Goal: Task Accomplishment & Management: Manage account settings

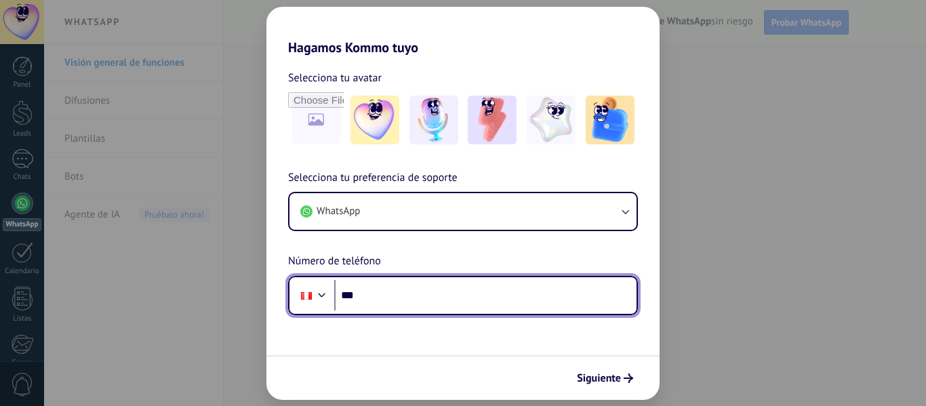
click at [398, 292] on input "***" at bounding box center [485, 295] width 302 height 31
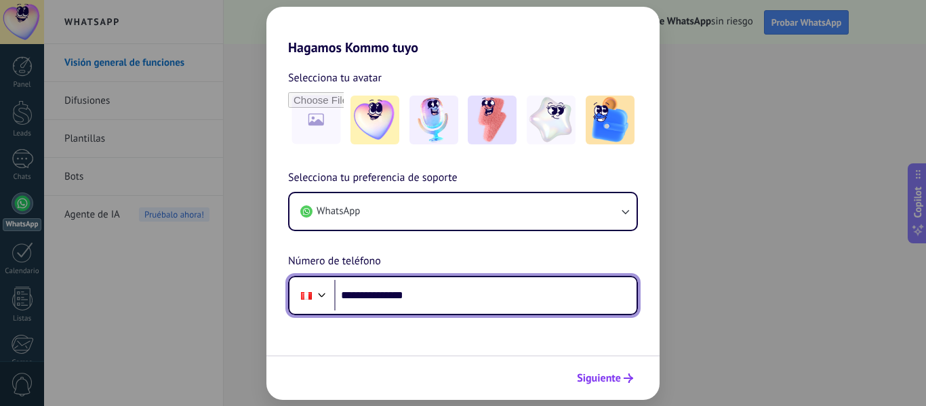
type input "**********"
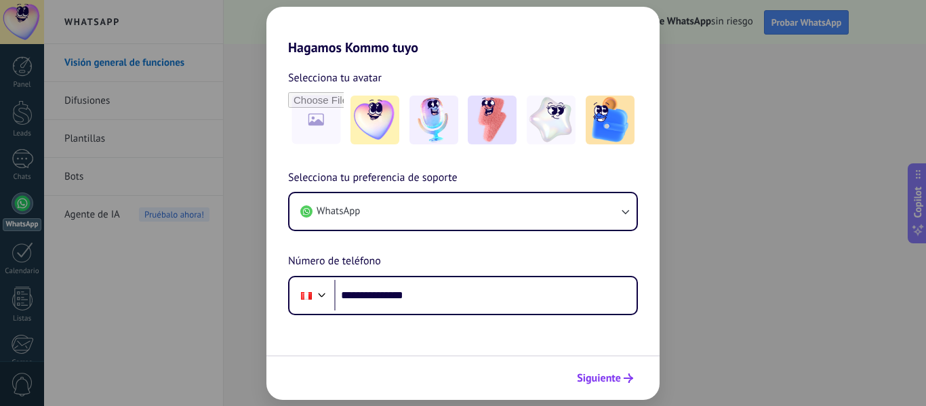
click at [607, 374] on span "Siguiente" at bounding box center [599, 378] width 44 height 9
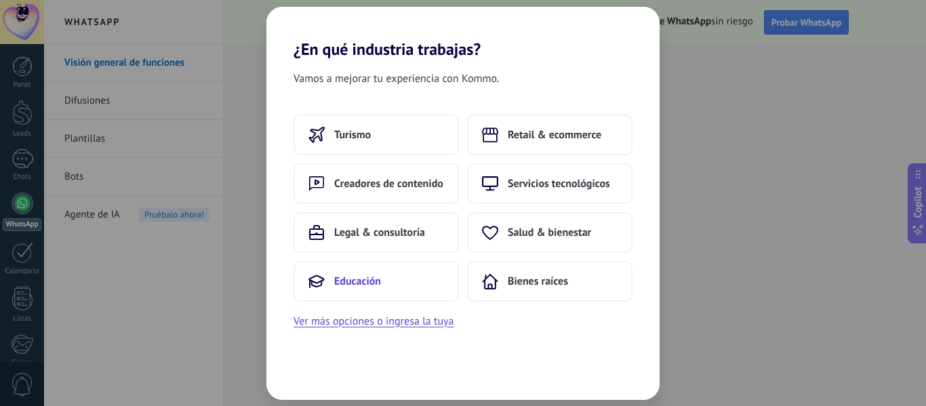
click at [407, 270] on button "Educación" at bounding box center [376, 281] width 165 height 41
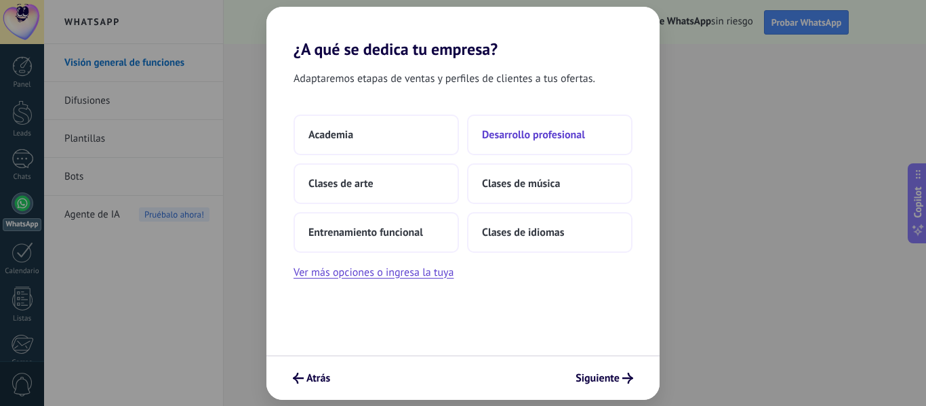
click at [490, 124] on button "Desarrollo profesional" at bounding box center [549, 135] width 165 height 41
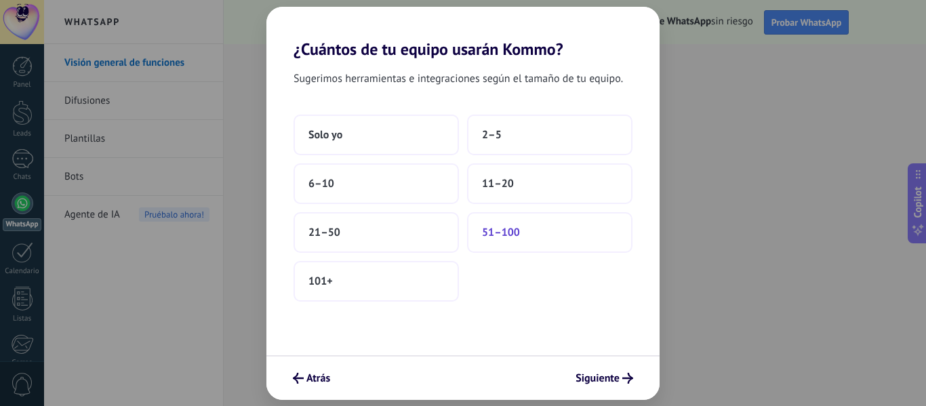
click at [524, 224] on button "51–100" at bounding box center [549, 232] width 165 height 41
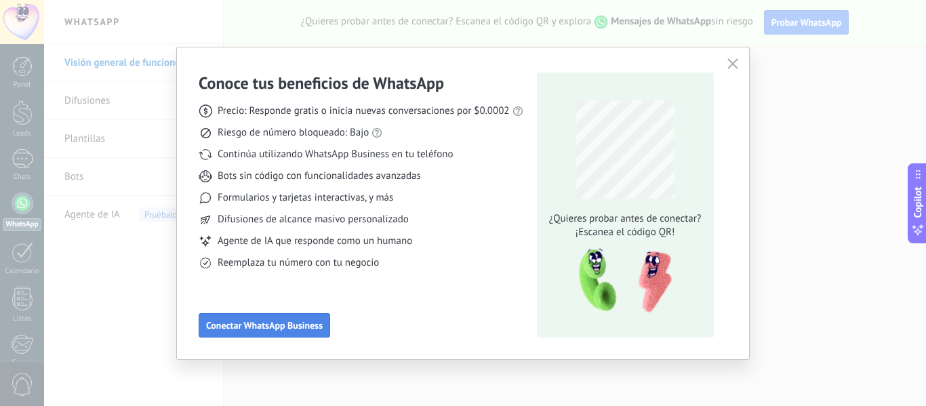
click at [286, 325] on span "Conectar WhatsApp Business" at bounding box center [264, 325] width 117 height 9
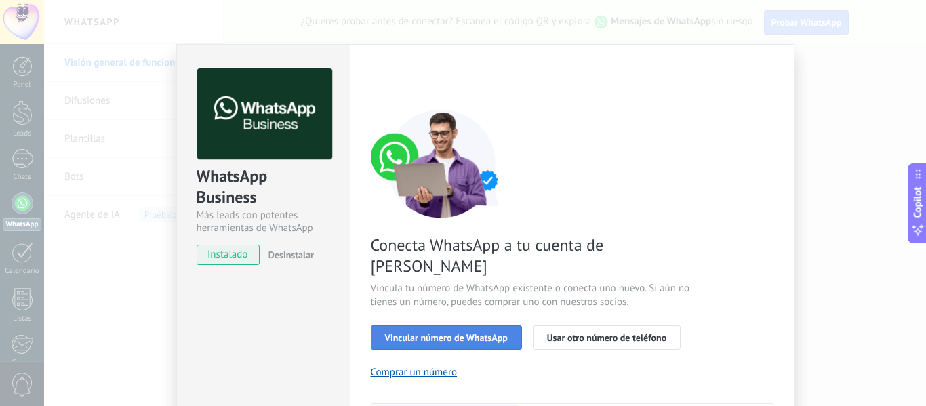
scroll to position [136, 0]
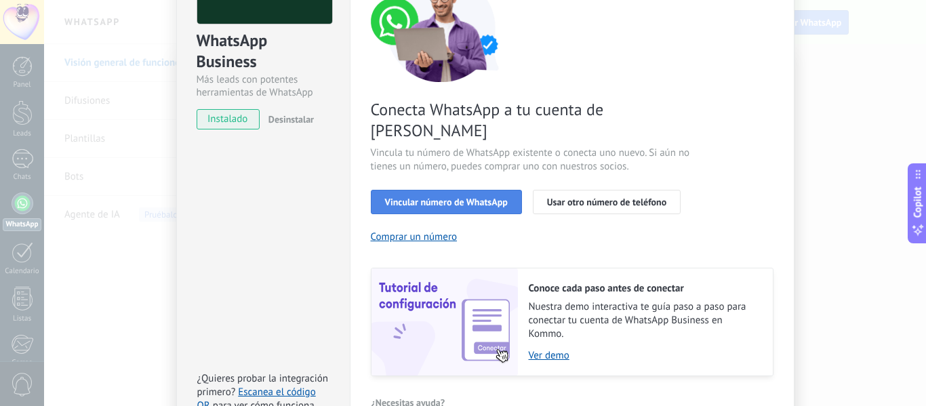
click at [438, 197] on span "Vincular número de WhatsApp" at bounding box center [446, 201] width 123 height 9
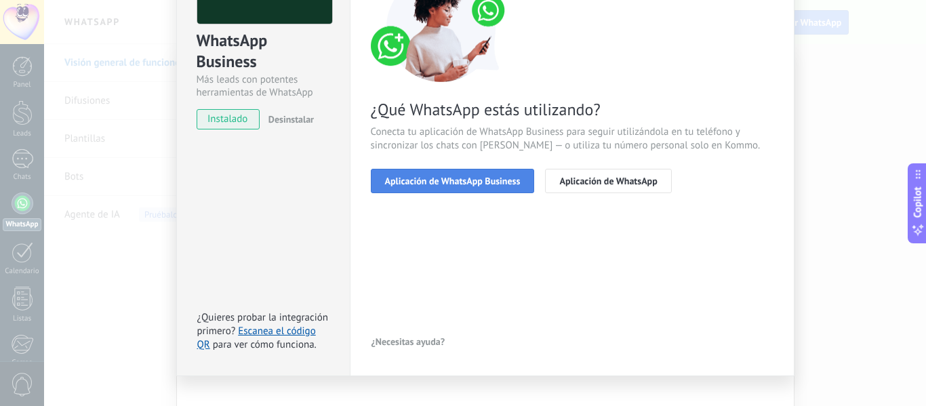
click at [457, 182] on span "Aplicación de WhatsApp Business" at bounding box center [453, 180] width 136 height 9
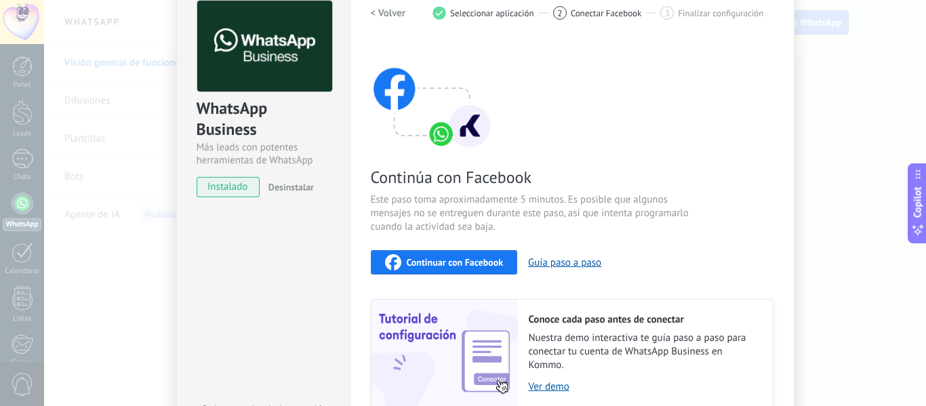
scroll to position [0, 0]
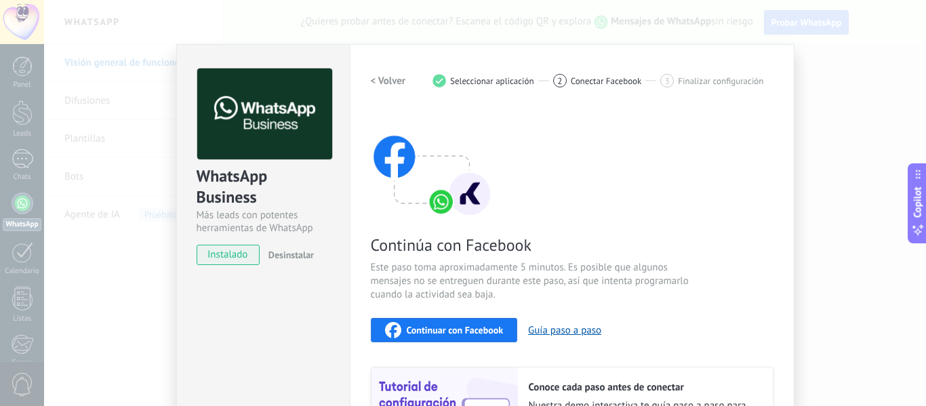
click at [441, 325] on span "Continuar con Facebook" at bounding box center [455, 329] width 97 height 9
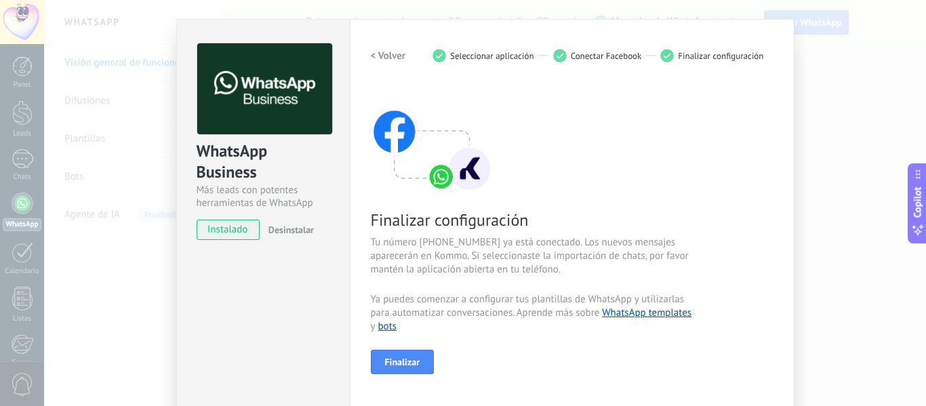
scroll to position [68, 0]
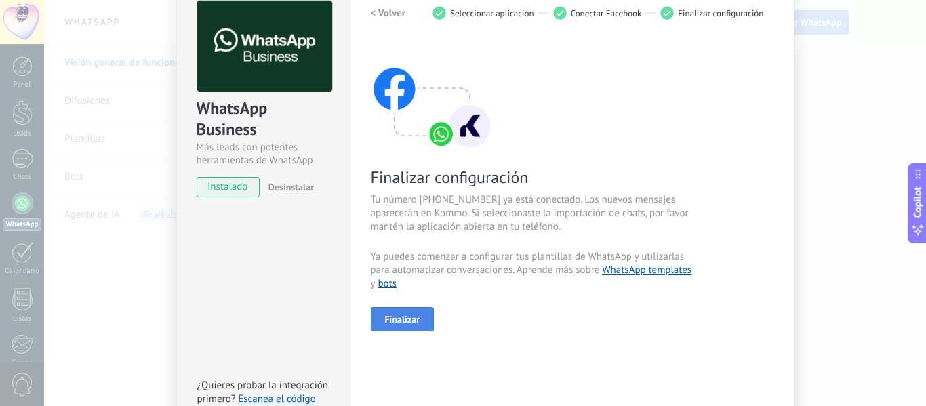
click at [407, 319] on span "Finalizar" at bounding box center [402, 319] width 35 height 9
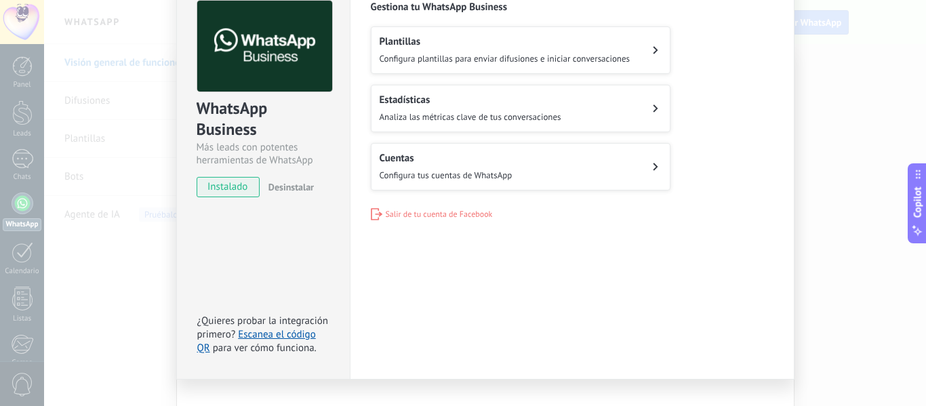
click at [605, 47] on h2 "Plantillas" at bounding box center [505, 41] width 251 height 13
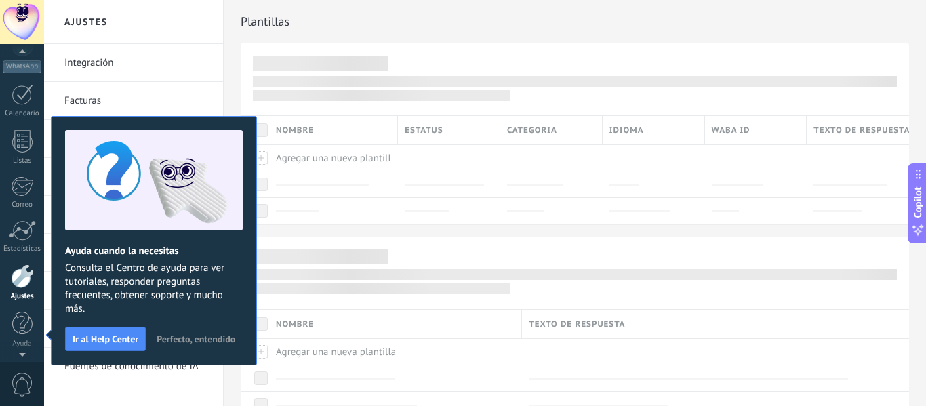
scroll to position [7, 0]
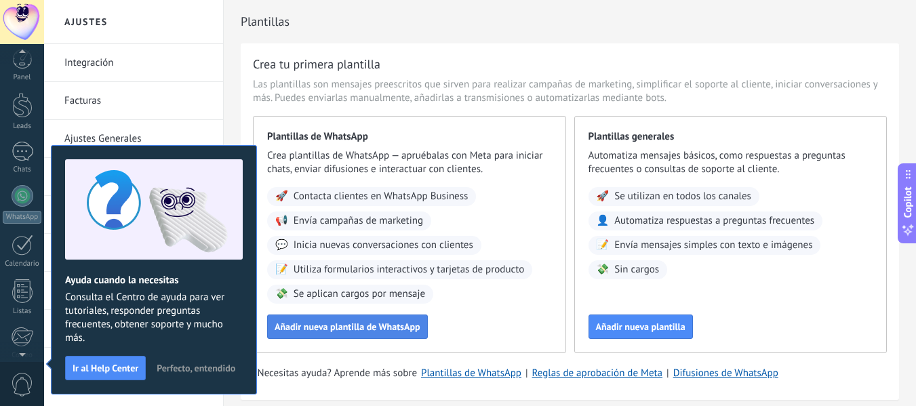
click at [343, 331] on span "Añadir nueva plantilla de WhatsApp" at bounding box center [348, 326] width 146 height 9
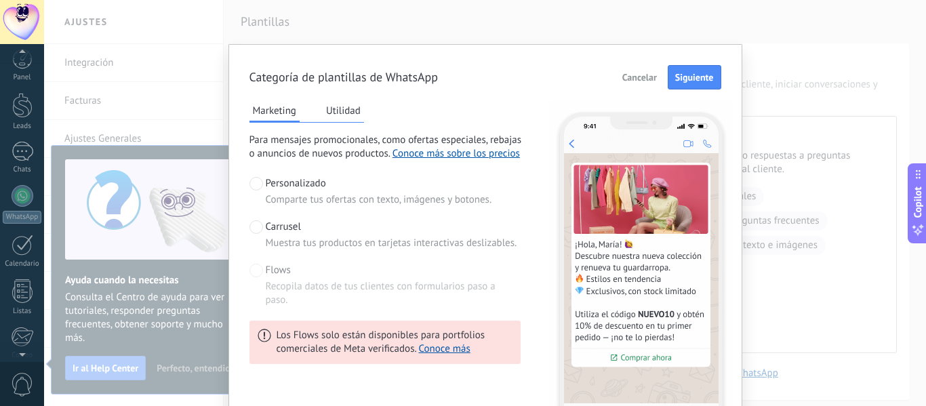
click at [349, 107] on button "Utilidad" at bounding box center [343, 110] width 41 height 20
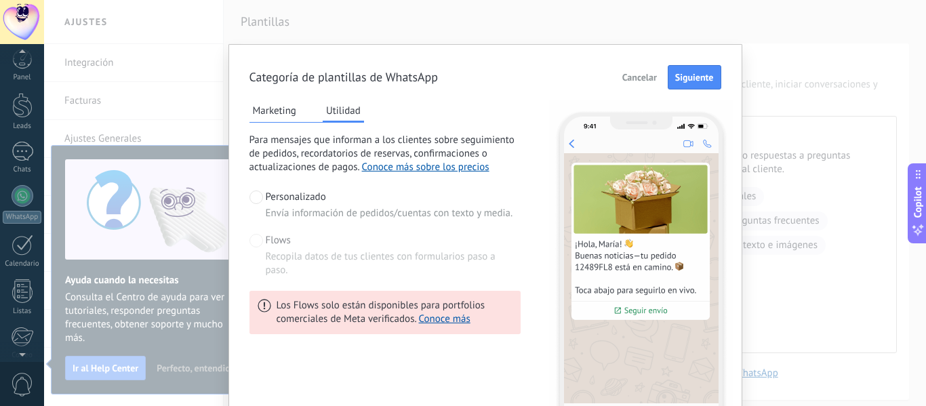
click at [272, 111] on button "Marketing" at bounding box center [274, 110] width 50 height 20
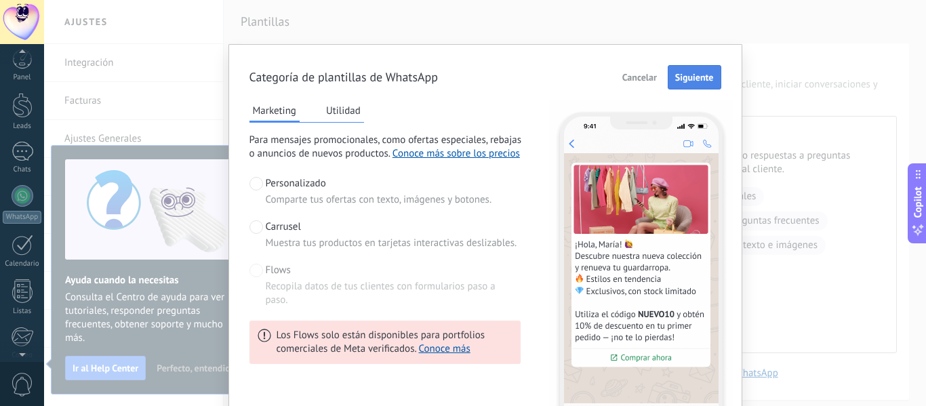
click at [690, 79] on span "Siguiente" at bounding box center [694, 77] width 39 height 9
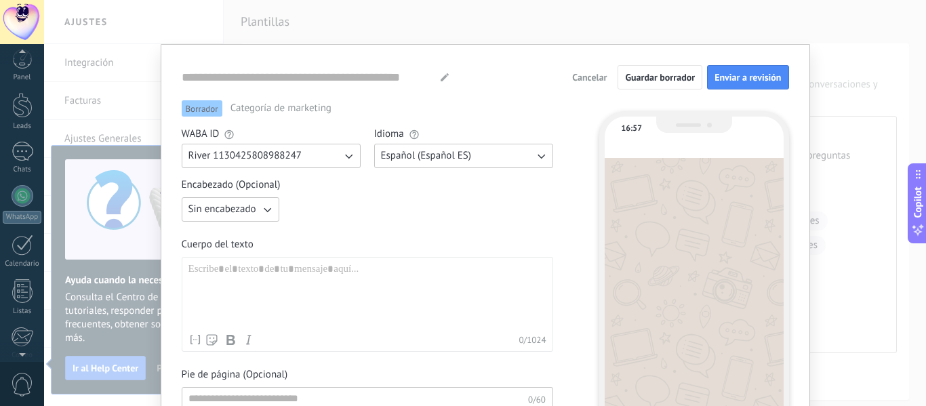
type input "**********"
click at [269, 274] on div at bounding box center [367, 295] width 358 height 64
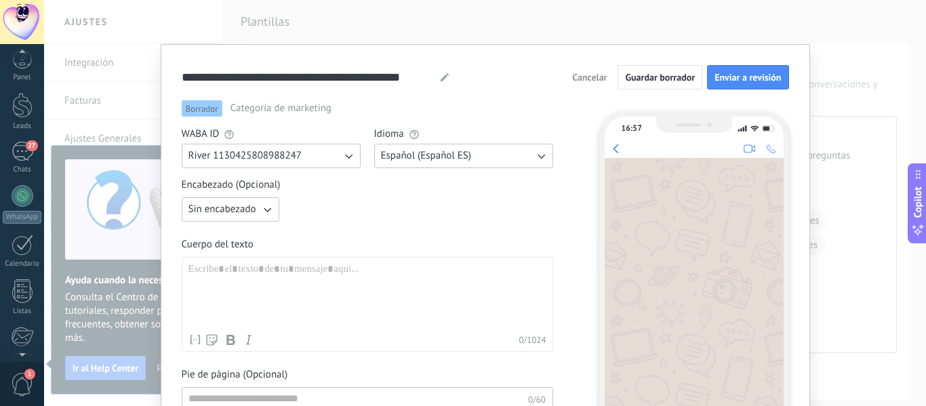
scroll to position [68, 0]
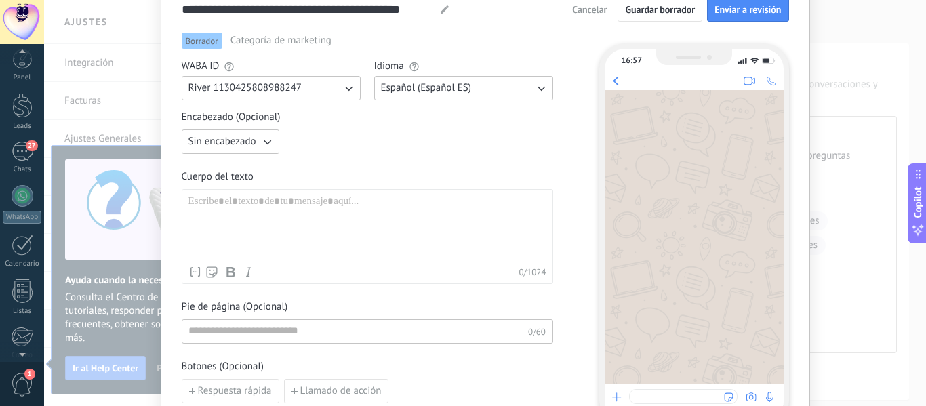
click at [264, 142] on icon "button" at bounding box center [267, 142] width 7 height 5
click at [216, 165] on li "Texto" at bounding box center [226, 164] width 105 height 23
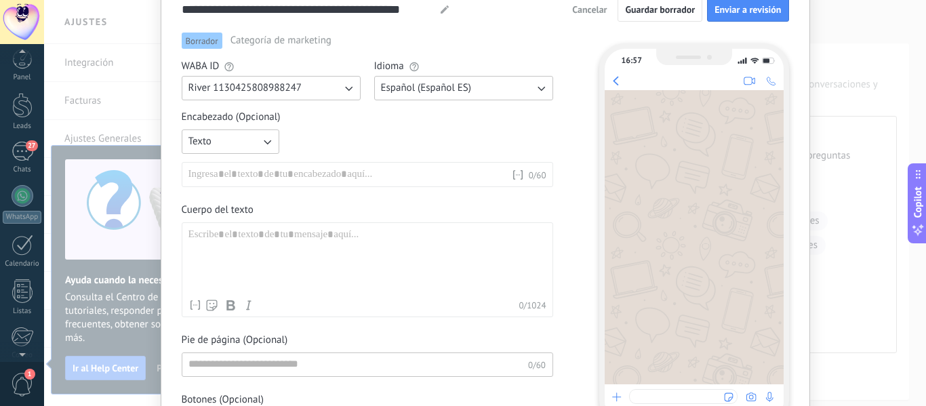
click at [239, 172] on div at bounding box center [349, 175] width 323 height 14
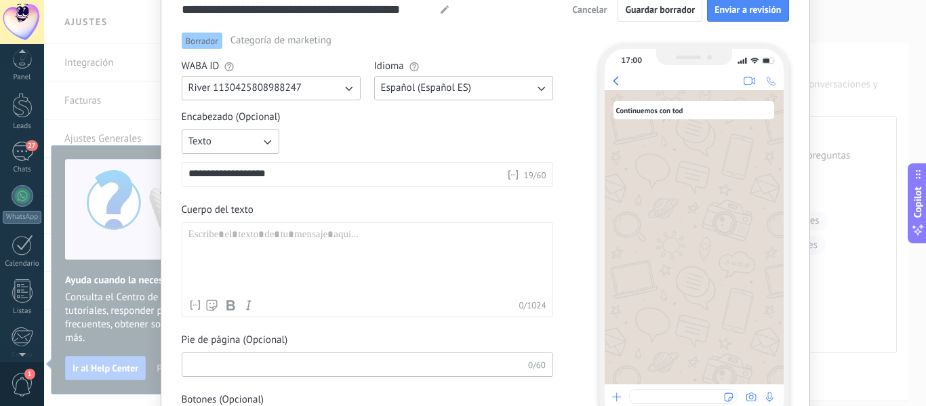
click at [243, 366] on input at bounding box center [355, 364] width 346 height 22
type input "**********"
click at [288, 178] on div "**********" at bounding box center [347, 175] width 318 height 14
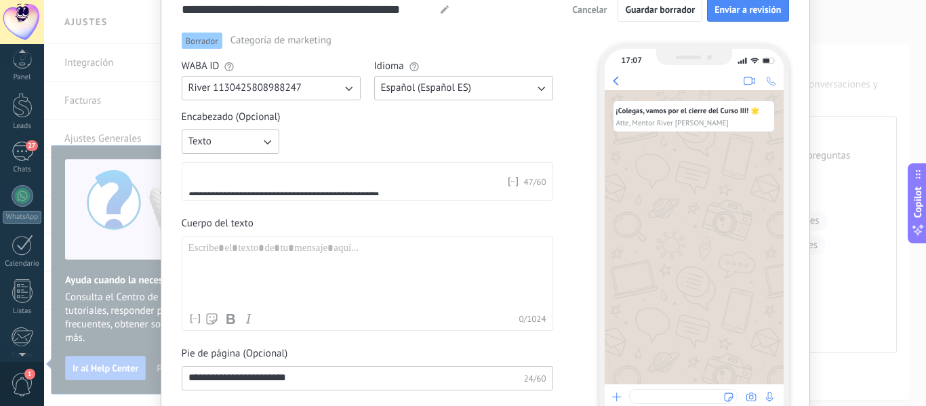
click at [290, 184] on div "**********" at bounding box center [344, 194] width 313 height 52
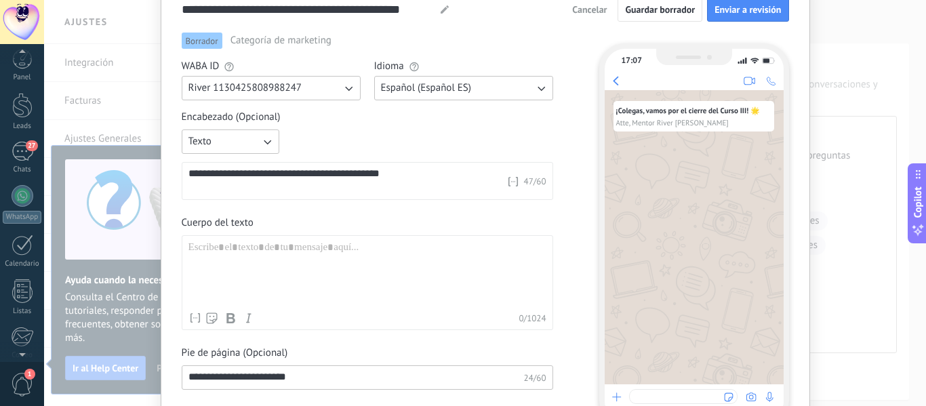
click at [335, 251] on div at bounding box center [367, 273] width 358 height 64
paste div
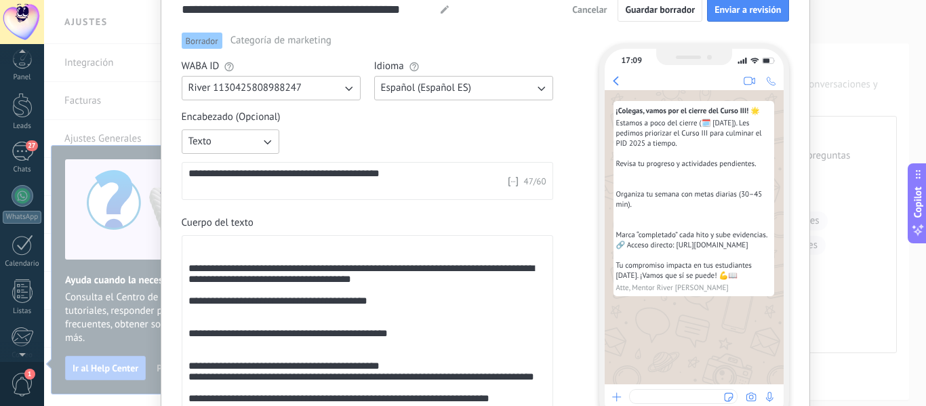
click at [220, 184] on div at bounding box center [347, 184] width 318 height 11
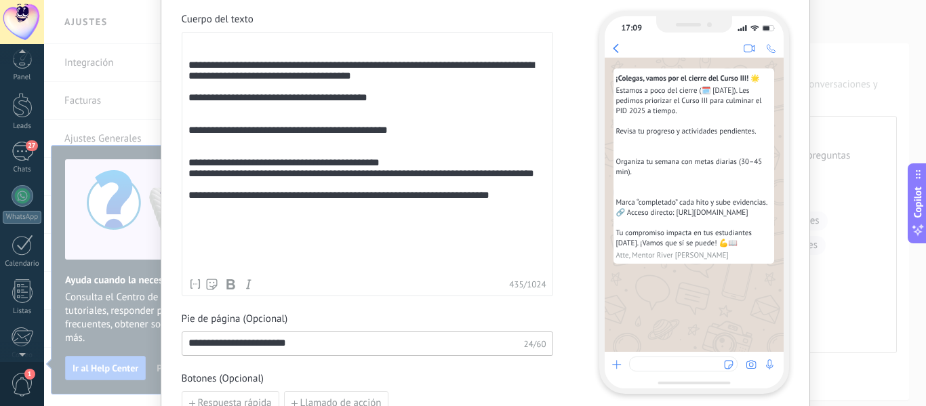
scroll to position [136, 0]
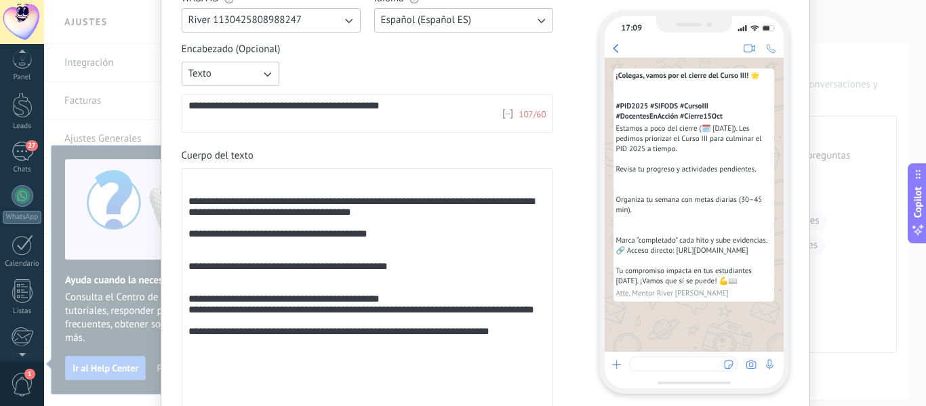
click at [279, 122] on div "**********" at bounding box center [342, 130] width 308 height 39
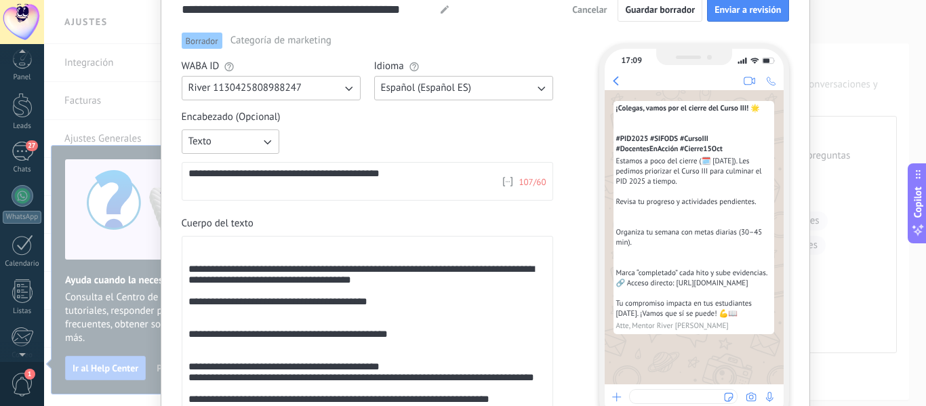
click at [271, 192] on div "**********" at bounding box center [342, 198] width 308 height 39
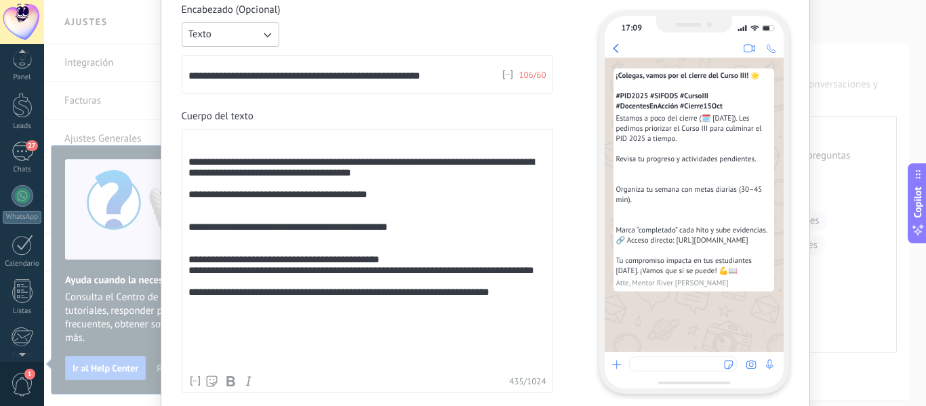
scroll to position [203, 0]
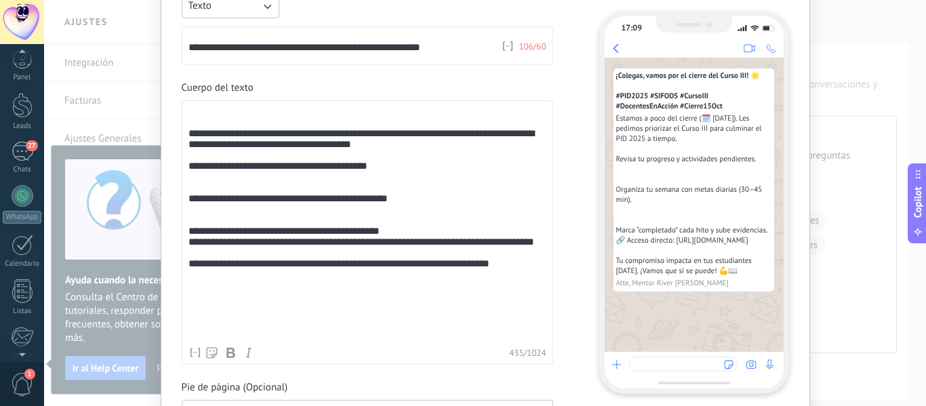
click at [243, 115] on div "**********" at bounding box center [367, 223] width 358 height 234
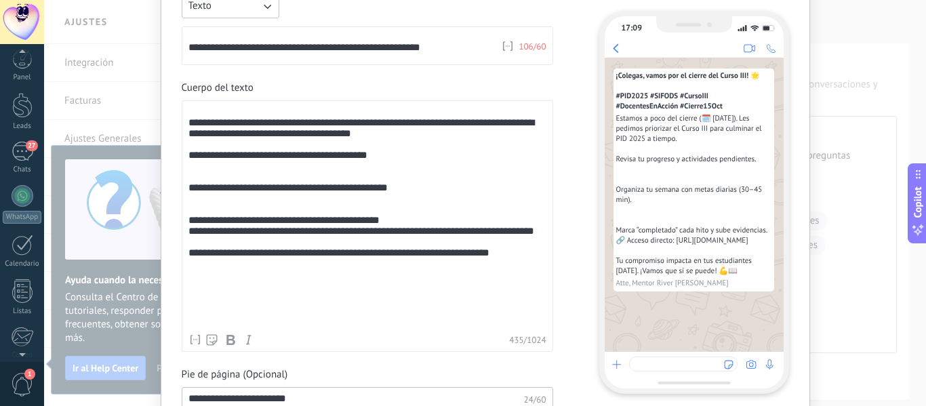
click at [241, 184] on div "**********" at bounding box center [367, 216] width 358 height 221
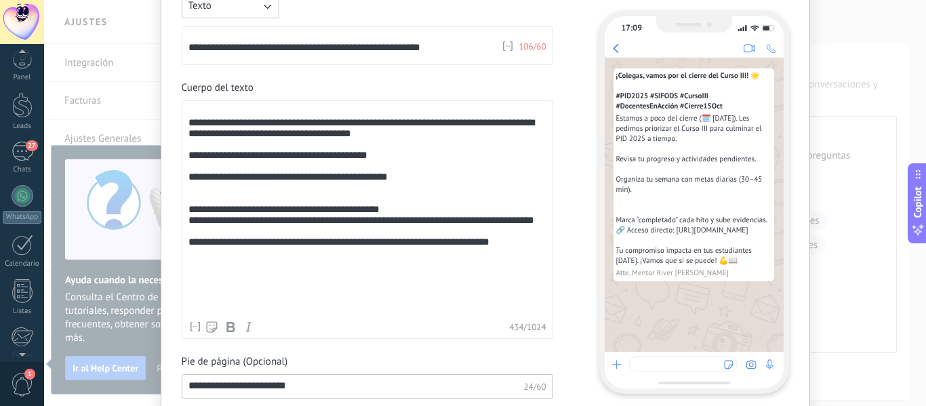
click at [236, 213] on div "**********" at bounding box center [367, 210] width 358 height 208
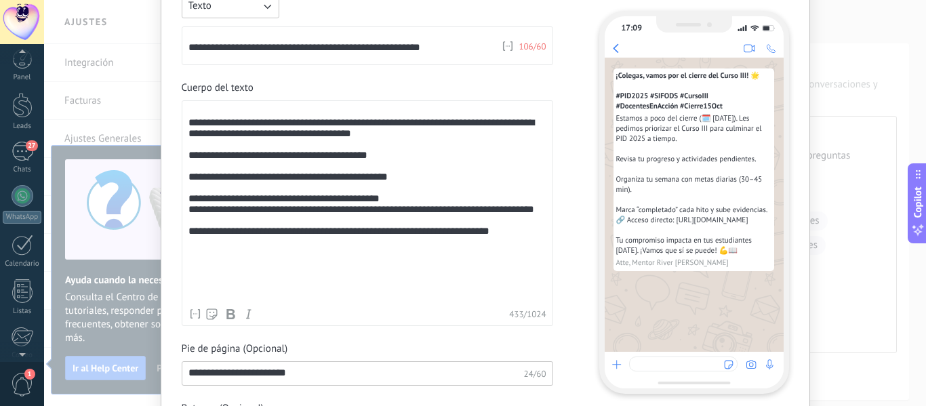
click at [220, 110] on div "**********" at bounding box center [367, 203] width 358 height 195
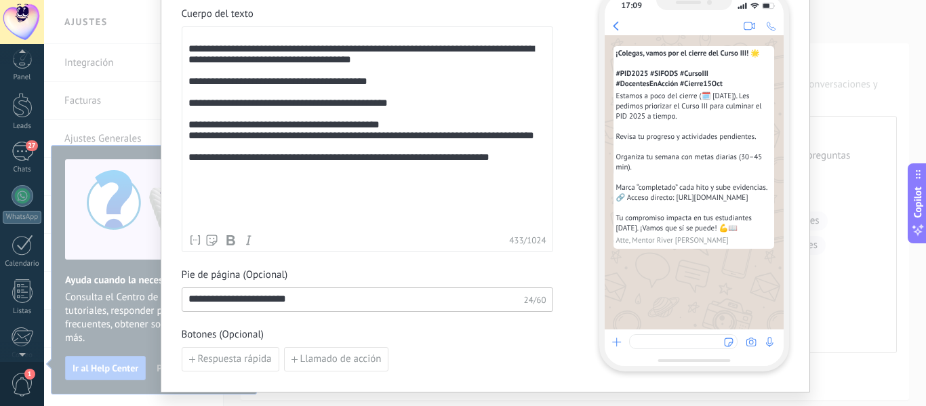
scroll to position [339, 0]
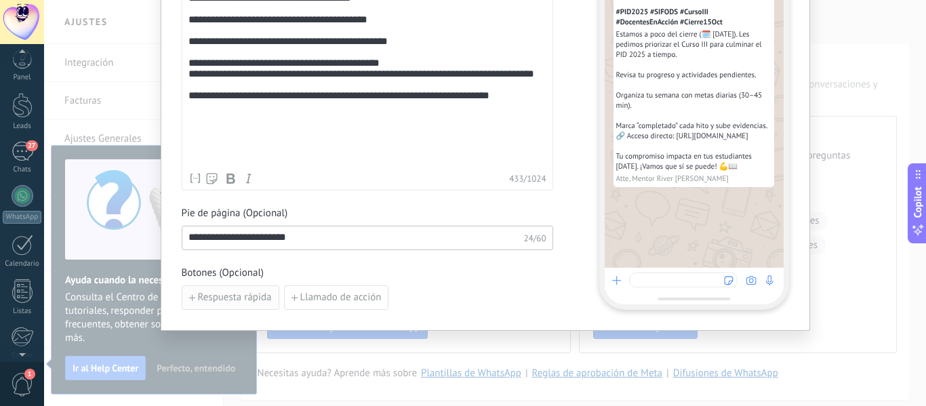
click at [241, 295] on span "Respuesta rápida" at bounding box center [235, 297] width 74 height 9
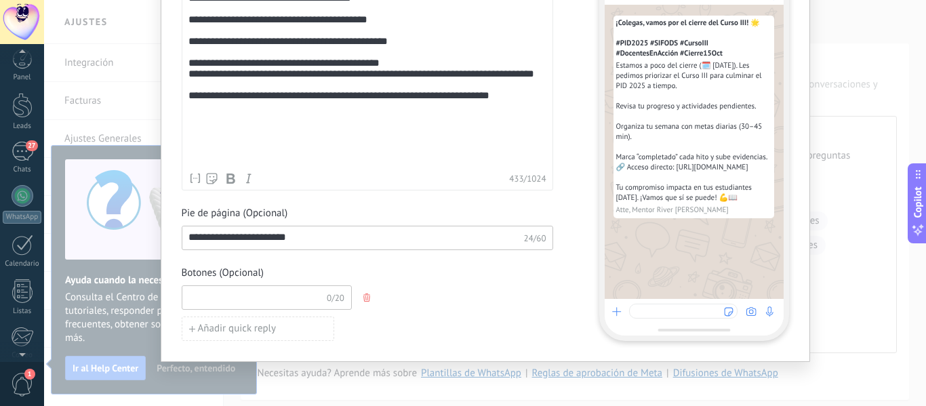
click at [241, 295] on input at bounding box center [254, 297] width 144 height 22
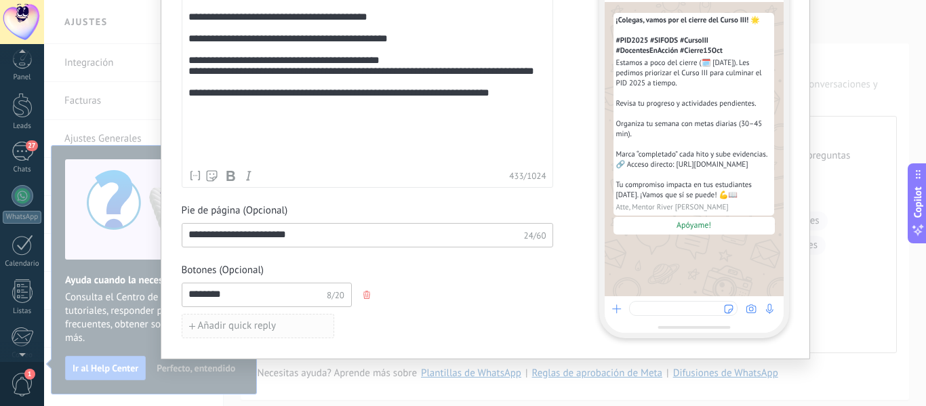
type input "********"
click at [242, 325] on span "Añadir quick reply" at bounding box center [237, 325] width 79 height 9
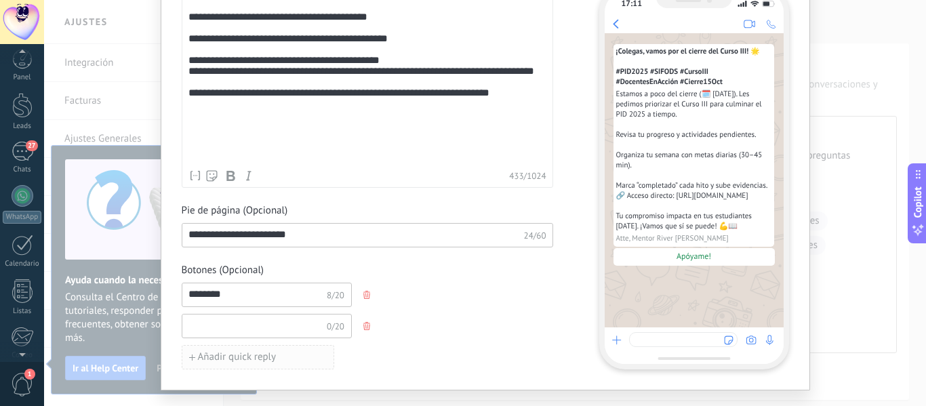
click at [242, 325] on input at bounding box center [254, 326] width 144 height 22
type input "*"
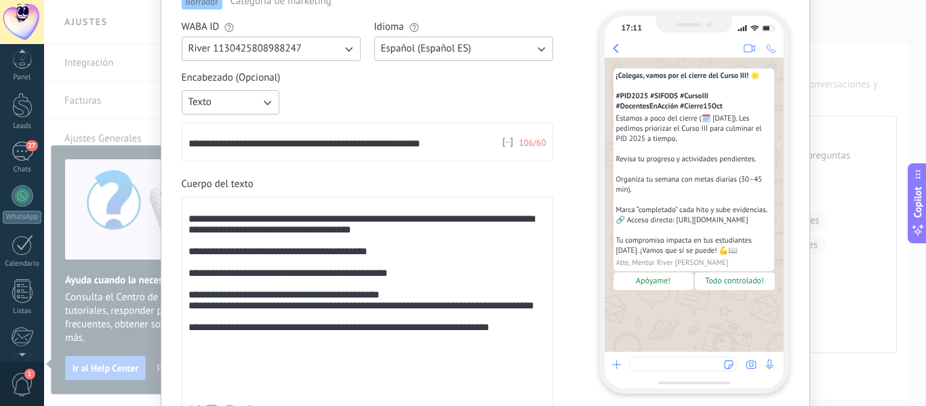
scroll to position [99, 0]
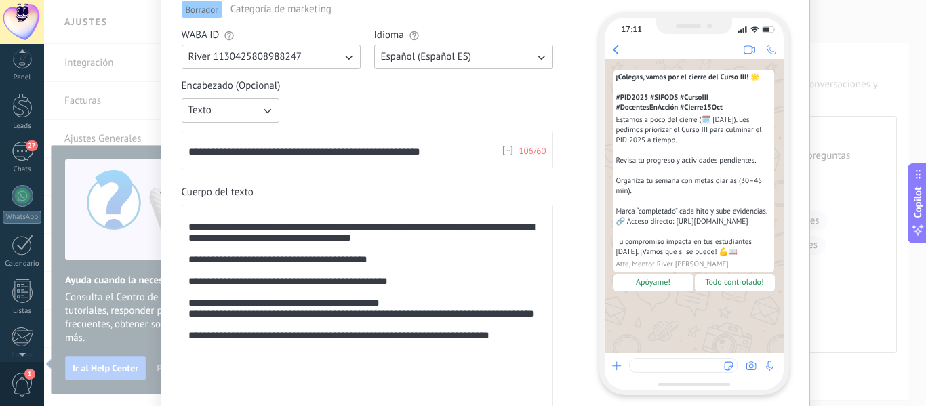
type input "**********"
click at [214, 215] on div "**********" at bounding box center [367, 308] width 358 height 195
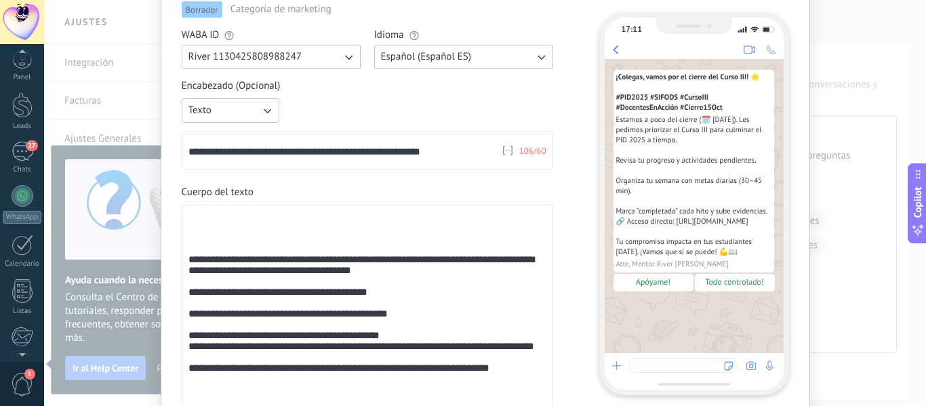
click at [218, 237] on div "**********" at bounding box center [367, 328] width 358 height 234
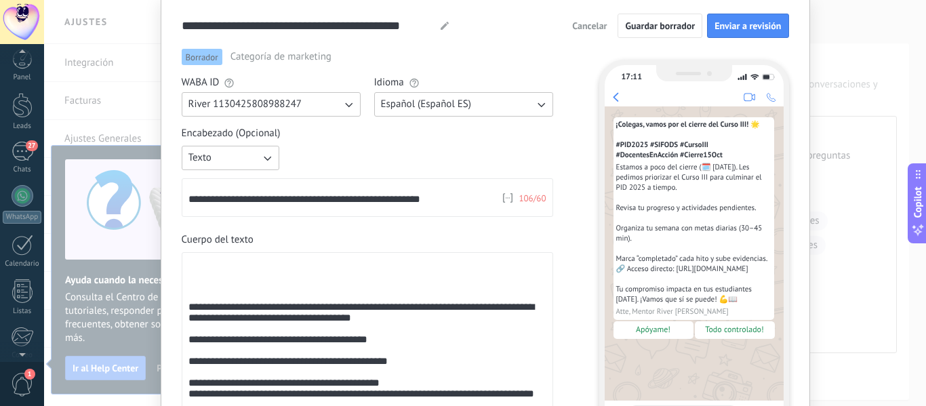
scroll to position [31, 0]
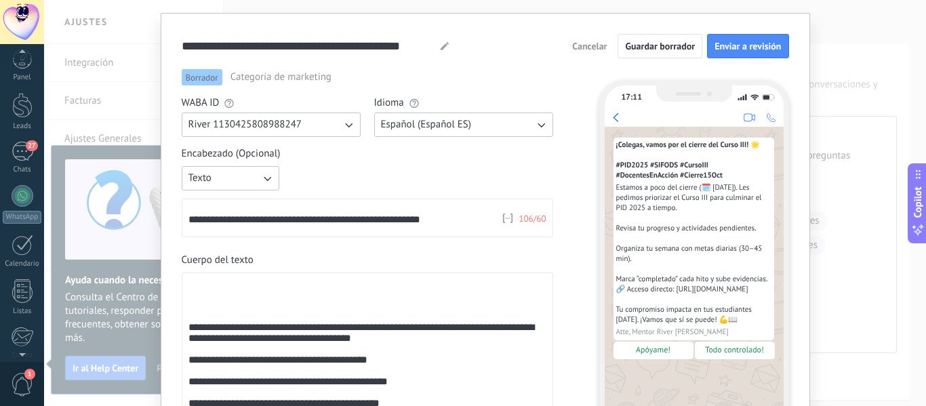
click at [238, 294] on div "**********" at bounding box center [367, 396] width 358 height 234
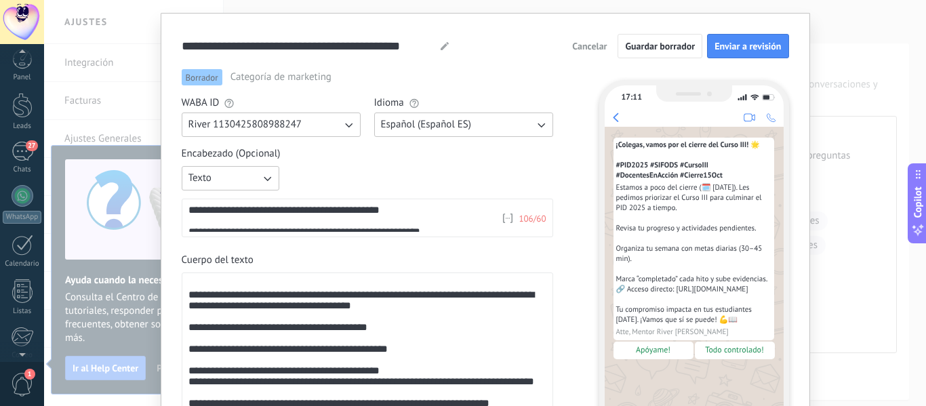
drag, startPoint x: 207, startPoint y: 281, endPoint x: 192, endPoint y: 279, distance: 15.0
click at [192, 279] on div "**********" at bounding box center [367, 376] width 358 height 195
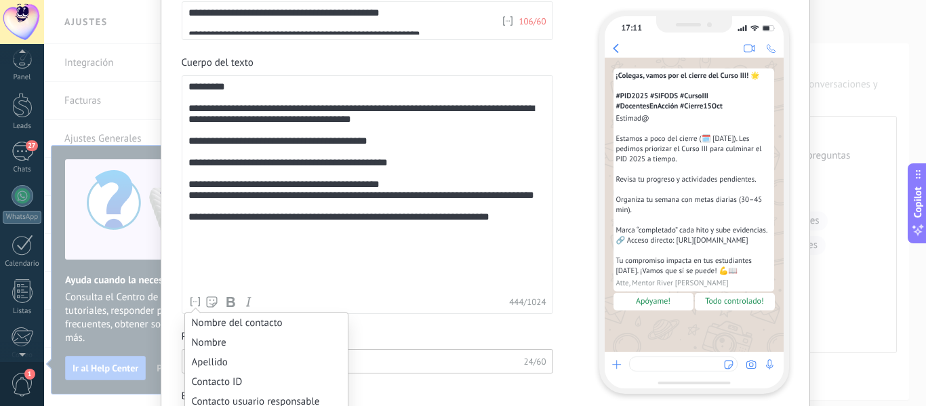
scroll to position [302, 0]
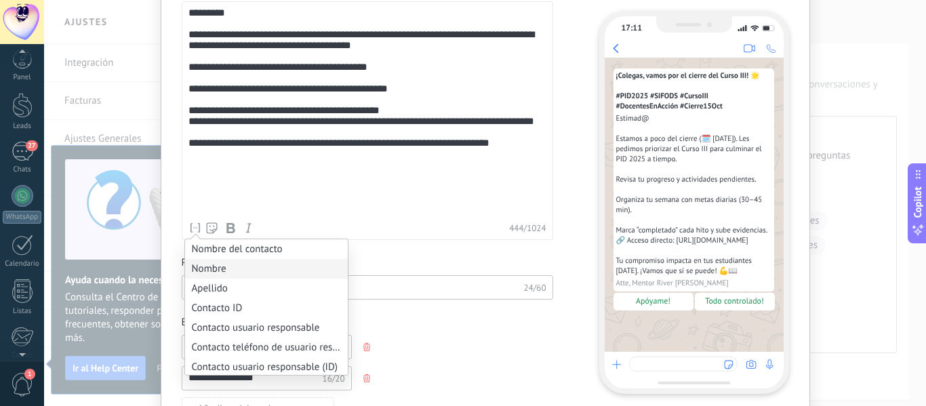
click at [220, 268] on li "Nombre" at bounding box center [266, 269] width 163 height 20
click at [215, 287] on li "Apellido" at bounding box center [266, 289] width 163 height 20
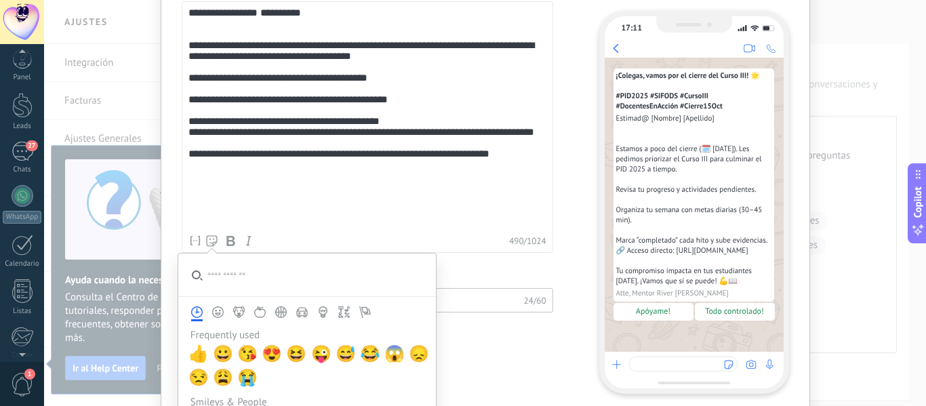
click at [209, 245] on icon at bounding box center [212, 241] width 12 height 12
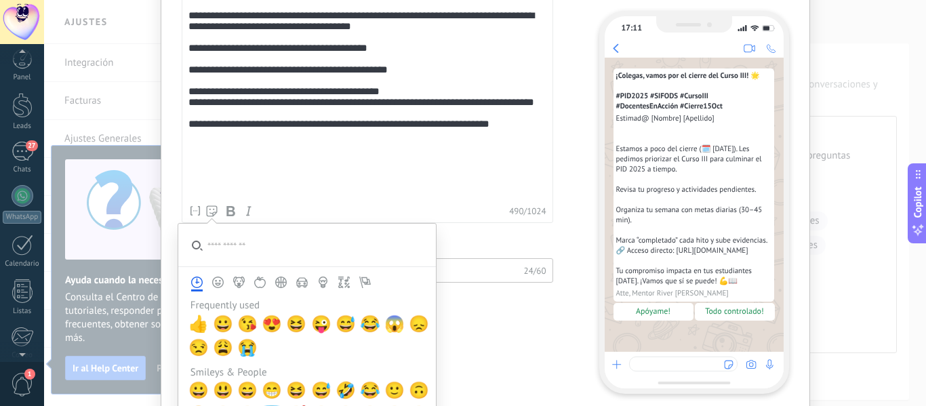
scroll to position [438, 0]
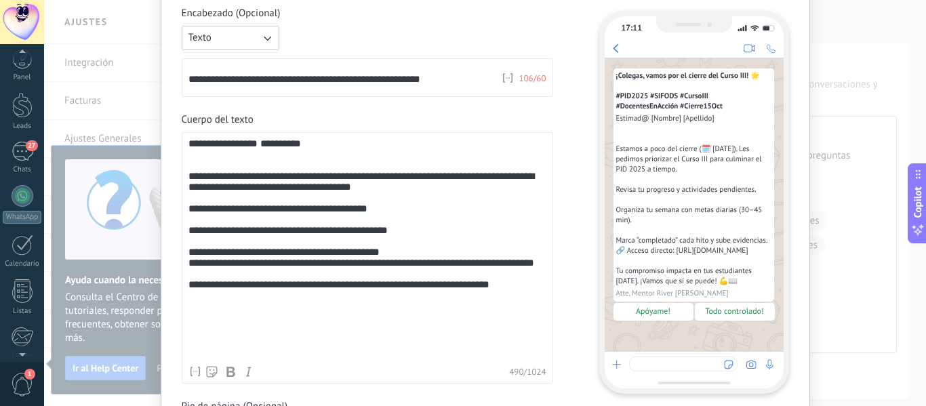
scroll to position [167, 0]
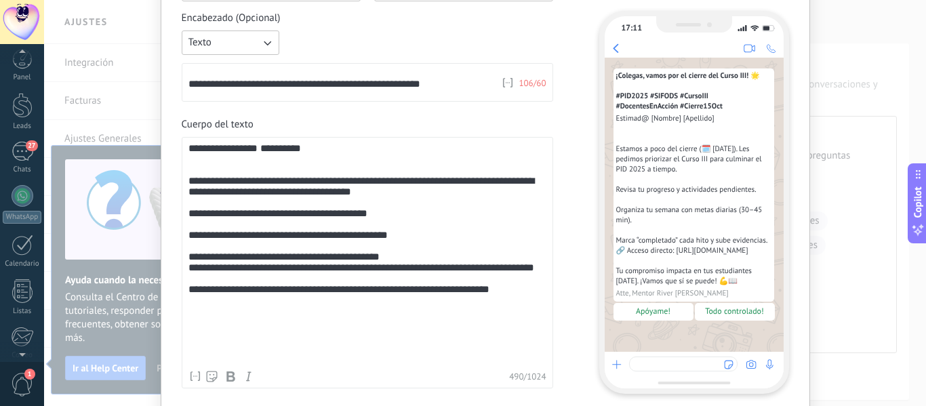
click at [252, 163] on div "**********" at bounding box center [367, 257] width 358 height 206
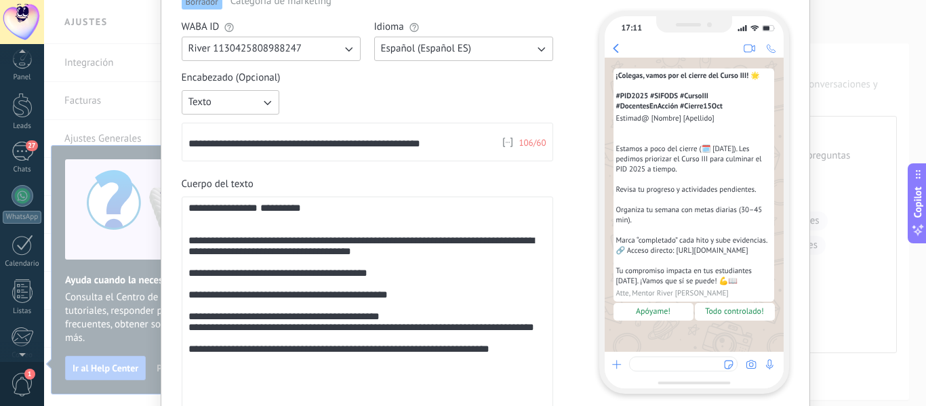
scroll to position [31, 0]
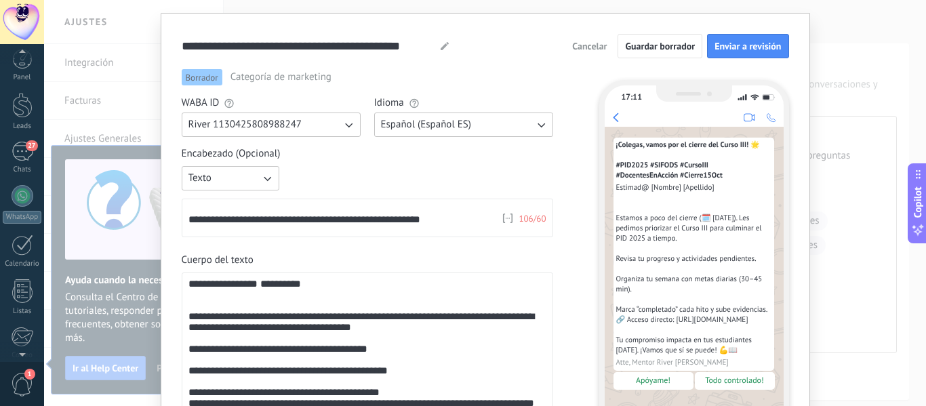
click at [257, 181] on button "Texto" at bounding box center [231, 178] width 98 height 24
click at [355, 163] on div "**********" at bounding box center [368, 192] width 372 height 90
click at [300, 218] on div "**********" at bounding box center [342, 216] width 308 height 26
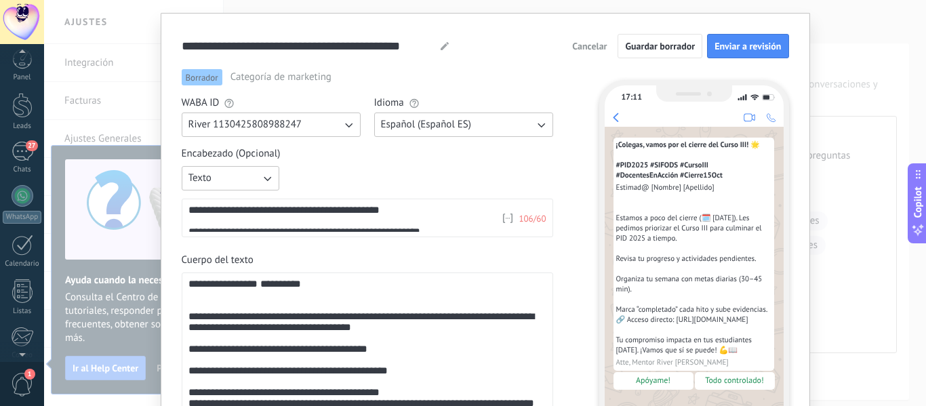
click at [290, 210] on div "**********" at bounding box center [342, 224] width 308 height 39
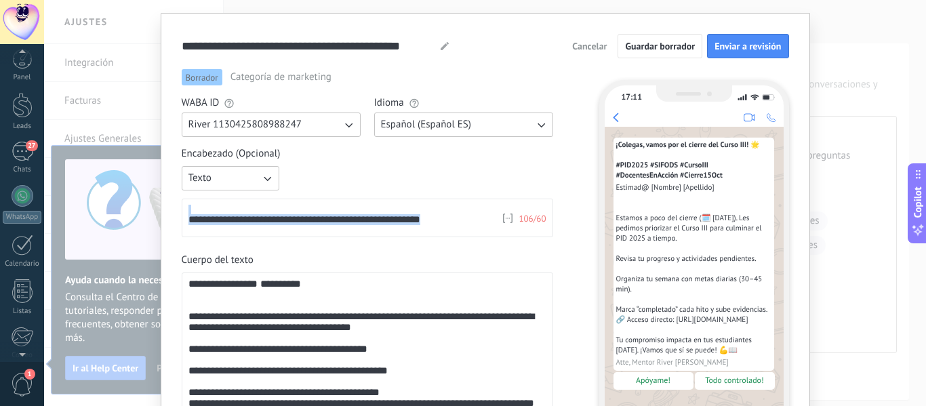
copy div "**********"
click at [328, 180] on div "**********" at bounding box center [368, 201] width 372 height 71
click at [266, 180] on icon "button" at bounding box center [267, 179] width 7 height 5
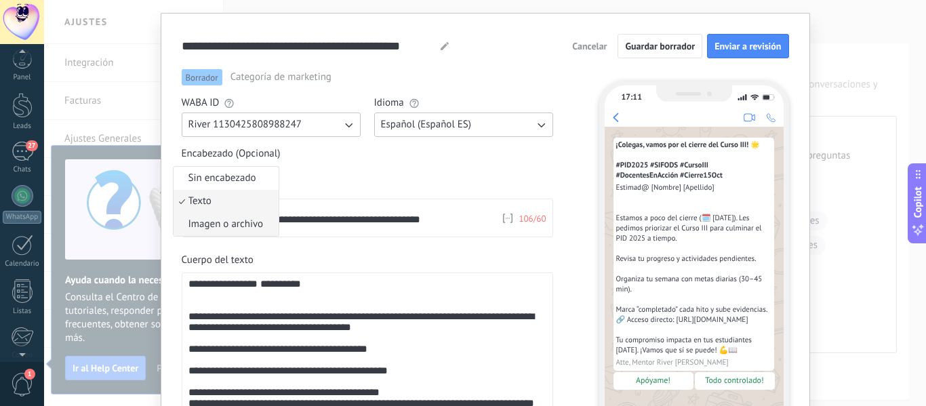
click at [221, 224] on span "Imagen o archivo" at bounding box center [225, 225] width 75 height 14
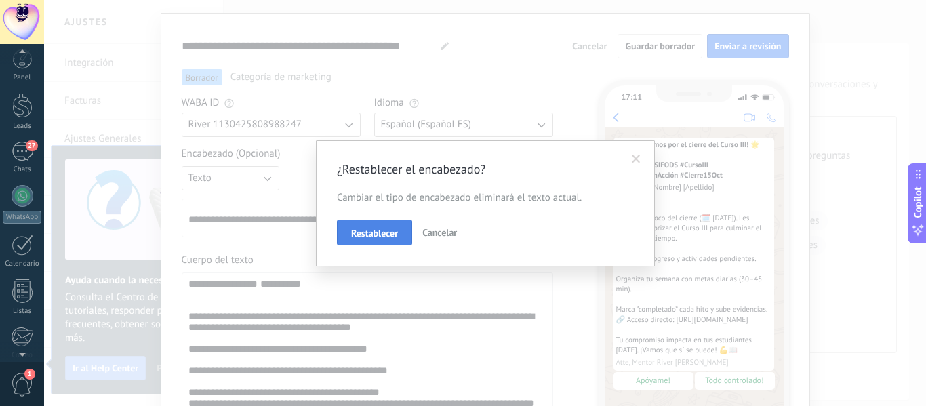
click at [390, 234] on span "Restablecer" at bounding box center [374, 232] width 47 height 9
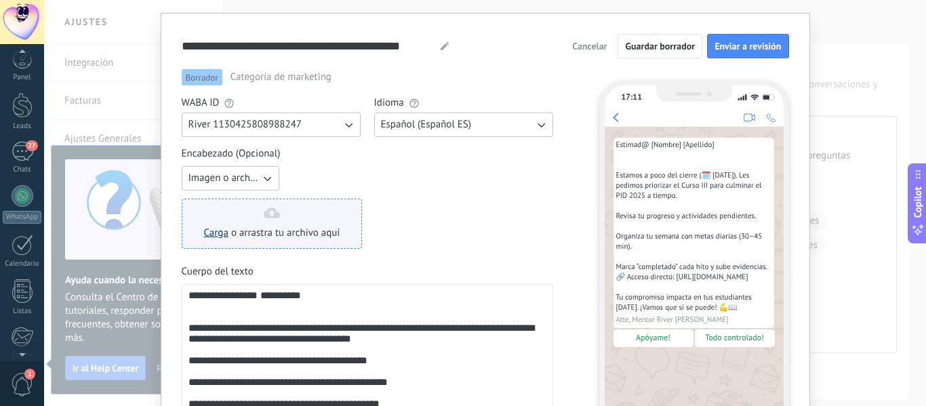
click at [220, 231] on link "Carga" at bounding box center [216, 232] width 24 height 13
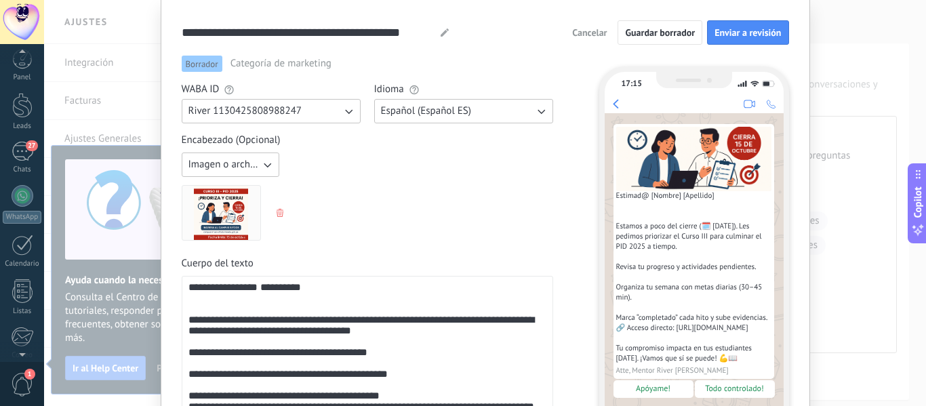
scroll to position [31, 0]
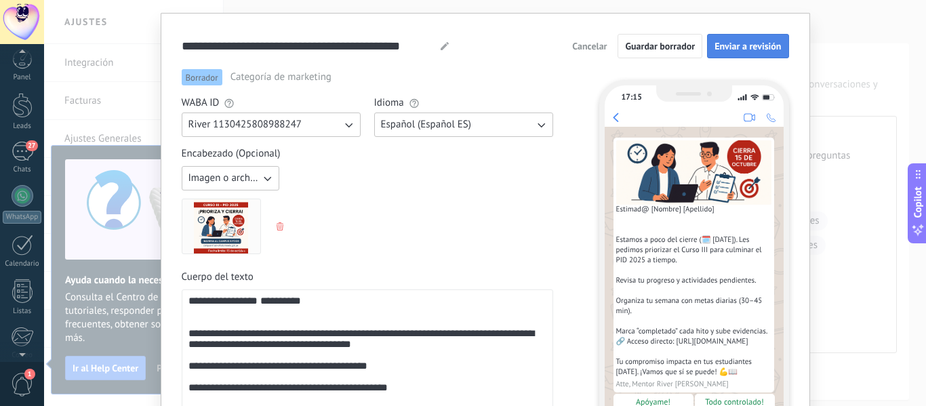
click at [753, 39] on button "Enviar a revisión" at bounding box center [747, 46] width 81 height 24
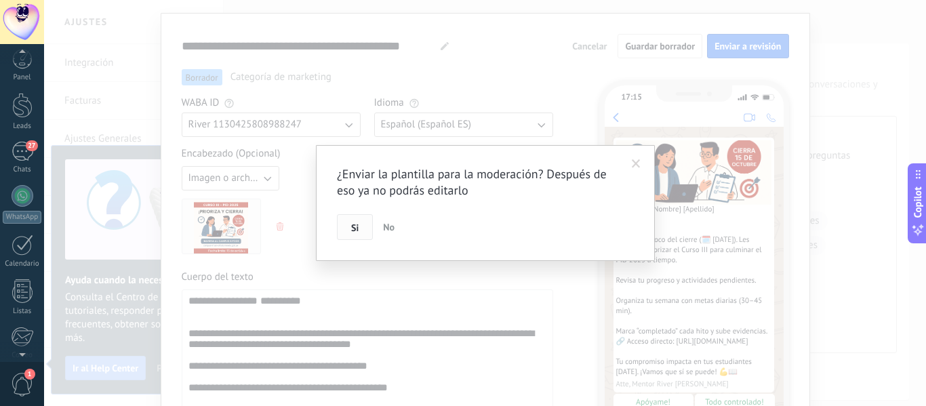
click at [356, 233] on span "Si" at bounding box center [354, 227] width 7 height 9
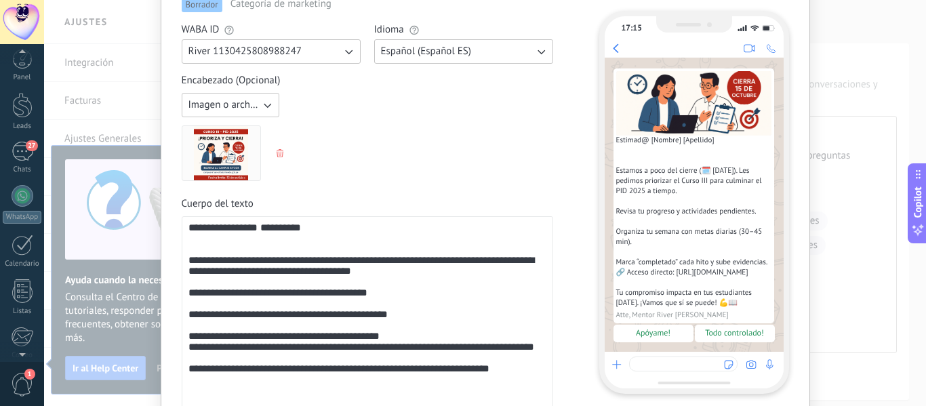
scroll to position [99, 0]
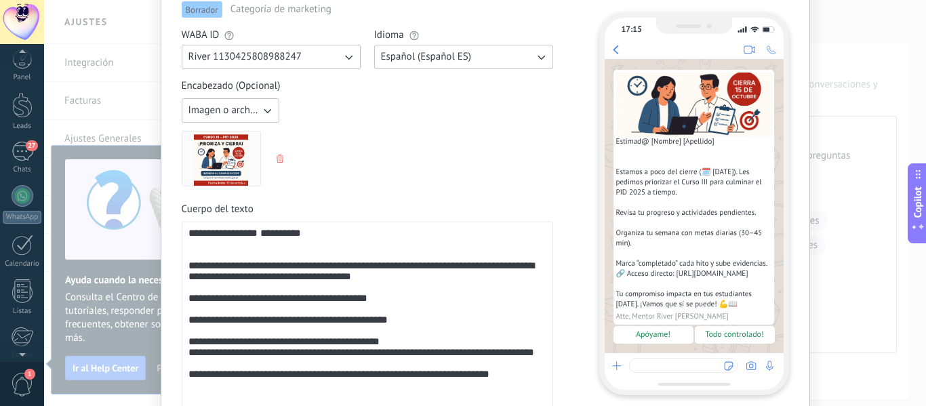
click at [344, 236] on div "**********" at bounding box center [367, 338] width 358 height 221
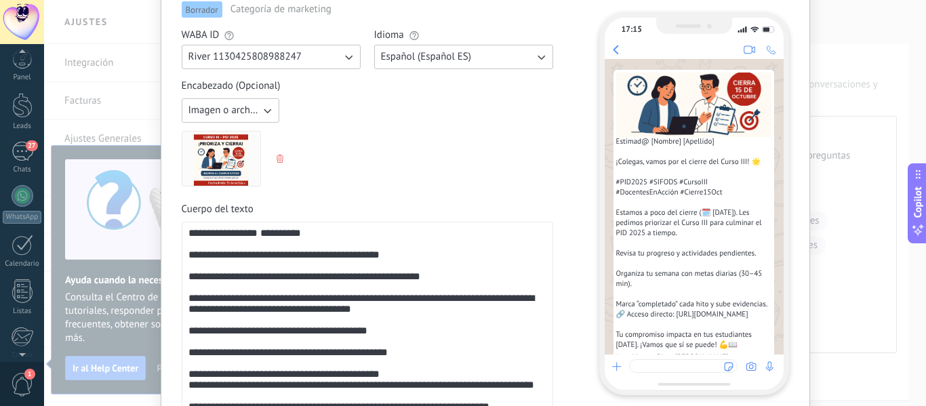
scroll to position [0, 0]
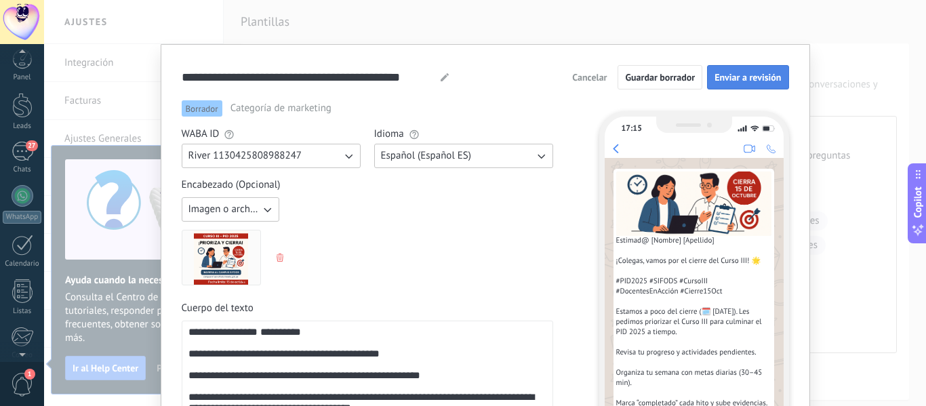
click at [764, 74] on span "Enviar a revisión" at bounding box center [748, 77] width 66 height 9
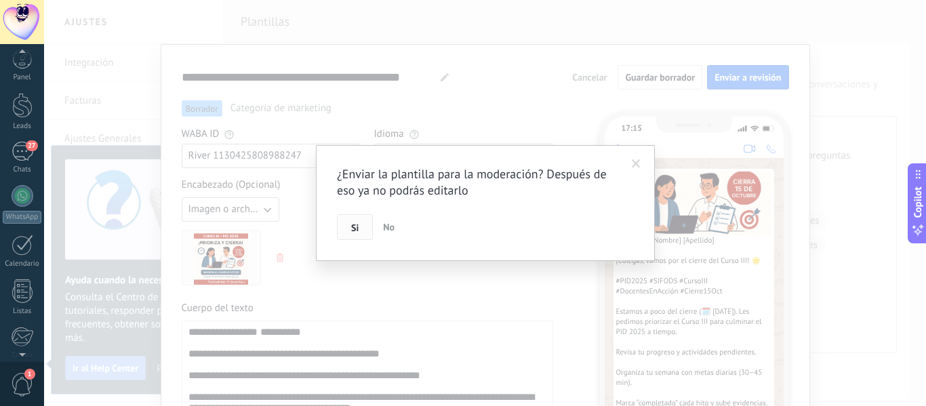
click at [347, 227] on button "Si" at bounding box center [355, 227] width 36 height 26
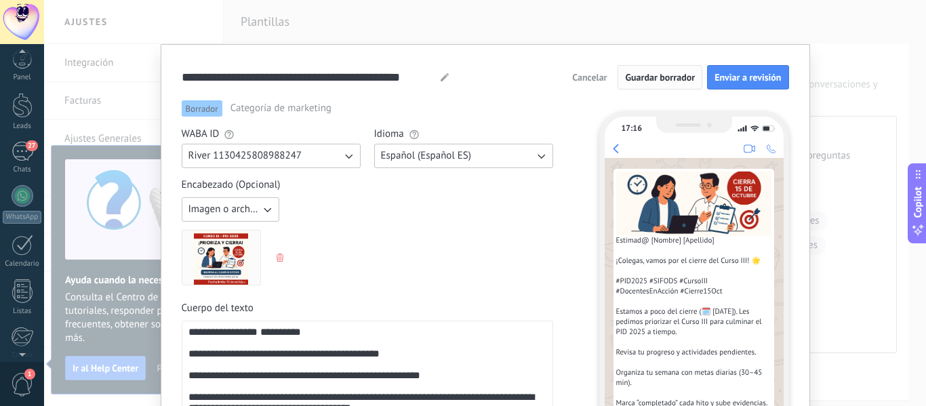
click at [664, 75] on span "Guardar borrador" at bounding box center [660, 77] width 70 height 9
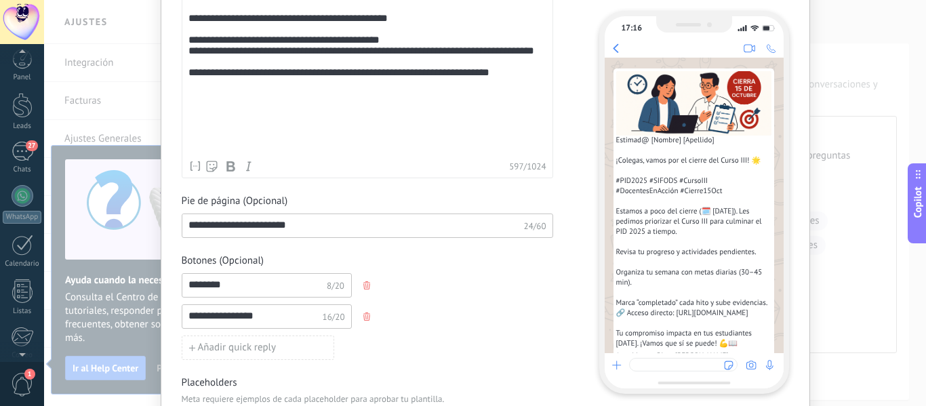
scroll to position [609, 0]
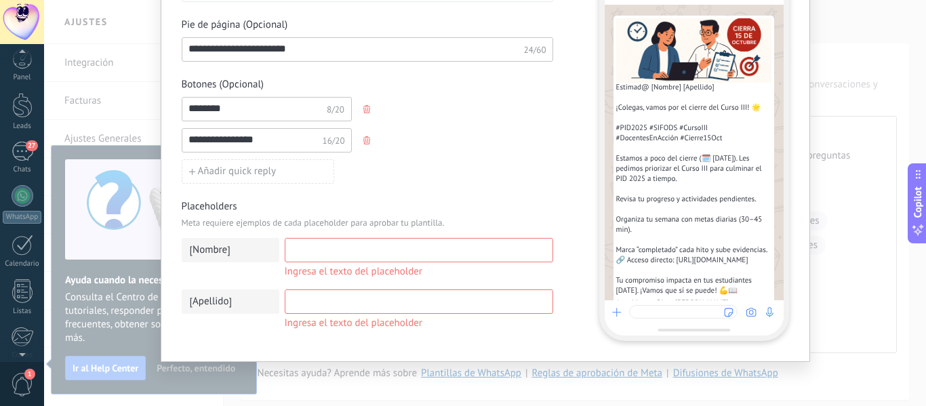
click at [321, 255] on input at bounding box center [418, 250] width 267 height 22
type input "*"
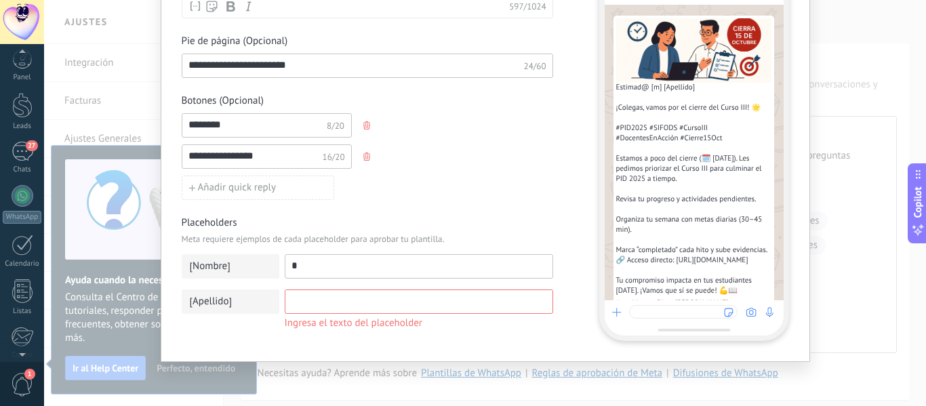
scroll to position [593, 0]
type input "*****"
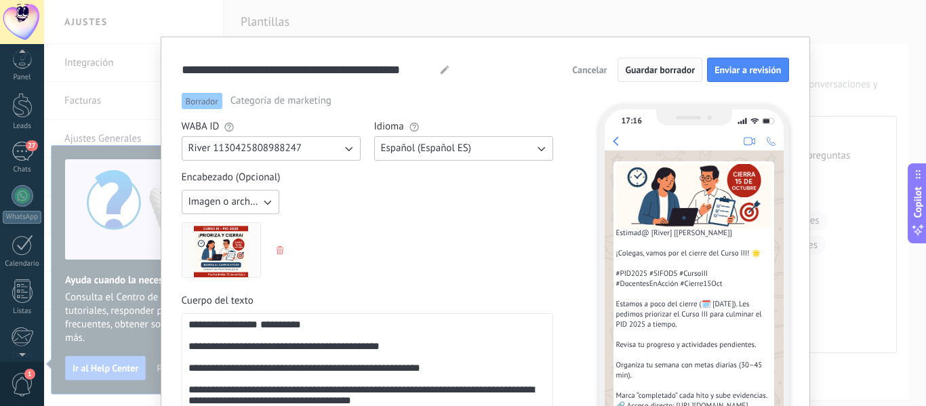
scroll to position [0, 0]
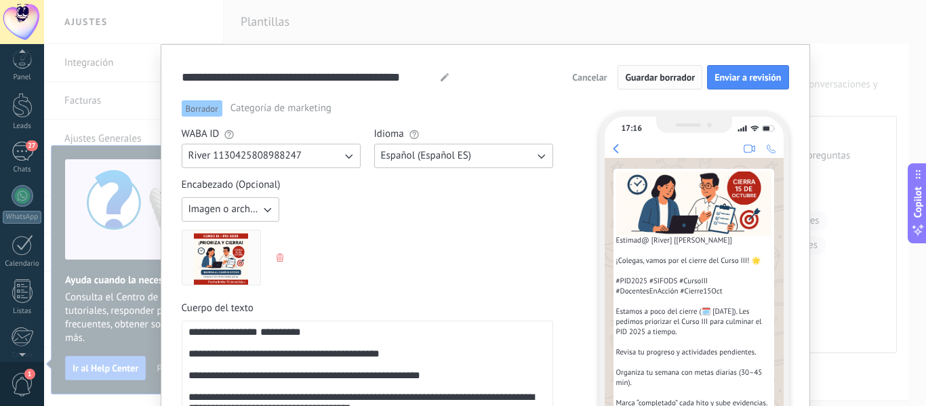
type input "*****"
click at [654, 76] on span "Guardar borrador" at bounding box center [660, 77] width 70 height 9
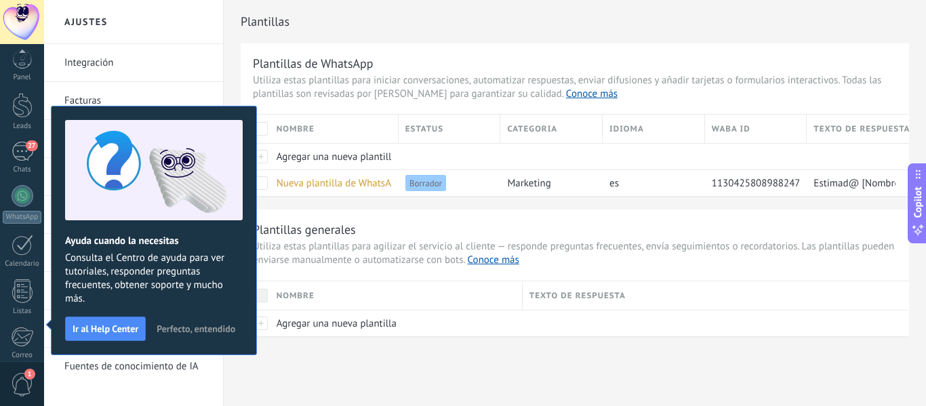
scroll to position [158, 0]
click at [191, 330] on span "Perfecto, entendido" at bounding box center [196, 328] width 79 height 9
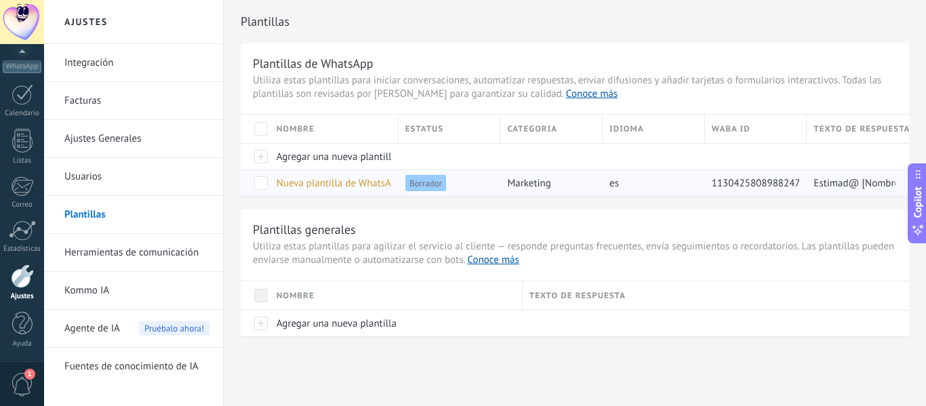
click at [346, 181] on span "Nueva plantilla de WhatsApp (04.10.2025 16:57)" at bounding box center [372, 183] width 191 height 13
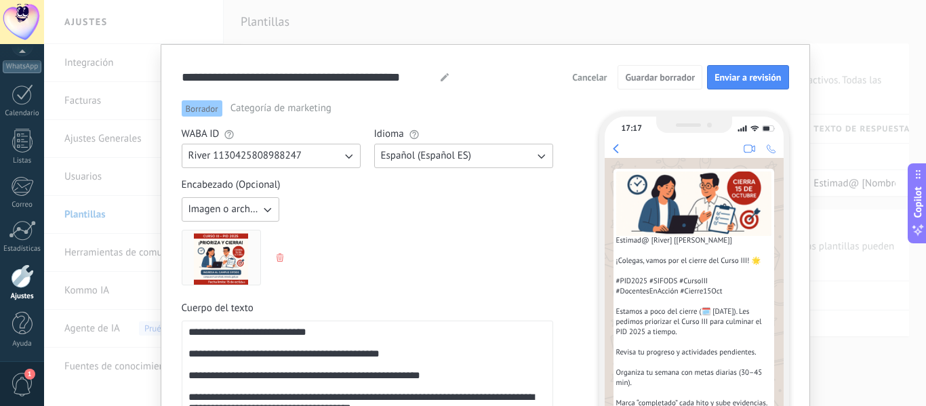
click at [443, 77] on use at bounding box center [445, 77] width 8 height 8
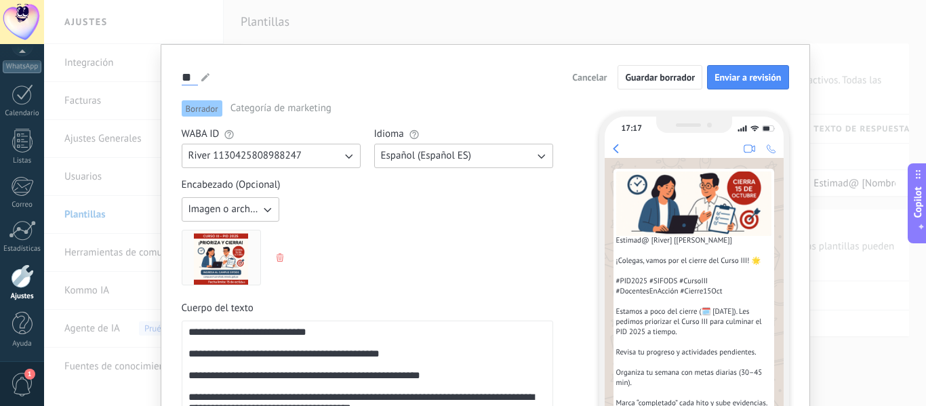
type input "*"
type input "**********"
click at [662, 82] on span "Guardar borrador" at bounding box center [660, 77] width 70 height 9
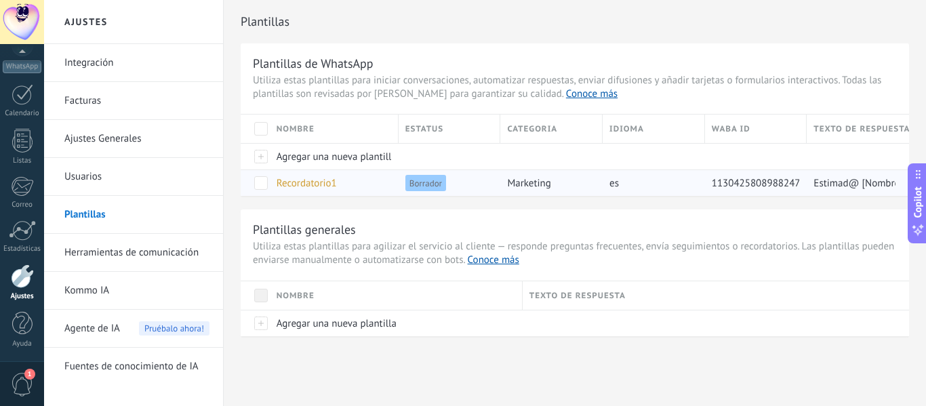
click at [258, 180] on span at bounding box center [261, 183] width 14 height 14
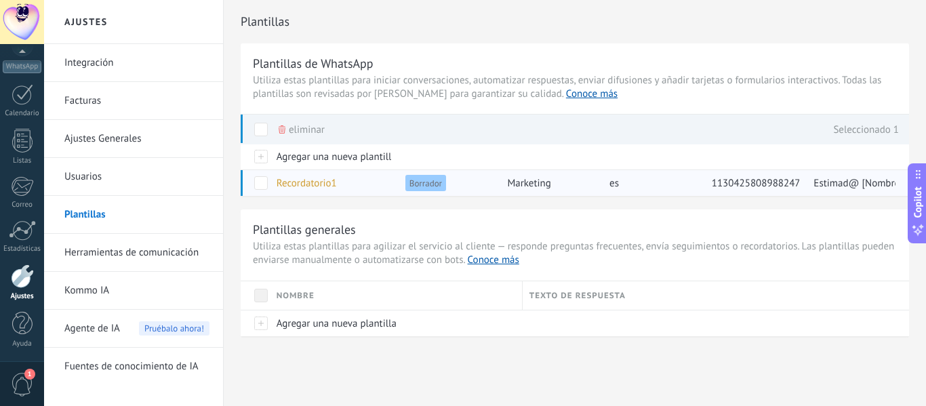
click at [318, 182] on span "Recordatorio1" at bounding box center [307, 183] width 60 height 13
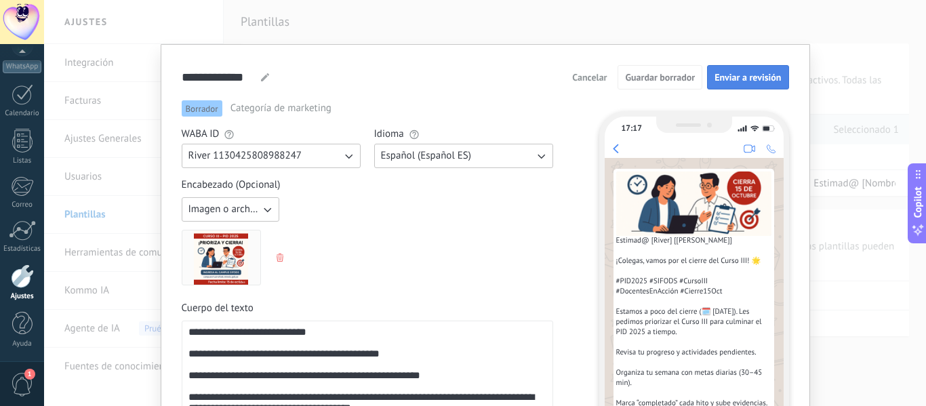
click at [740, 79] on span "Enviar a revisión" at bounding box center [748, 77] width 66 height 9
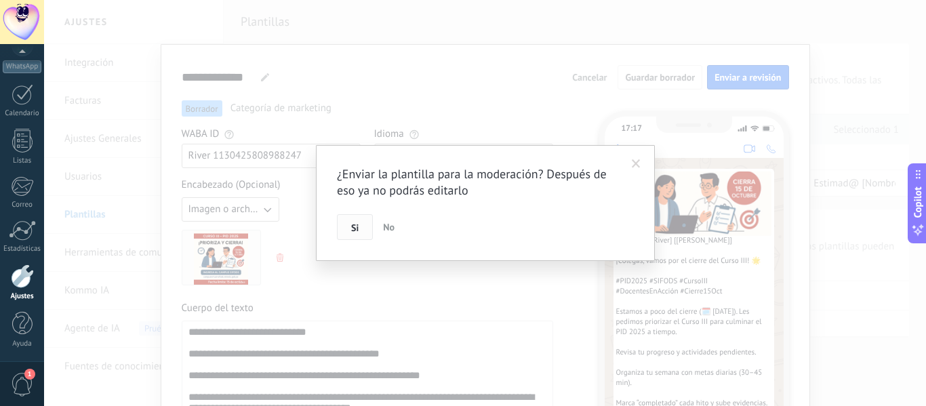
click at [359, 227] on span "Si" at bounding box center [354, 227] width 7 height 9
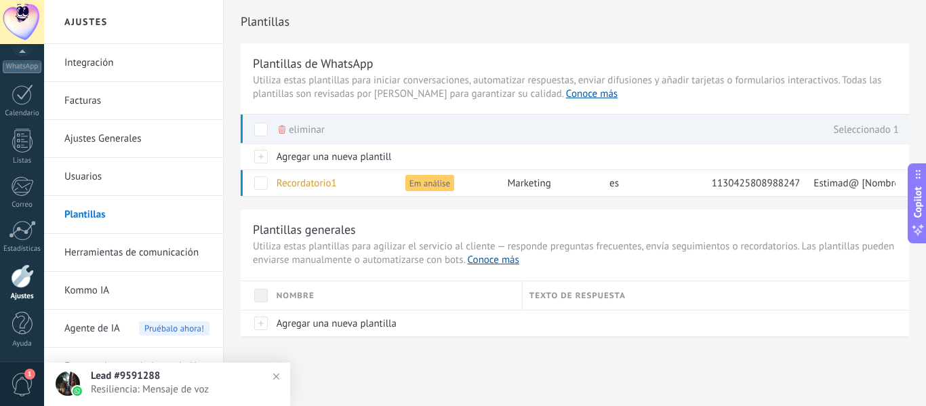
click at [33, 380] on span "1" at bounding box center [22, 385] width 23 height 24
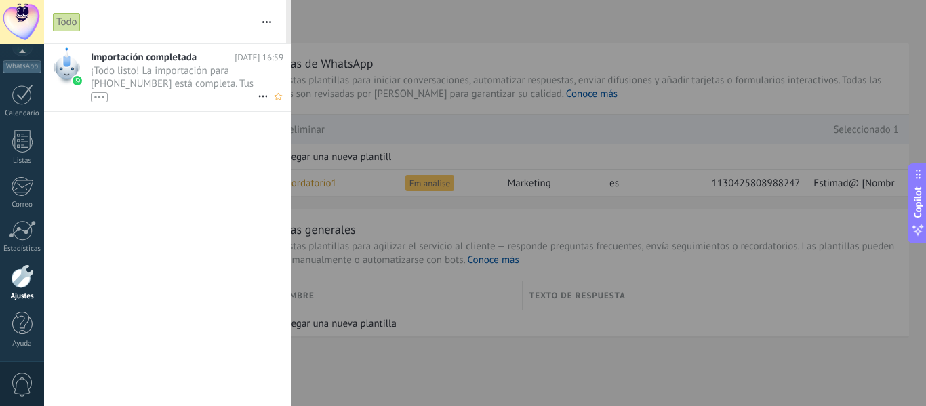
click at [145, 70] on span "¡Todo listo! La importación para +51 942 059 585 está completa. Tus datos de Wh…" at bounding box center [174, 83] width 167 height 38
click at [142, 67] on span "¡Todo listo! La importación para +51 942 059 585 está completa. Tus datos de Wh…" at bounding box center [174, 83] width 167 height 38
click at [146, 74] on span "¡Todo listo! La importación para +51 942 059 585 está completa. Tus datos de Wh…" at bounding box center [174, 83] width 167 height 38
click at [256, 92] on icon at bounding box center [263, 96] width 16 height 16
click at [170, 144] on div at bounding box center [463, 203] width 926 height 406
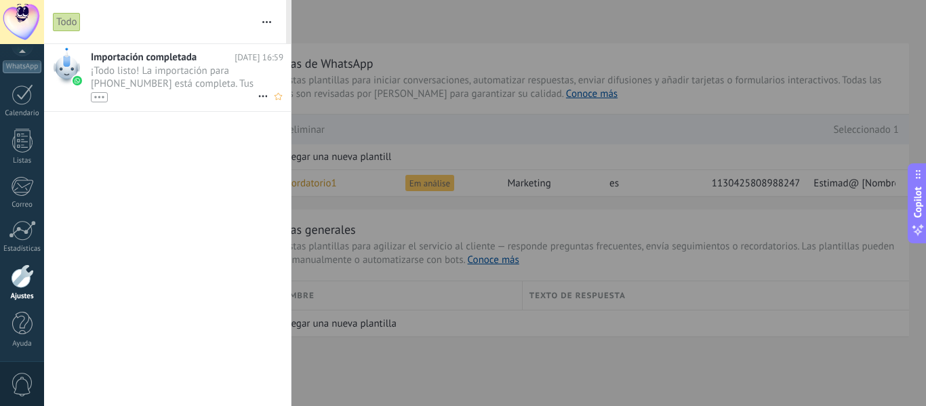
click at [101, 96] on div "•••" at bounding box center [99, 97] width 17 height 10
click at [159, 64] on span "¡Todo listo! La importación para +51 942 059 585 está completa. Tus datos de Wh…" at bounding box center [174, 95] width 167 height 63
drag, startPoint x: 83, startPoint y: 18, endPoint x: 69, endPoint y: 19, distance: 13.6
click at [81, 18] on div "Todo" at bounding box center [152, 21] width 199 height 43
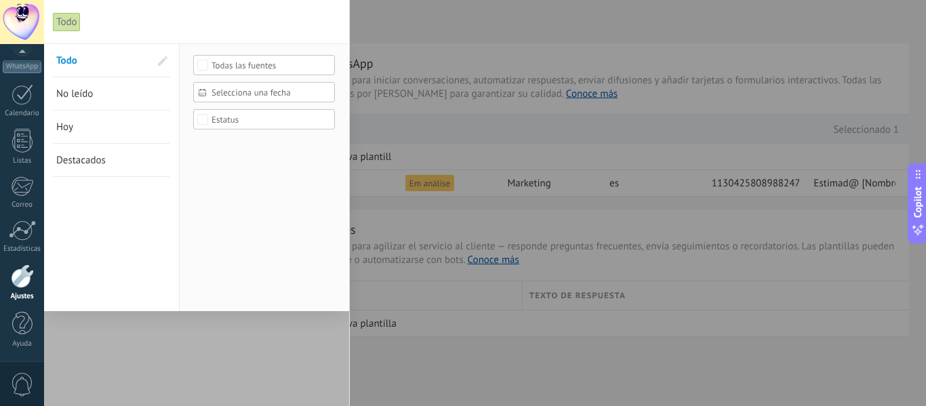
click at [68, 20] on div "Todo" at bounding box center [67, 22] width 28 height 20
click at [71, 57] on span "Todo" at bounding box center [66, 60] width 21 height 13
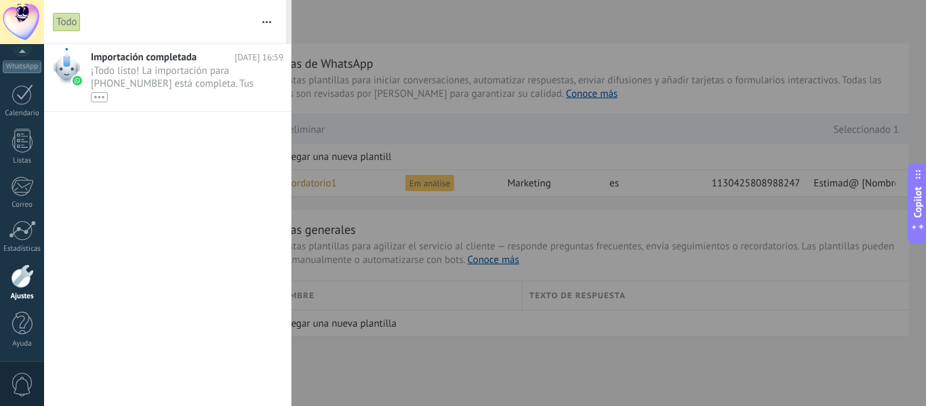
click at [66, 20] on div "Todo" at bounding box center [67, 22] width 28 height 20
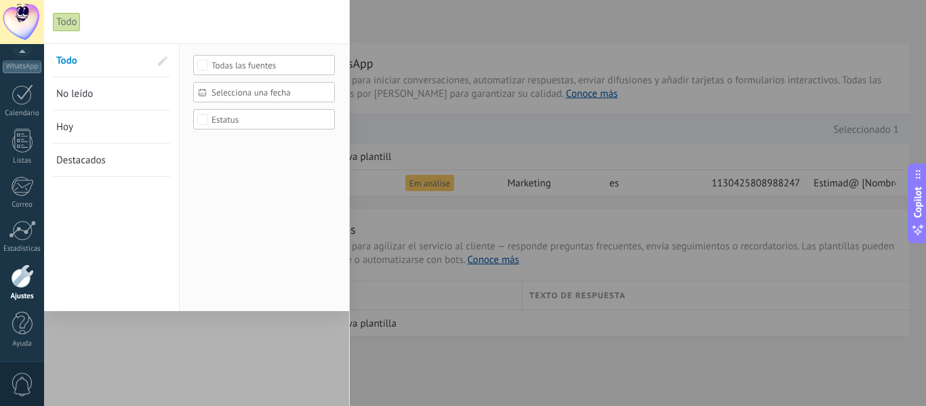
click at [67, 21] on div "Todo" at bounding box center [67, 22] width 28 height 20
click at [34, 62] on div at bounding box center [22, 54] width 44 height 20
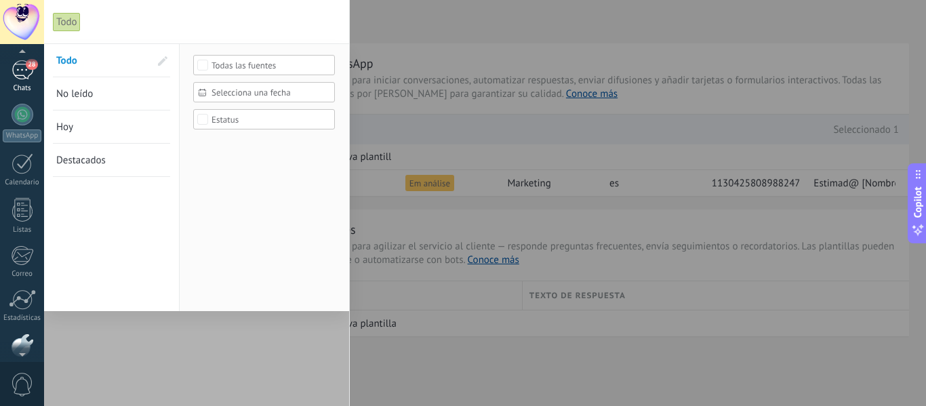
click at [34, 71] on link "28 Chats" at bounding box center [22, 76] width 44 height 33
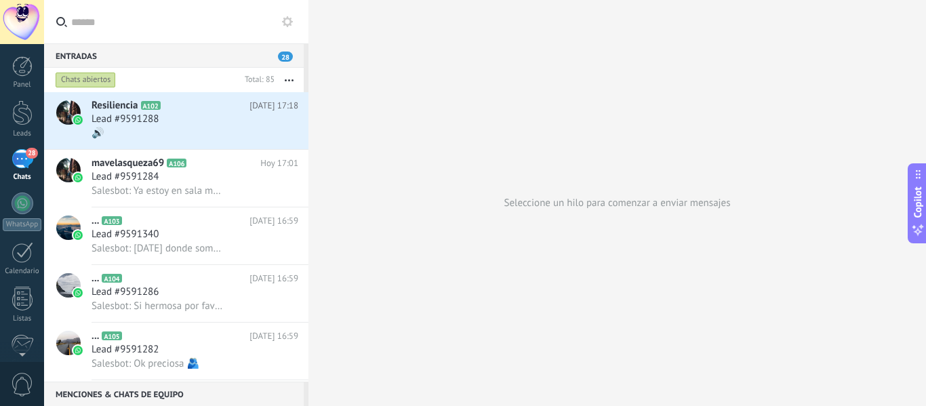
click at [289, 22] on icon at bounding box center [287, 21] width 11 height 11
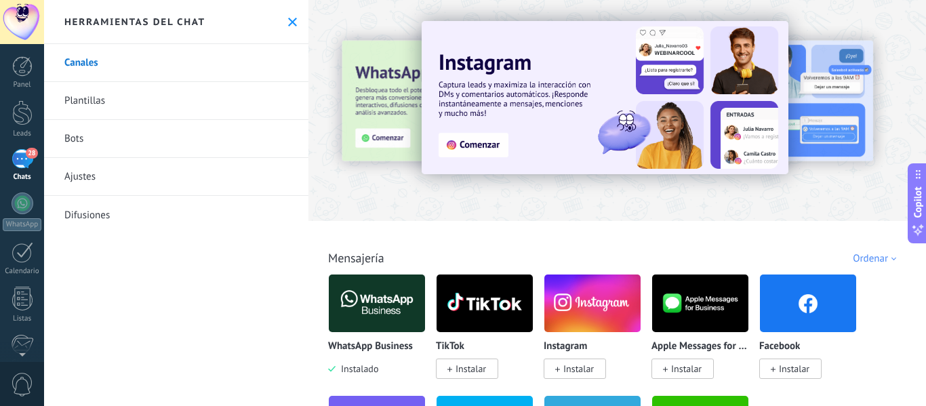
click at [288, 22] on use at bounding box center [292, 22] width 9 height 9
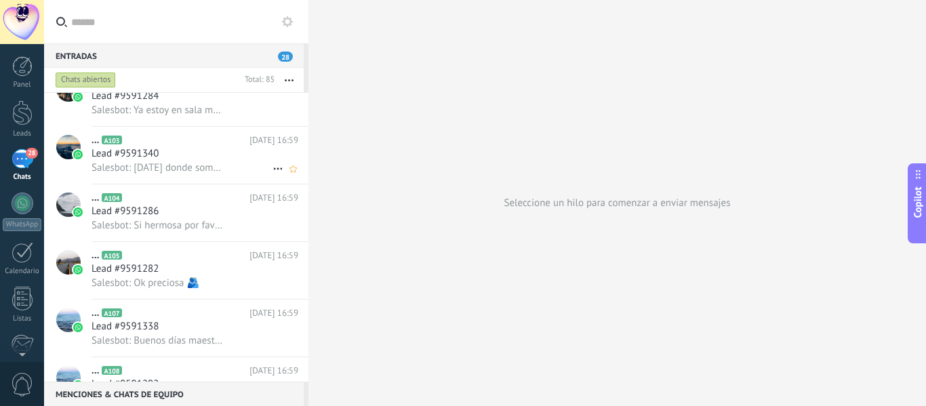
scroll to position [1, 0]
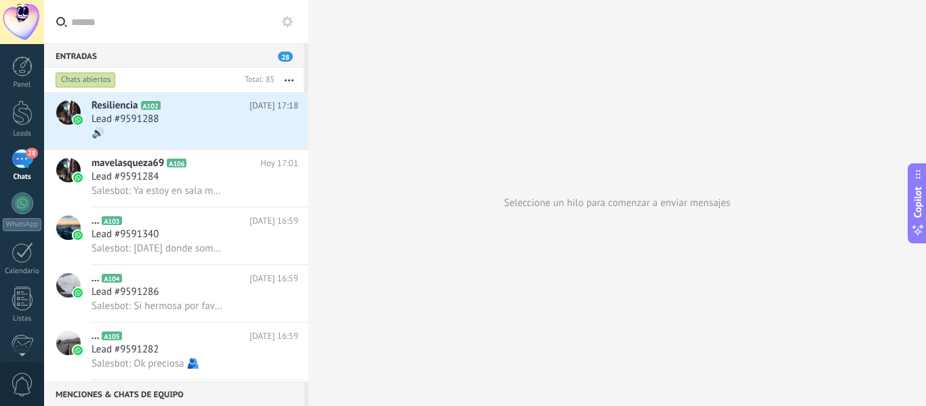
click at [31, 157] on span "28" at bounding box center [32, 153] width 12 height 11
click at [20, 200] on div at bounding box center [23, 204] width 22 height 22
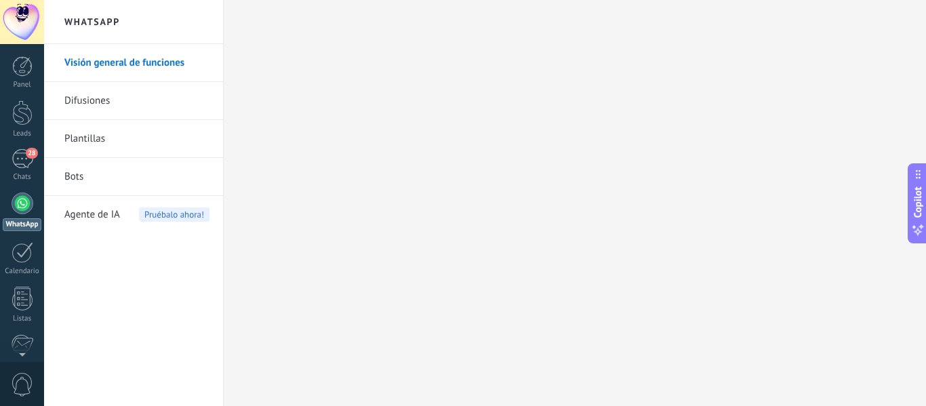
click at [98, 134] on link "Plantillas" at bounding box center [136, 139] width 145 height 38
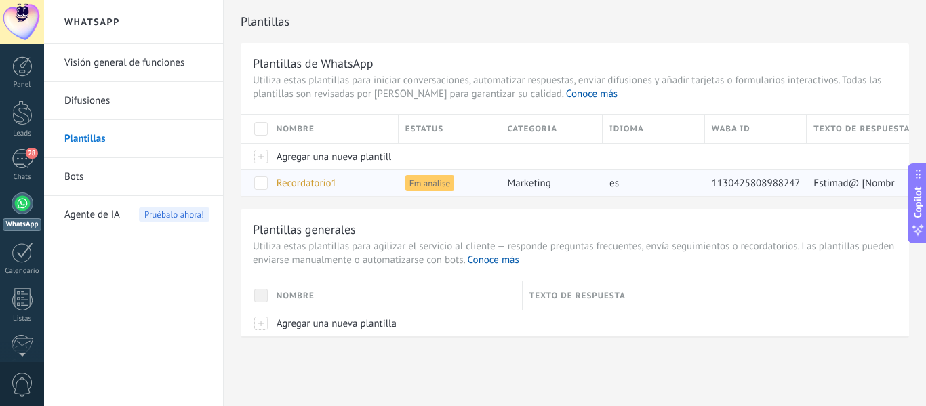
click at [337, 184] on div "Recordatorio1" at bounding box center [331, 183] width 122 height 26
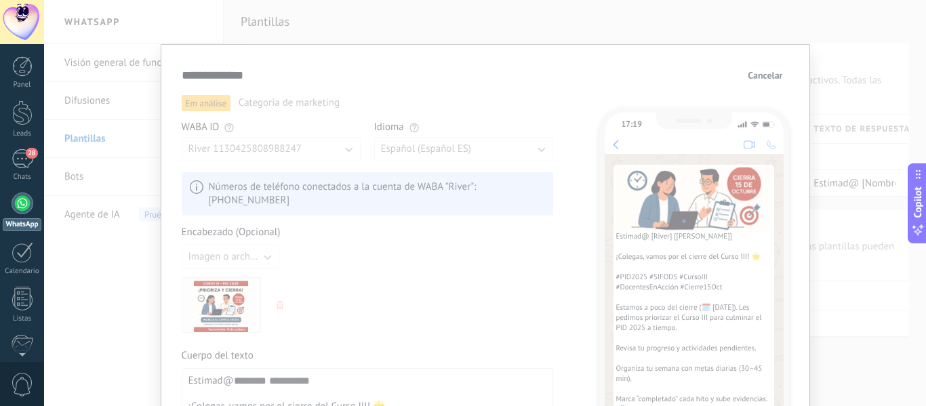
click at [770, 68] on button "Cancelar" at bounding box center [765, 75] width 47 height 20
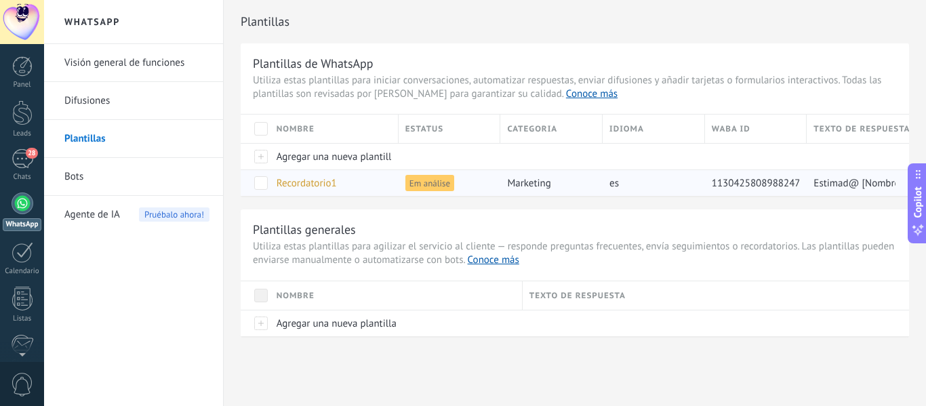
click at [258, 180] on span at bounding box center [261, 183] width 14 height 14
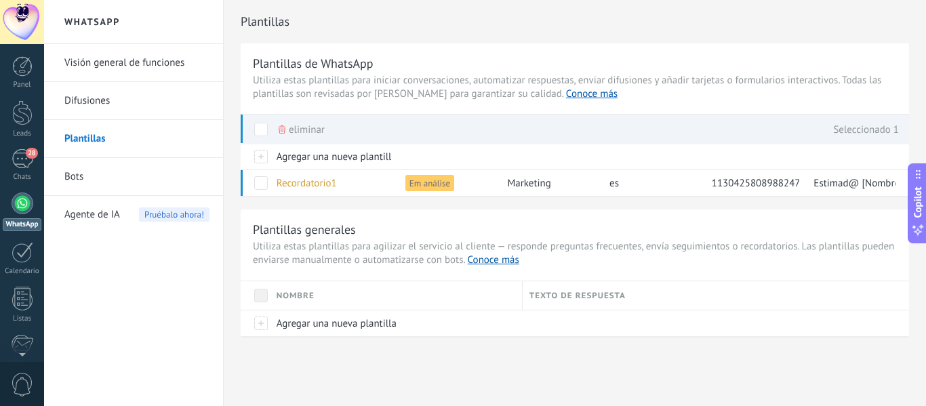
click at [113, 104] on link "Difusiones" at bounding box center [136, 101] width 145 height 38
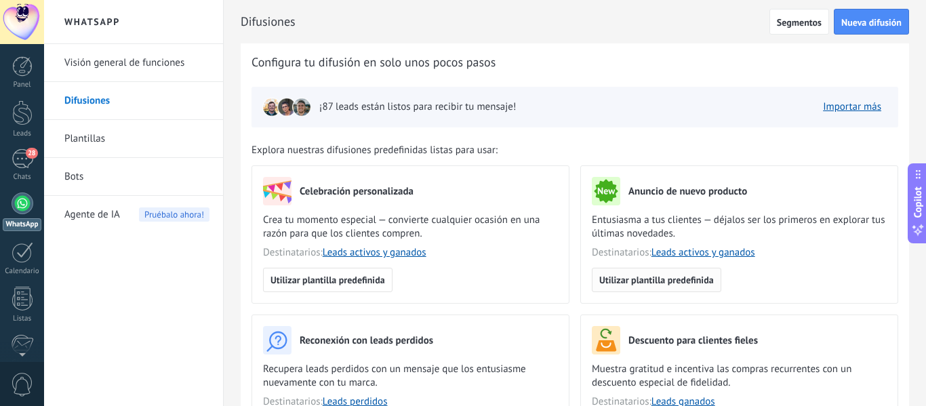
click at [633, 282] on span "Utilizar plantilla predefinida" at bounding box center [656, 279] width 115 height 9
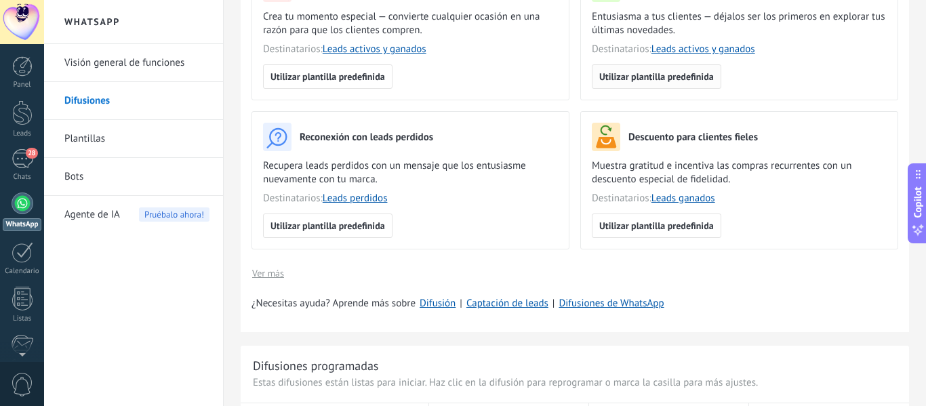
click at [660, 73] on span "Utilizar plantilla predefinida" at bounding box center [656, 76] width 115 height 9
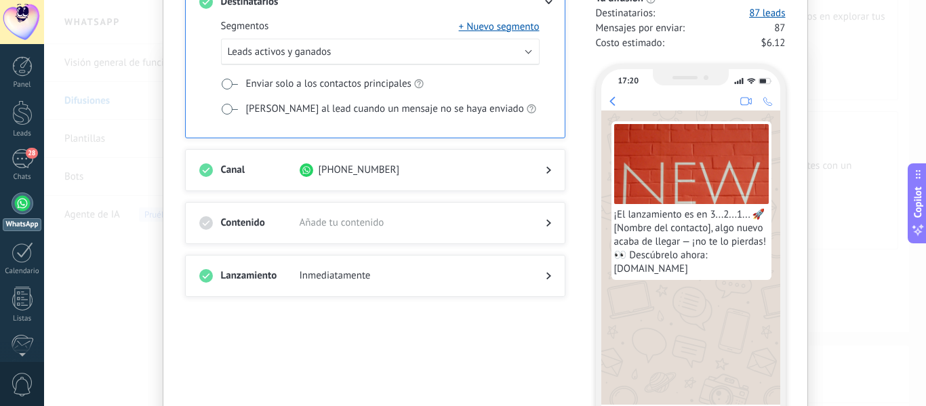
scroll to position [0, 0]
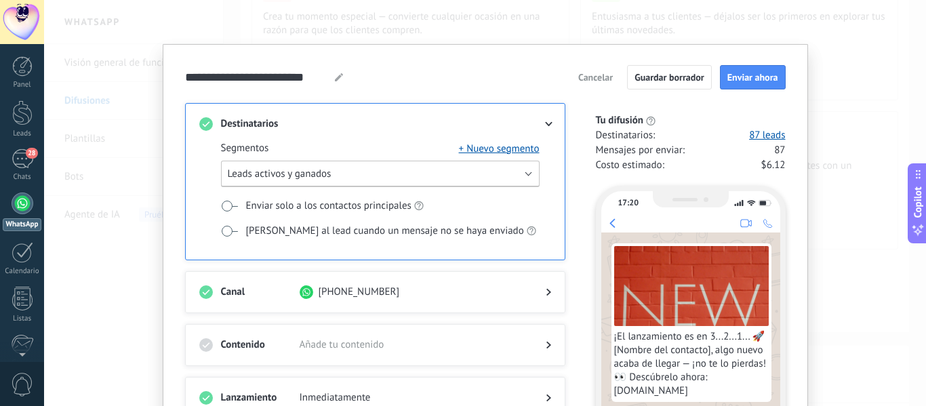
click at [355, 171] on button "Leads activos y ganados" at bounding box center [380, 174] width 319 height 26
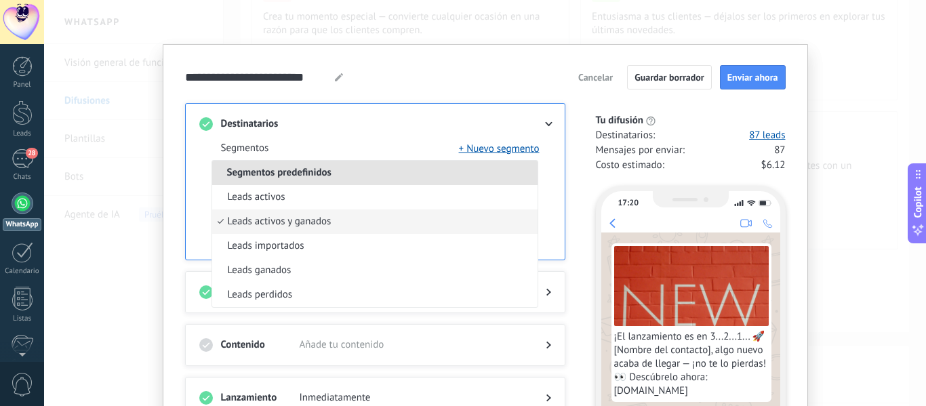
click at [395, 83] on div "**********" at bounding box center [485, 77] width 601 height 24
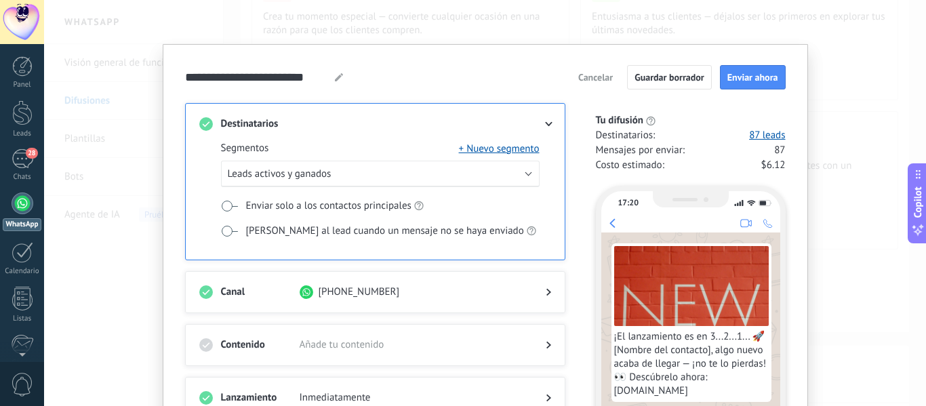
click at [595, 77] on span "Cancelar" at bounding box center [595, 77] width 35 height 9
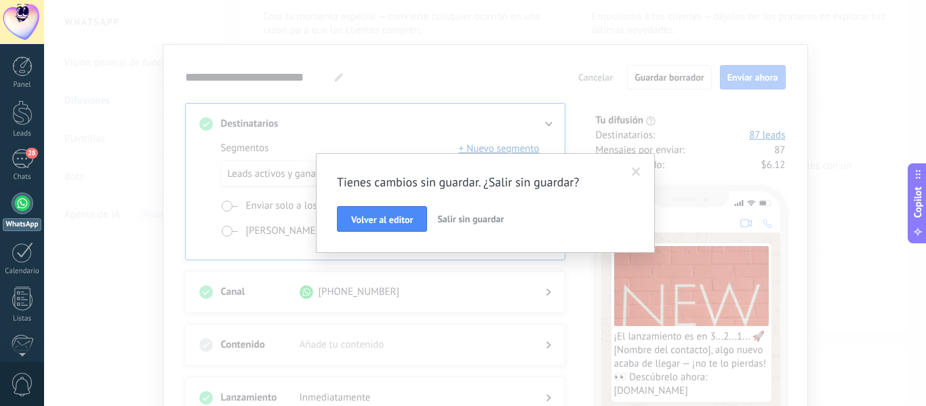
click at [460, 221] on span "Salir sin guardar" at bounding box center [470, 219] width 66 height 12
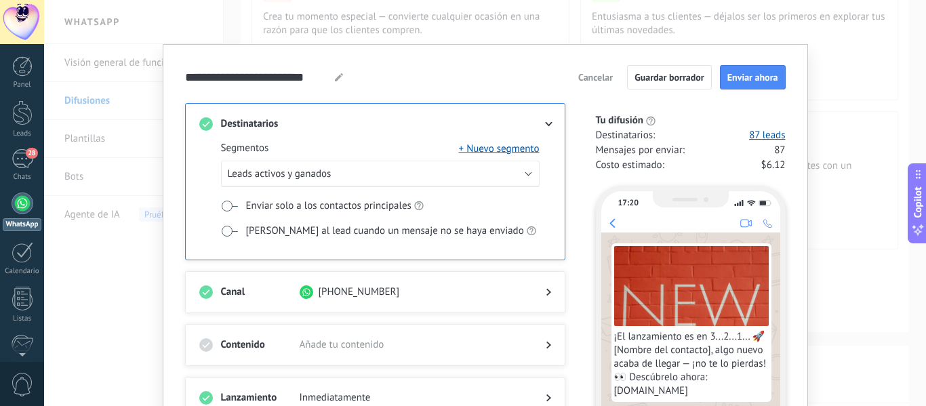
click at [594, 80] on span "Cancelar" at bounding box center [595, 77] width 35 height 9
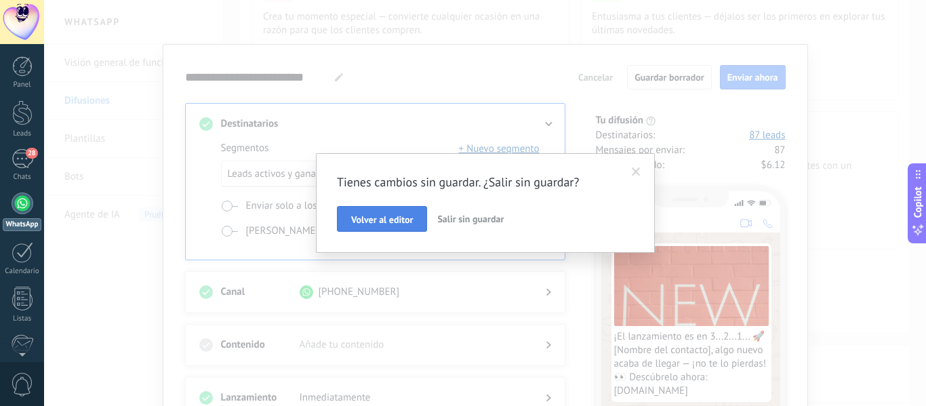
click at [386, 223] on span "Volver al editor" at bounding box center [382, 219] width 62 height 9
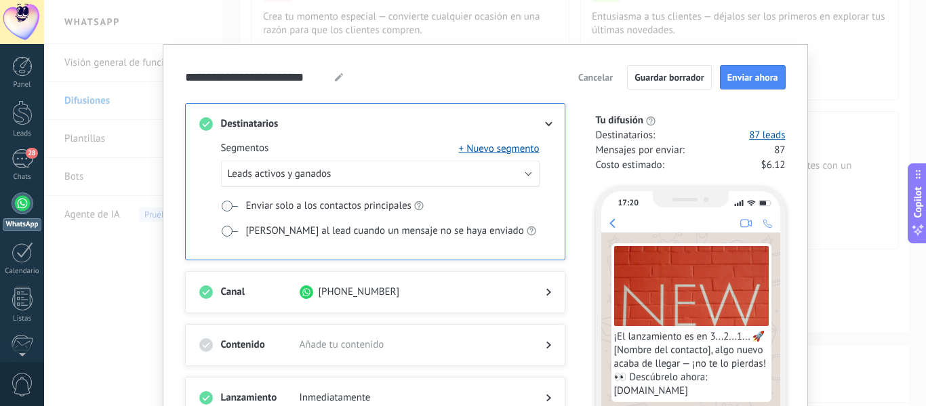
click at [593, 77] on span "Cancelar" at bounding box center [595, 77] width 35 height 9
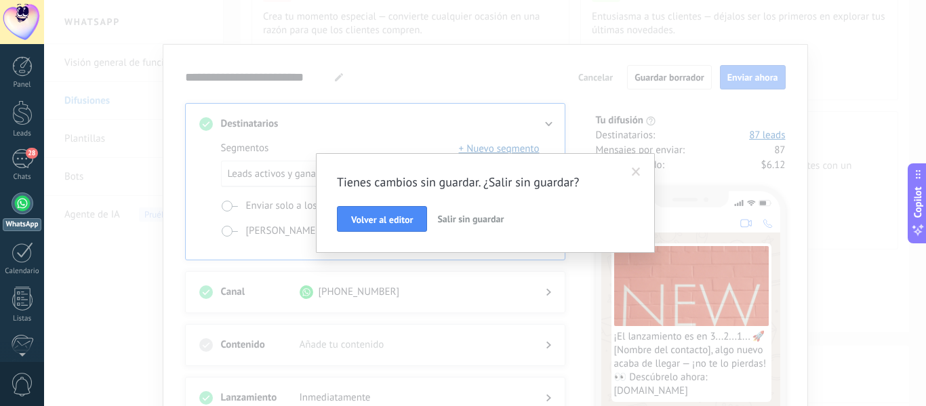
click at [481, 222] on span "Salir sin guardar" at bounding box center [470, 219] width 66 height 12
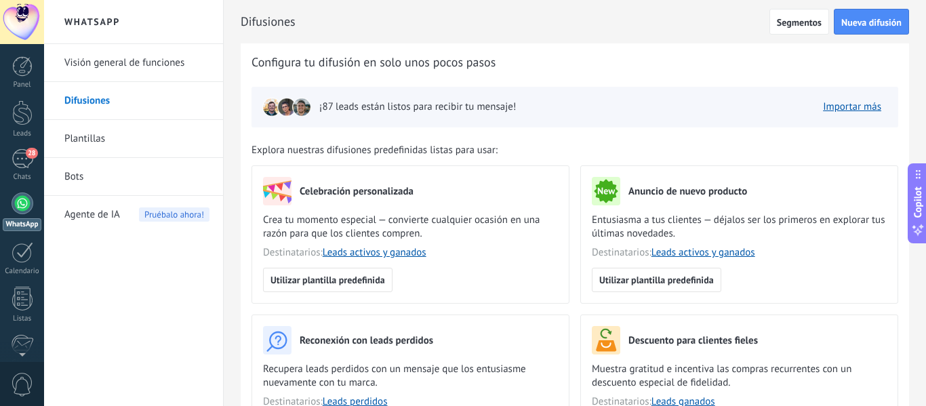
click at [120, 62] on link "Visión general de funciones" at bounding box center [136, 63] width 145 height 38
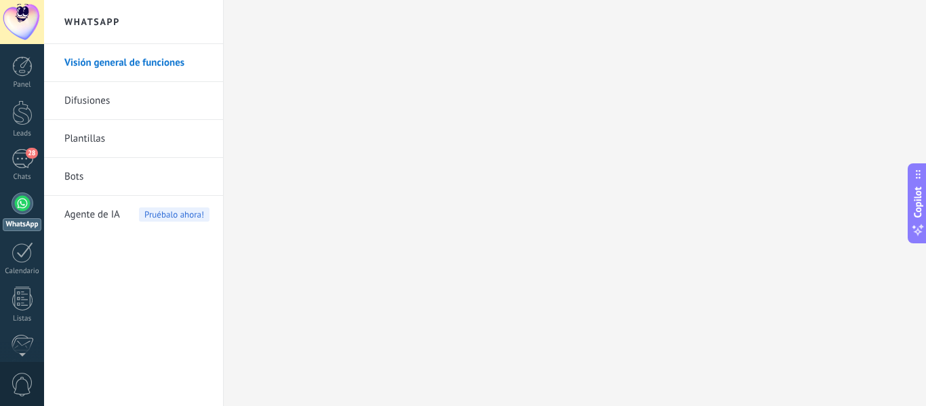
click at [85, 178] on link "Bots" at bounding box center [136, 177] width 145 height 38
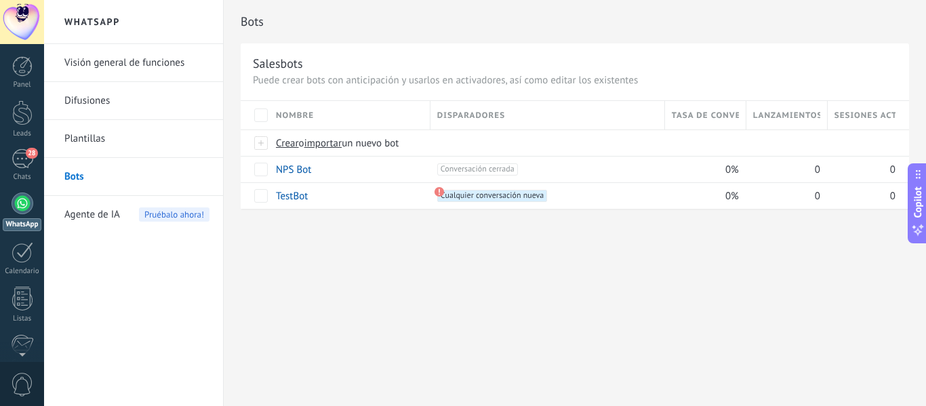
click at [111, 219] on span "Agente de IA" at bounding box center [92, 215] width 56 height 38
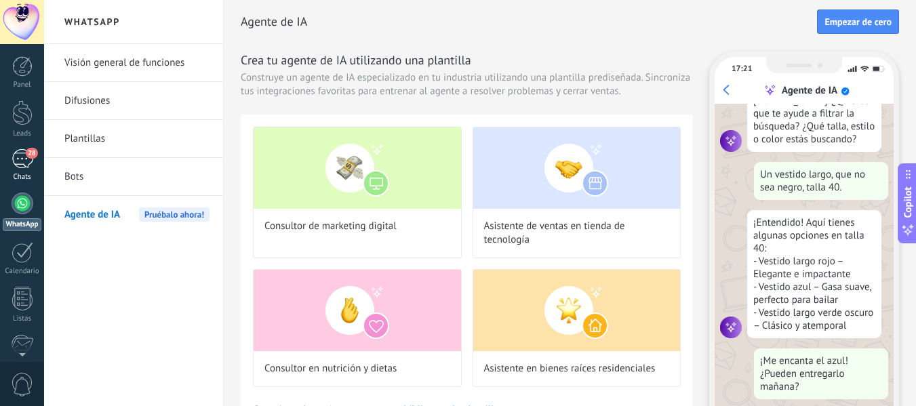
scroll to position [137, 0]
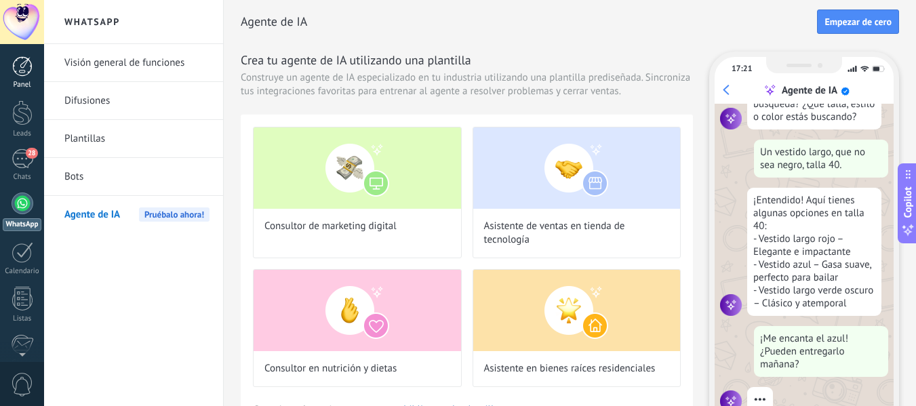
click at [28, 66] on div at bounding box center [22, 66] width 20 height 20
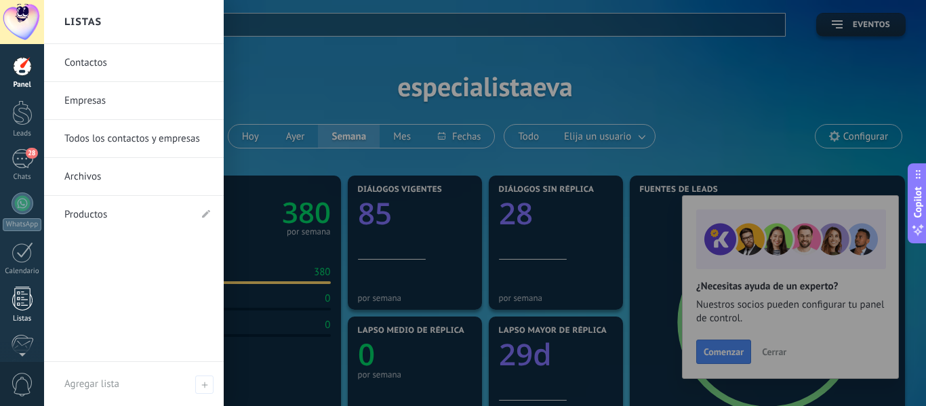
click at [24, 300] on div at bounding box center [22, 299] width 20 height 24
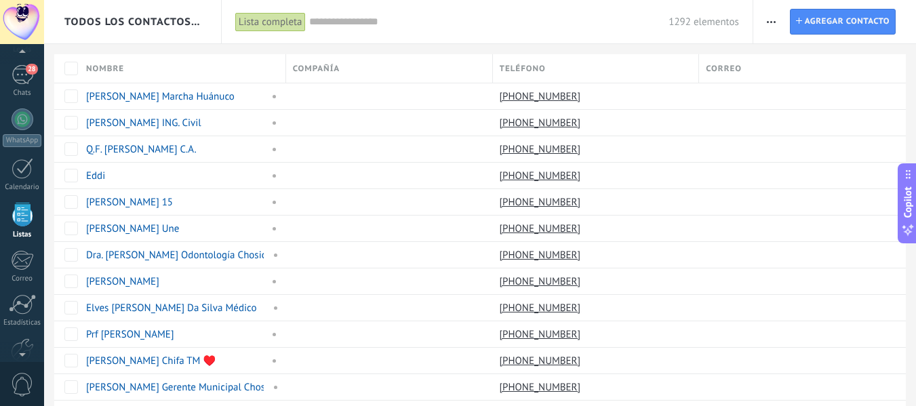
click at [367, 18] on input "text" at bounding box center [489, 22] width 360 height 14
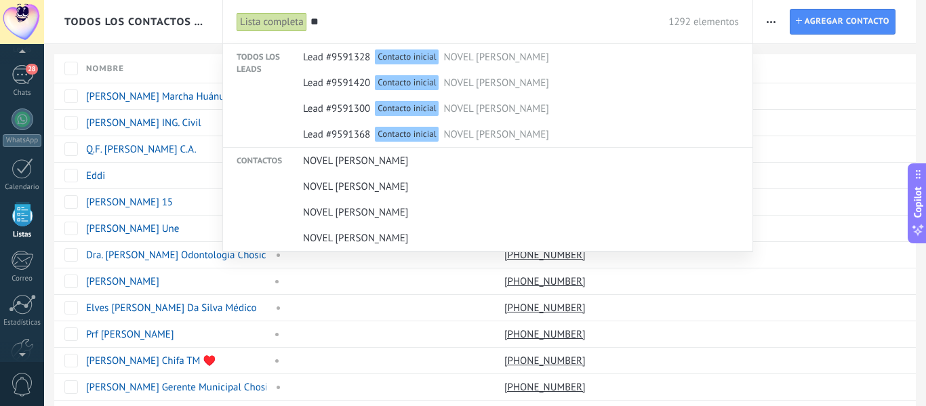
type input "*"
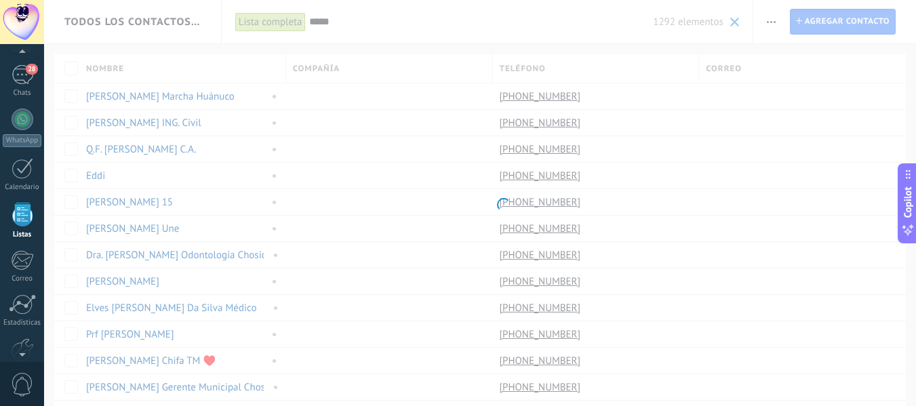
type input "******"
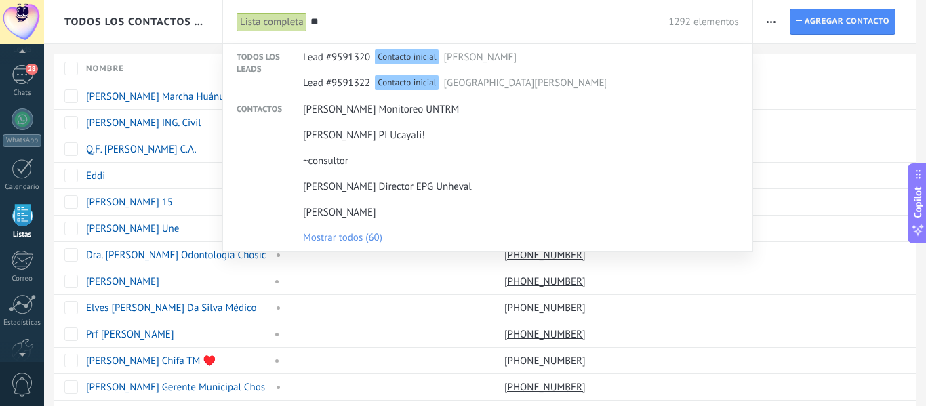
type input "*"
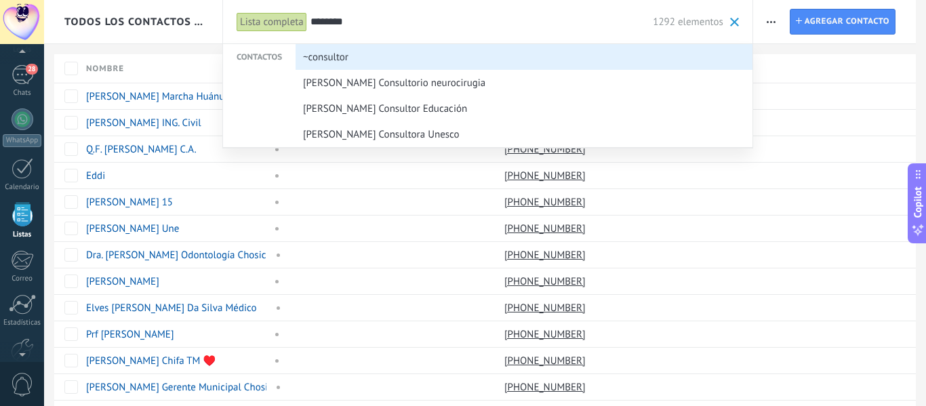
type input "********"
click at [346, 56] on span "~consultor" at bounding box center [325, 57] width 45 height 25
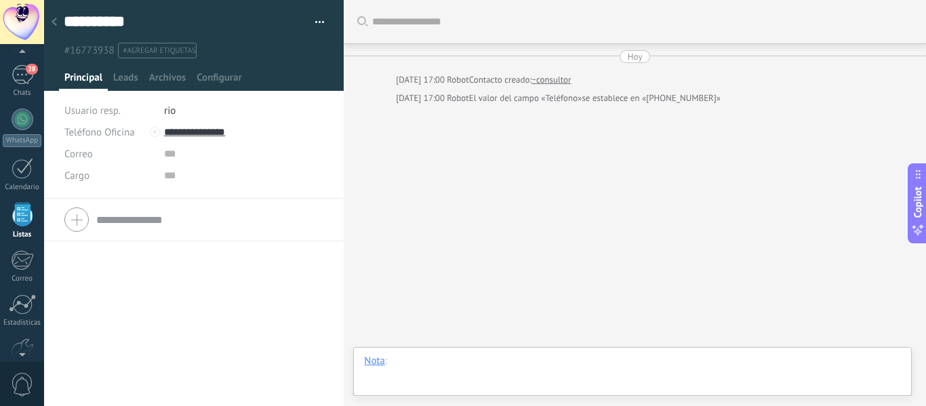
click at [428, 361] on div at bounding box center [632, 375] width 537 height 41
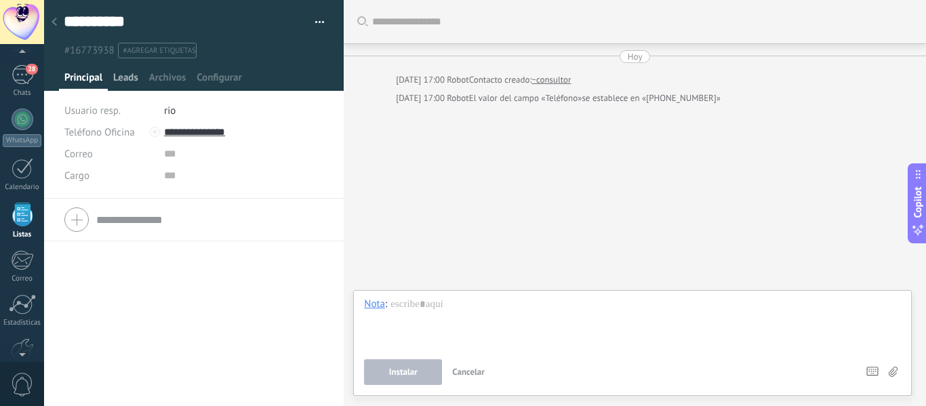
click at [129, 75] on span "Leads" at bounding box center [125, 81] width 25 height 20
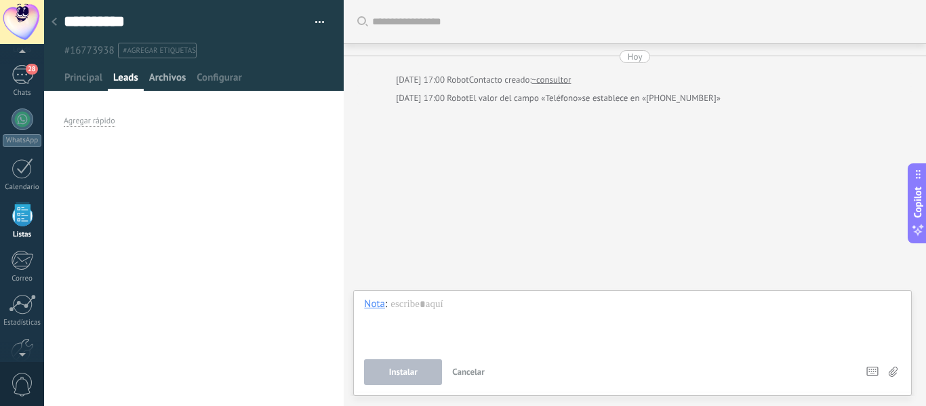
click at [169, 75] on span "Archivos" at bounding box center [167, 81] width 37 height 20
click at [216, 76] on span "Configurar" at bounding box center [219, 81] width 45 height 20
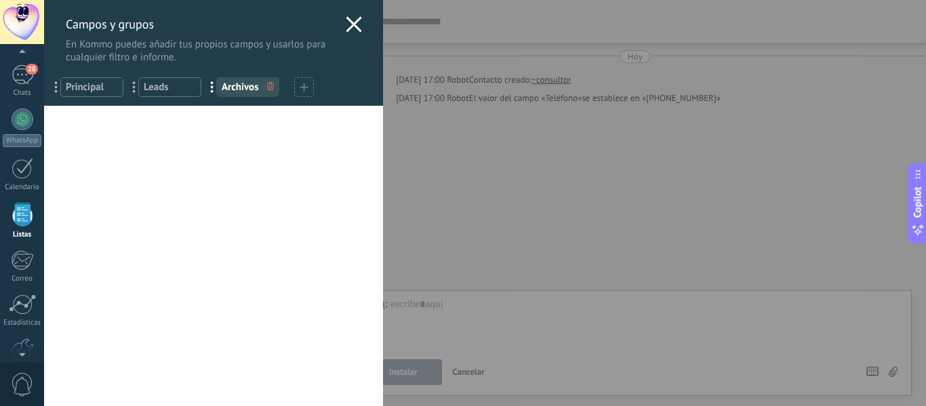
click at [346, 20] on use at bounding box center [354, 24] width 16 height 16
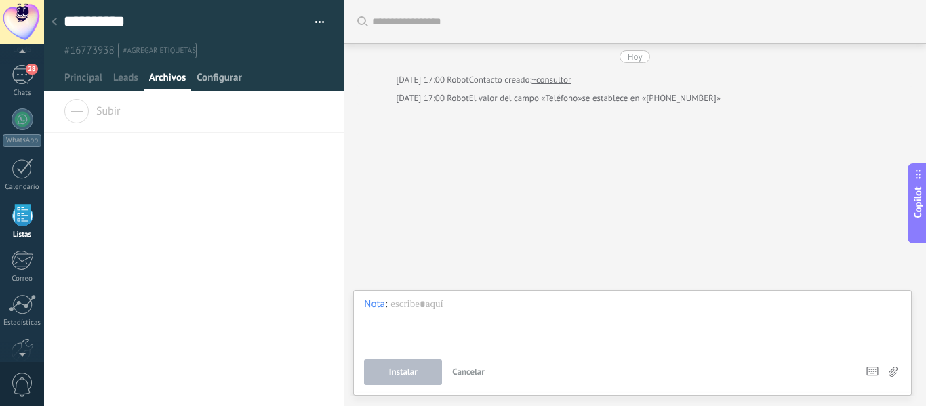
click at [214, 76] on span "Configurar" at bounding box center [219, 81] width 45 height 20
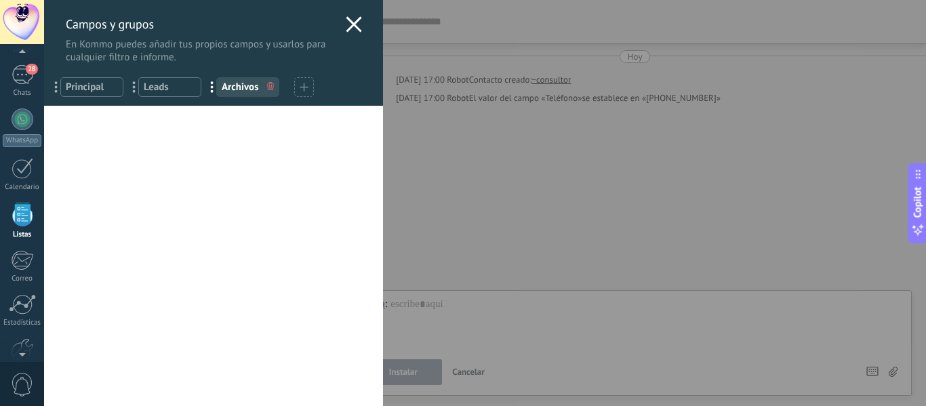
click at [346, 24] on icon at bounding box center [354, 24] width 16 height 16
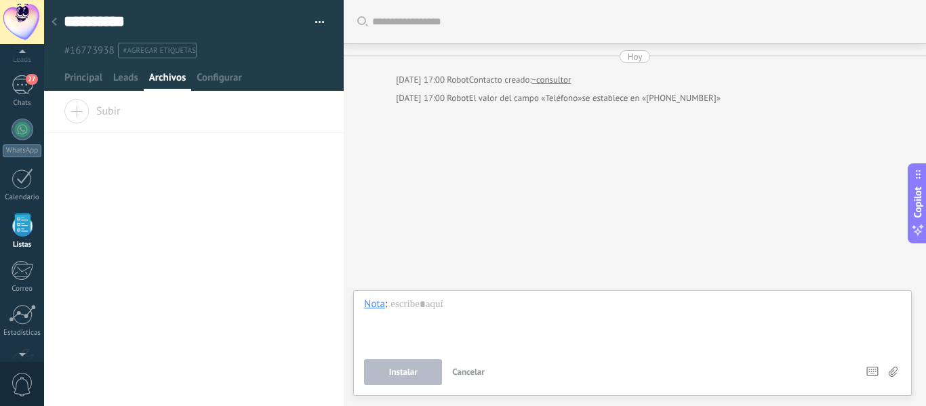
scroll to position [84, 0]
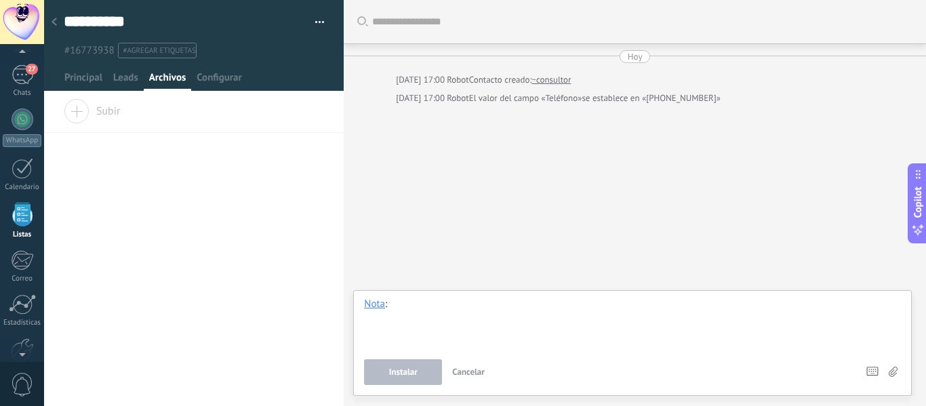
click at [439, 311] on div at bounding box center [632, 324] width 537 height 52
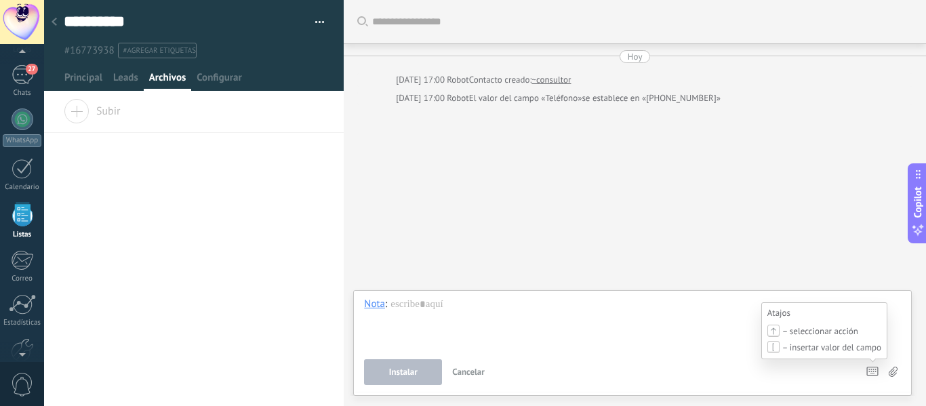
click at [876, 372] on icon at bounding box center [872, 371] width 12 height 9
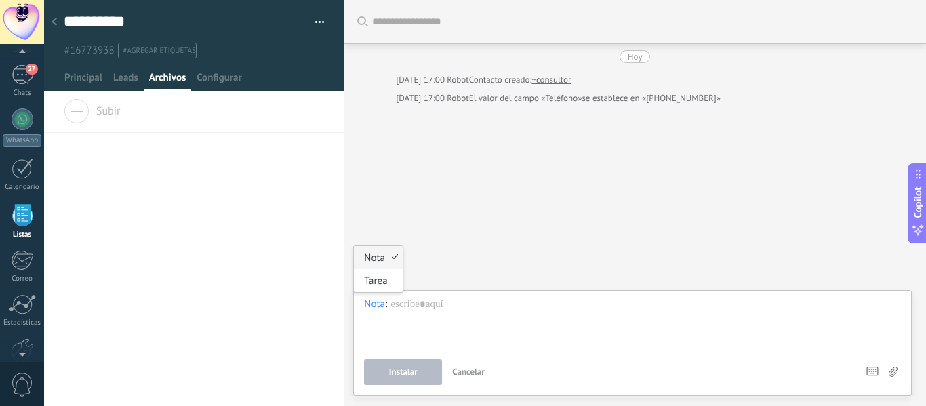
click at [374, 304] on div "Nota" at bounding box center [374, 304] width 21 height 12
click at [375, 279] on div "Tarea" at bounding box center [378, 280] width 48 height 23
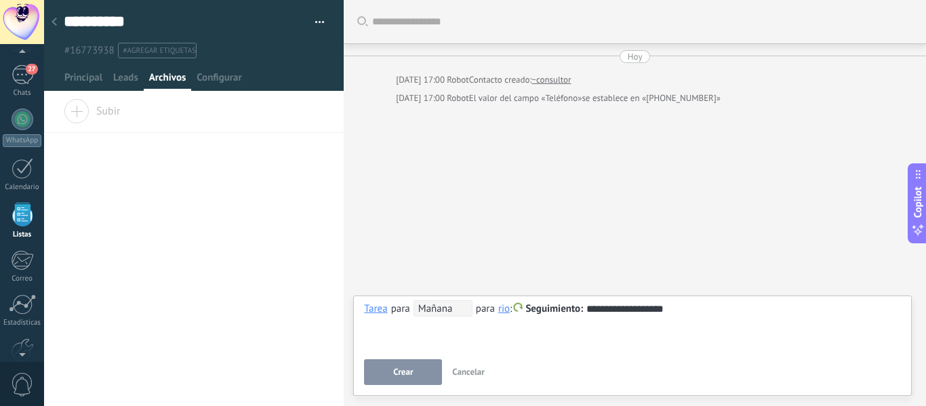
click at [411, 376] on span "Crear" at bounding box center [403, 371] width 20 height 9
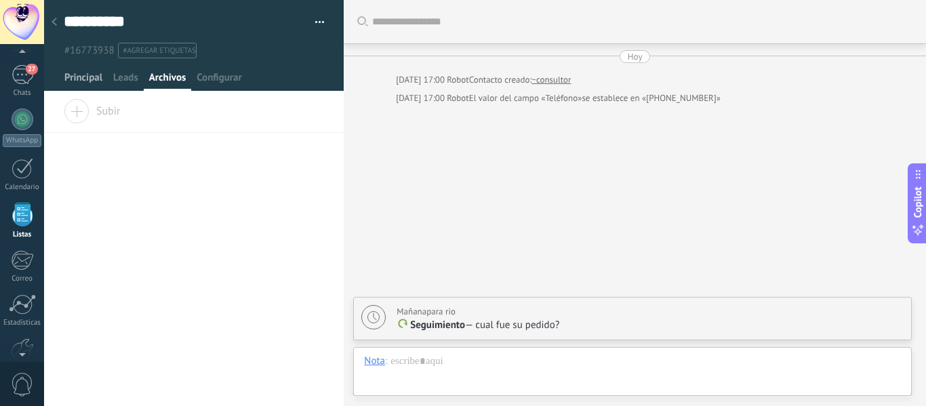
click at [79, 77] on span "Principal" at bounding box center [83, 81] width 38 height 20
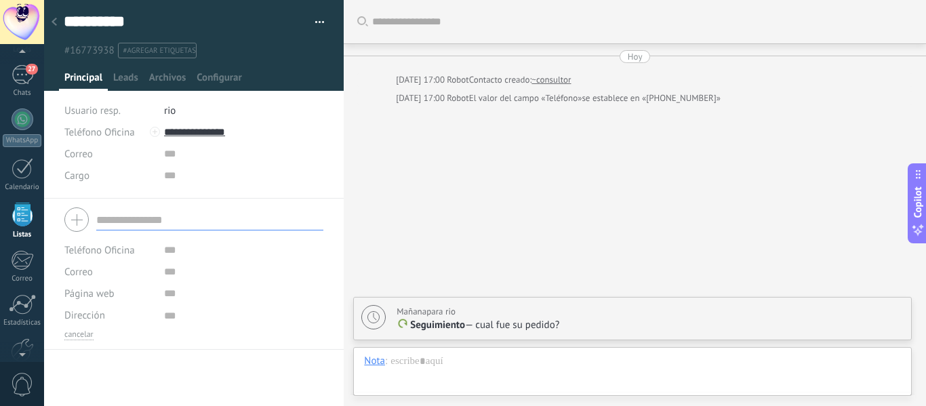
click at [150, 219] on input "text" at bounding box center [209, 220] width 227 height 22
drag, startPoint x: 453, startPoint y: 197, endPoint x: 441, endPoint y: 222, distance: 27.6
click at [454, 197] on div "Buscar Carga más Hoy Hoy 17:00 Robot Contacto creado: ~consultor Hoy 17:00 Robo…" at bounding box center [635, 203] width 582 height 406
click at [370, 359] on div "Nota" at bounding box center [374, 361] width 21 height 12
click at [421, 366] on div at bounding box center [632, 375] width 537 height 41
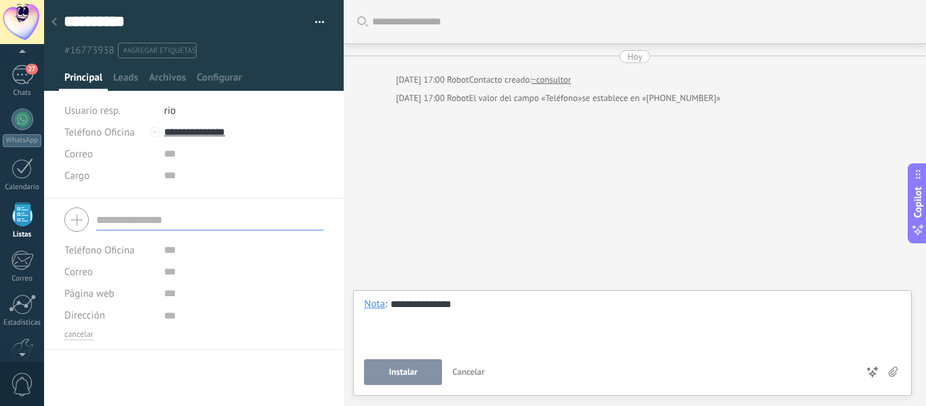
click at [407, 373] on span "Instalar" at bounding box center [403, 371] width 28 height 9
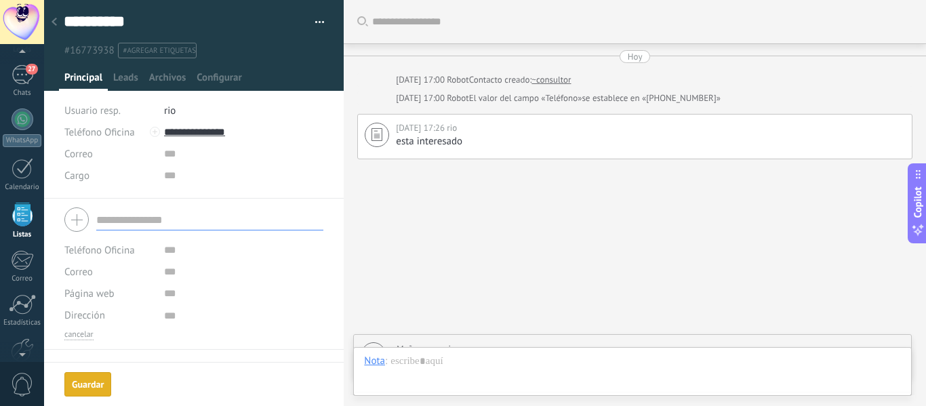
scroll to position [37, 0]
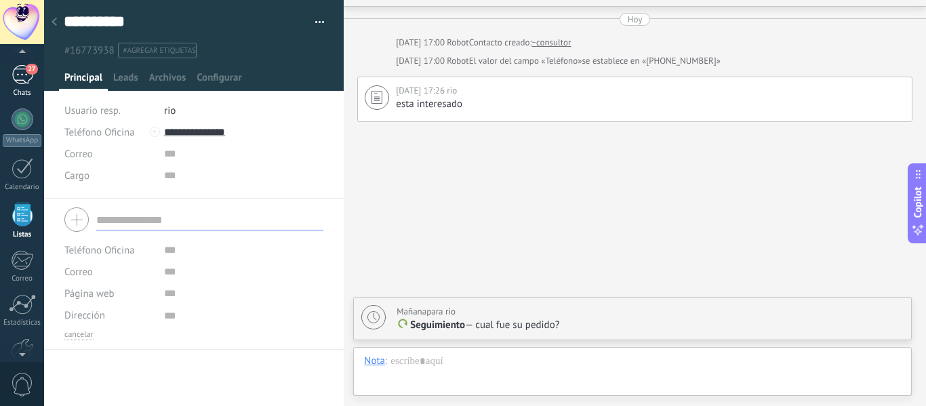
click at [14, 73] on div "27" at bounding box center [23, 75] width 22 height 20
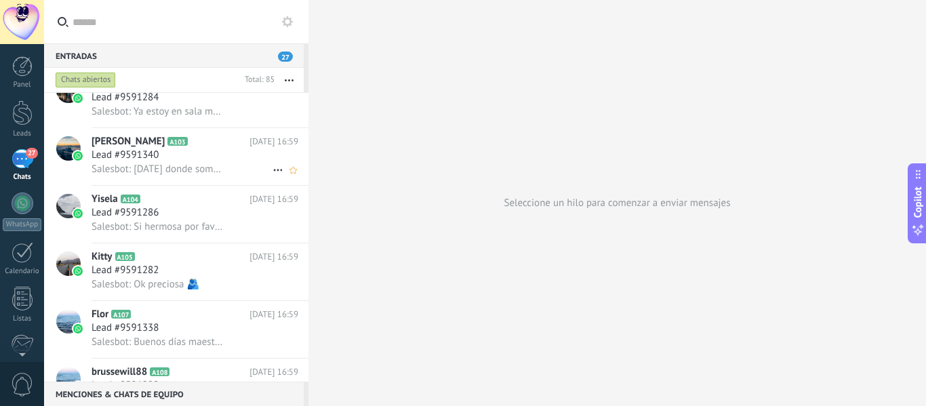
scroll to position [204, 0]
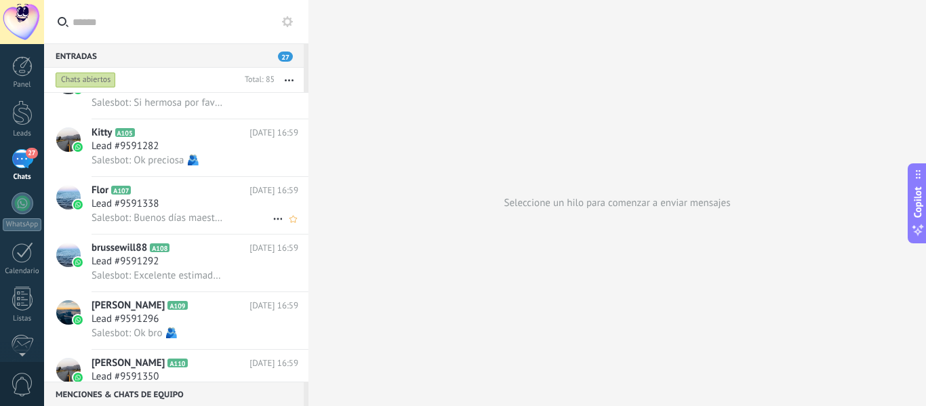
click at [113, 194] on span "A107" at bounding box center [121, 190] width 20 height 9
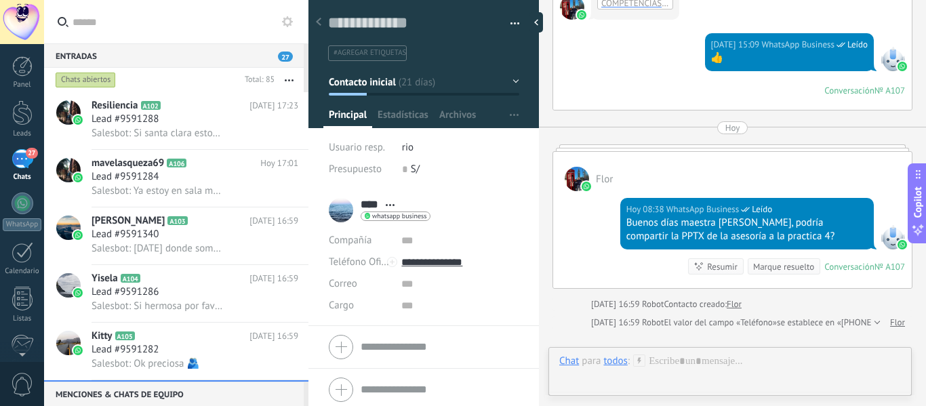
click at [133, 18] on input "text" at bounding box center [184, 21] width 222 height 43
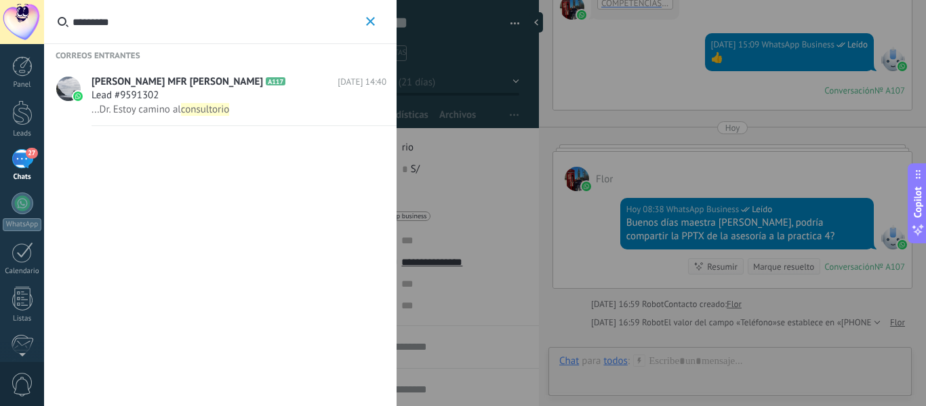
click at [74, 20] on input "*********" at bounding box center [218, 21] width 290 height 43
type input "*********"
click at [373, 18] on icon "button" at bounding box center [370, 21] width 9 height 9
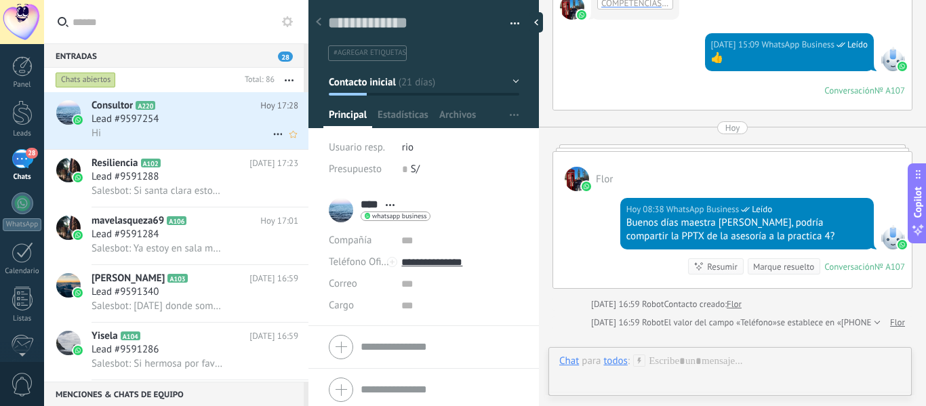
click at [138, 129] on div "Hi" at bounding box center [195, 133] width 207 height 14
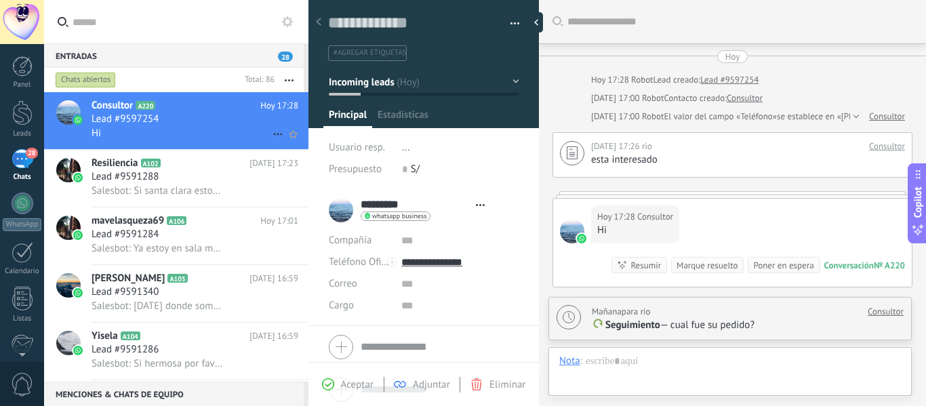
type textarea "**********"
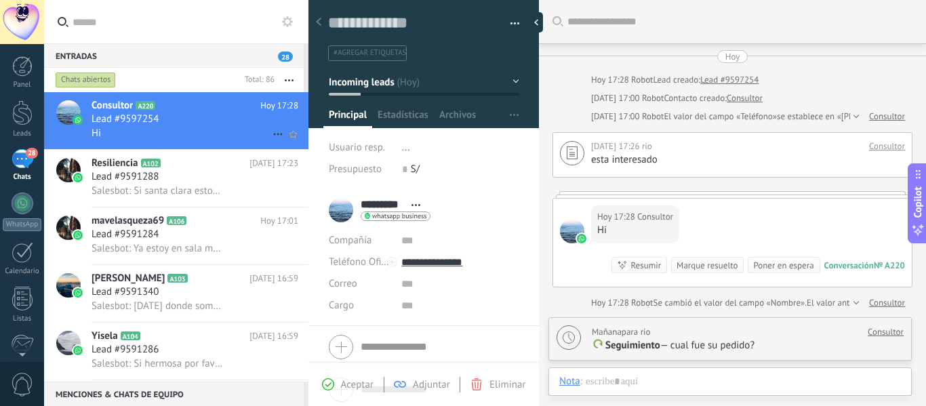
scroll to position [37, 0]
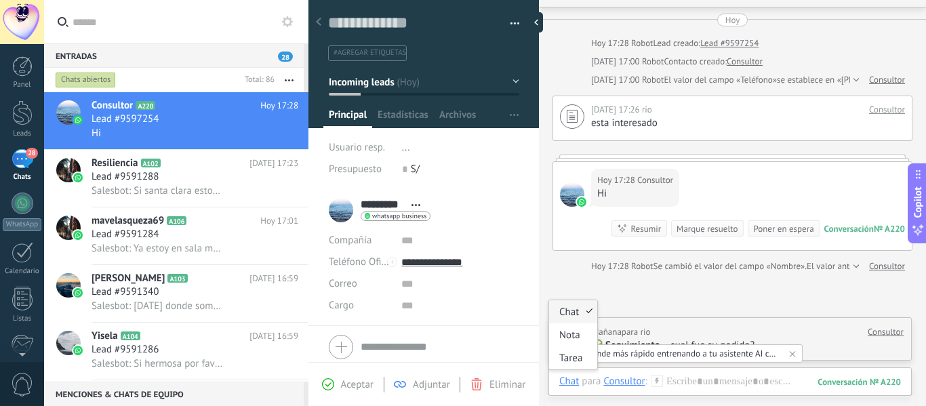
click at [574, 378] on div "Chat" at bounding box center [569, 381] width 20 height 12
click at [633, 382] on div "Consultor" at bounding box center [623, 381] width 41 height 12
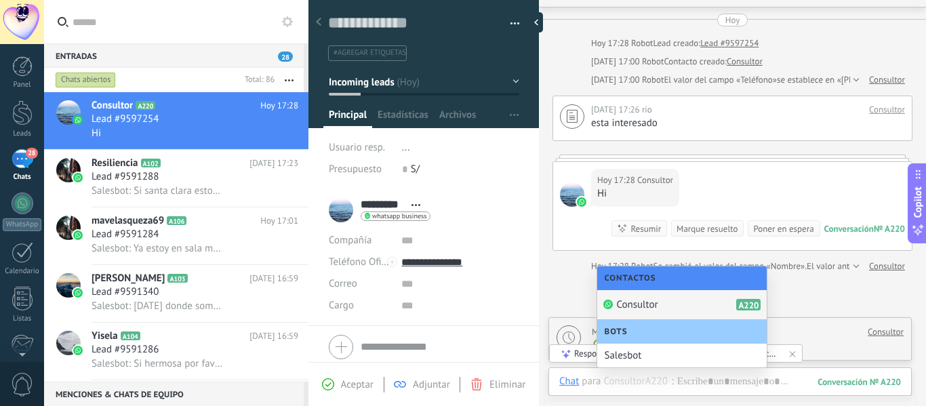
click at [639, 300] on span "Consultor" at bounding box center [636, 304] width 41 height 13
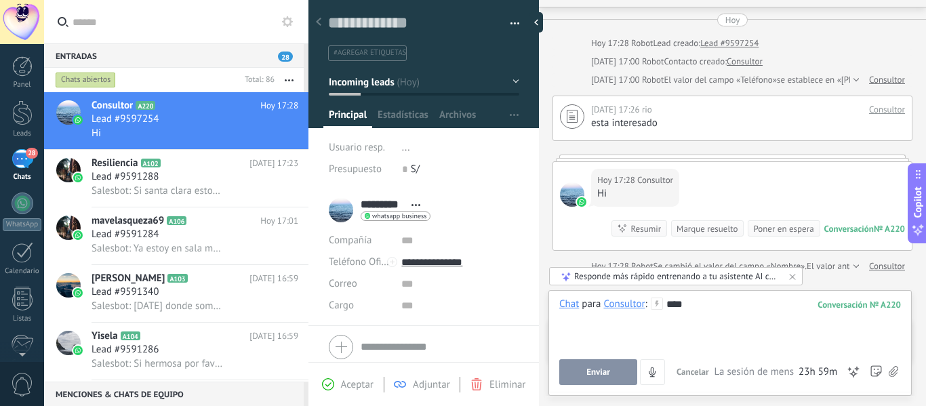
click at [608, 370] on span "Enviar" at bounding box center [598, 371] width 24 height 9
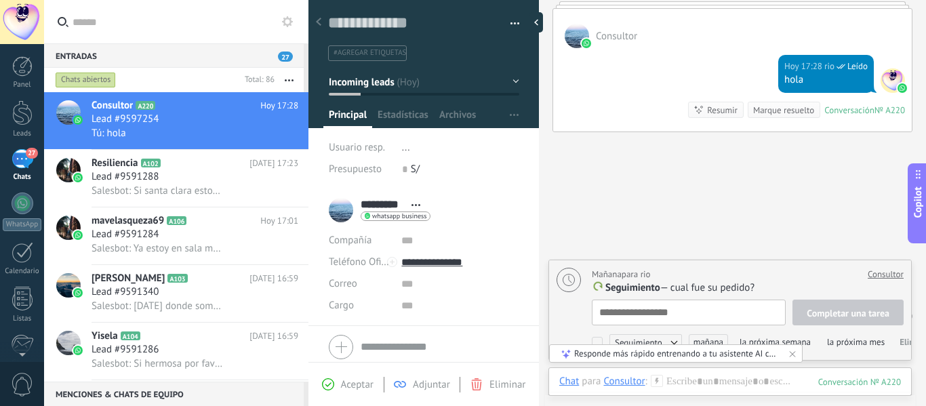
scroll to position [14, 0]
click at [692, 313] on textarea at bounding box center [689, 313] width 194 height 26
type textarea "*"
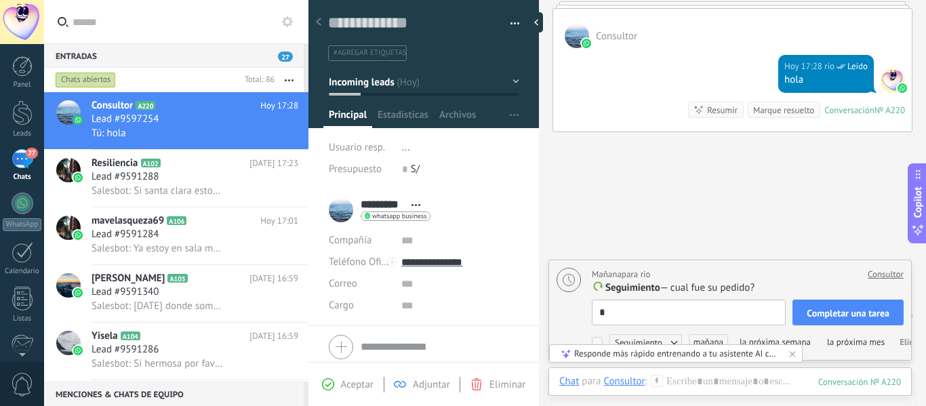
type textarea "**"
click at [843, 312] on span "Completar una tarea" at bounding box center [848, 312] width 83 height 9
type textarea "**"
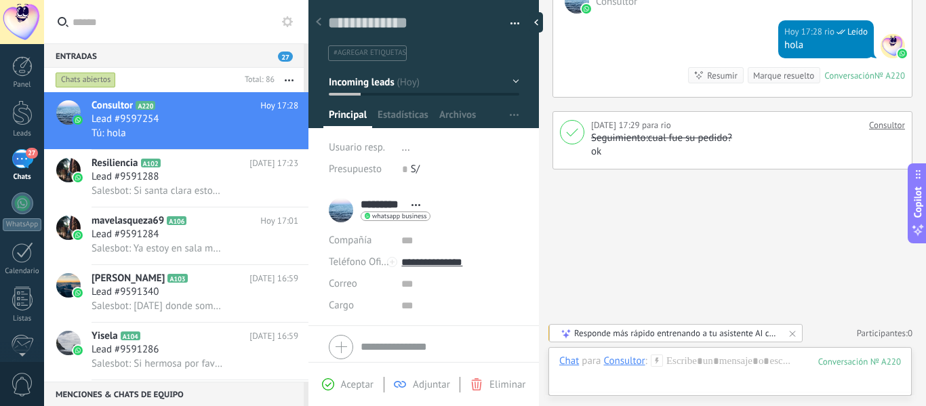
click at [737, 335] on div "Responde más rápido entrenando a tu asistente AI con tus fuentes de datos" at bounding box center [676, 333] width 205 height 12
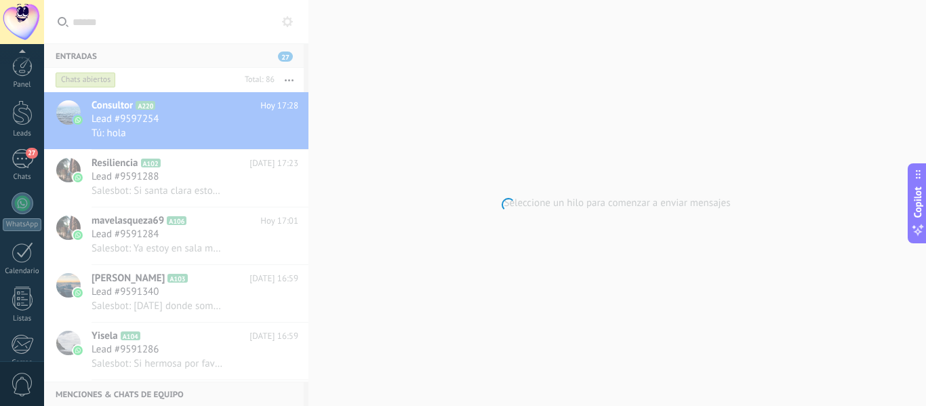
scroll to position [158, 0]
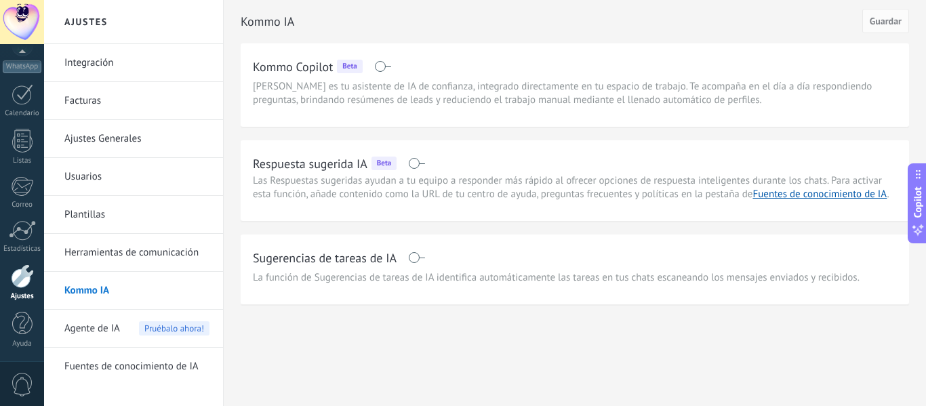
click at [298, 253] on h2 "Sugerencias de tareas de IA" at bounding box center [325, 257] width 144 height 17
click at [412, 256] on span at bounding box center [416, 257] width 17 height 11
click at [421, 161] on span at bounding box center [416, 163] width 17 height 11
click at [892, 12] on button "Guardar" at bounding box center [885, 21] width 47 height 24
click at [106, 212] on link "Plantillas" at bounding box center [136, 215] width 145 height 38
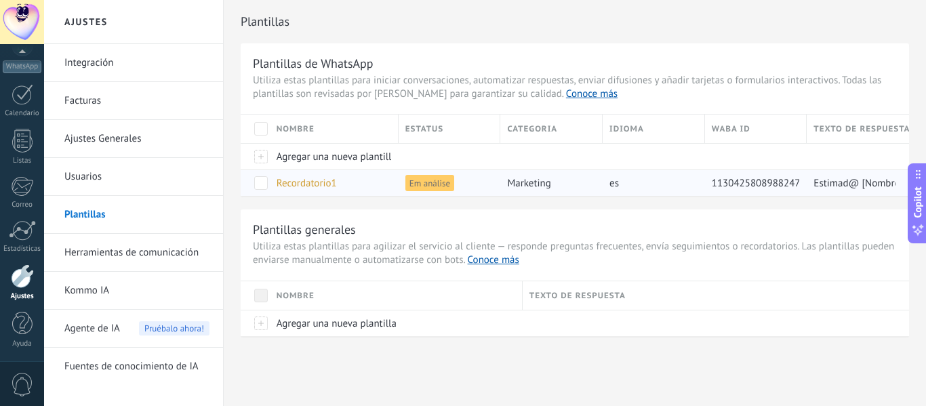
click at [423, 178] on span "Em análise" at bounding box center [429, 183] width 49 height 16
click at [307, 185] on span "Recordatorio1" at bounding box center [307, 183] width 60 height 13
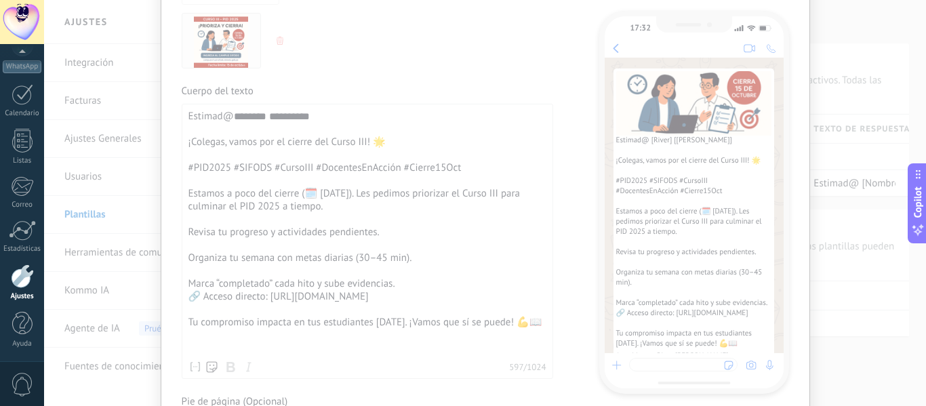
scroll to position [249, 0]
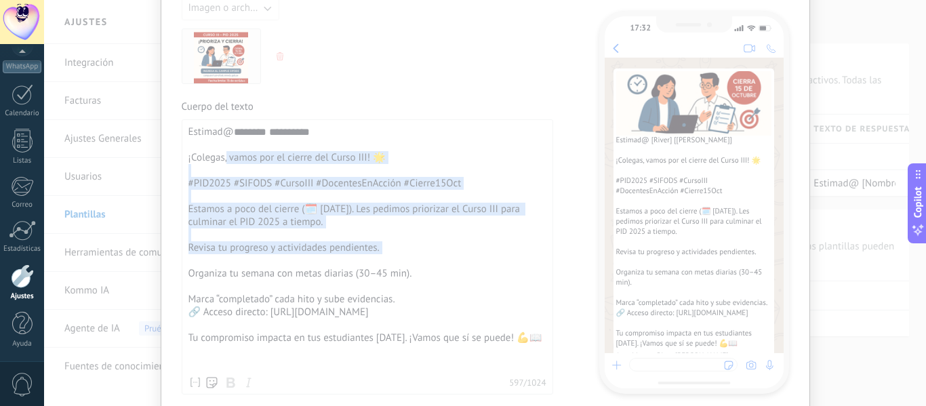
drag, startPoint x: 224, startPoint y: 161, endPoint x: 327, endPoint y: 258, distance: 142.0
click at [327, 258] on div "**********" at bounding box center [367, 247] width 358 height 245
click at [233, 241] on div "**********" at bounding box center [367, 247] width 358 height 245
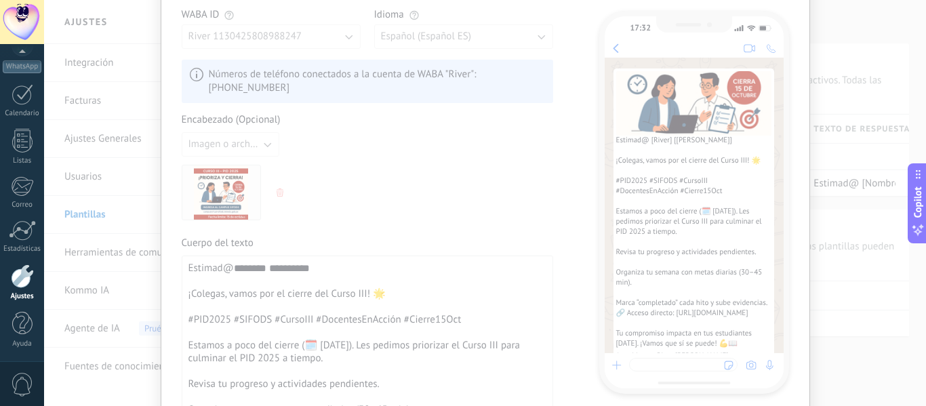
scroll to position [0, 0]
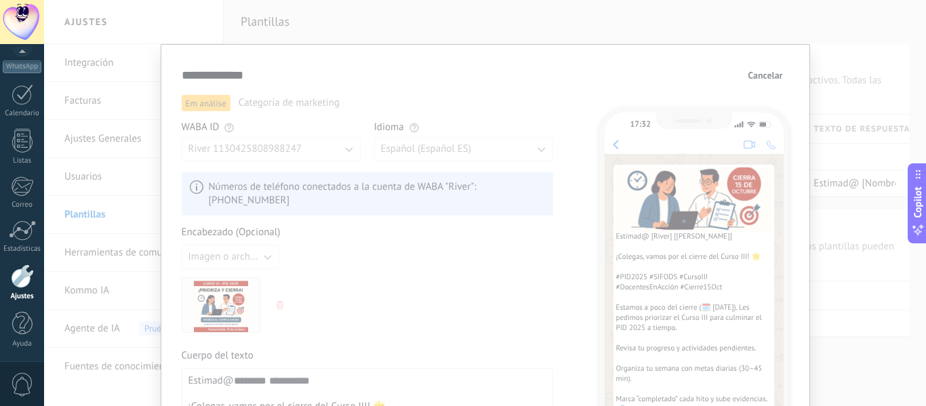
click at [765, 73] on span "Cancelar" at bounding box center [765, 75] width 35 height 9
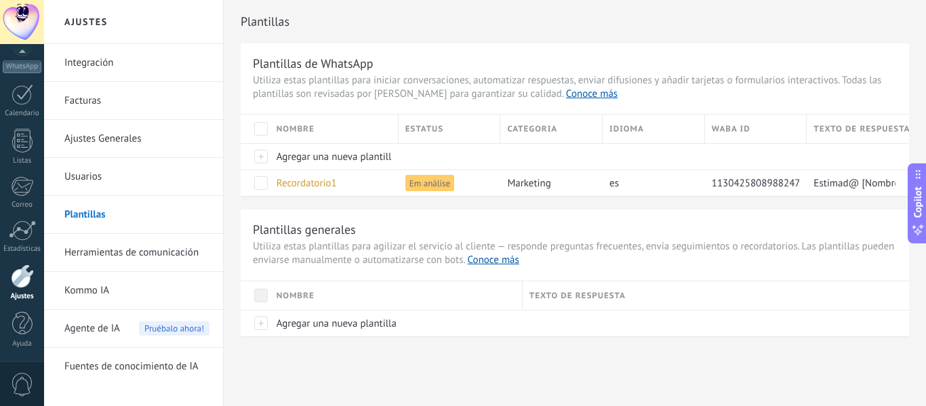
click at [16, 374] on span "0" at bounding box center [22, 385] width 23 height 24
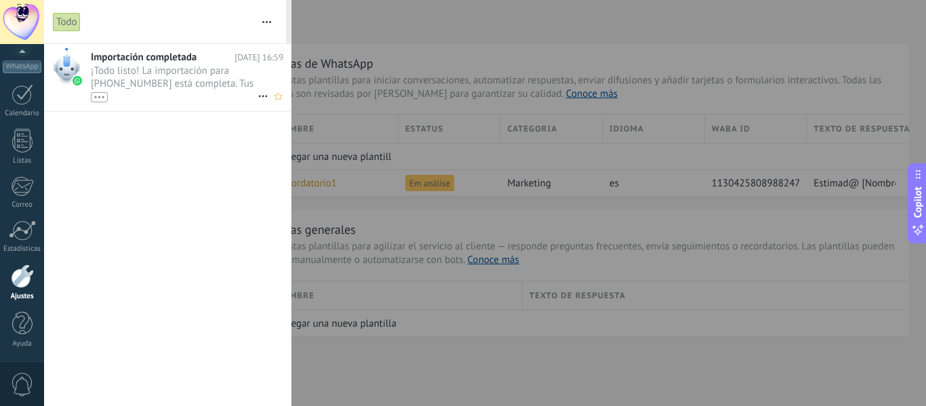
click at [131, 66] on span "¡Todo listo! La importación para +51 942 059 585 está completa. Tus datos de Wh…" at bounding box center [174, 83] width 167 height 38
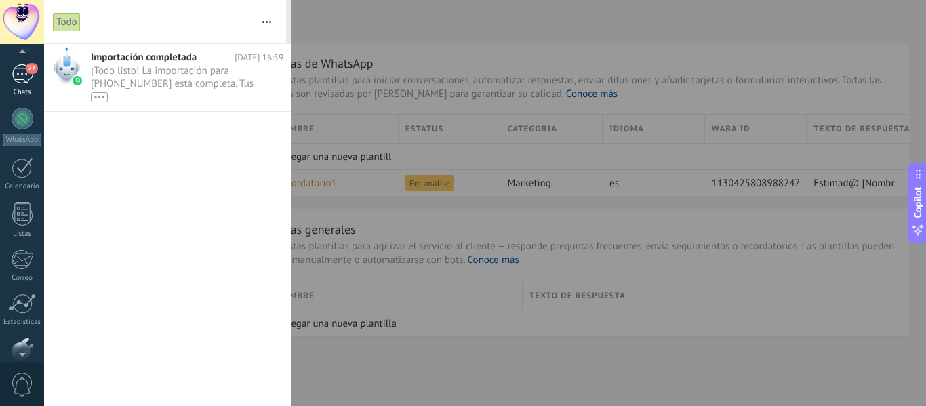
scroll to position [81, 0]
click at [20, 117] on div at bounding box center [23, 123] width 22 height 22
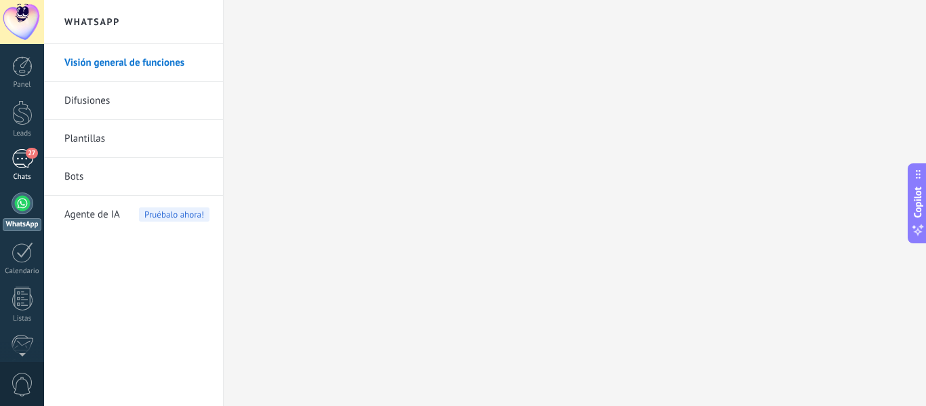
click at [28, 158] on span "27" at bounding box center [32, 153] width 12 height 11
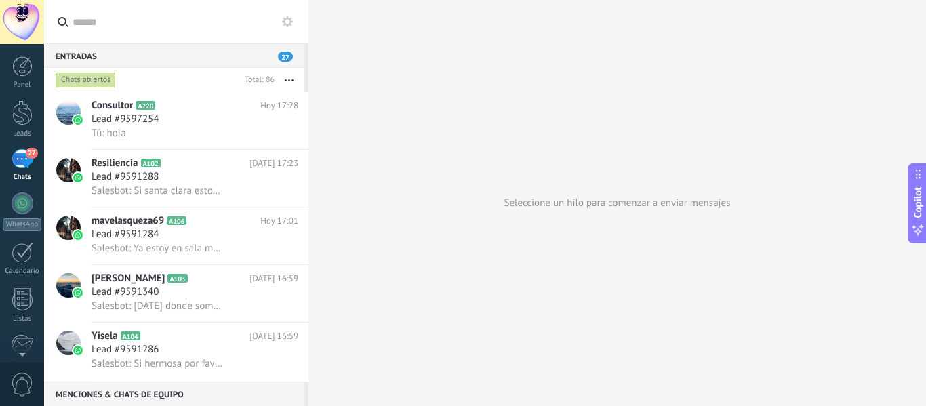
click at [289, 18] on use at bounding box center [287, 21] width 11 height 11
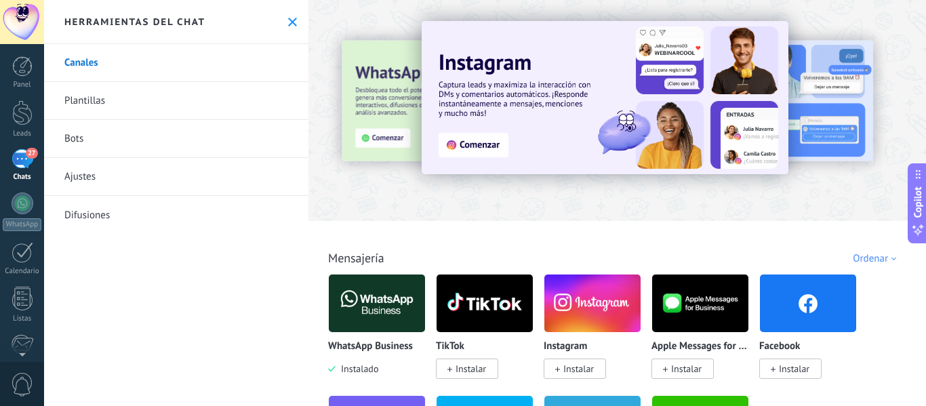
click at [91, 98] on link "Plantillas" at bounding box center [176, 101] width 264 height 38
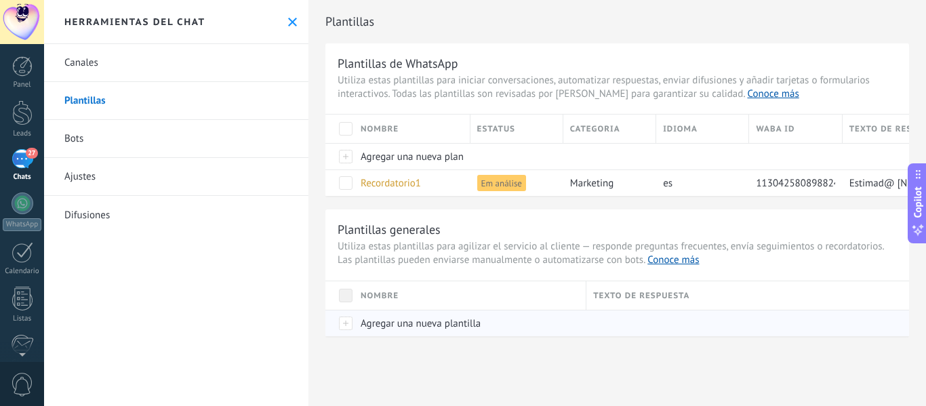
click at [426, 325] on span "Agregar una nueva plantilla" at bounding box center [421, 323] width 120 height 13
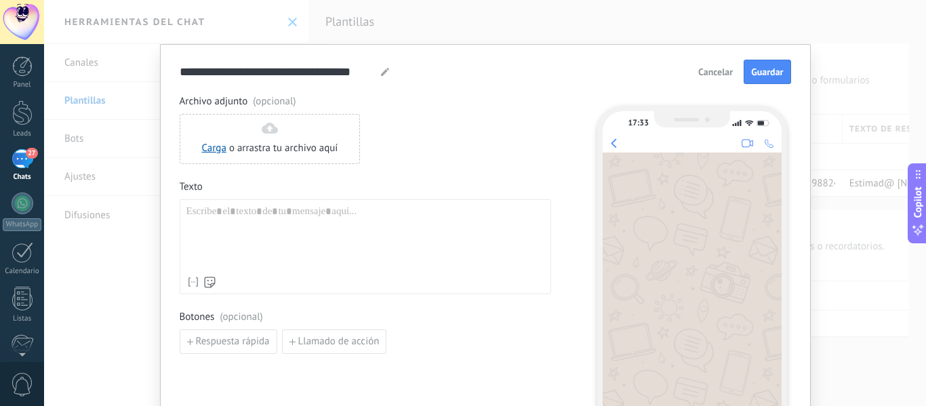
click at [283, 226] on div at bounding box center [365, 237] width 358 height 64
paste div
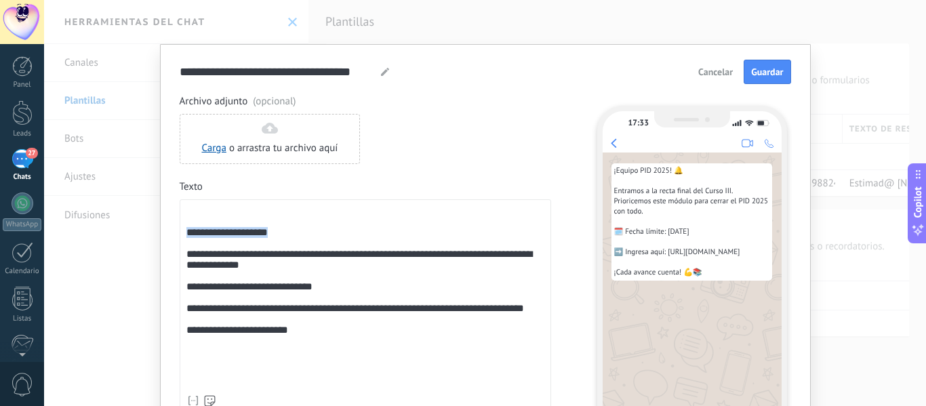
drag, startPoint x: 298, startPoint y: 237, endPoint x: 173, endPoint y: 239, distance: 125.4
click at [173, 239] on div "**********" at bounding box center [485, 277] width 651 height 466
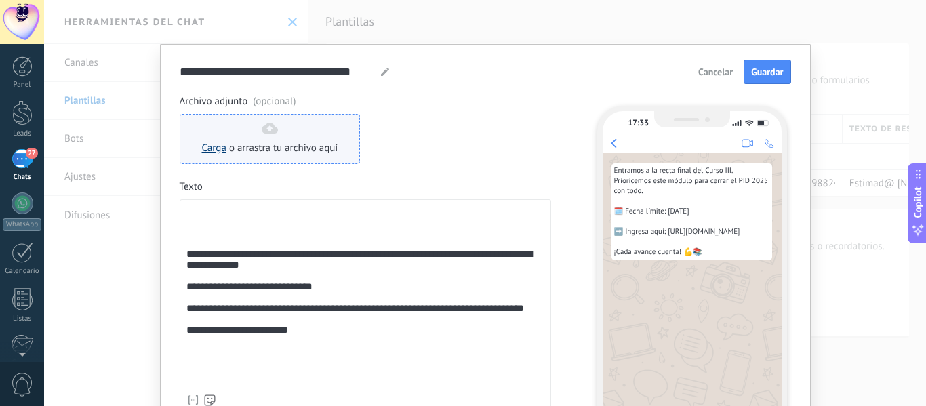
click at [217, 148] on link "Carga" at bounding box center [214, 148] width 24 height 13
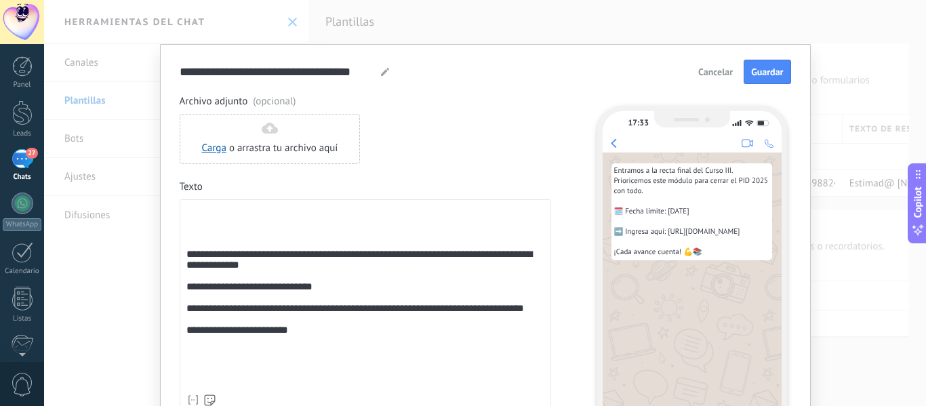
click at [212, 210] on div "**********" at bounding box center [365, 296] width 358 height 182
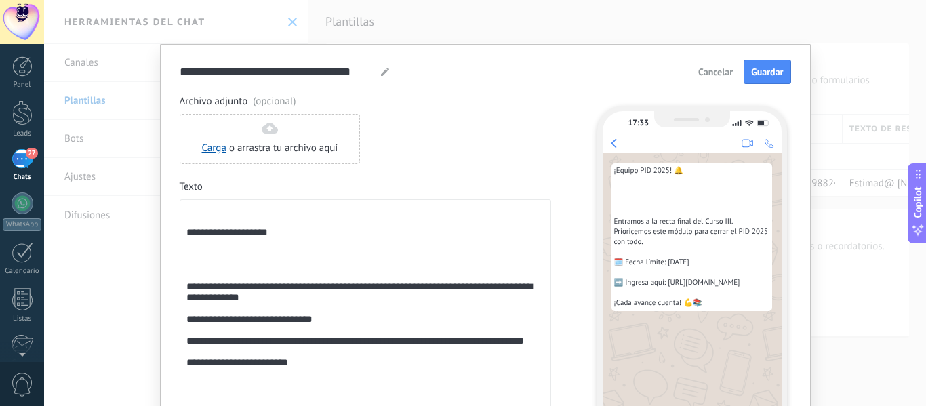
click at [228, 218] on div "**********" at bounding box center [365, 316] width 358 height 222
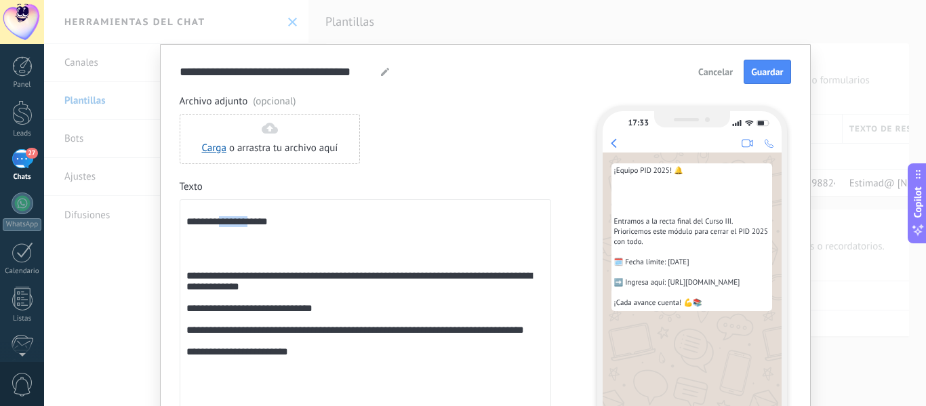
drag, startPoint x: 257, startPoint y: 225, endPoint x: 222, endPoint y: 224, distance: 35.3
click at [222, 224] on div "**********" at bounding box center [365, 309] width 358 height 209
click at [208, 241] on div "**********" at bounding box center [365, 309] width 358 height 209
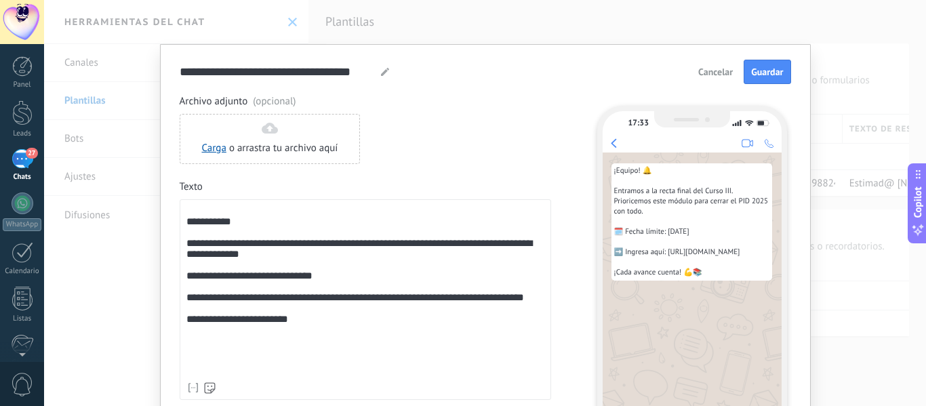
click at [216, 209] on div "**********" at bounding box center [365, 290] width 358 height 170
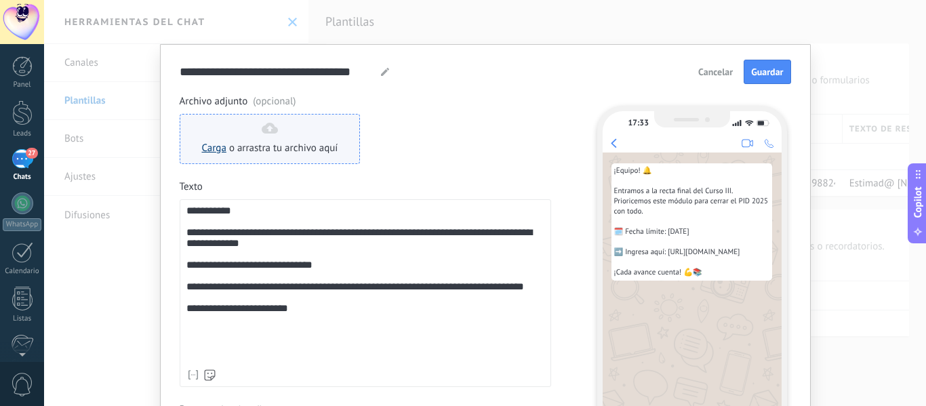
click at [218, 143] on link "Carga" at bounding box center [214, 148] width 24 height 13
click at [207, 147] on link "Carga" at bounding box center [214, 148] width 24 height 13
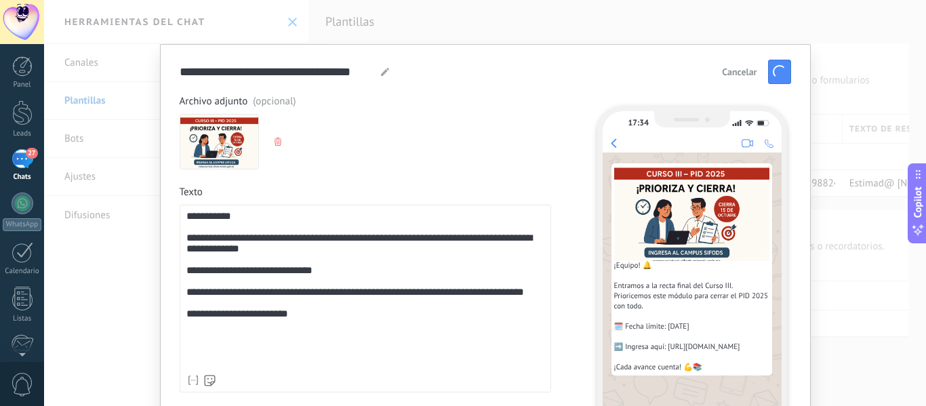
scroll to position [14, 0]
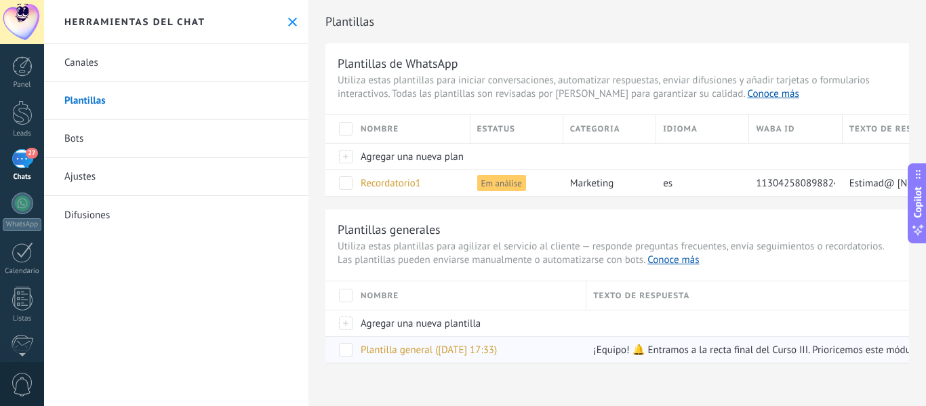
click at [343, 350] on span at bounding box center [346, 350] width 14 height 14
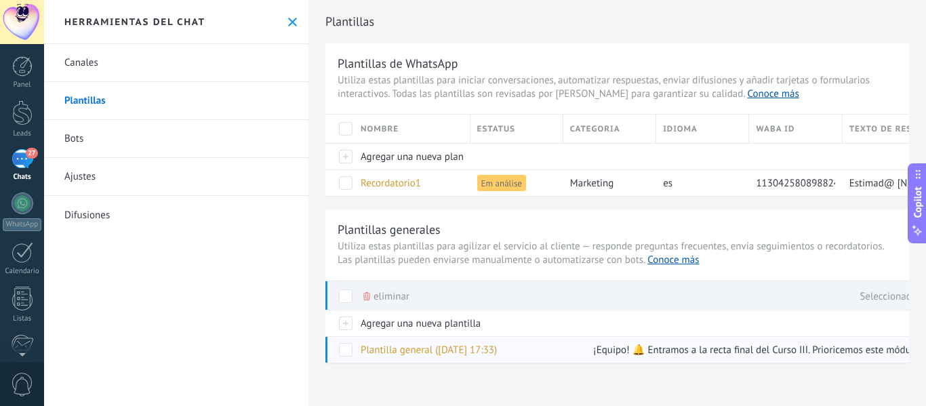
click at [395, 355] on span "Plantilla general (04.10.2025 17:33)" at bounding box center [429, 350] width 136 height 13
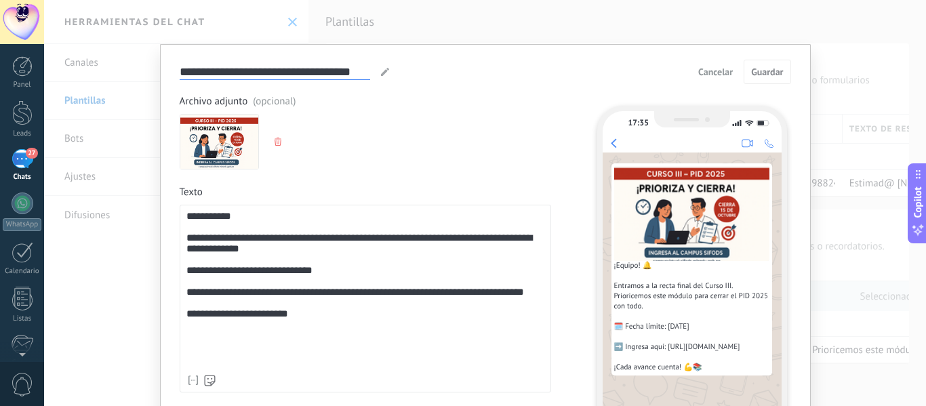
click at [244, 64] on input "**********" at bounding box center [275, 72] width 191 height 16
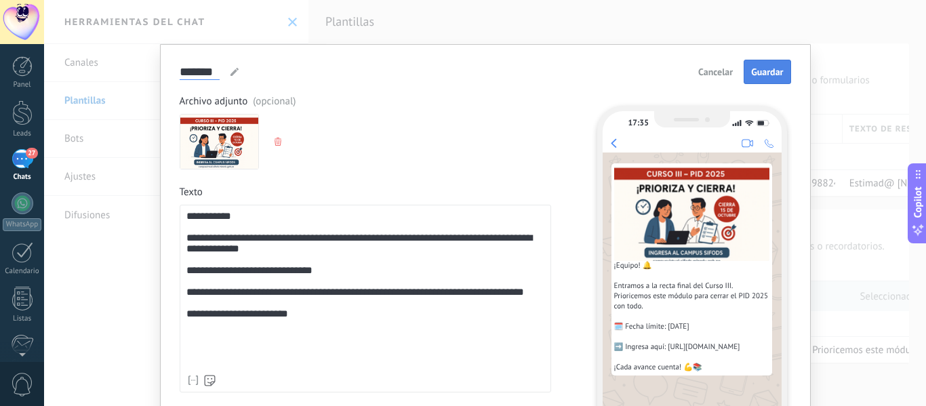
type input "*******"
click at [757, 68] on span "Guardar" at bounding box center [767, 71] width 32 height 9
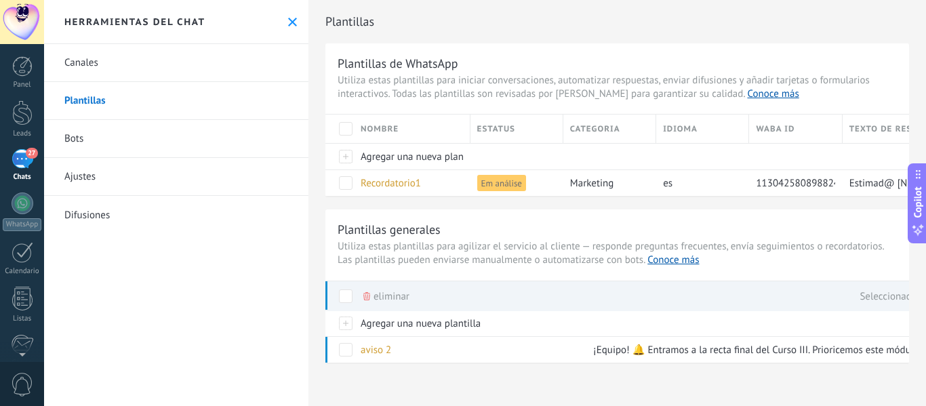
click at [91, 218] on link "Difusiones" at bounding box center [176, 215] width 264 height 38
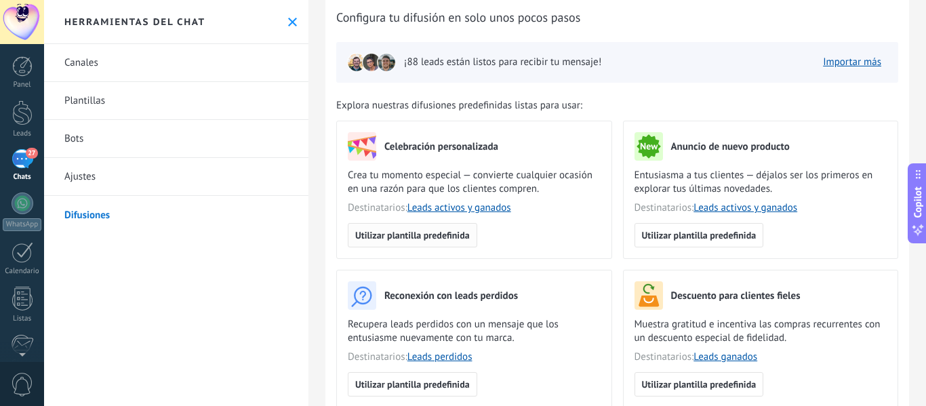
scroll to position [136, 0]
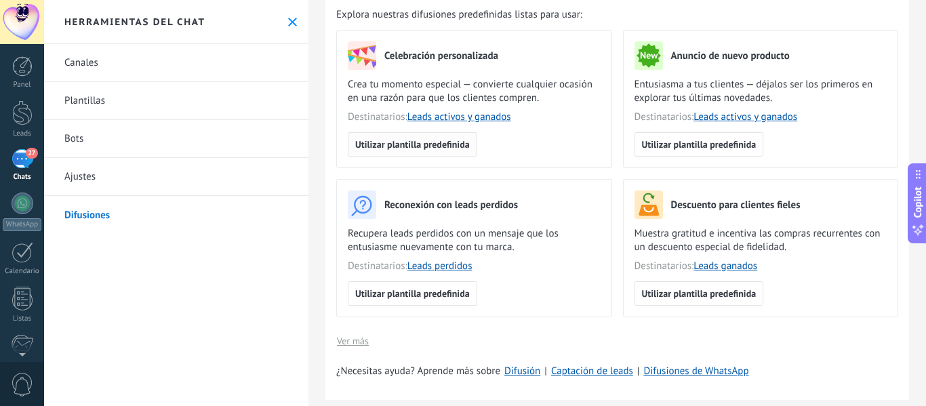
click at [416, 146] on span "Utilizar plantilla predefinida" at bounding box center [412, 144] width 115 height 9
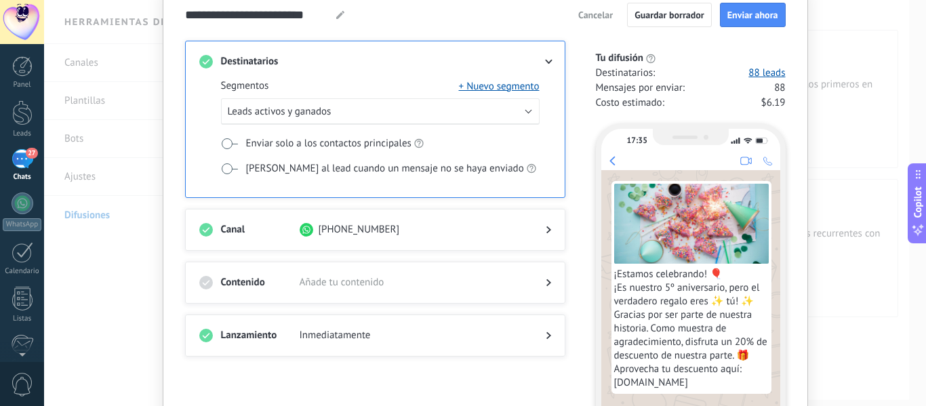
scroll to position [228, 0]
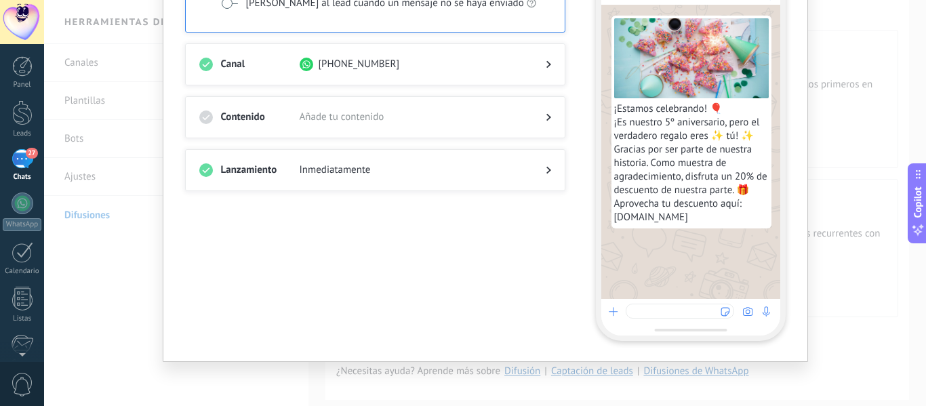
click at [541, 117] on div at bounding box center [537, 118] width 27 height 14
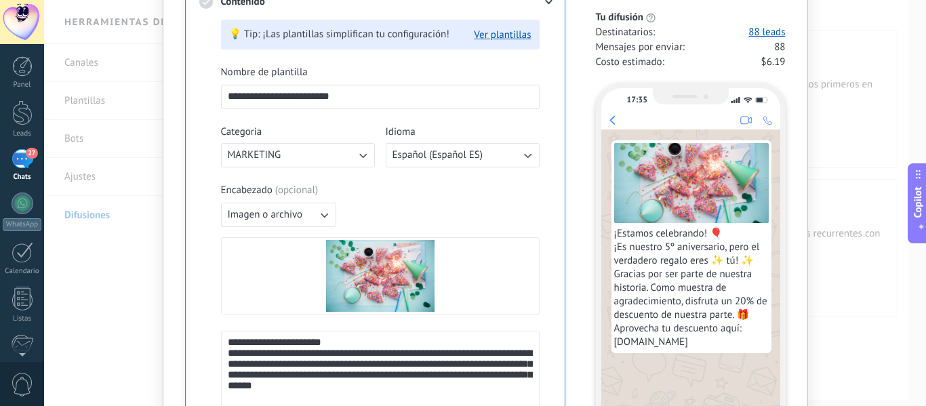
click at [360, 152] on icon "button" at bounding box center [363, 155] width 14 height 14
click at [414, 191] on div "Encabezado ( opcional )" at bounding box center [380, 191] width 319 height 14
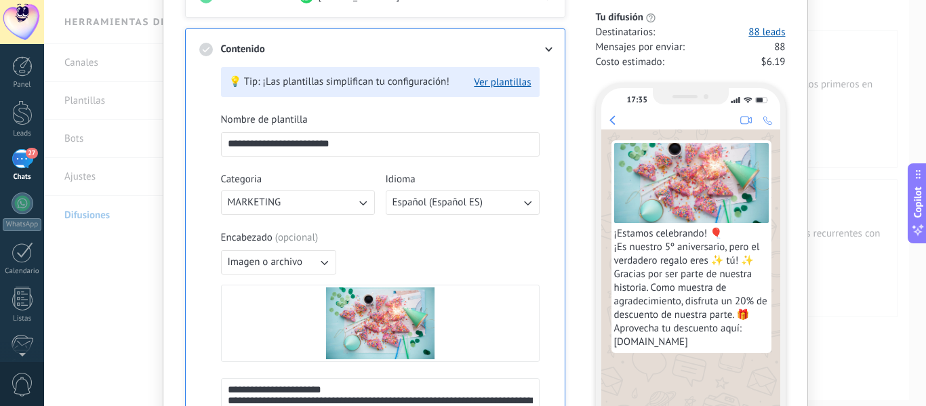
scroll to position [160, 0]
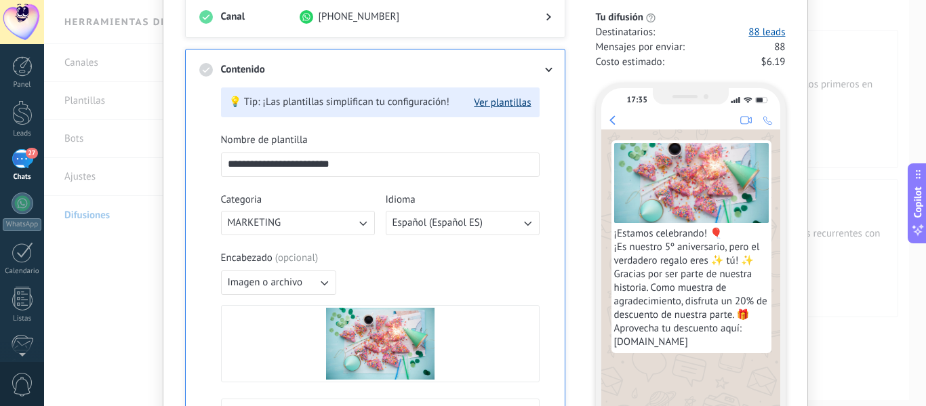
click at [497, 99] on button "Ver plantillas" at bounding box center [502, 102] width 57 height 13
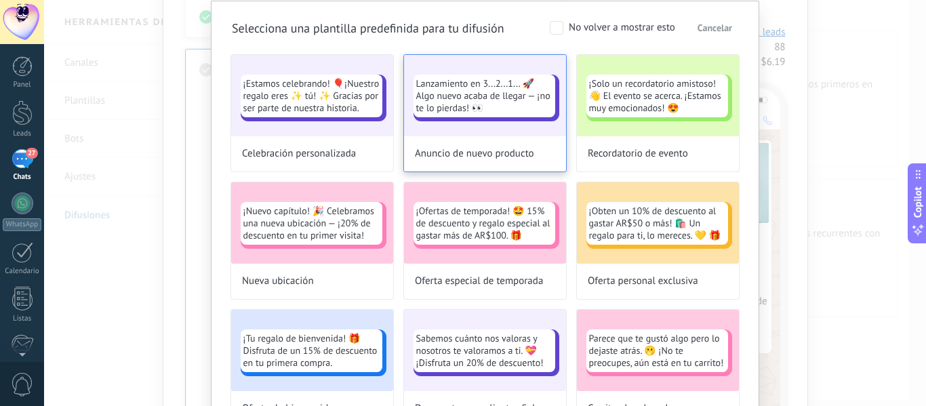
scroll to position [0, 0]
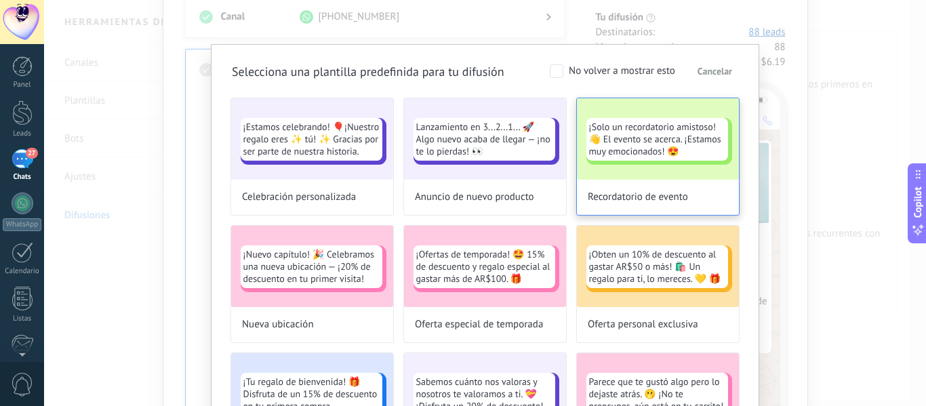
click at [595, 131] on span "¡Solo un recordatorio amistoso!👋 El evento se acerca. ¡Estamos muy emocionados!…" at bounding box center [657, 139] width 136 height 37
type input "**********"
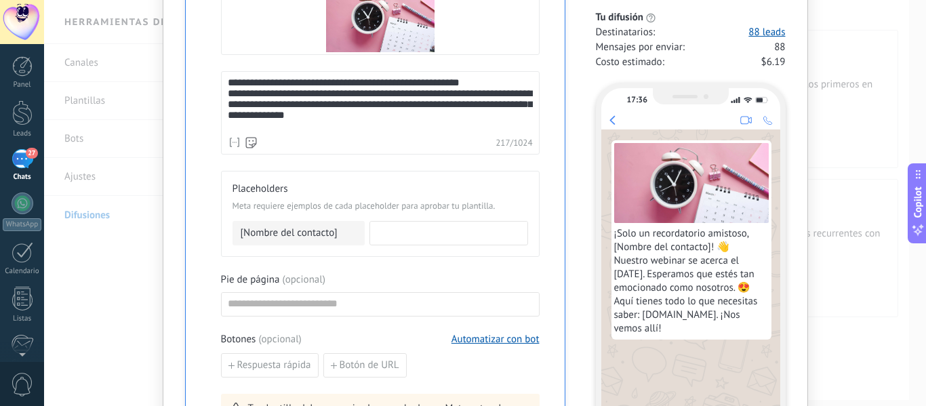
scroll to position [567, 0]
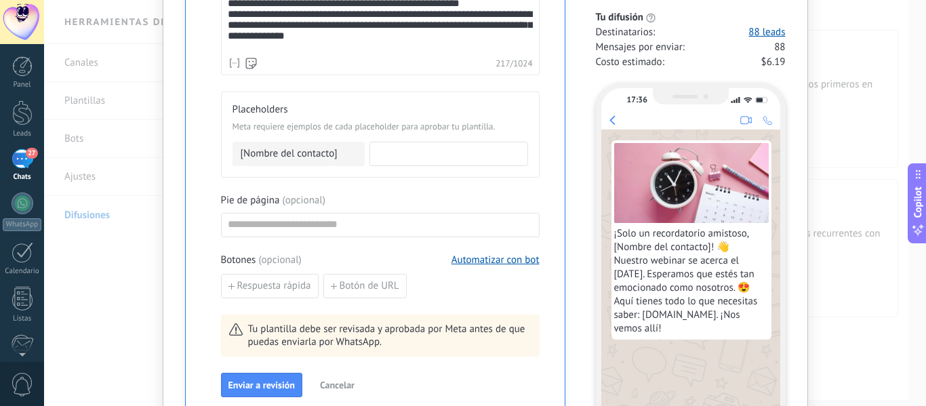
click at [319, 157] on span "[Nombre del contacto]" at bounding box center [289, 154] width 97 height 14
click at [376, 155] on input at bounding box center [448, 153] width 157 height 22
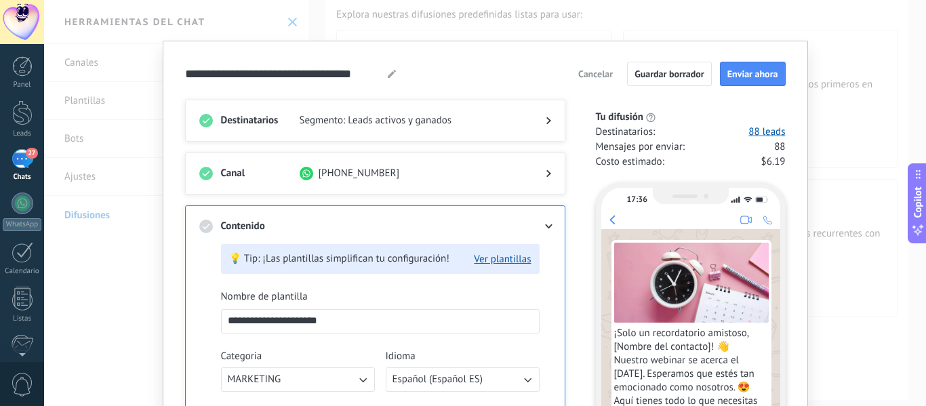
scroll to position [0, 0]
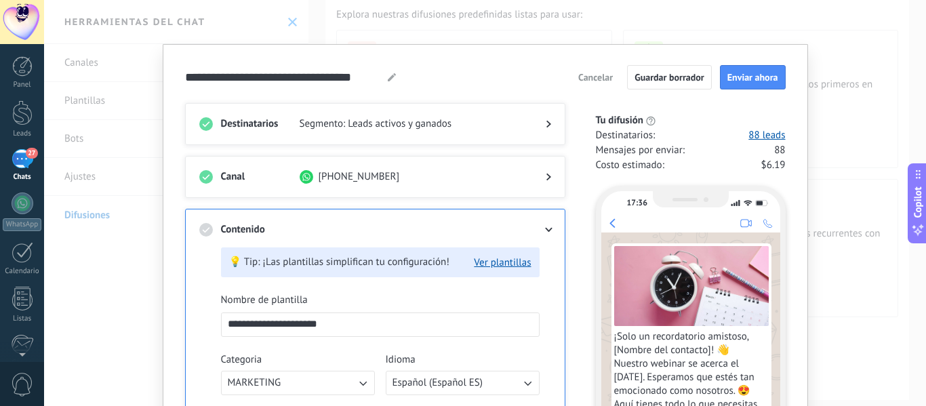
click at [581, 75] on span "Cancelar" at bounding box center [595, 77] width 35 height 9
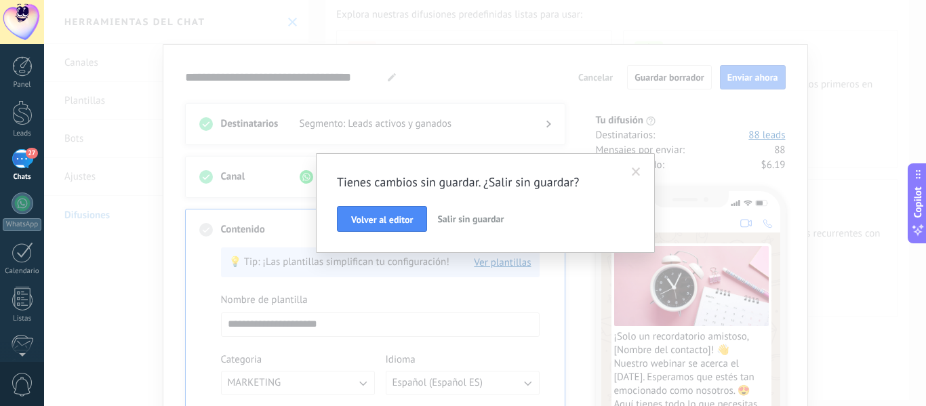
click at [481, 216] on span "Salir sin guardar" at bounding box center [470, 219] width 66 height 12
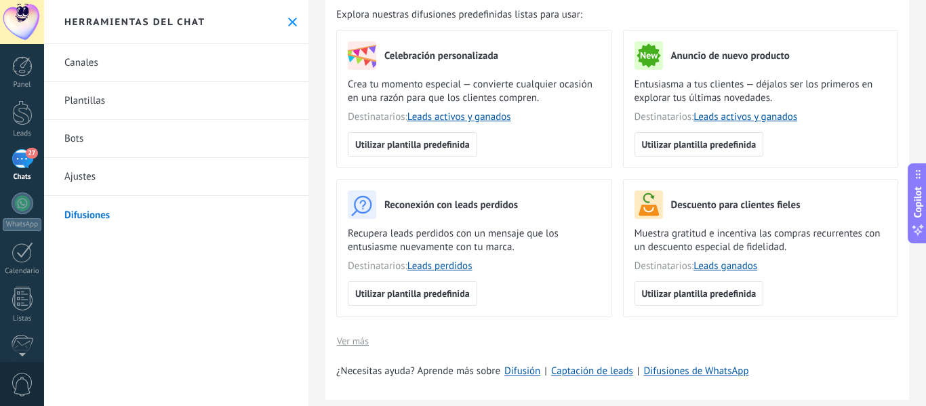
click at [76, 178] on link "Ajustes" at bounding box center [176, 177] width 264 height 38
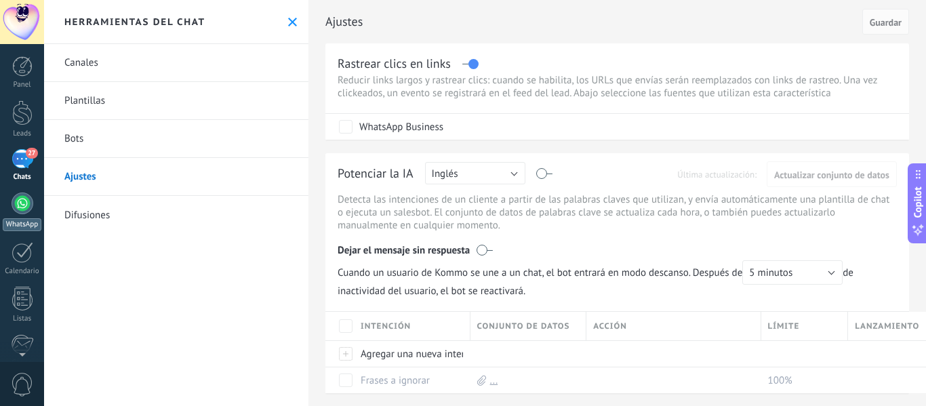
click at [23, 206] on div at bounding box center [23, 204] width 22 height 22
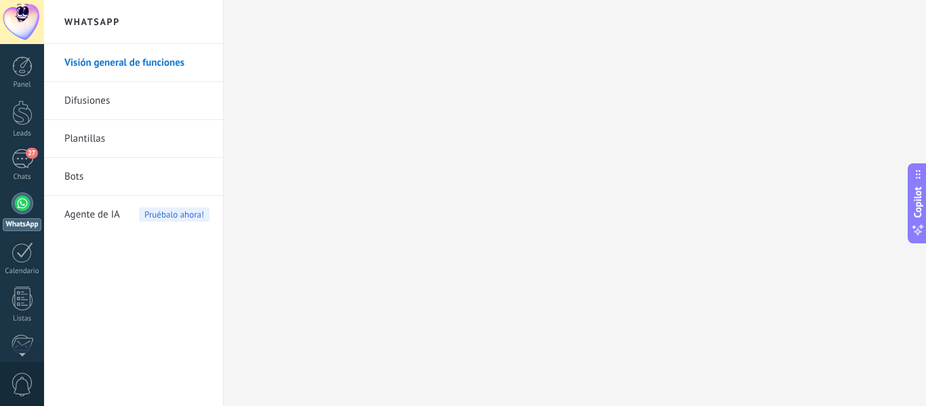
click at [71, 104] on link "Difusiones" at bounding box center [136, 101] width 145 height 38
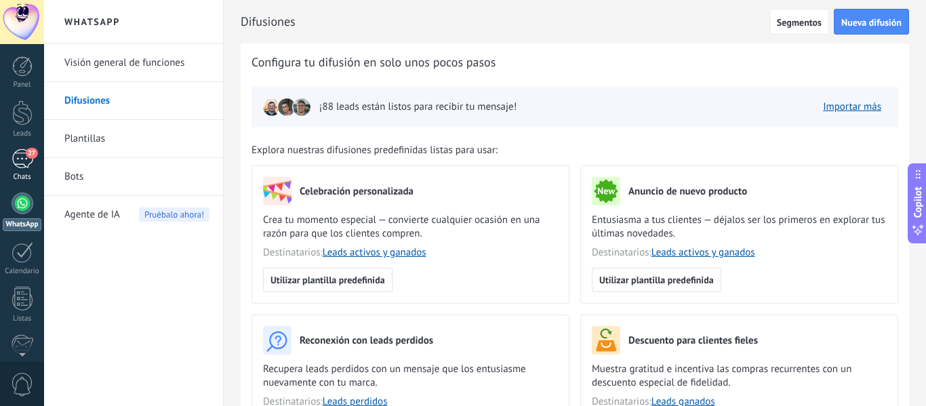
click at [17, 161] on div "27" at bounding box center [23, 159] width 22 height 20
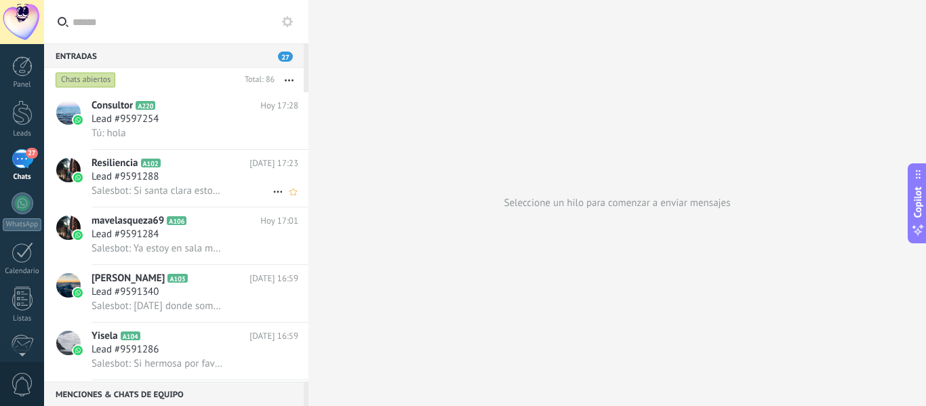
click at [123, 182] on span "Lead #9591288" at bounding box center [125, 177] width 67 height 14
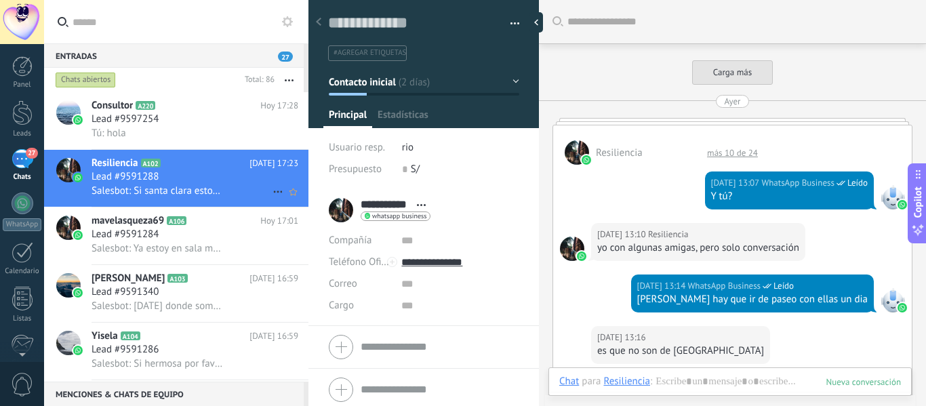
scroll to position [1348, 0]
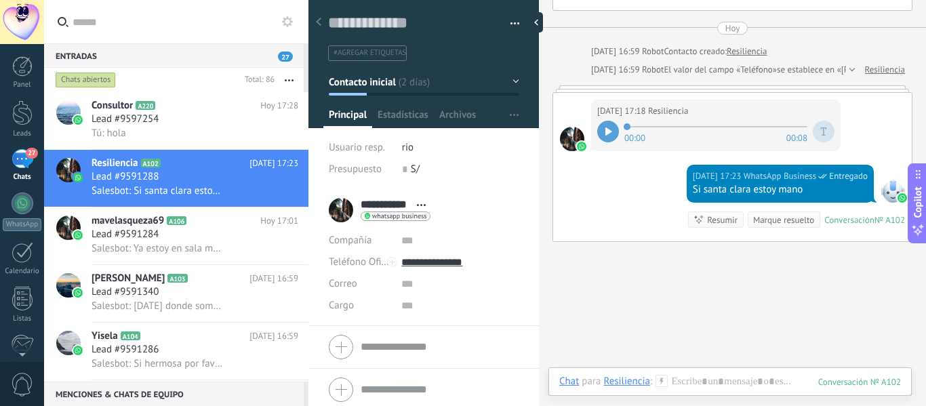
click at [711, 218] on div "Resumir" at bounding box center [722, 220] width 31 height 13
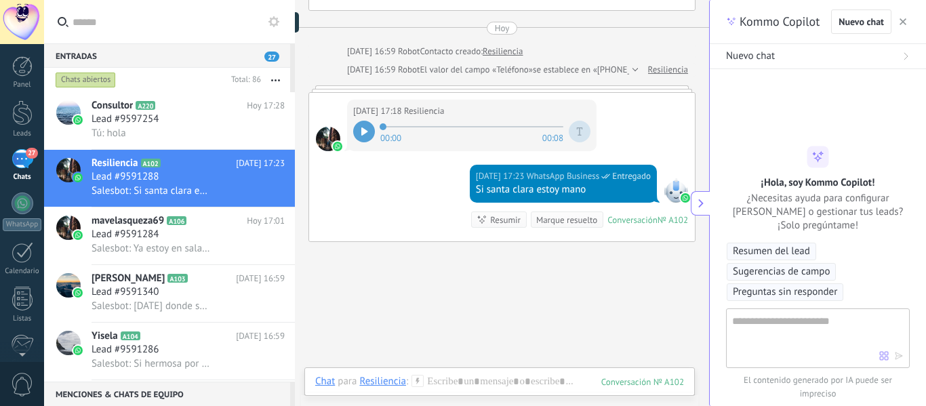
type textarea "**********"
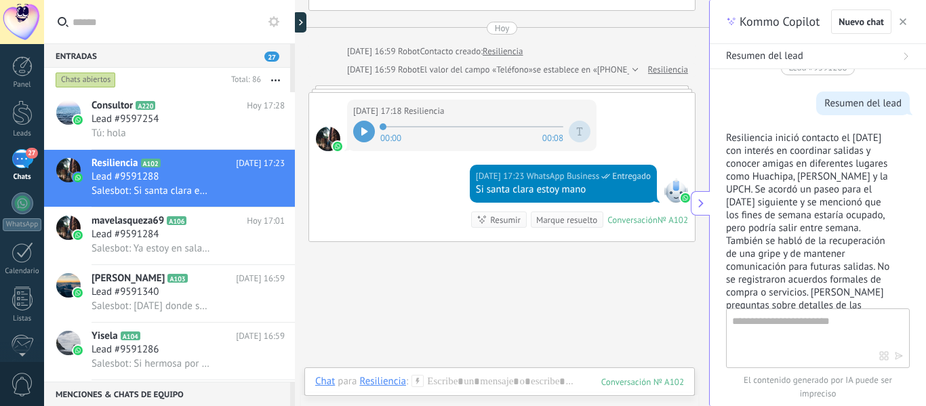
scroll to position [0, 0]
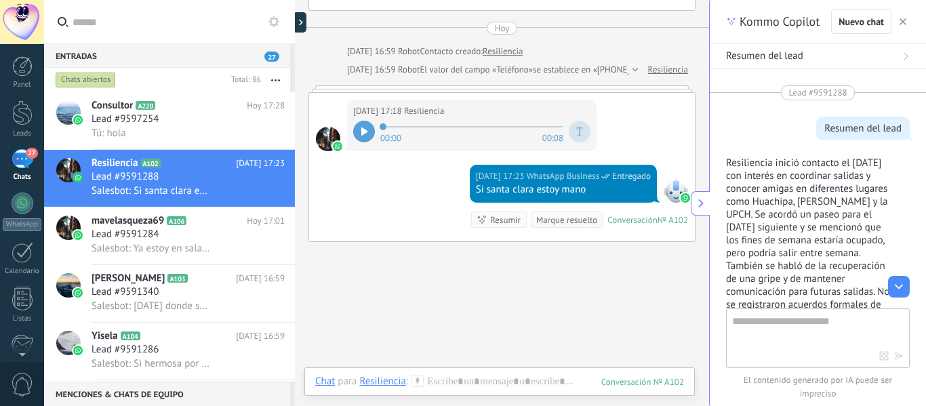
click at [905, 23] on icon "button" at bounding box center [903, 21] width 7 height 7
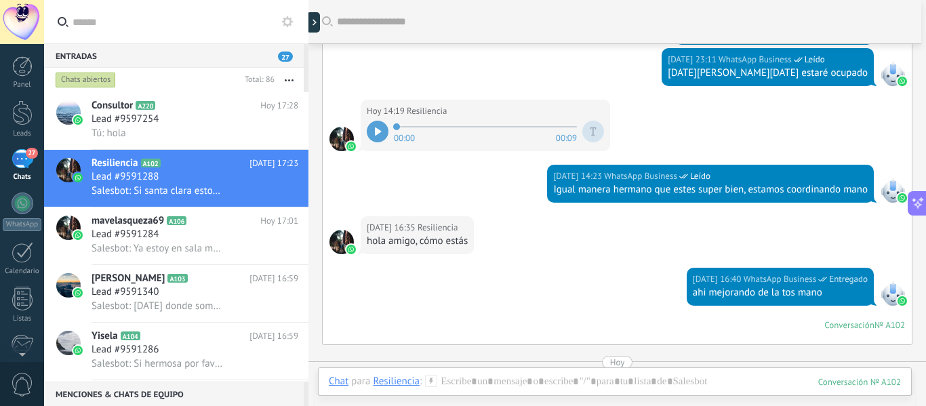
scroll to position [919, 0]
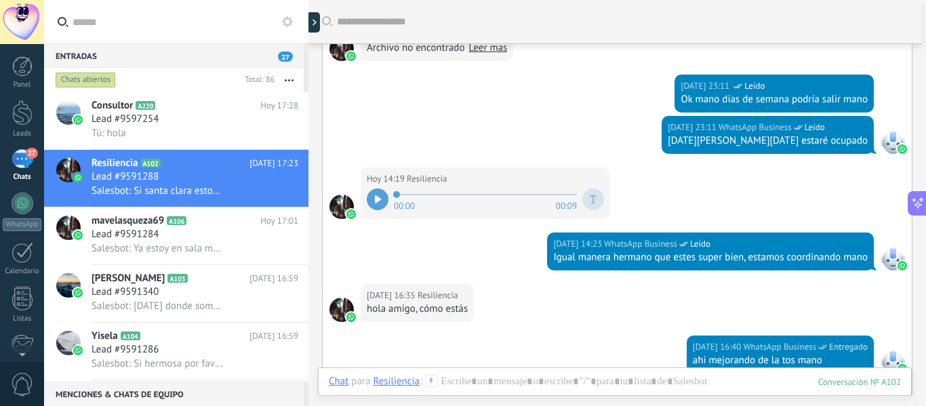
click at [378, 199] on icon at bounding box center [378, 199] width 6 height 8
click at [412, 193] on span at bounding box center [485, 194] width 183 height 11
click at [379, 199] on icon at bounding box center [380, 199] width 2 height 8
drag, startPoint x: 420, startPoint y: 193, endPoint x: 391, endPoint y: 193, distance: 29.2
click at [391, 193] on div "00:00 00:08" at bounding box center [485, 199] width 237 height 27
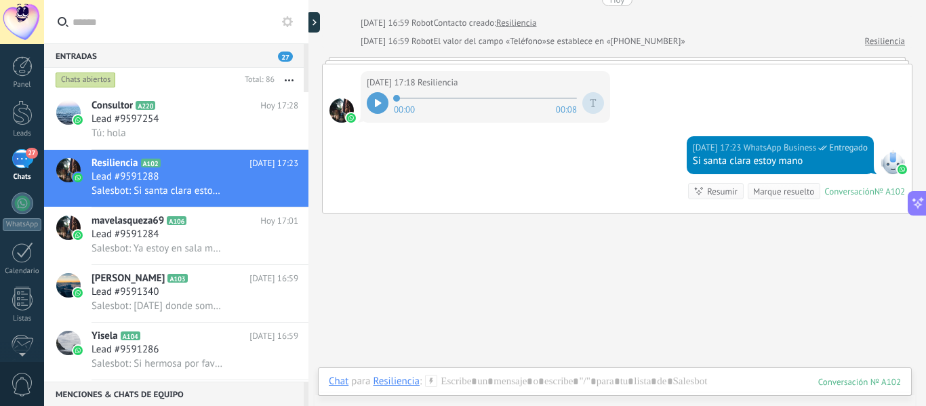
scroll to position [1325, 0]
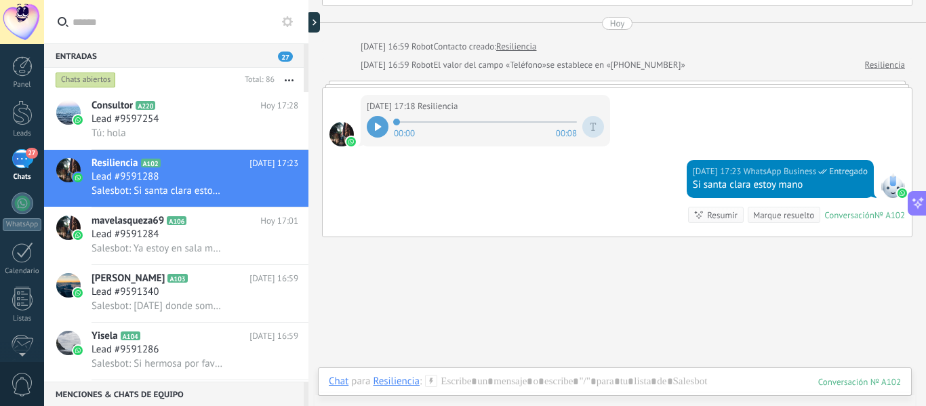
click at [713, 216] on div "Resumir" at bounding box center [722, 215] width 31 height 13
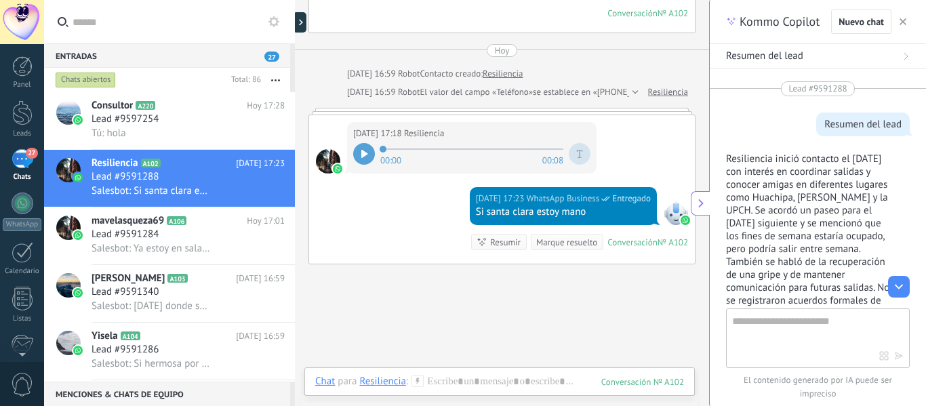
scroll to position [0, 0]
click at [904, 55] on icon at bounding box center [906, 56] width 8 height 8
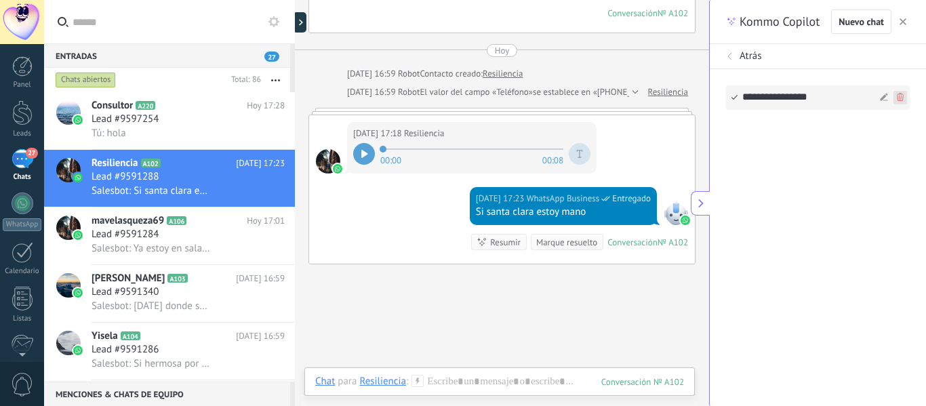
click at [897, 98] on icon "button" at bounding box center [900, 97] width 7 height 8
click at [736, 56] on div "Atrás" at bounding box center [818, 56] width 184 height 14
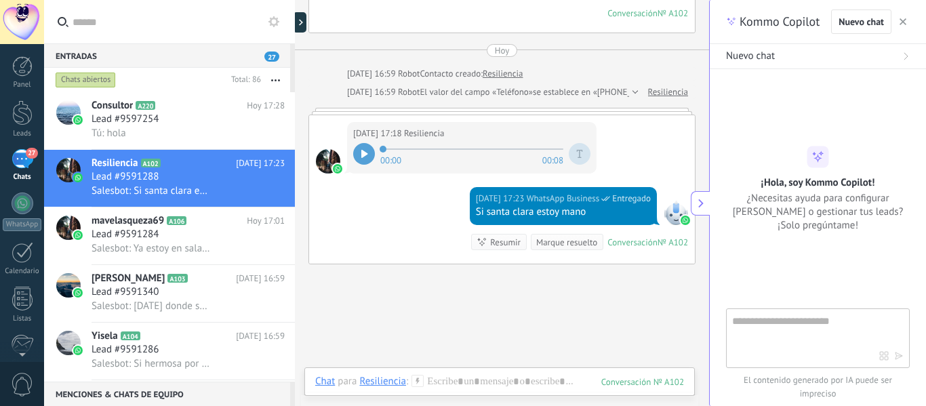
click at [908, 22] on button "button" at bounding box center [903, 22] width 14 height 16
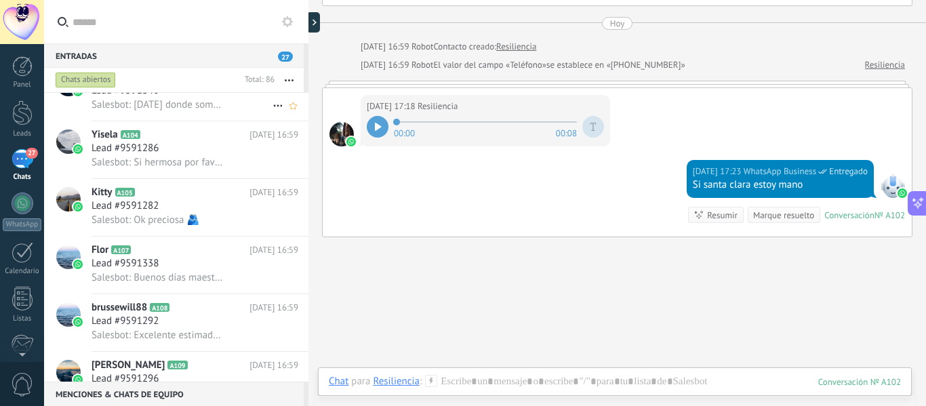
scroll to position [204, 0]
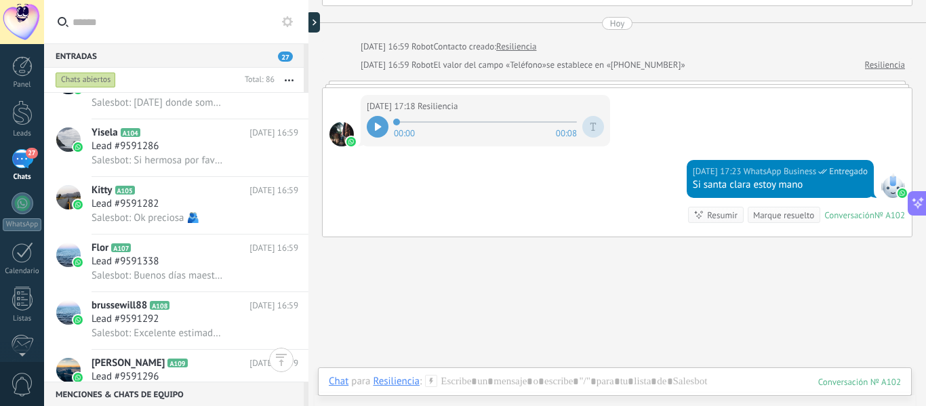
click at [398, 384] on div "Resiliencia" at bounding box center [396, 381] width 47 height 12
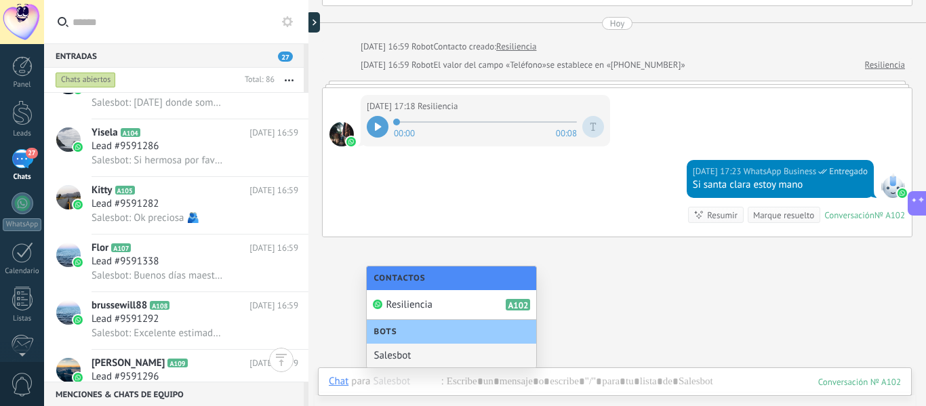
click at [403, 357] on div "Salesbot" at bounding box center [451, 356] width 169 height 24
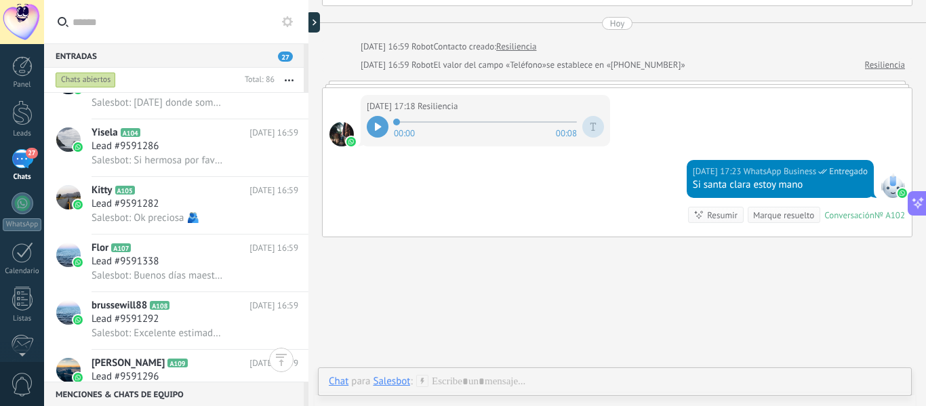
click at [422, 377] on icon at bounding box center [422, 381] width 12 height 12
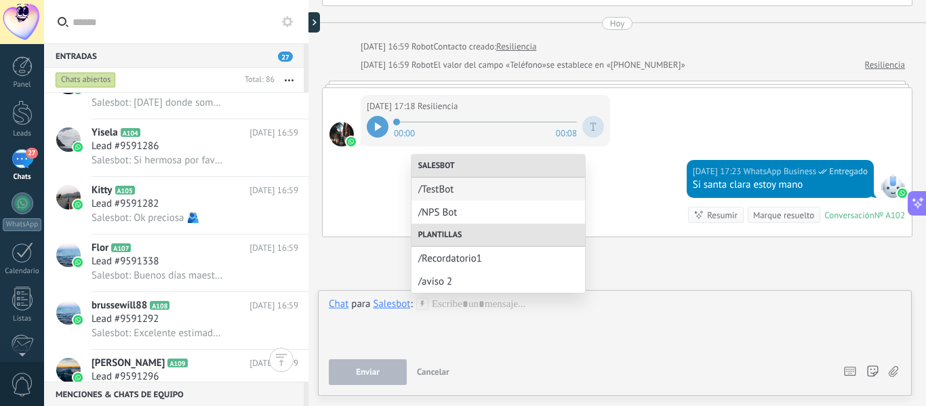
click at [441, 374] on span "Cancelar" at bounding box center [433, 372] width 33 height 12
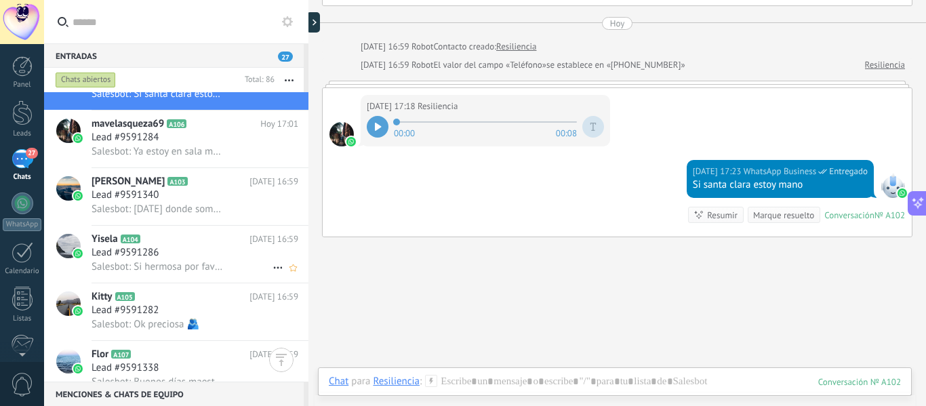
scroll to position [0, 0]
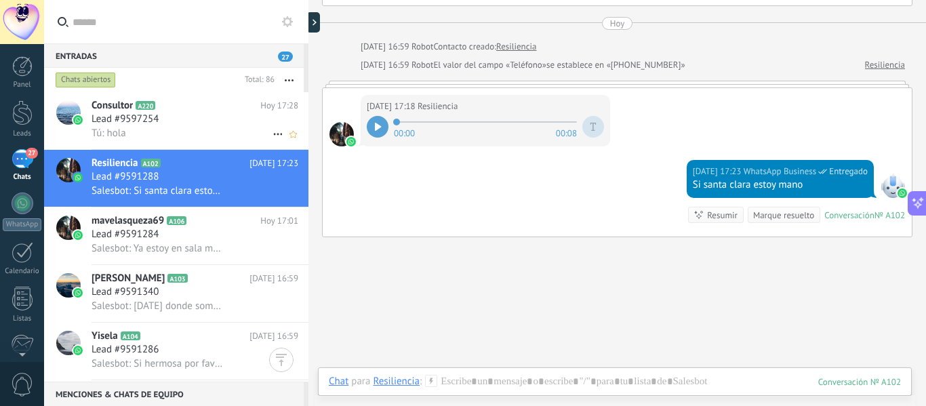
click at [129, 126] on div "Tú: hola" at bounding box center [195, 133] width 207 height 14
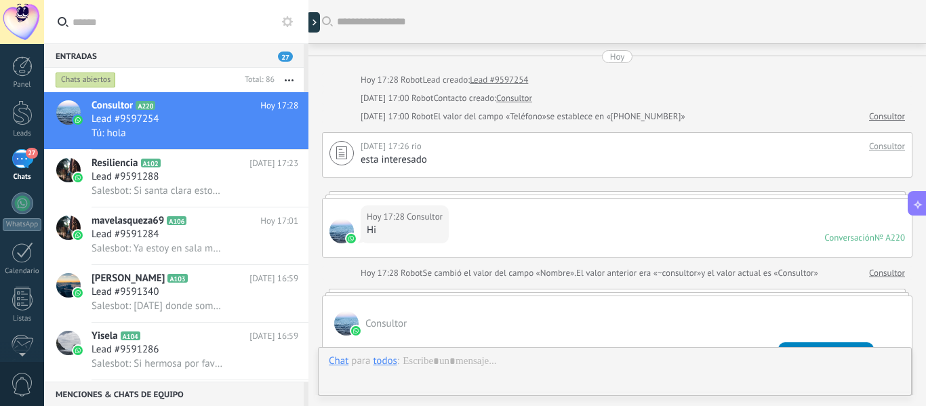
scroll to position [151, 0]
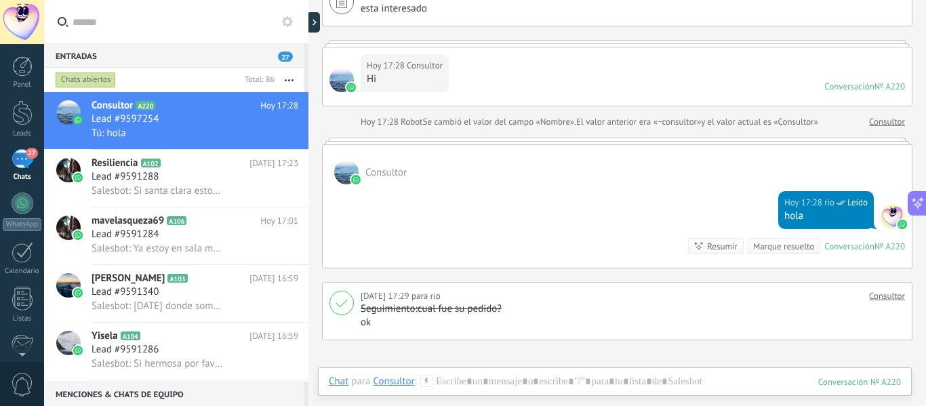
click at [403, 382] on div "Consultor" at bounding box center [393, 381] width 41 height 12
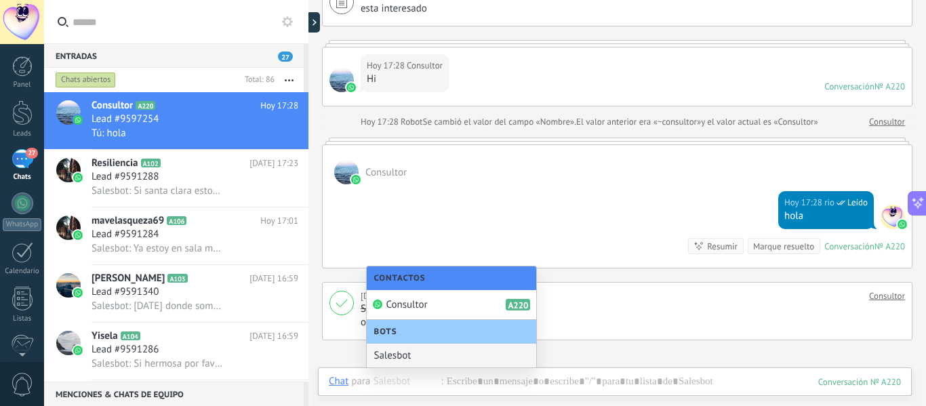
click at [408, 353] on div "Salesbot" at bounding box center [451, 356] width 169 height 24
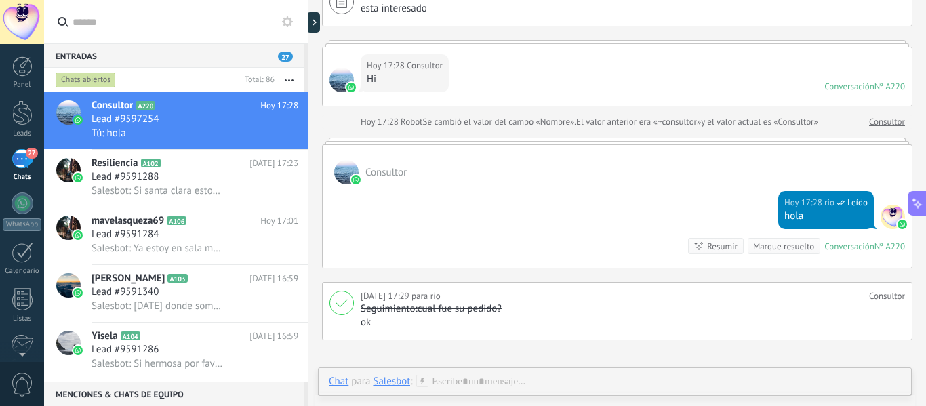
click at [422, 382] on icon at bounding box center [422, 381] width 12 height 12
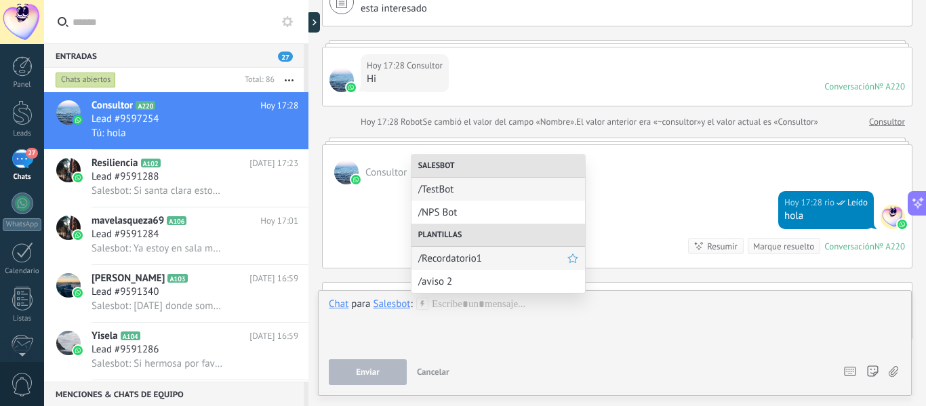
click at [453, 258] on span "/Recordatorio1" at bounding box center [492, 258] width 149 height 13
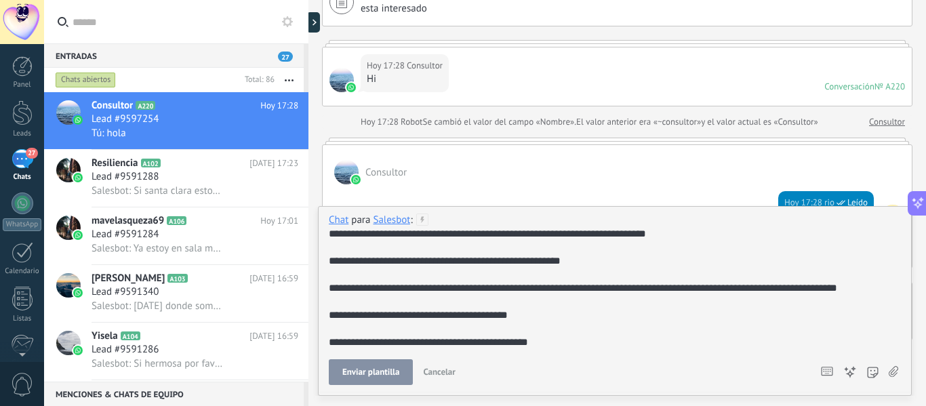
click at [382, 371] on span "Enviar plantilla" at bounding box center [370, 371] width 57 height 9
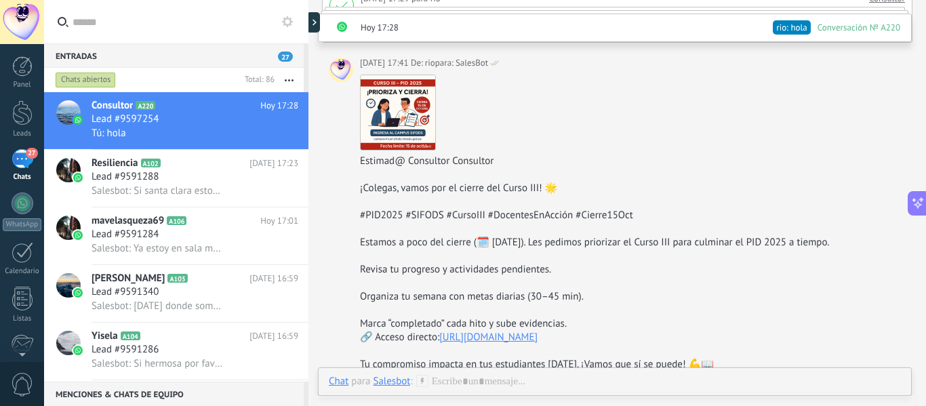
scroll to position [447, 0]
click at [852, 26] on span "Conversación № A220" at bounding box center [859, 28] width 83 height 14
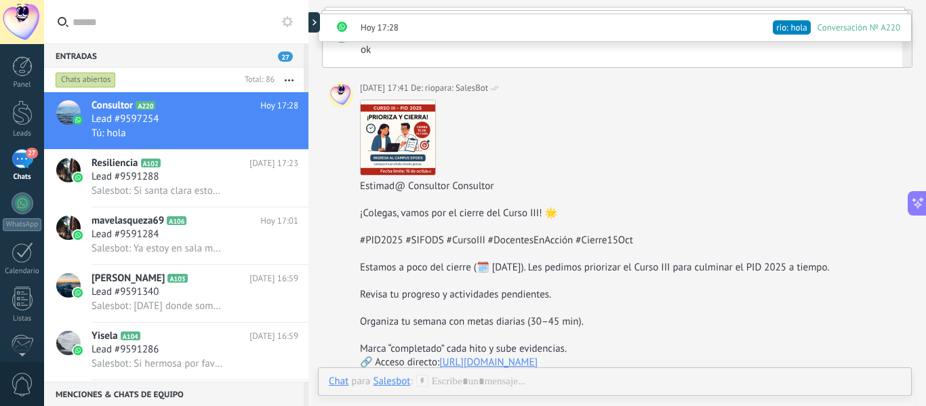
scroll to position [422, 0]
click at [786, 22] on span "rio: hola" at bounding box center [791, 28] width 31 height 14
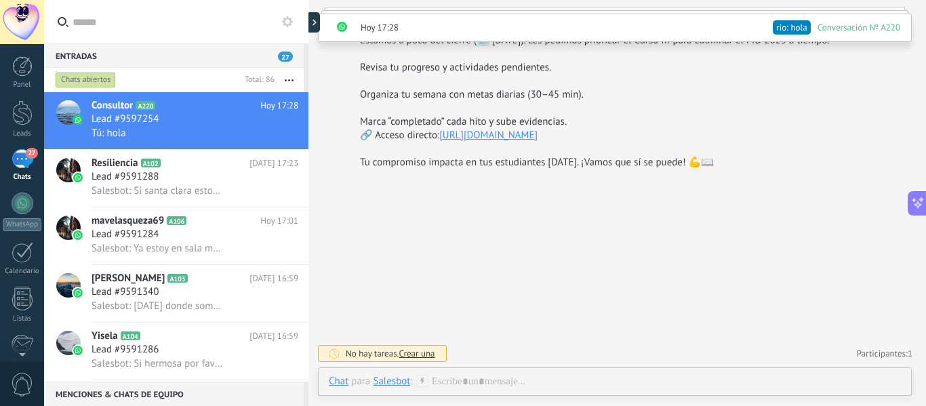
scroll to position [515, 0]
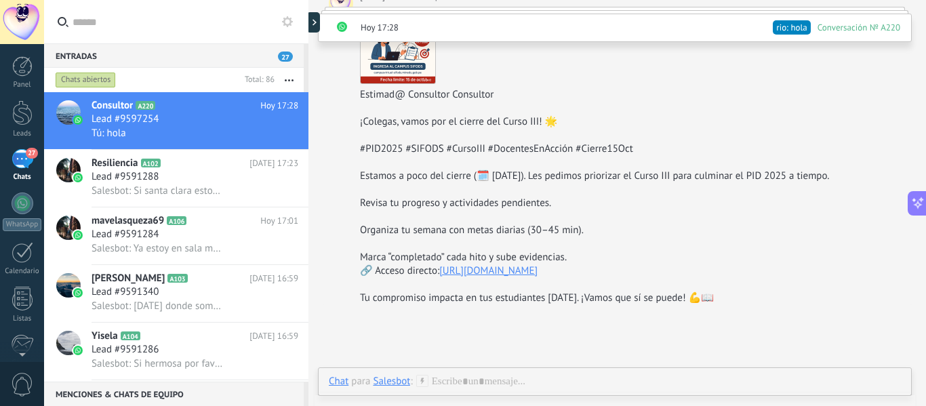
click at [534, 195] on div at bounding box center [633, 190] width 546 height 14
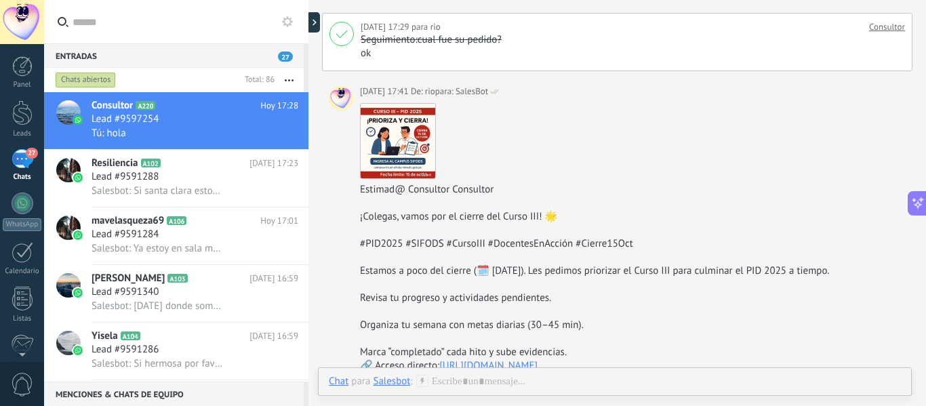
scroll to position [380, 0]
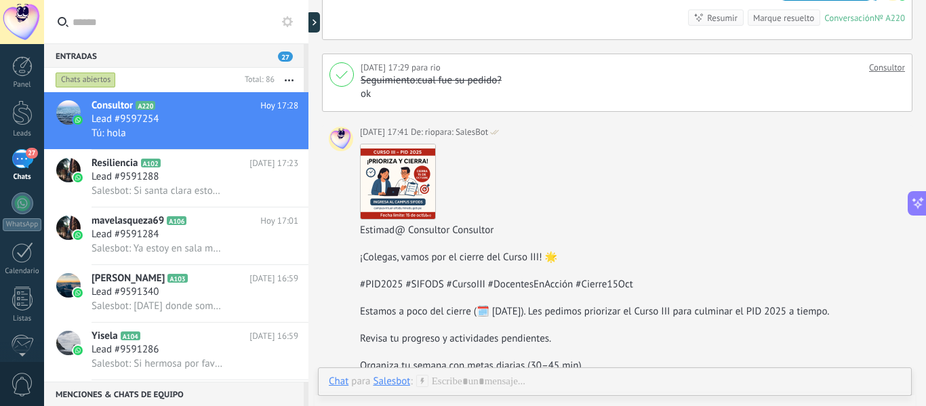
drag, startPoint x: 429, startPoint y: 237, endPoint x: 469, endPoint y: 306, distance: 79.9
click at [469, 307] on div "Estamos a poco del cierre (🗓️ 15 de octubre de 2025). Les pedimos priorizar el …" at bounding box center [633, 312] width 546 height 14
click at [468, 132] on span "SalesBot" at bounding box center [472, 132] width 33 height 14
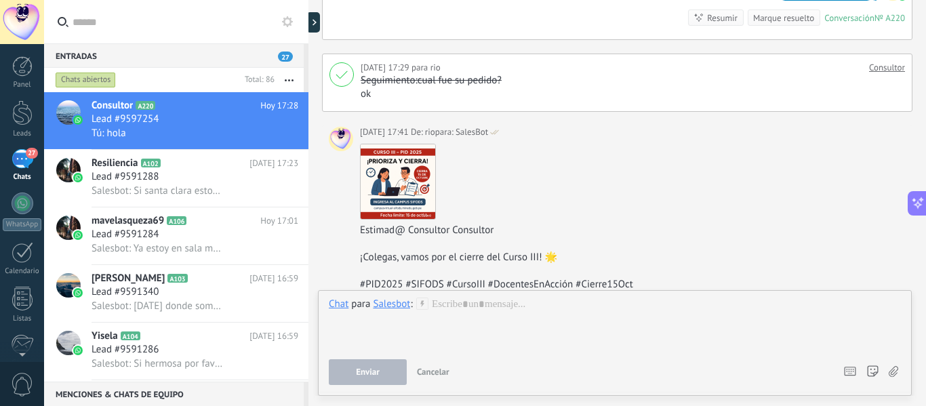
click at [420, 304] on icon at bounding box center [422, 304] width 12 height 12
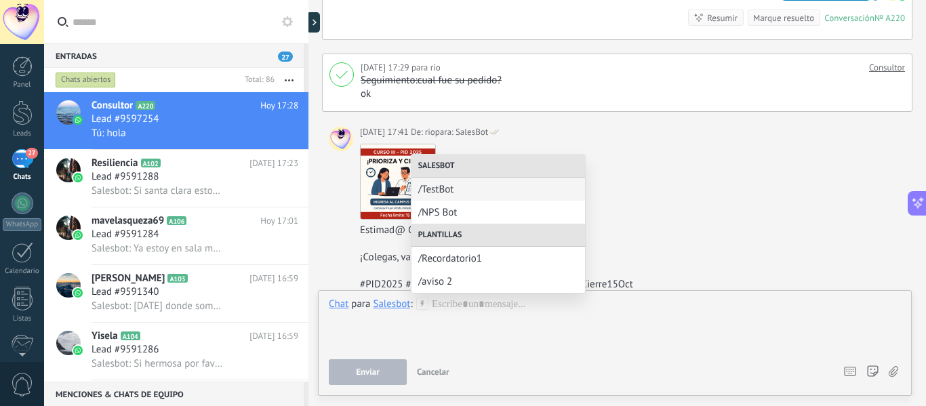
click at [700, 163] on div "Descargar" at bounding box center [633, 182] width 546 height 76
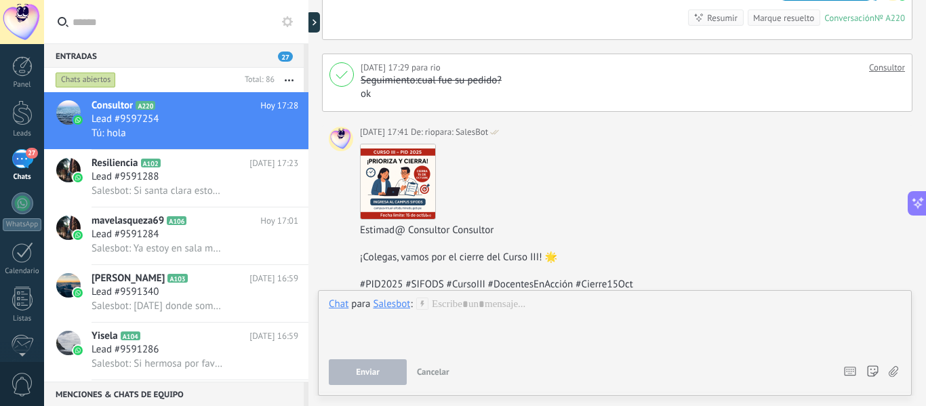
click at [391, 299] on div "Salesbot" at bounding box center [391, 304] width 37 height 12
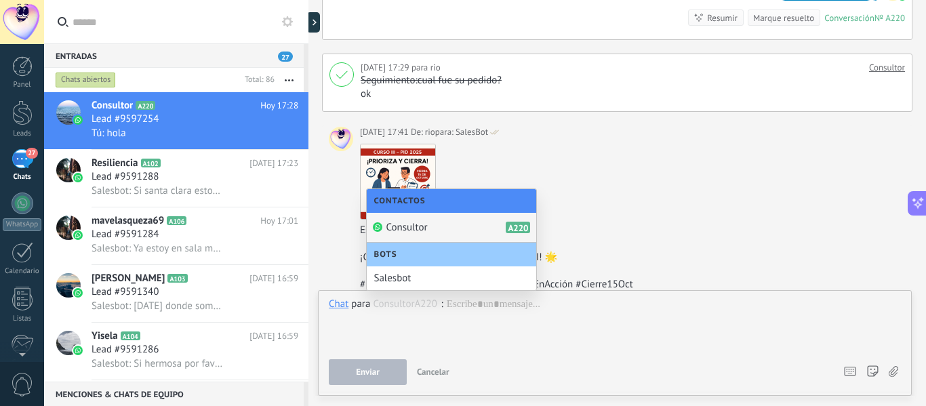
click at [418, 220] on div "Consultor A220" at bounding box center [451, 228] width 169 height 30
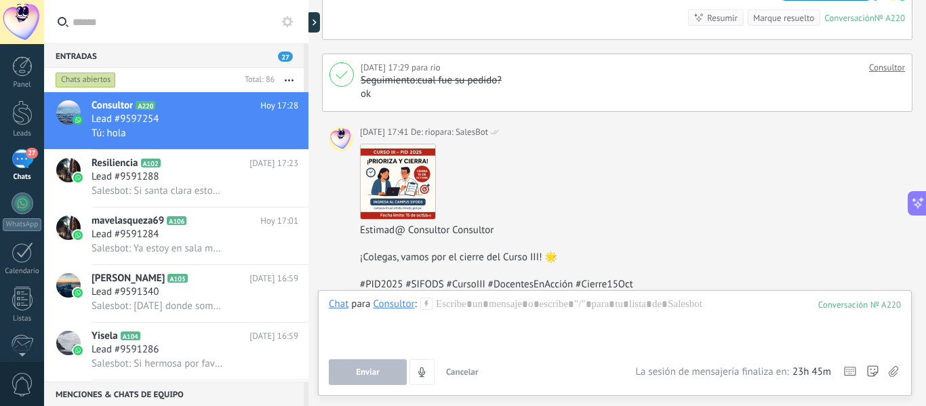
click at [425, 304] on icon at bounding box center [426, 304] width 12 height 12
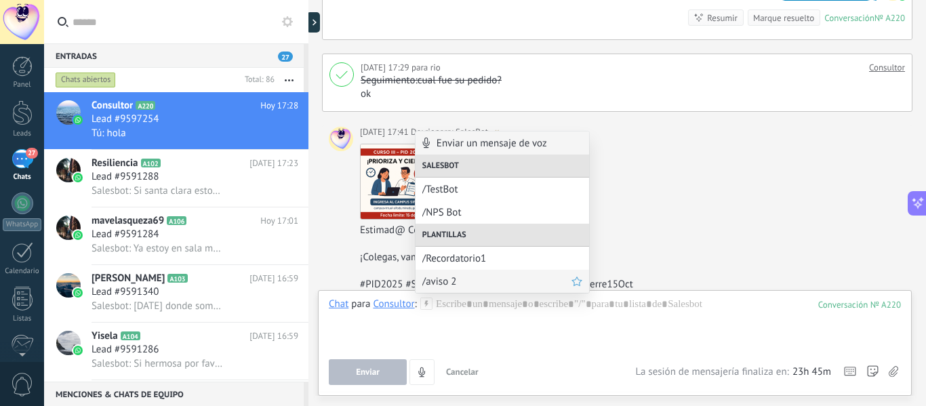
click at [456, 280] on span "/aviso 2" at bounding box center [496, 281] width 149 height 13
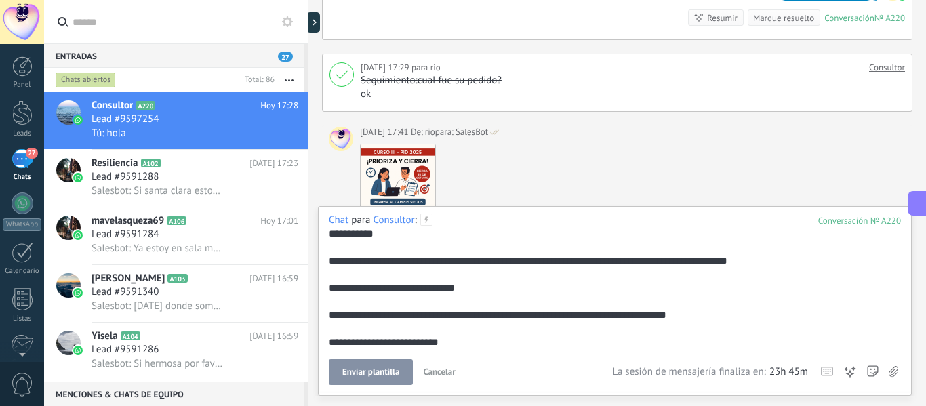
click at [380, 372] on span "Enviar plantilla" at bounding box center [370, 371] width 57 height 9
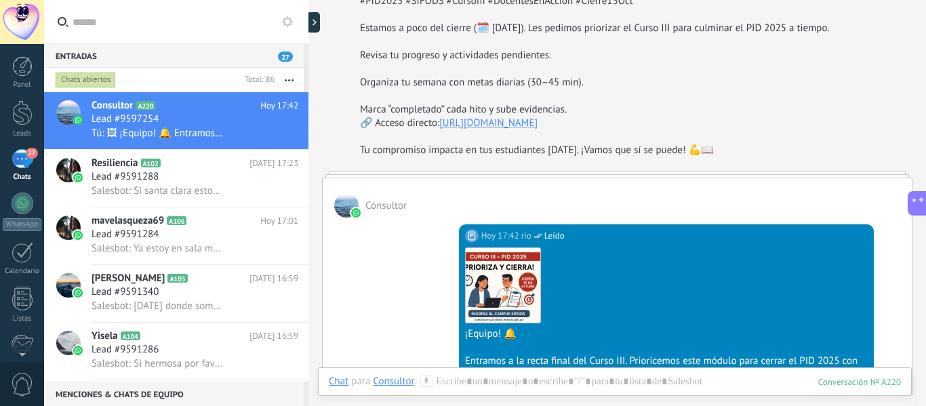
scroll to position [651, 0]
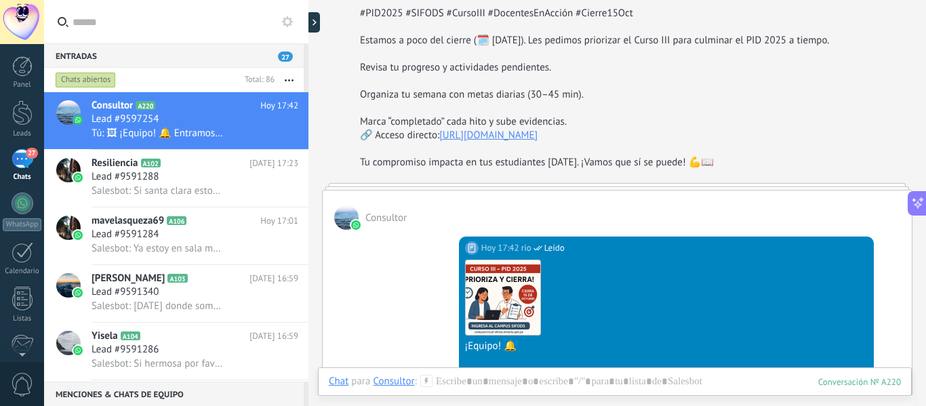
click at [386, 380] on div "Consultor" at bounding box center [393, 381] width 41 height 12
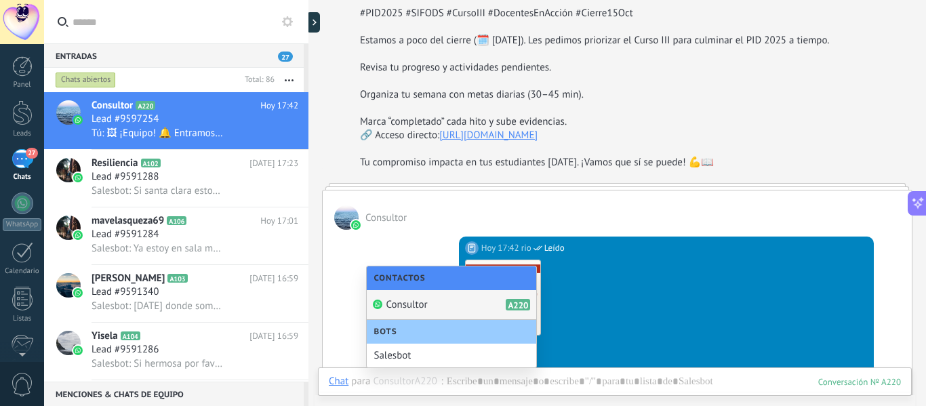
click at [366, 167] on div "Tu compromiso impacta en tus estudiantes hoy. ¡Vamos que sí se puede! 💪📖" at bounding box center [633, 163] width 546 height 14
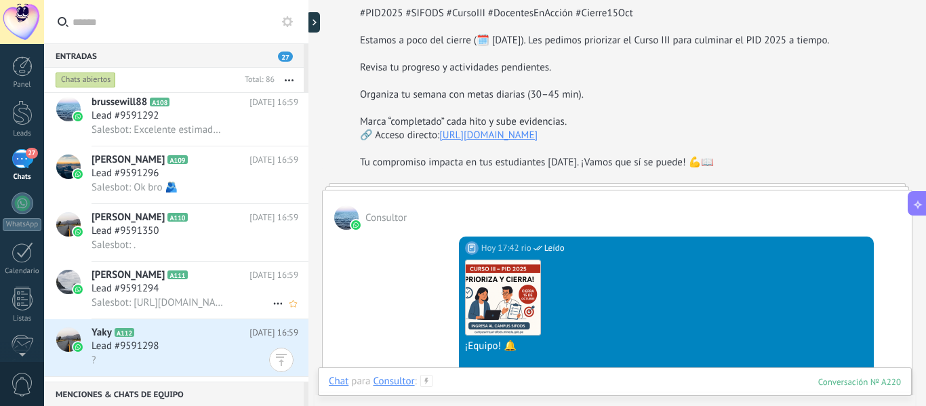
scroll to position [340, 0]
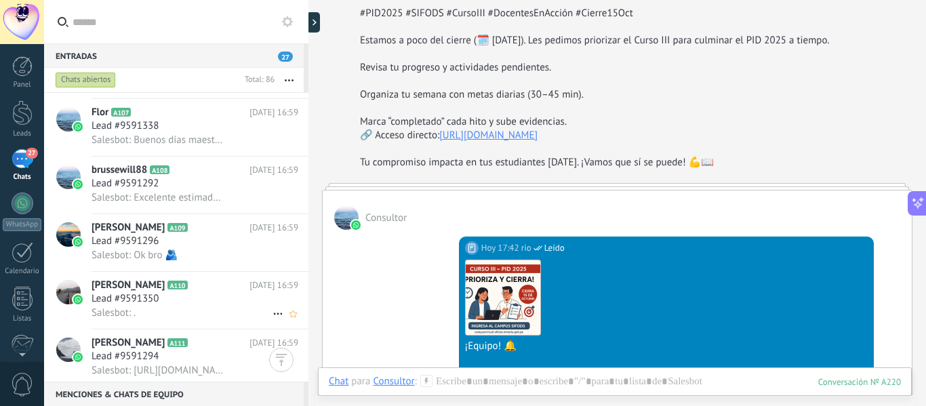
click at [123, 292] on span "Lead #9591350" at bounding box center [125, 299] width 67 height 14
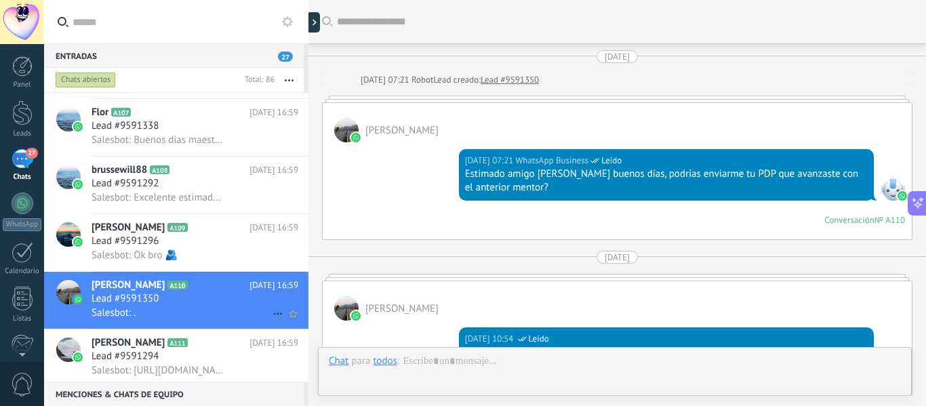
scroll to position [2323, 0]
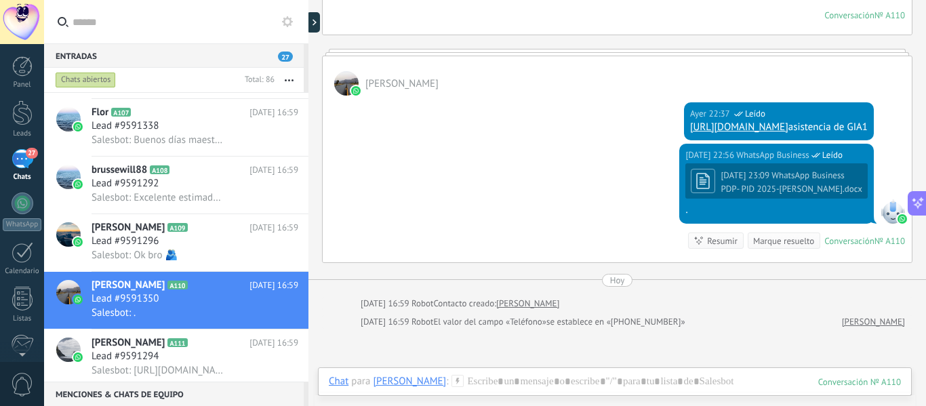
click at [446, 377] on div "CCAPATINTA [PERSON_NAME]" at bounding box center [409, 381] width 73 height 12
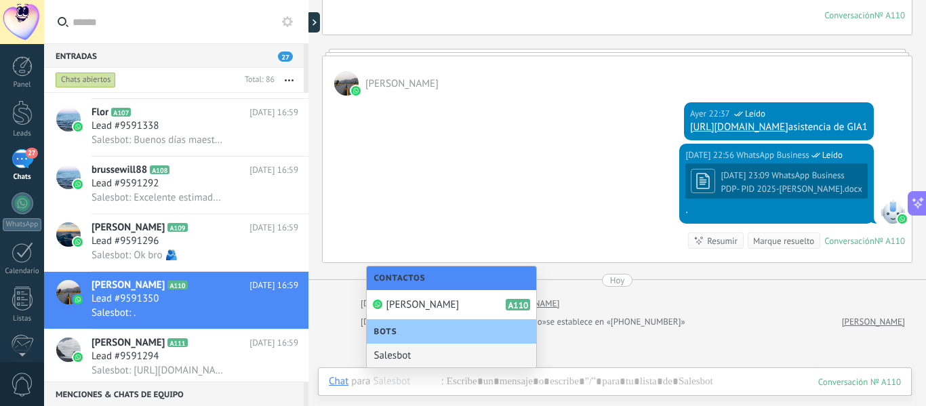
click at [403, 332] on span "Bots" at bounding box center [389, 332] width 30 height 10
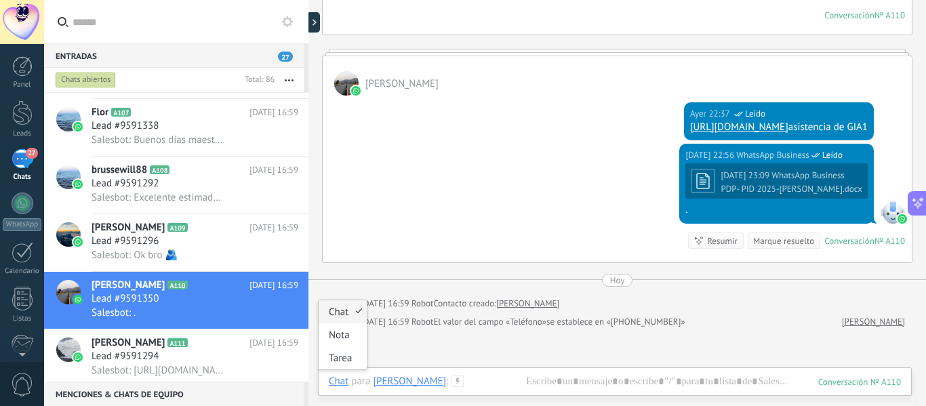
click at [341, 379] on div "Chat" at bounding box center [339, 381] width 20 height 12
click at [862, 323] on link "CCAPATINTA [PERSON_NAME]" at bounding box center [873, 322] width 63 height 14
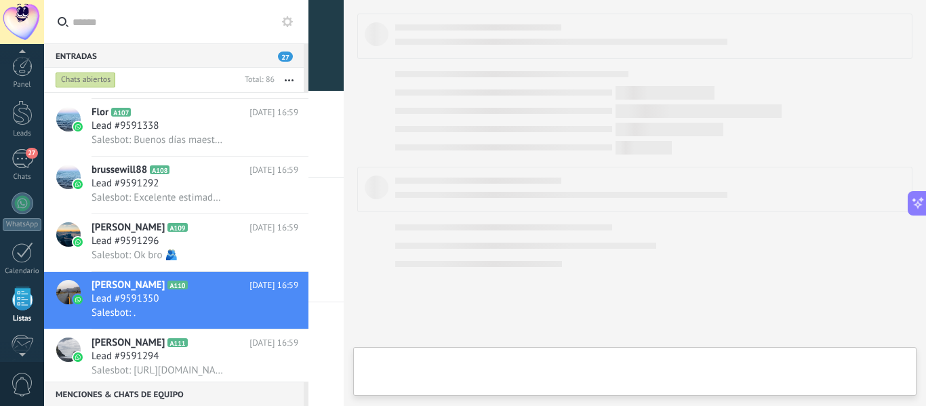
scroll to position [84, 0]
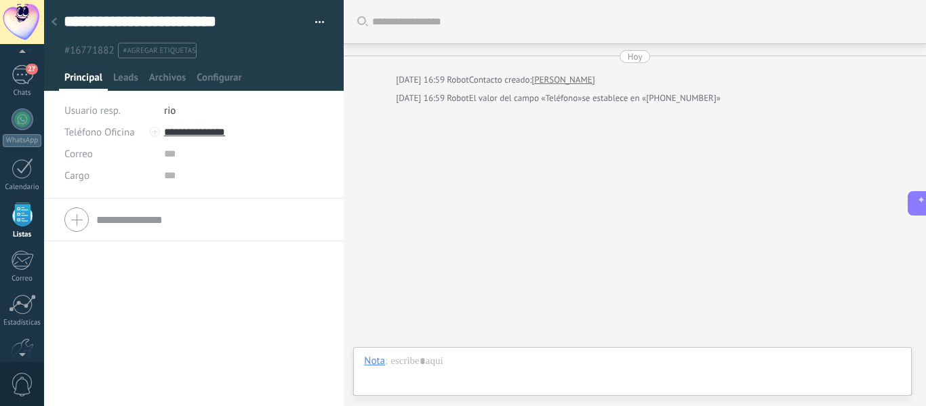
click at [55, 18] on icon at bounding box center [54, 22] width 5 height 8
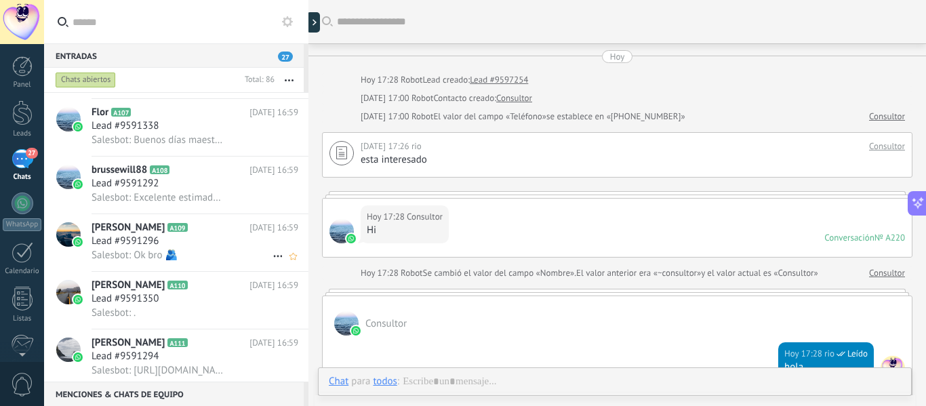
scroll to position [800, 0]
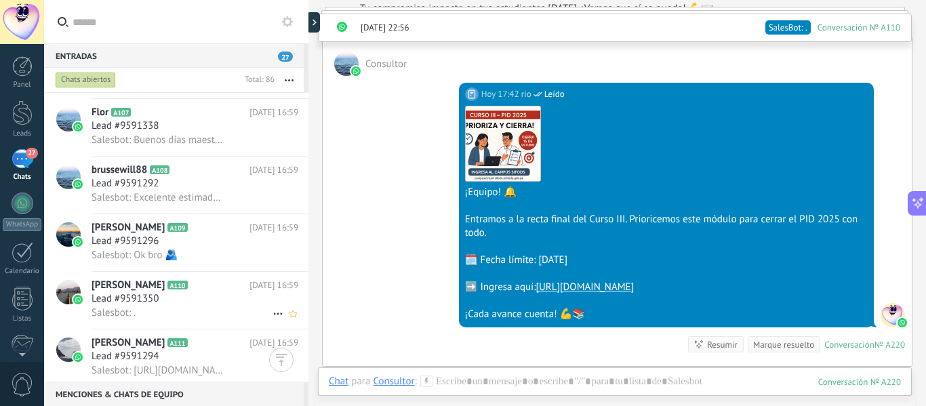
click at [170, 294] on div "Lead #9591350" at bounding box center [195, 299] width 207 height 14
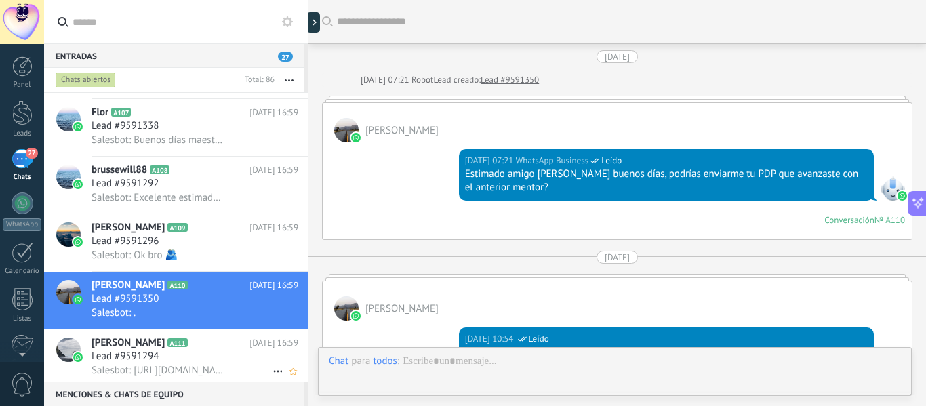
scroll to position [2323, 0]
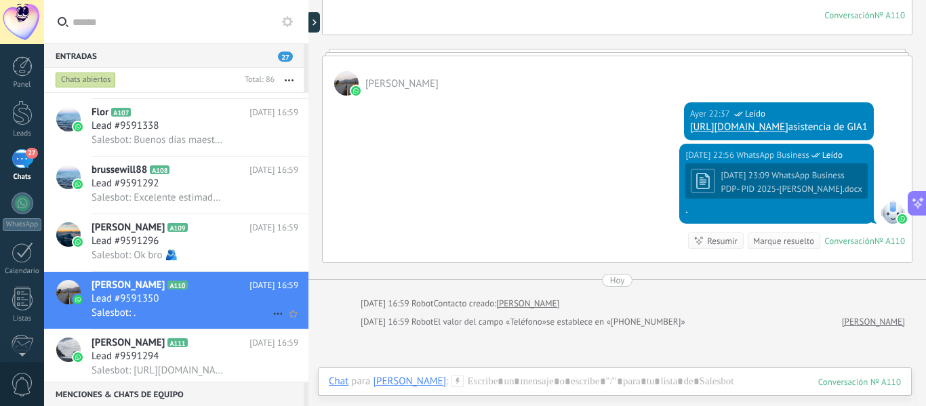
click at [271, 313] on icon at bounding box center [278, 314] width 16 height 16
click at [393, 247] on div at bounding box center [463, 203] width 926 height 406
click at [464, 382] on icon at bounding box center [458, 381] width 12 height 12
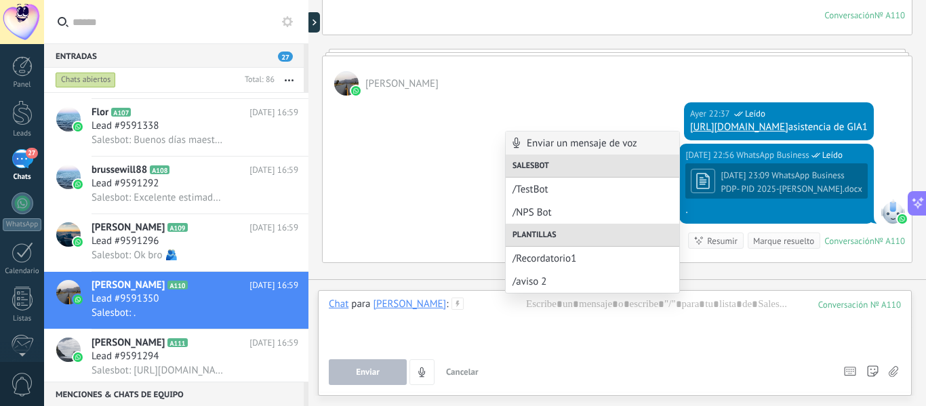
click at [622, 349] on div "Chat para CCAPATINTA QUISPE GREGORI : 110 Enviar Cancelar Rastrear clics en lin…" at bounding box center [615, 341] width 572 height 87
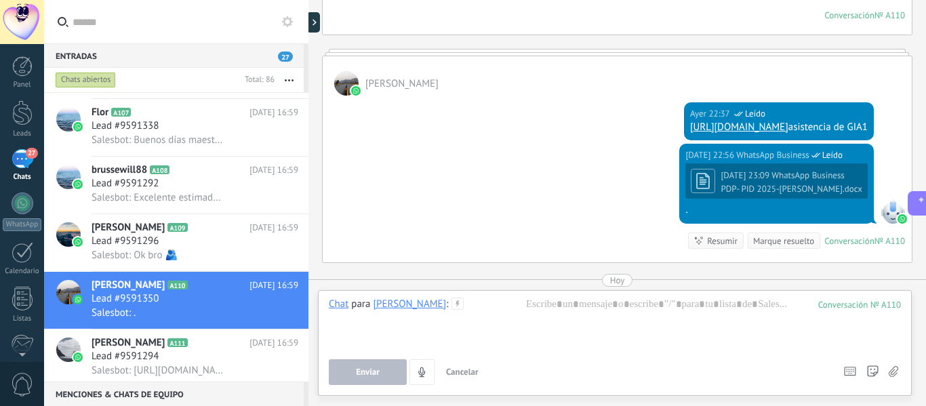
click at [446, 309] on div "CCAPATINTA [PERSON_NAME]" at bounding box center [409, 304] width 73 height 12
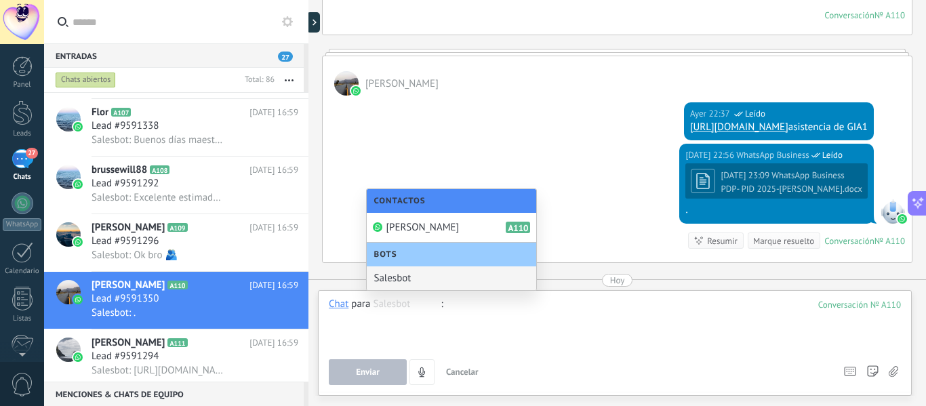
click at [501, 323] on div at bounding box center [615, 324] width 572 height 52
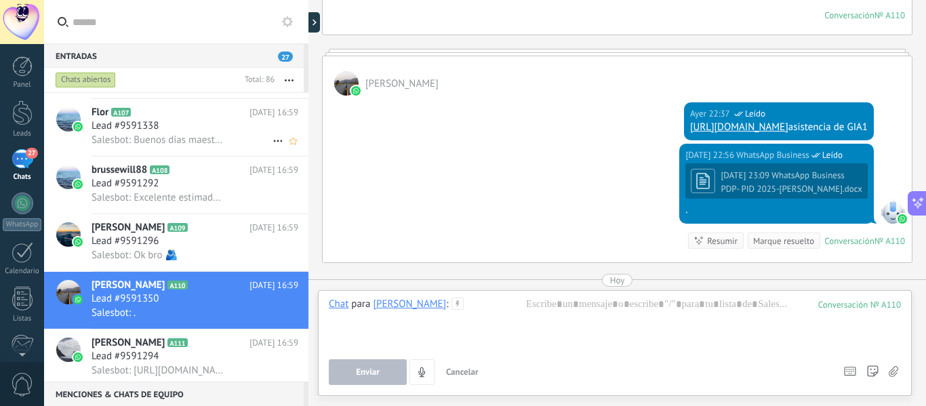
click at [110, 127] on span "Lead #9591338" at bounding box center [125, 126] width 67 height 14
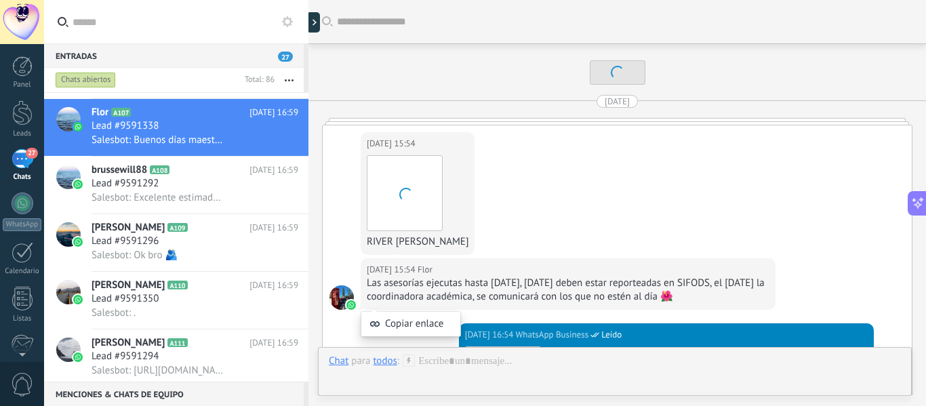
scroll to position [3401, 0]
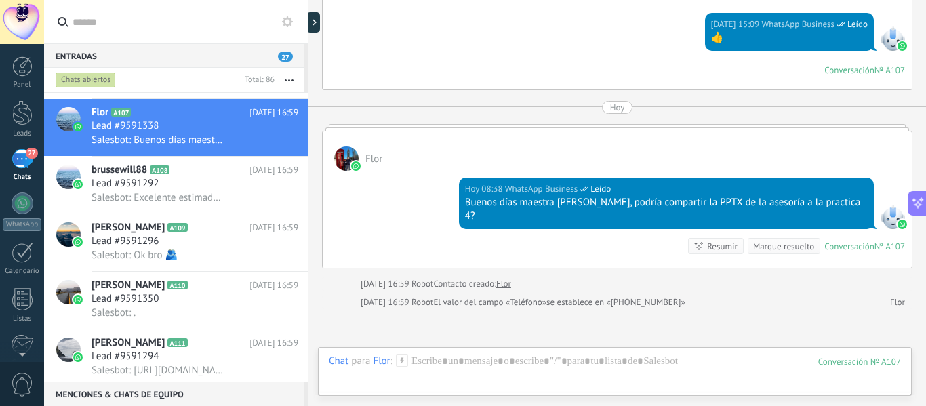
click at [384, 359] on div "Flor" at bounding box center [381, 361] width 17 height 12
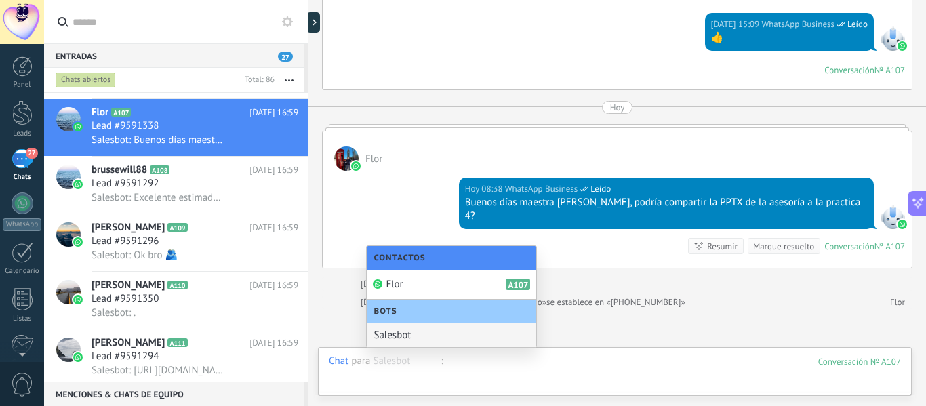
click at [694, 377] on div at bounding box center [615, 375] width 572 height 41
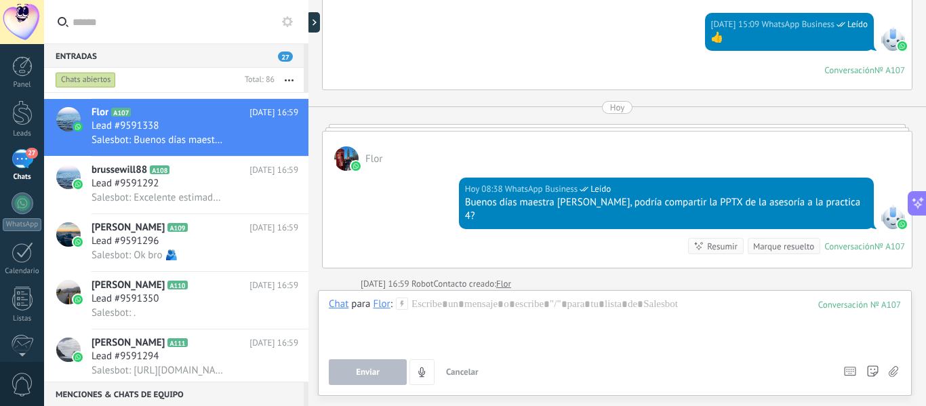
click at [469, 368] on span "Cancelar" at bounding box center [462, 372] width 33 height 12
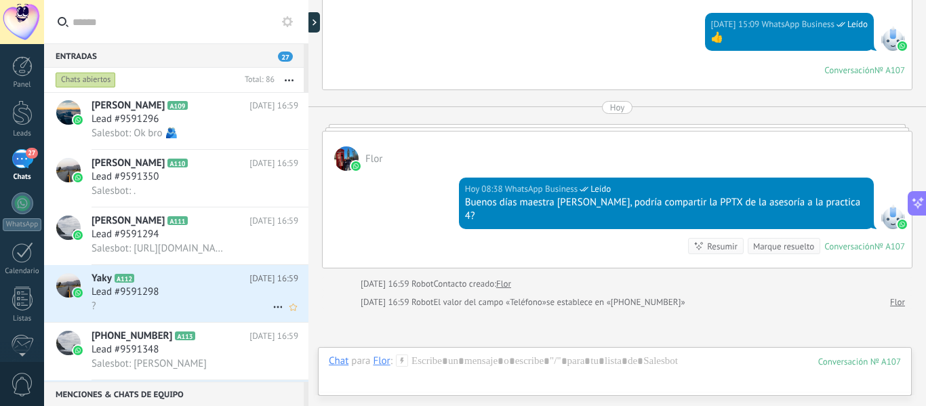
scroll to position [475, 0]
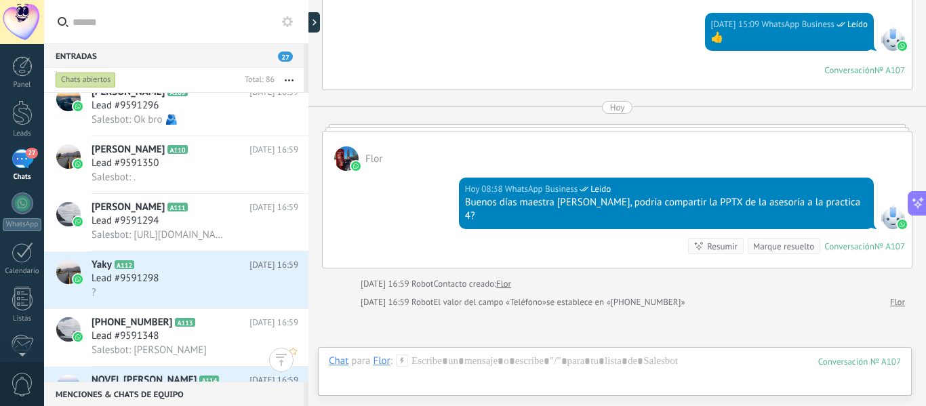
click at [138, 325] on span "[PHONE_NUMBER]" at bounding box center [132, 323] width 81 height 14
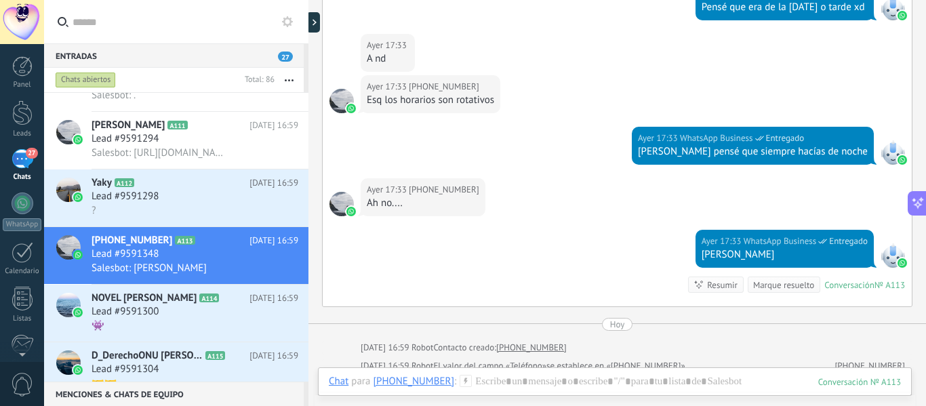
scroll to position [679, 0]
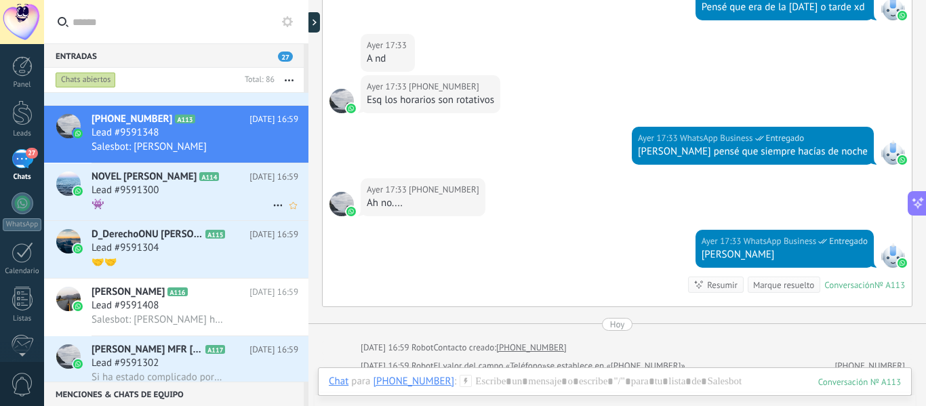
click at [142, 183] on span "NOVEL [PERSON_NAME] VILCAPAZA" at bounding box center [144, 177] width 105 height 14
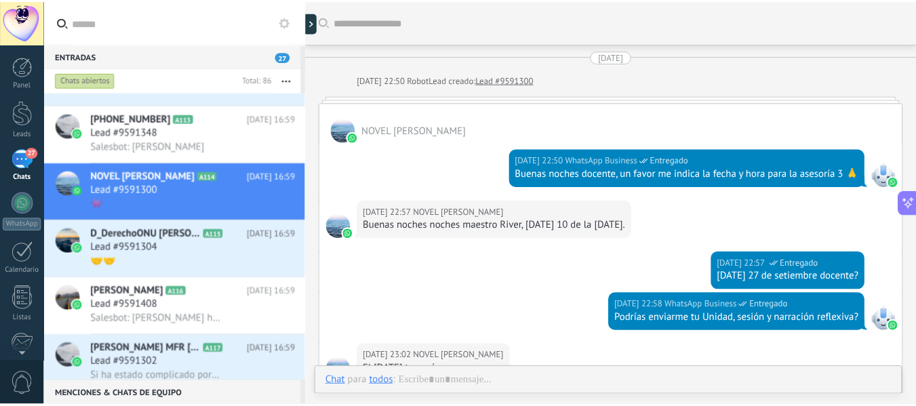
scroll to position [3703, 0]
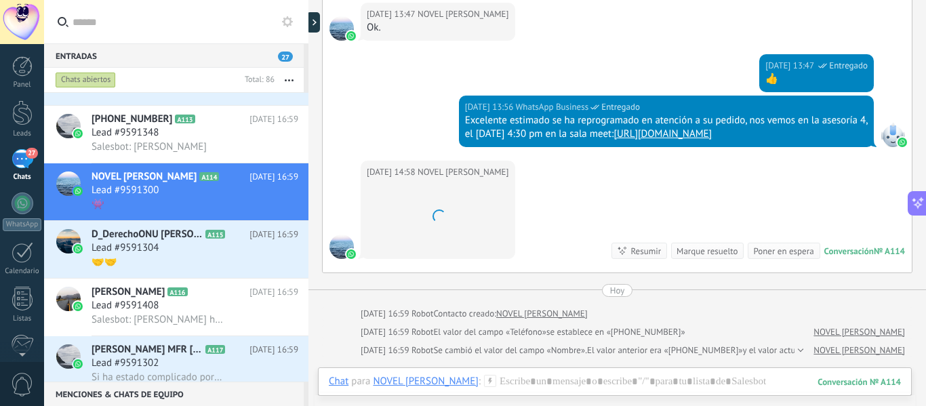
click at [443, 382] on div "NOVEL [PERSON_NAME] VILCAPAZA" at bounding box center [425, 381] width 105 height 12
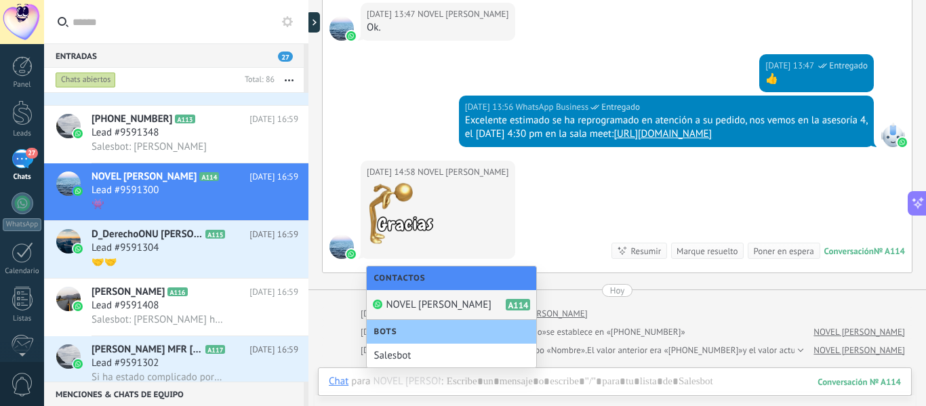
click at [630, 201] on div "Ayer 14:58 NOVEL FLORENCIO HANCCO VILCAPAZA Conversación № A114 Conversación № …" at bounding box center [617, 217] width 589 height 112
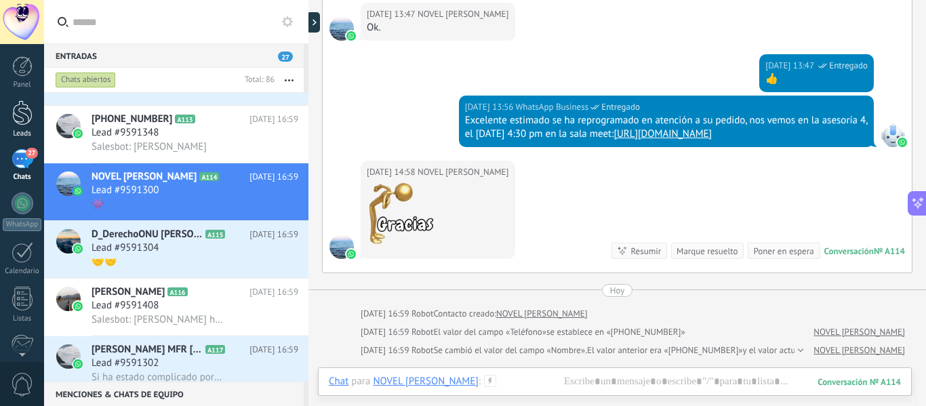
click at [22, 108] on div at bounding box center [22, 112] width 20 height 25
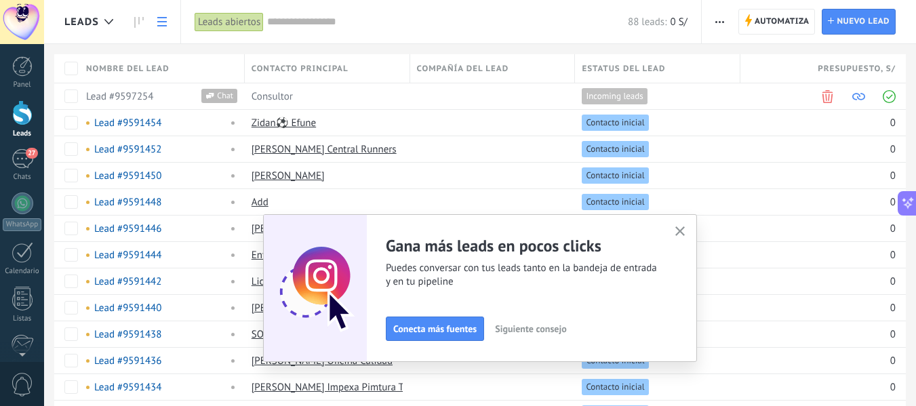
click at [448, 332] on span "Conecta más fuentes" at bounding box center [434, 328] width 83 height 9
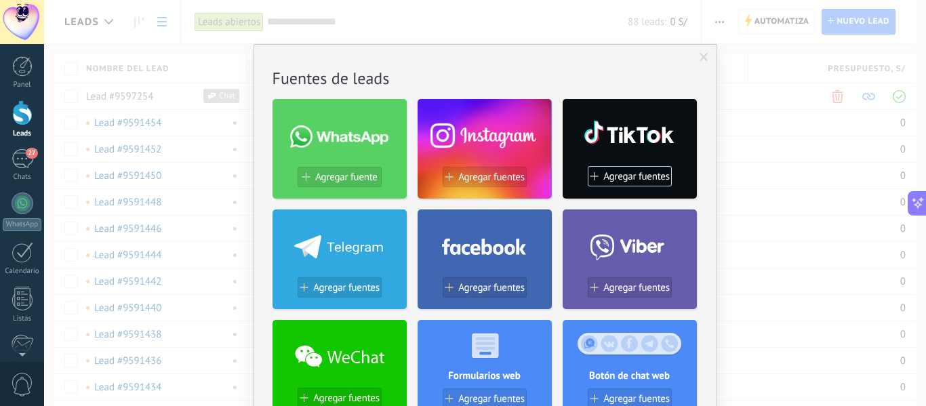
click at [700, 57] on span at bounding box center [704, 57] width 9 height 9
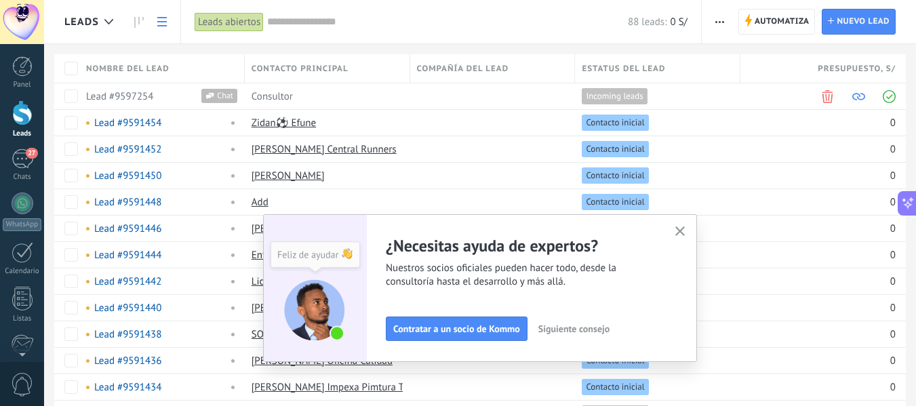
click at [685, 233] on use "button" at bounding box center [680, 231] width 10 height 10
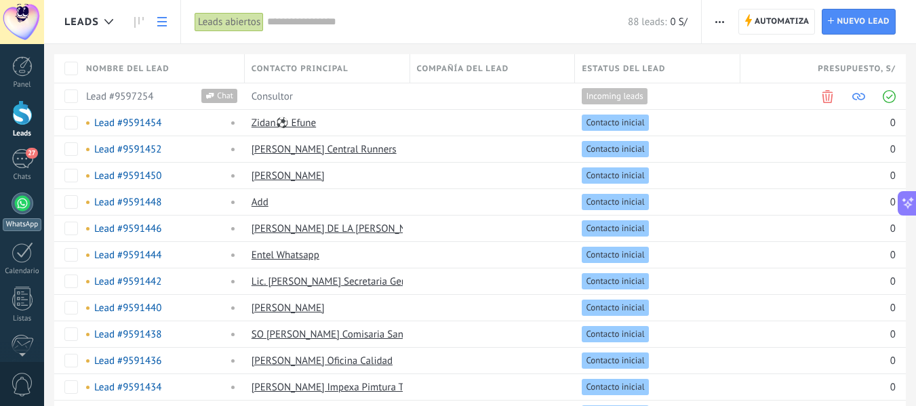
click at [27, 203] on div at bounding box center [23, 204] width 22 height 22
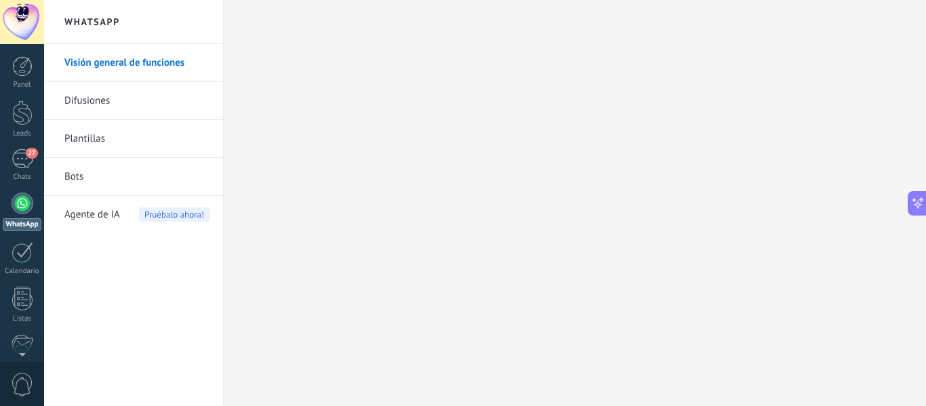
click at [125, 145] on link "Plantillas" at bounding box center [136, 139] width 145 height 38
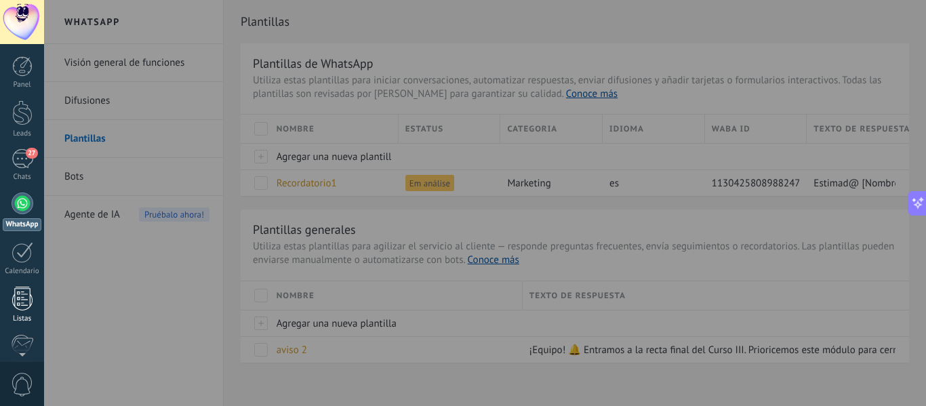
click at [24, 300] on div at bounding box center [22, 299] width 20 height 24
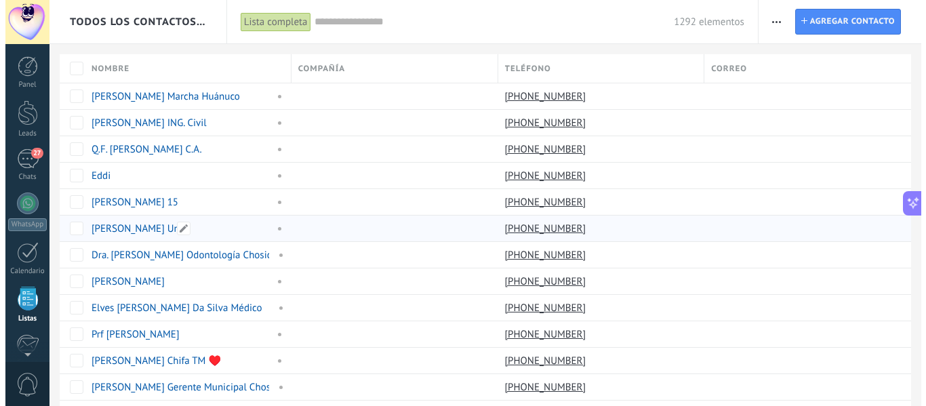
scroll to position [84, 0]
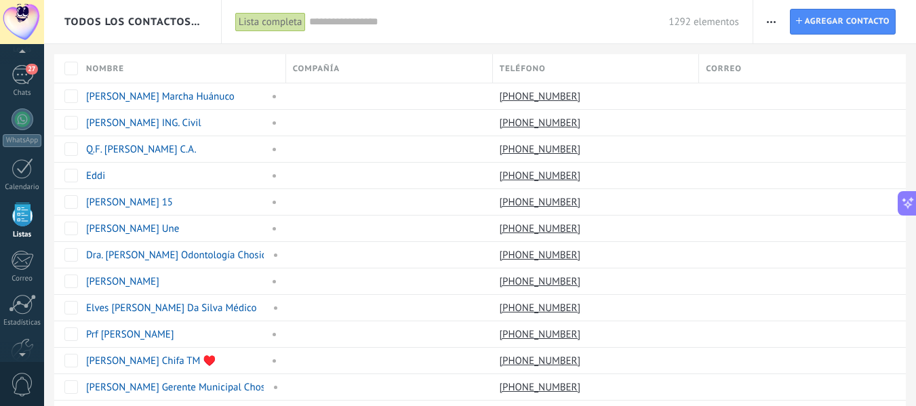
click at [363, 22] on input "text" at bounding box center [489, 22] width 360 height 14
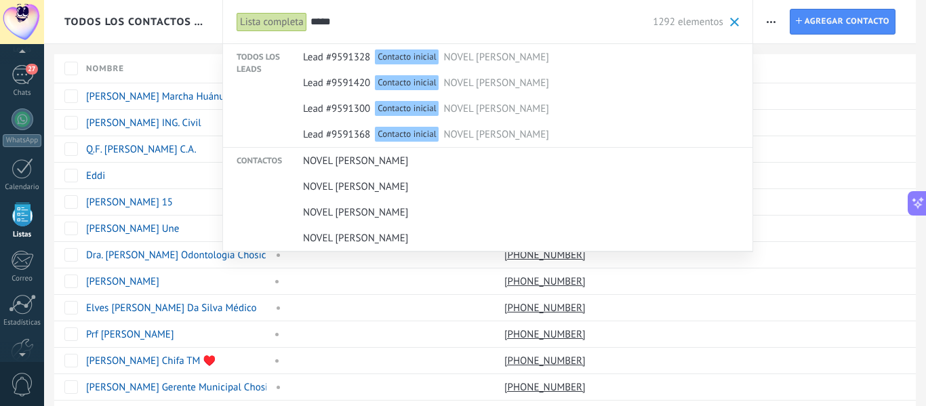
type input "*****"
click at [262, 55] on div "Todos los leads" at bounding box center [264, 64] width 54 height 24
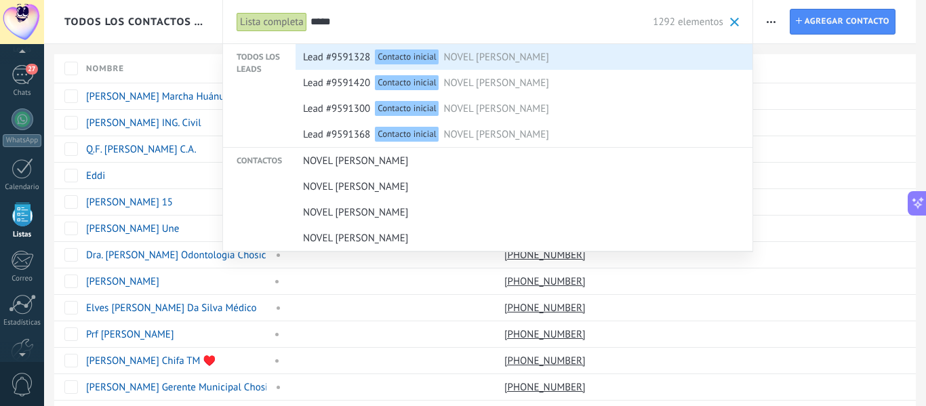
click at [323, 56] on span "Lead #9591328" at bounding box center [336, 57] width 67 height 25
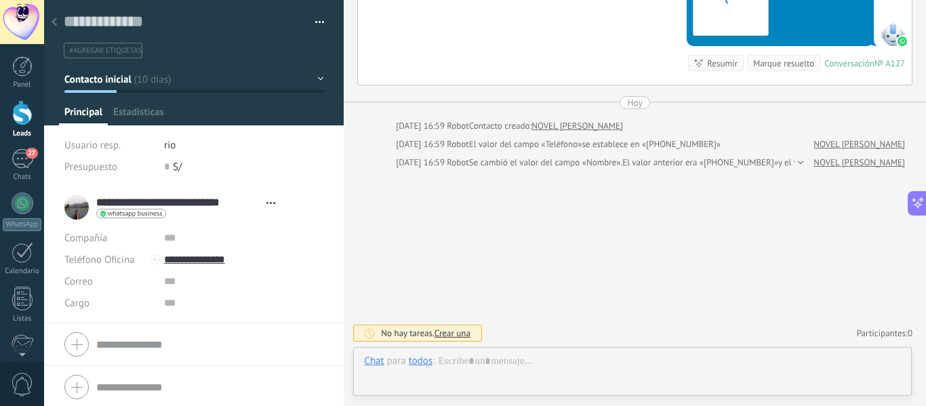
scroll to position [20, 0]
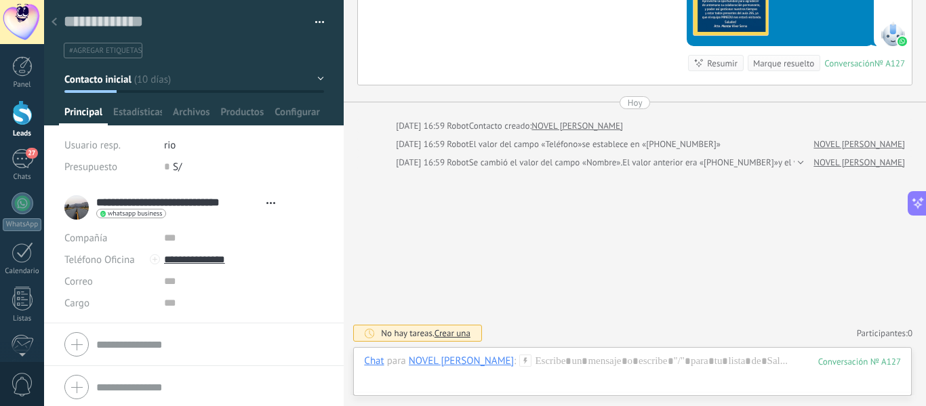
click at [462, 361] on div "NOVEL [PERSON_NAME]" at bounding box center [461, 361] width 105 height 12
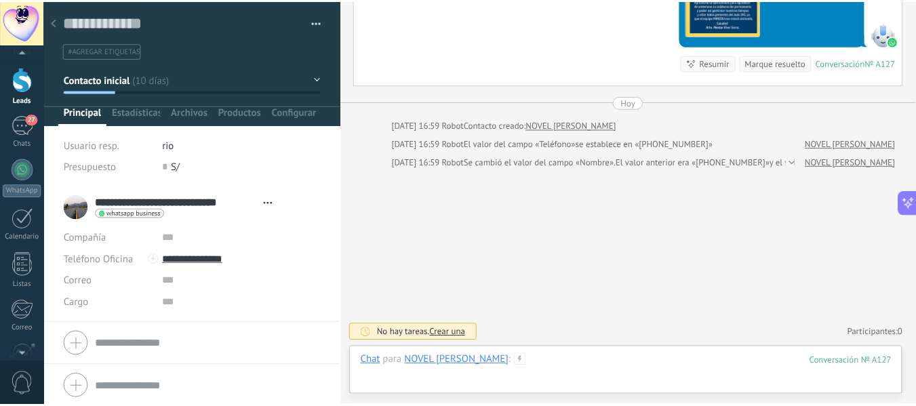
scroll to position [0, 0]
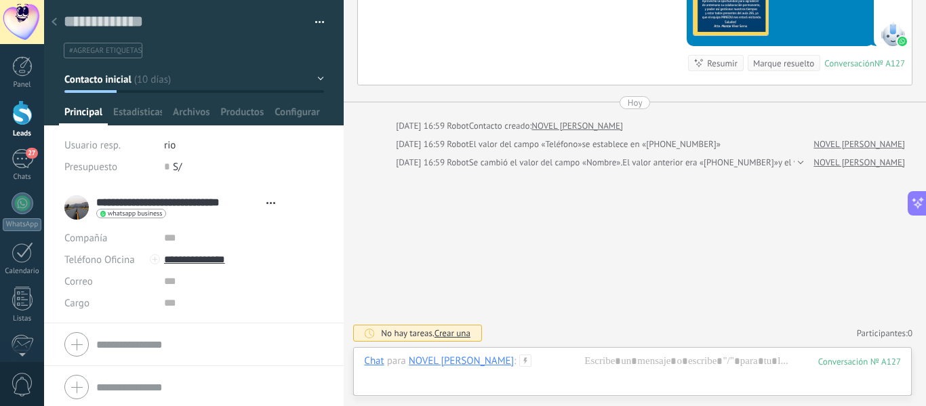
click at [19, 106] on div at bounding box center [22, 112] width 20 height 25
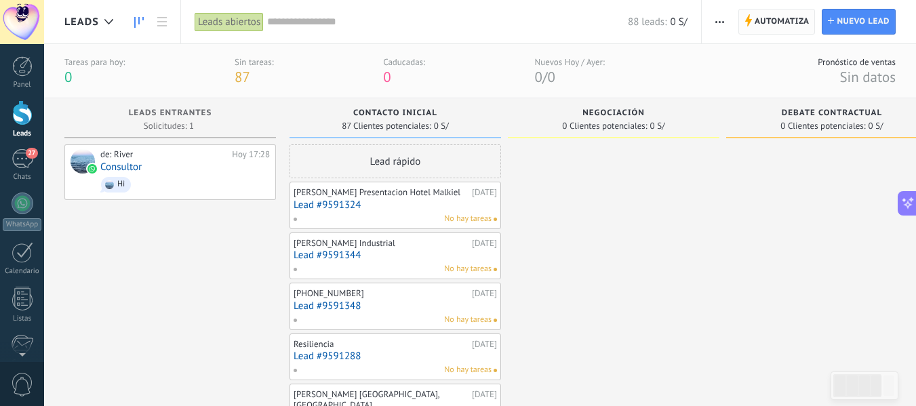
click at [763, 20] on span "Automatiza" at bounding box center [782, 21] width 55 height 24
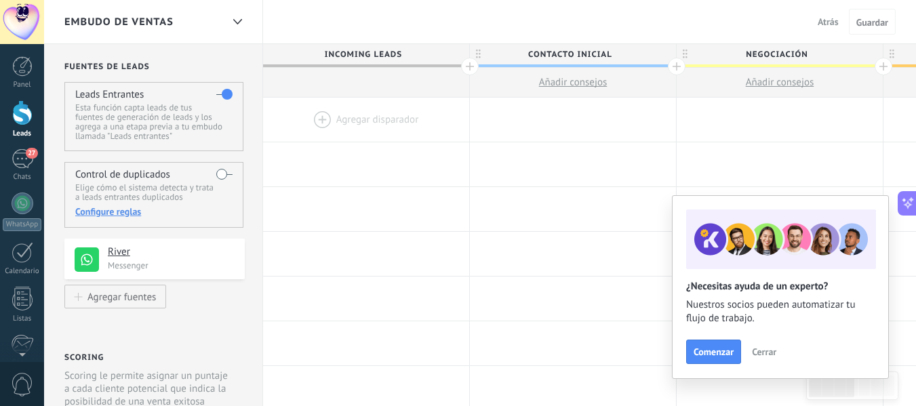
click at [761, 354] on span "Cerrar" at bounding box center [764, 351] width 24 height 9
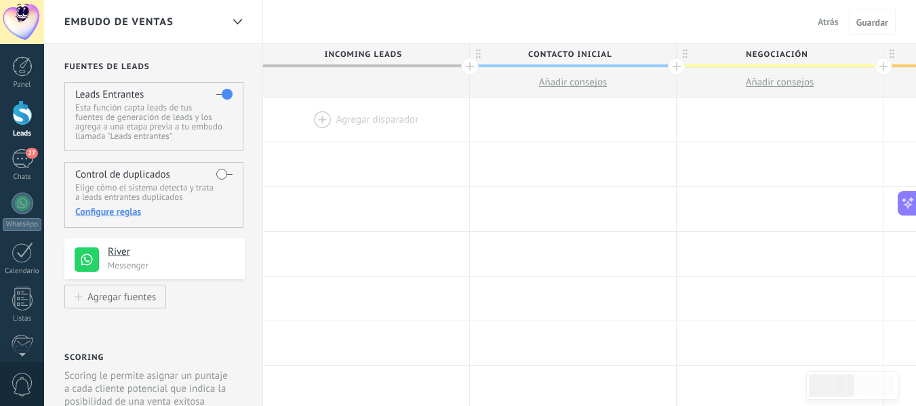
click at [165, 104] on p "Esta función capta leads de tus fuentes de generación de leads y los agrega a u…" at bounding box center [153, 122] width 157 height 38
click at [587, 81] on span "Añadir consejos" at bounding box center [573, 82] width 68 height 13
type textarea "**********"
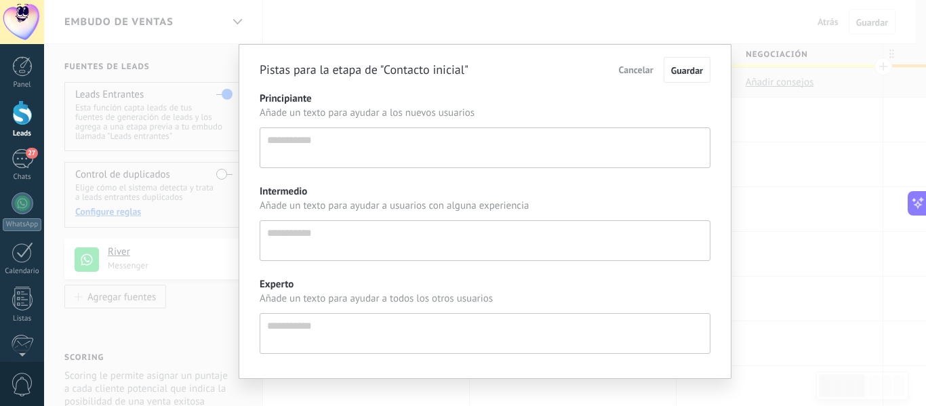
scroll to position [13, 0]
click at [622, 77] on button "Cancelar" at bounding box center [636, 69] width 48 height 23
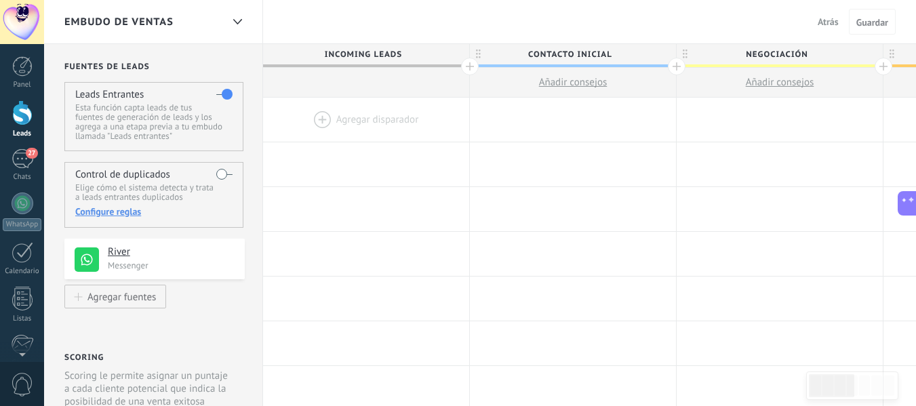
click at [324, 117] on div at bounding box center [366, 120] width 206 height 44
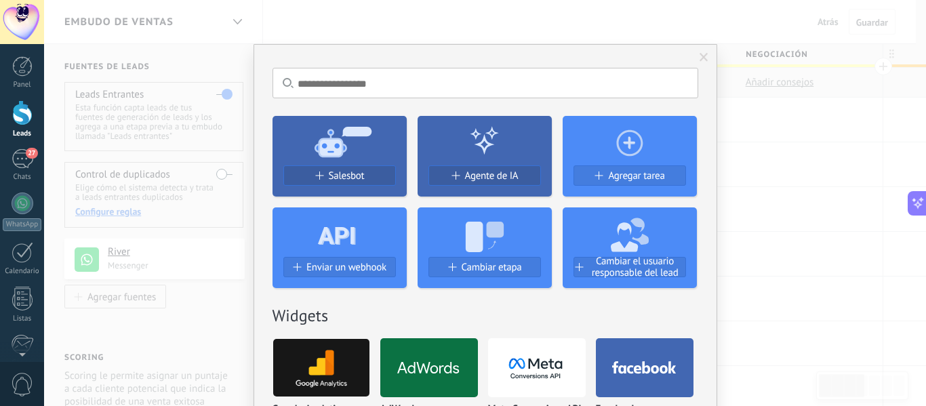
scroll to position [37, 0]
click at [704, 56] on span at bounding box center [704, 57] width 9 height 9
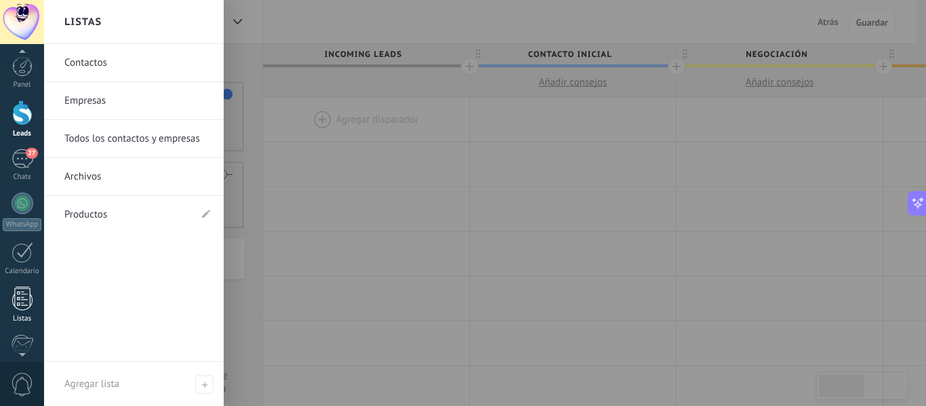
click at [25, 299] on div at bounding box center [22, 299] width 20 height 24
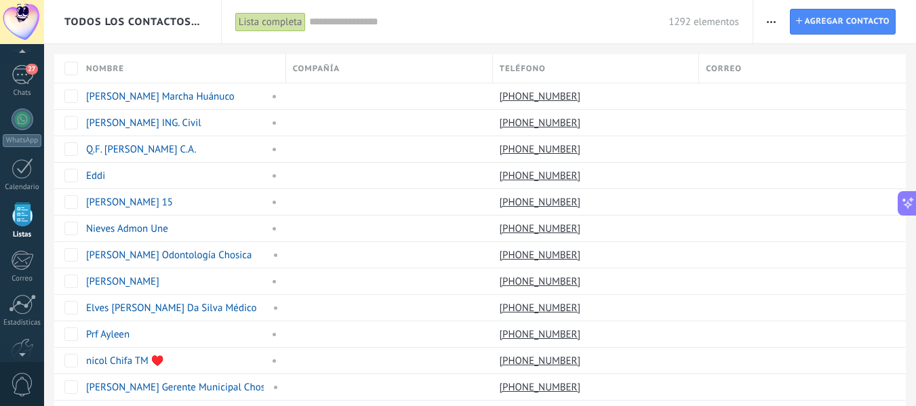
click at [375, 18] on input "text" at bounding box center [489, 22] width 360 height 14
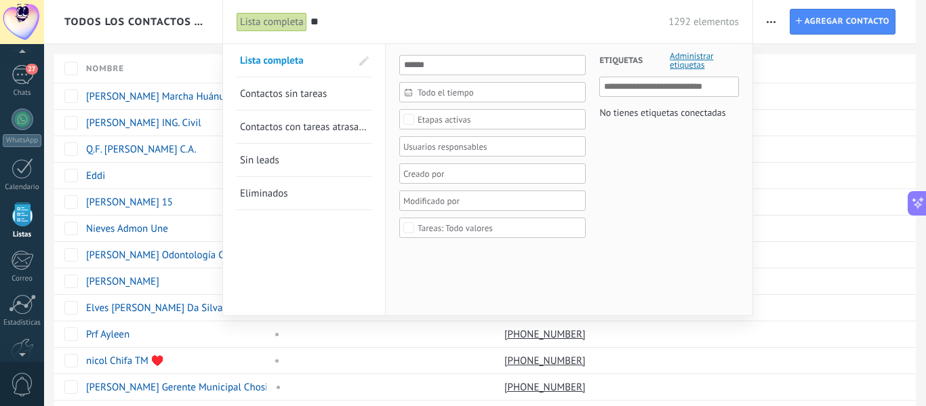
type input "*"
paste input "*****"
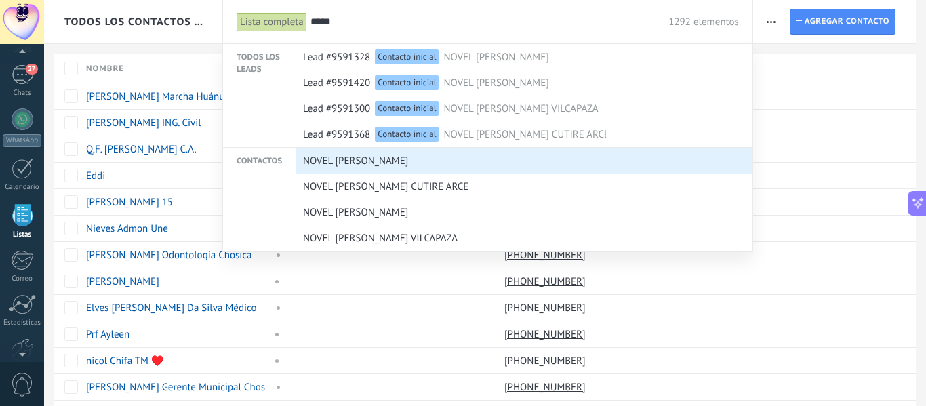
type input "*****"
click at [400, 160] on span "NOVEL [PERSON_NAME]" at bounding box center [355, 160] width 105 height 25
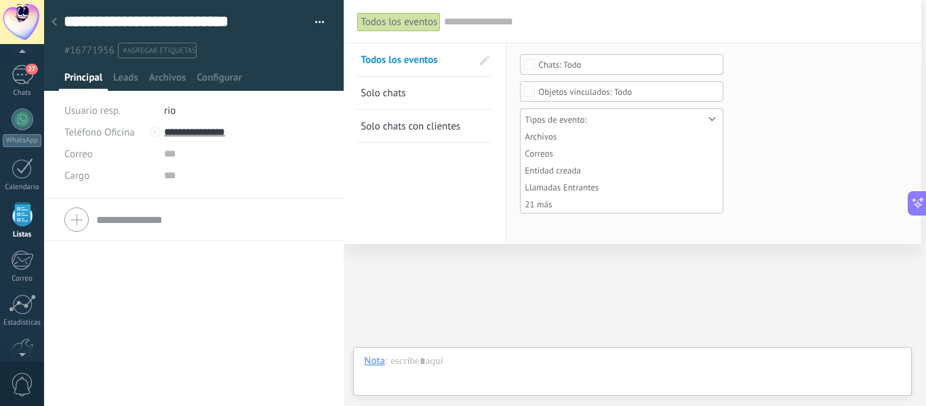
click at [396, 20] on div "Todos los eventos Buscar Todos los eventos Solo chats Solo chats con clientes G…" at bounding box center [633, 21] width 578 height 43
type input "*****"
click at [123, 77] on span "Leads" at bounding box center [125, 81] width 25 height 20
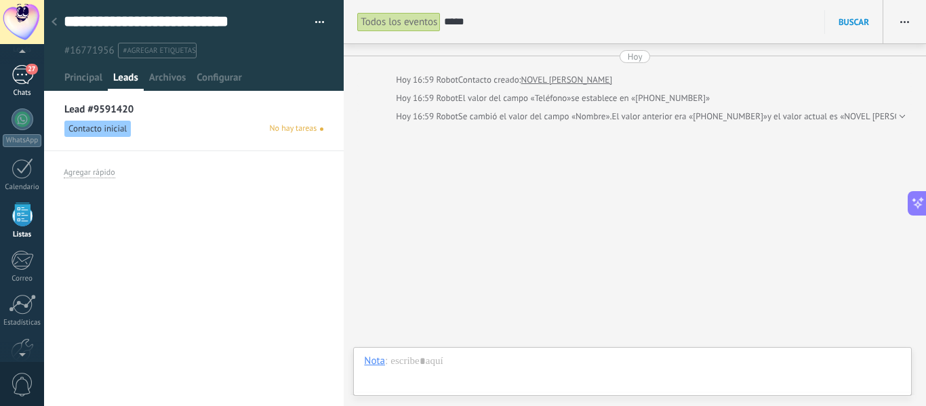
click at [19, 73] on div "27" at bounding box center [23, 75] width 22 height 20
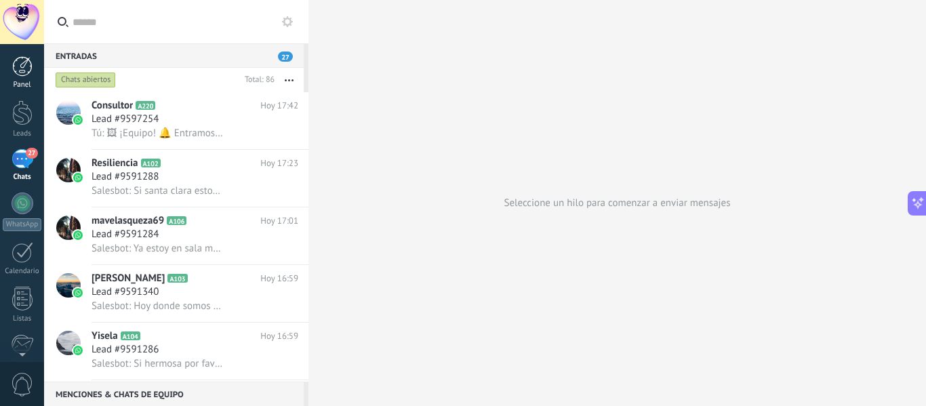
click at [16, 68] on div at bounding box center [22, 66] width 20 height 20
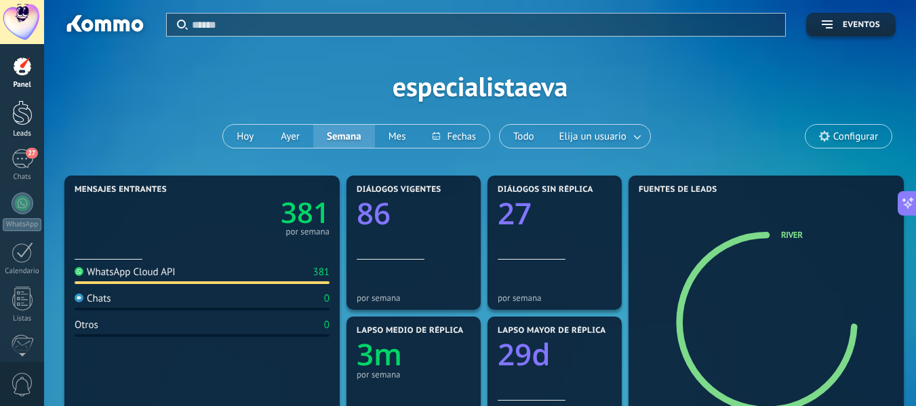
click at [14, 108] on div at bounding box center [22, 112] width 20 height 25
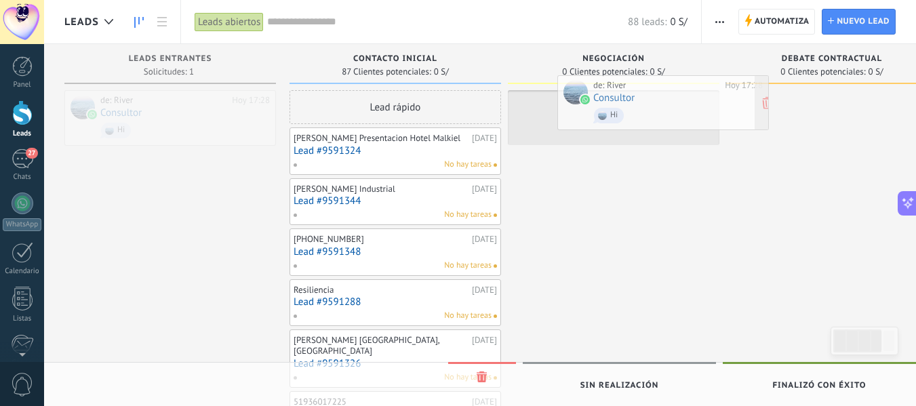
drag, startPoint x: 143, startPoint y: 127, endPoint x: 636, endPoint y: 113, distance: 493.1
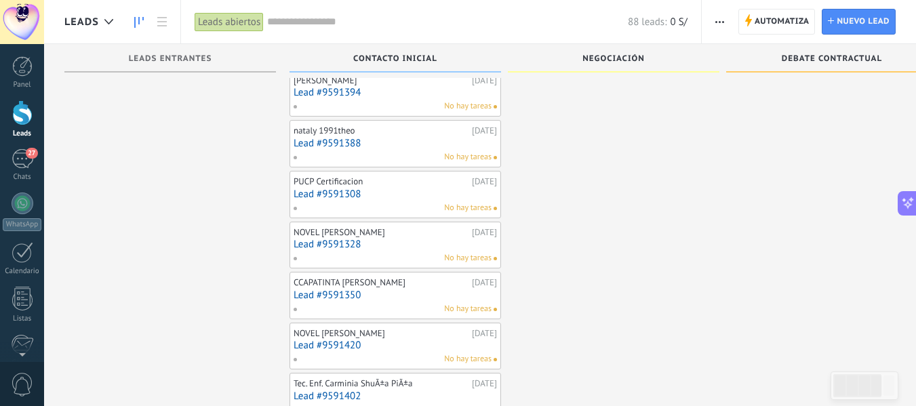
scroll to position [987, 0]
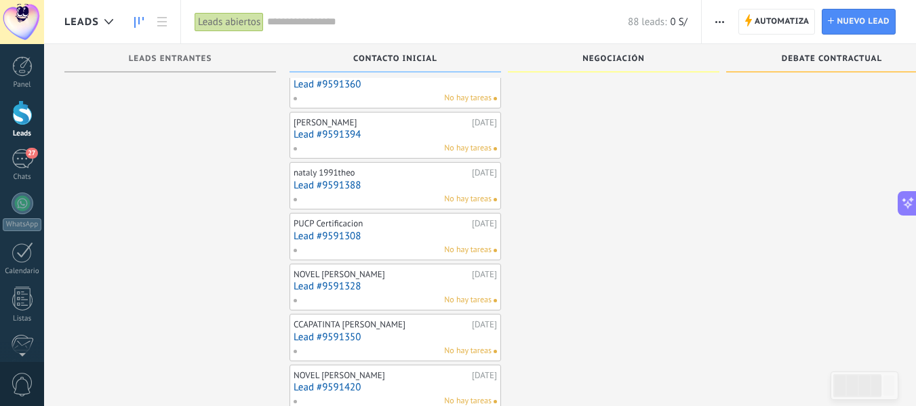
click at [721, 16] on span "button" at bounding box center [719, 22] width 9 height 26
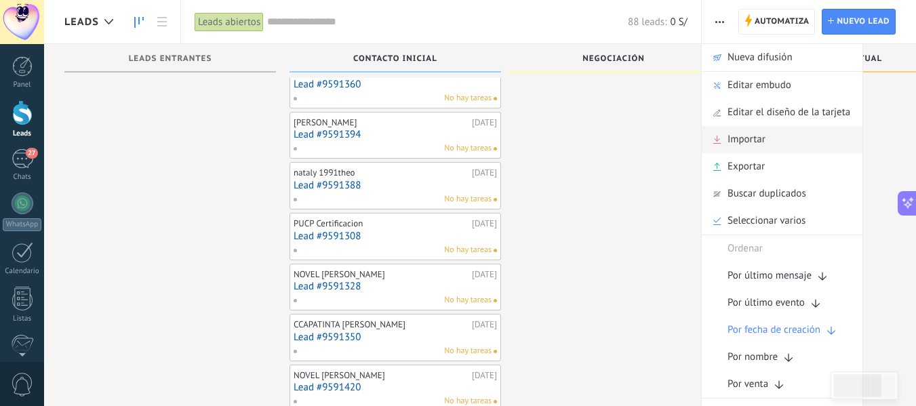
click at [761, 144] on span "Importar" at bounding box center [746, 139] width 38 height 27
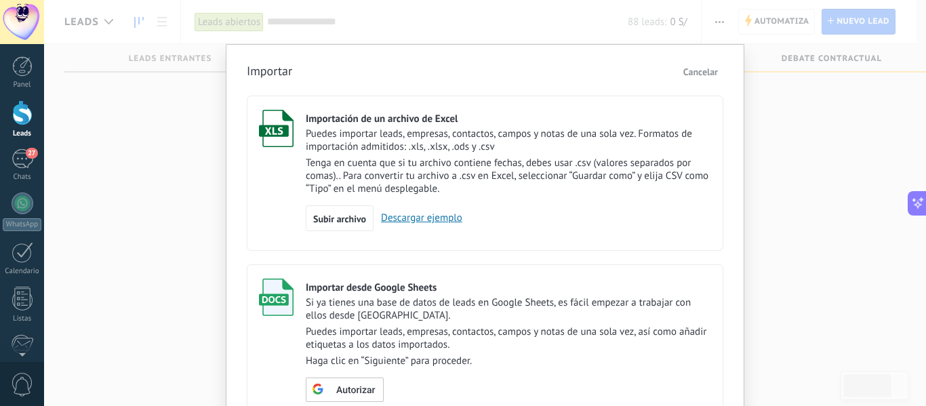
click at [704, 70] on span "Cancelar" at bounding box center [700, 72] width 35 height 12
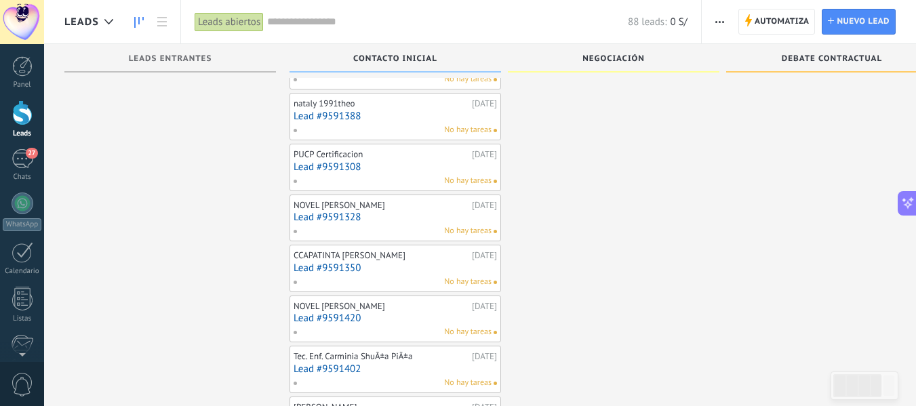
scroll to position [1055, 0]
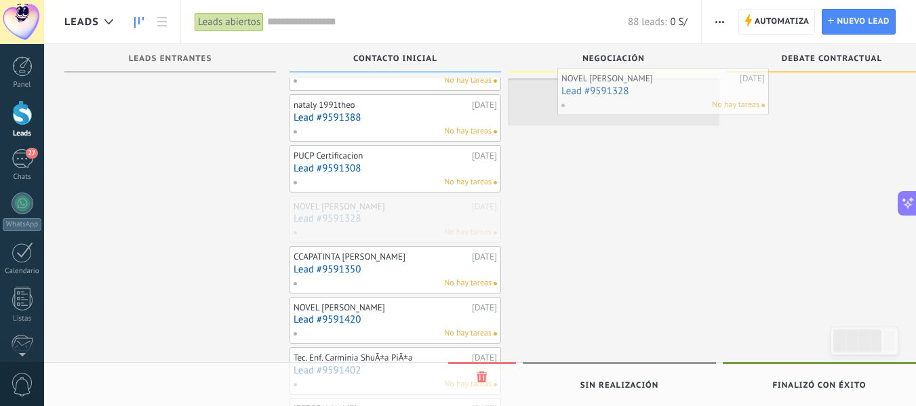
drag, startPoint x: 372, startPoint y: 216, endPoint x: 639, endPoint y: 77, distance: 301.4
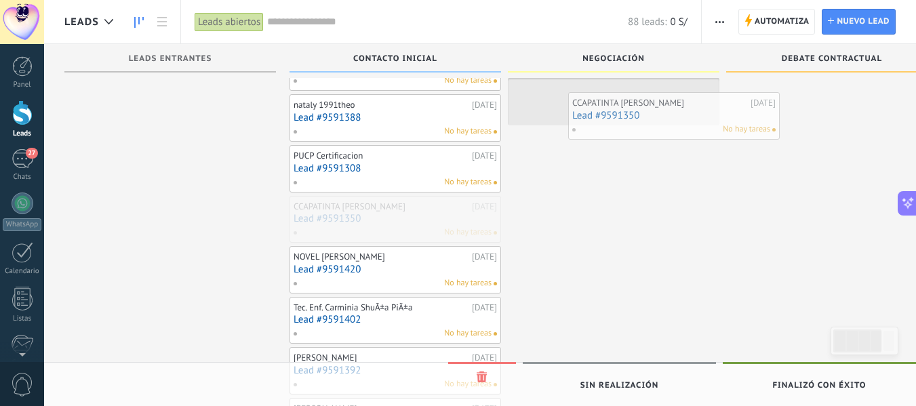
drag, startPoint x: 361, startPoint y: 222, endPoint x: 600, endPoint y: 131, distance: 256.0
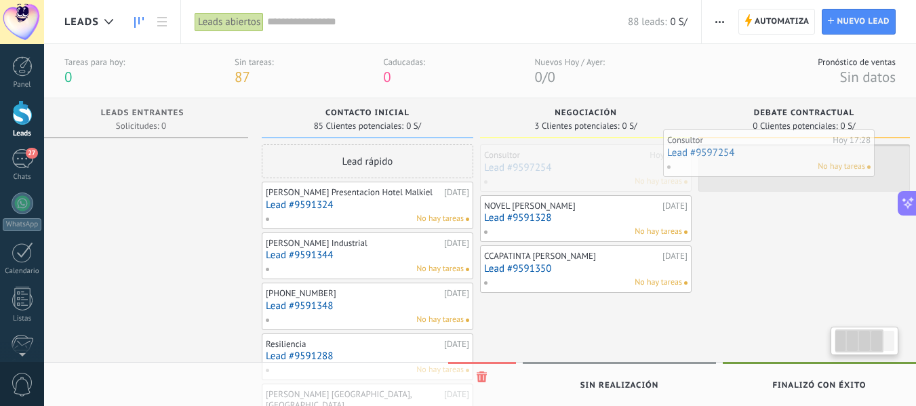
scroll to position [0, 84]
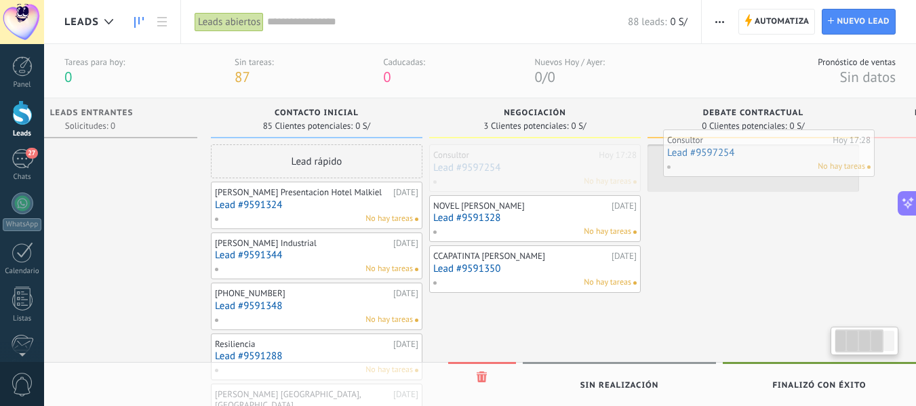
drag, startPoint x: 638, startPoint y: 157, endPoint x: 794, endPoint y: 140, distance: 156.8
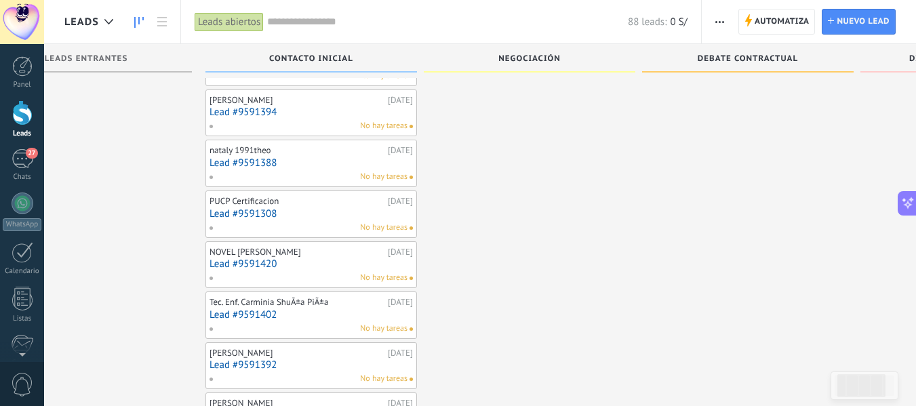
scroll to position [1017, 0]
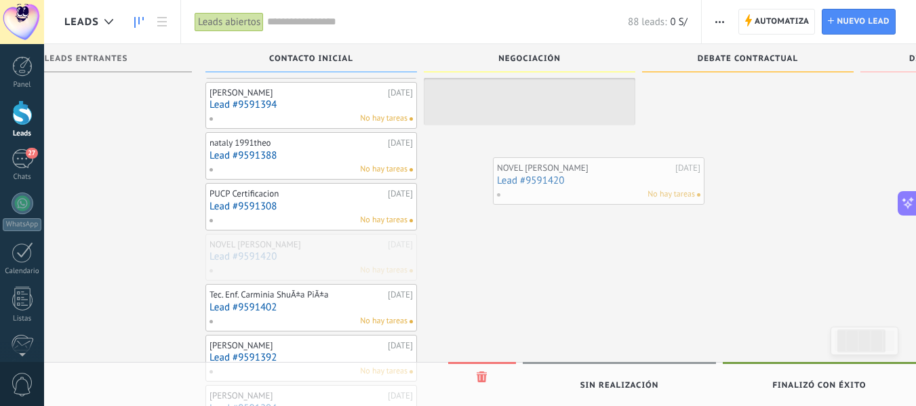
drag, startPoint x: 290, startPoint y: 268, endPoint x: 578, endPoint y: 182, distance: 300.3
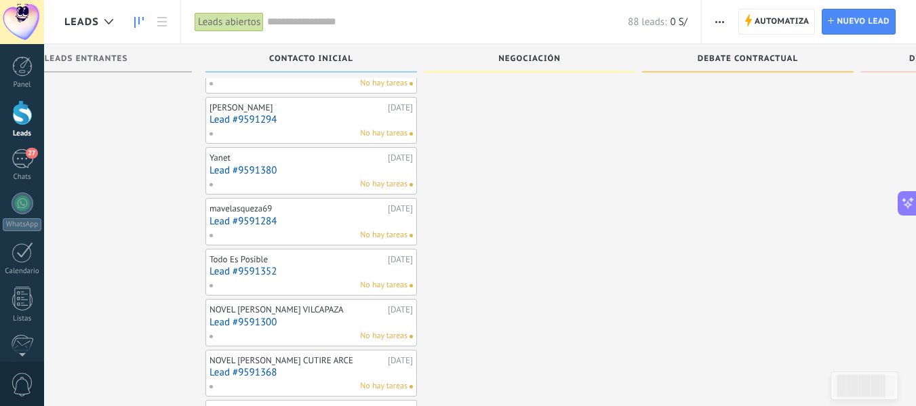
scroll to position [1273, 0]
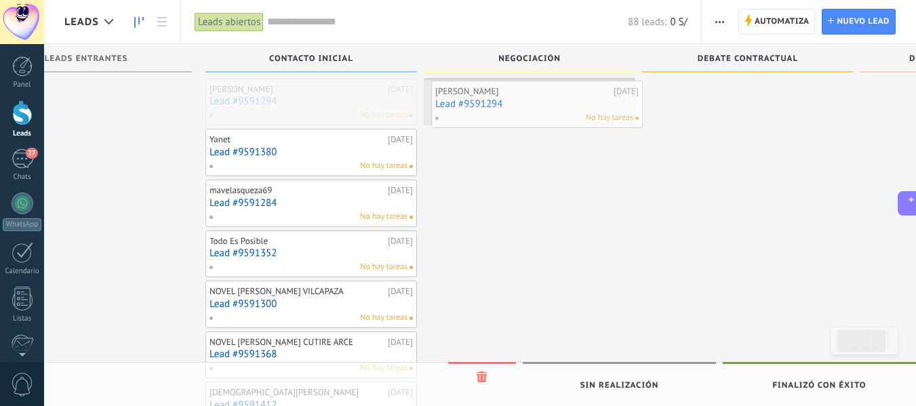
drag, startPoint x: 298, startPoint y: 109, endPoint x: 523, endPoint y: 101, distance: 225.9
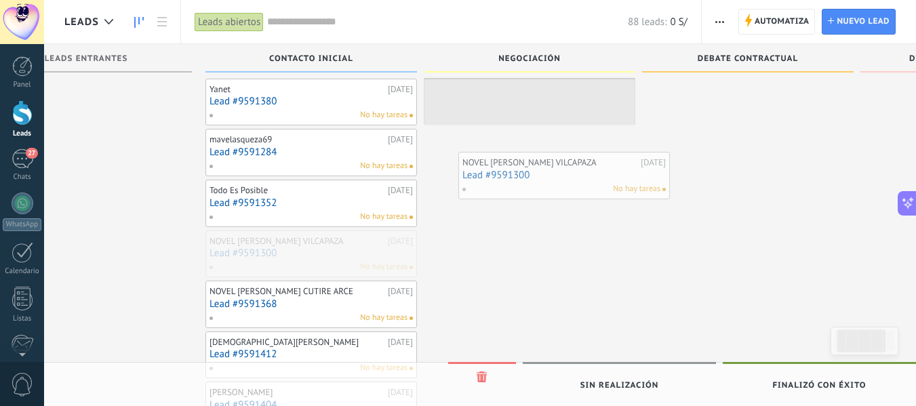
drag, startPoint x: 289, startPoint y: 264, endPoint x: 542, endPoint y: 176, distance: 267.8
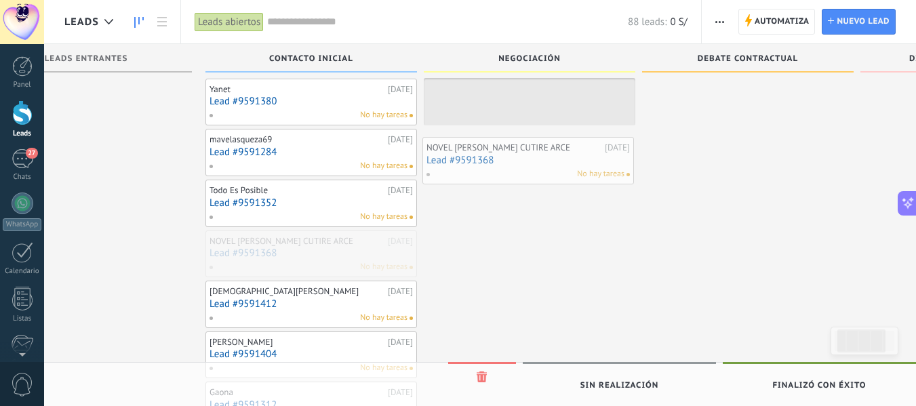
drag, startPoint x: 300, startPoint y: 259, endPoint x: 517, endPoint y: 155, distance: 240.5
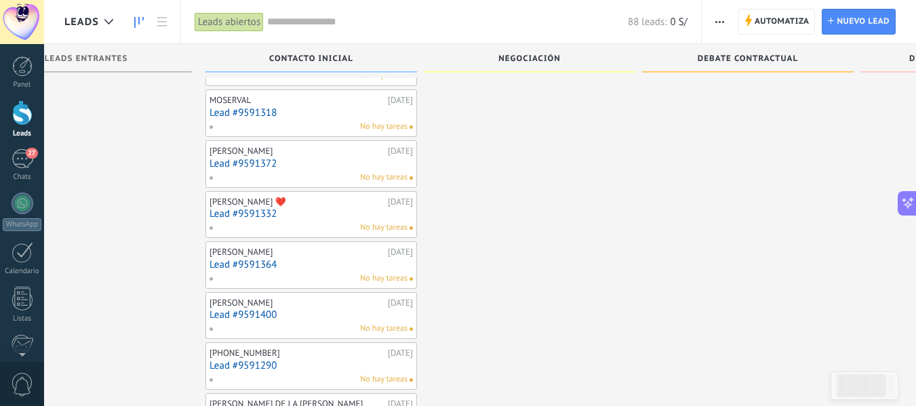
scroll to position [1830, 0]
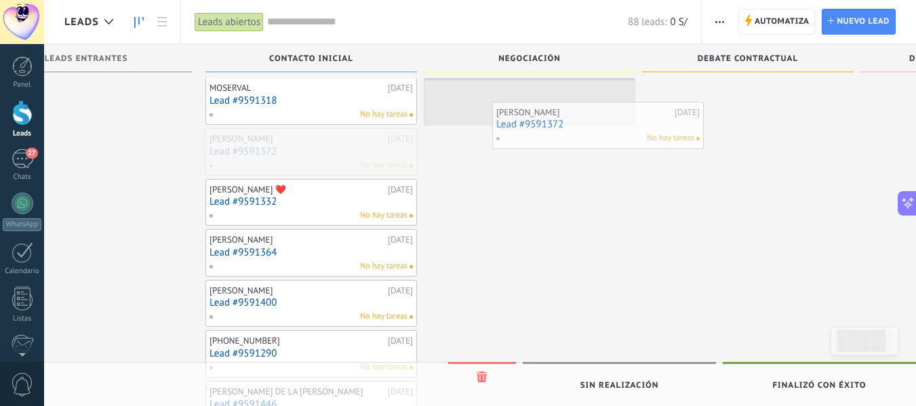
drag, startPoint x: 309, startPoint y: 167, endPoint x: 594, endPoint y: 130, distance: 287.1
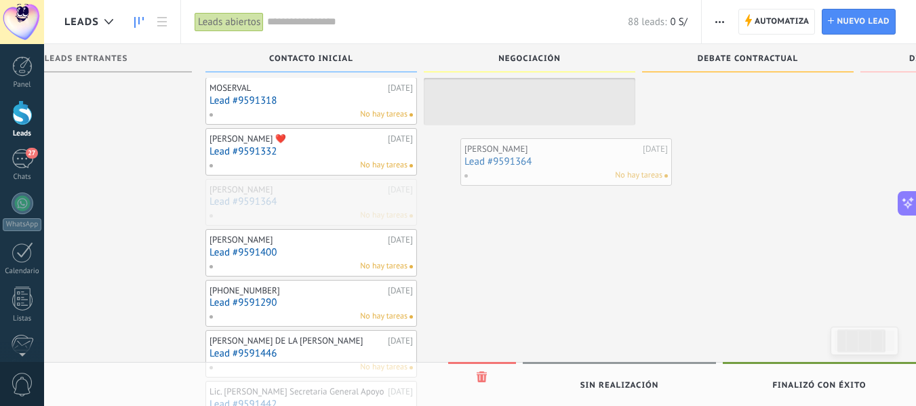
drag, startPoint x: 307, startPoint y: 208, endPoint x: 561, endPoint y: 157, distance: 258.6
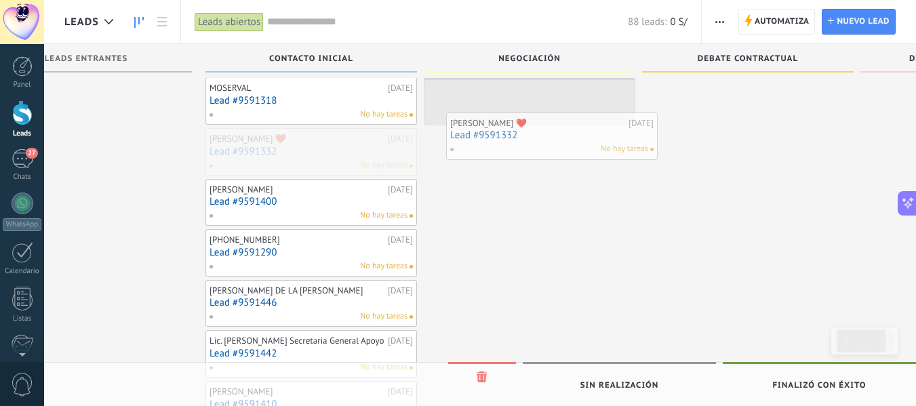
drag, startPoint x: 327, startPoint y: 165, endPoint x: 568, endPoint y: 138, distance: 242.8
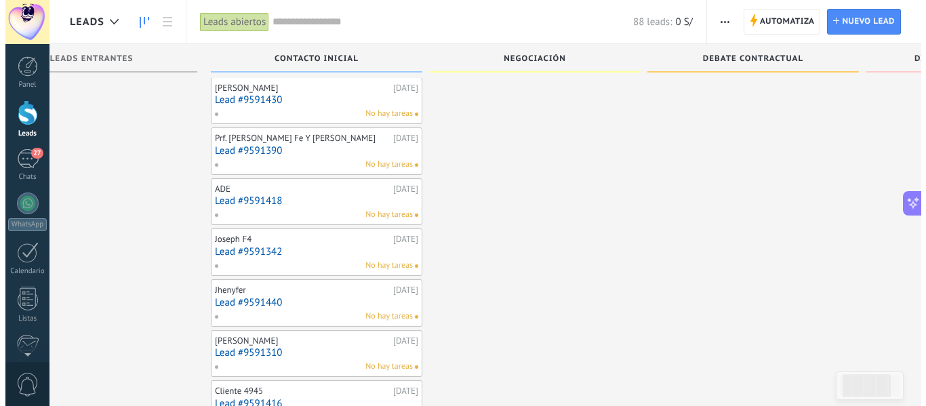
scroll to position [2602, 0]
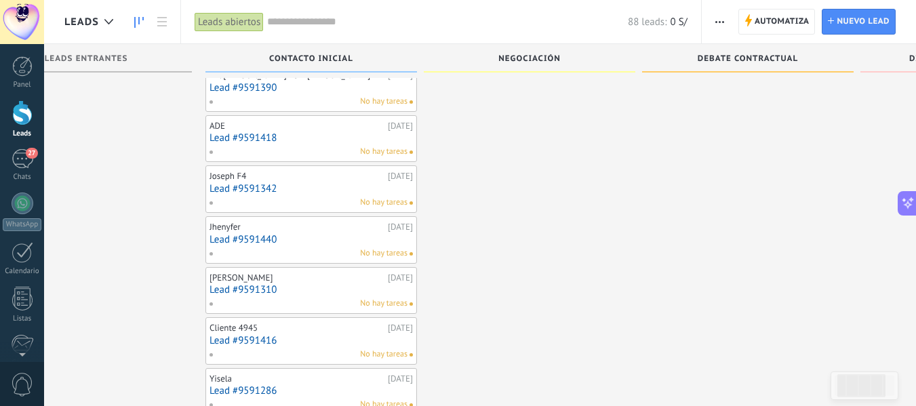
click at [315, 16] on input "text" at bounding box center [447, 22] width 361 height 14
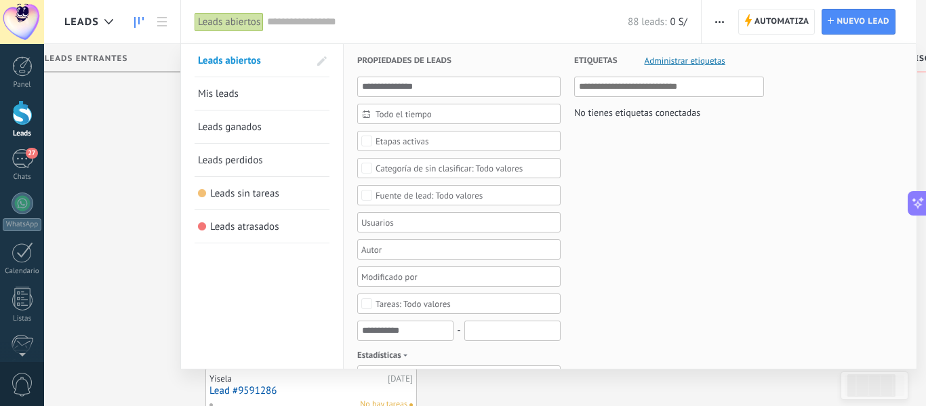
paste input "*****"
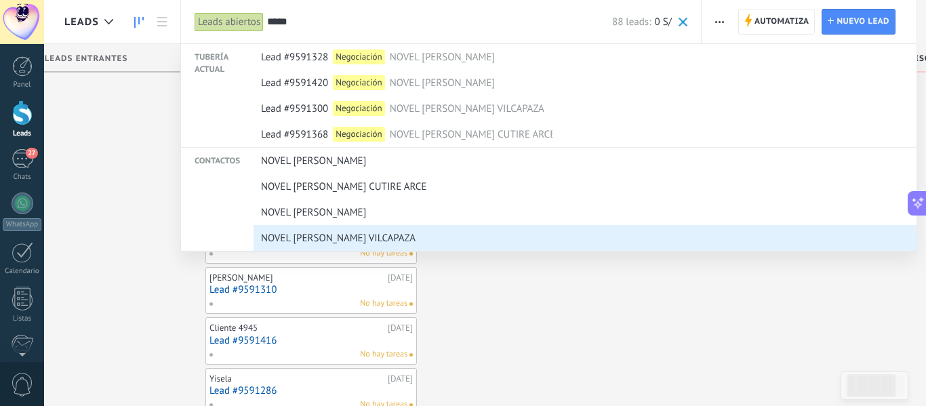
type input "*****"
click at [386, 235] on span "NOVEL [PERSON_NAME] VILCAPAZA" at bounding box center [338, 238] width 155 height 25
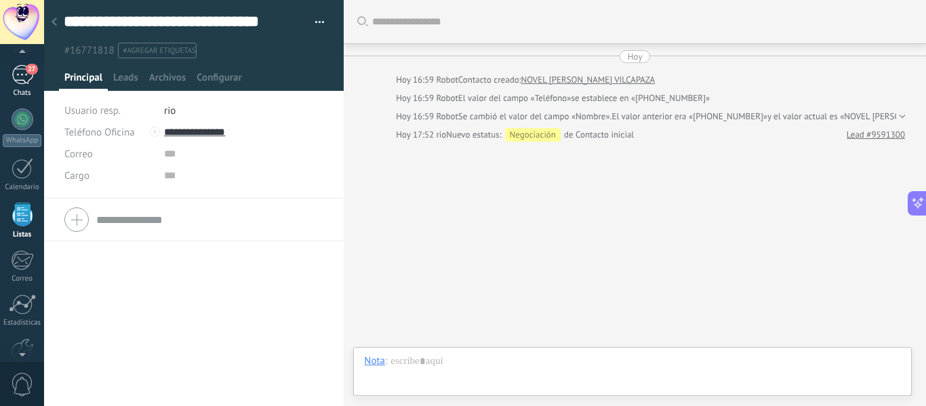
click at [22, 79] on div "27" at bounding box center [23, 75] width 22 height 20
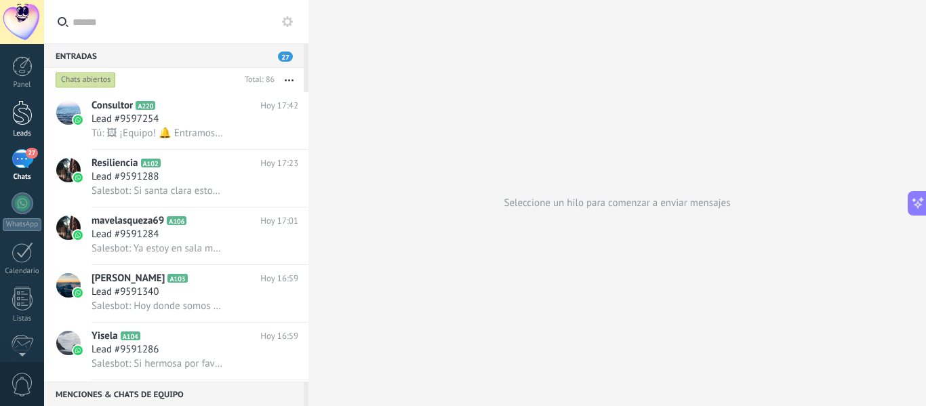
click at [26, 107] on div at bounding box center [22, 112] width 20 height 25
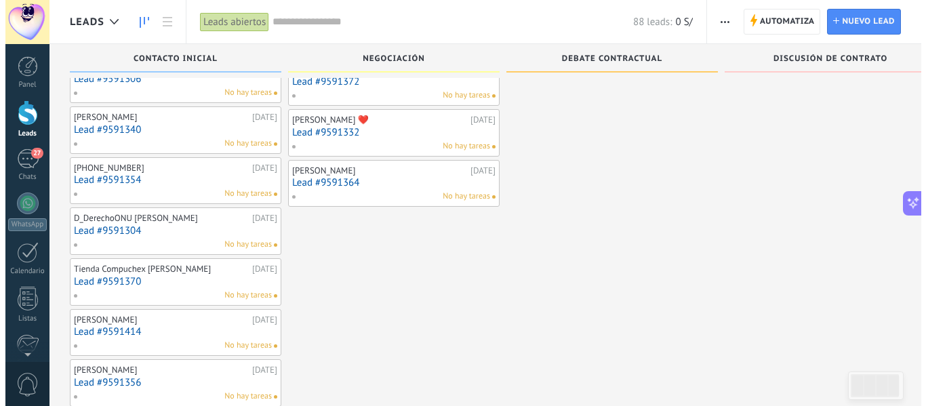
scroll to position [407, 0]
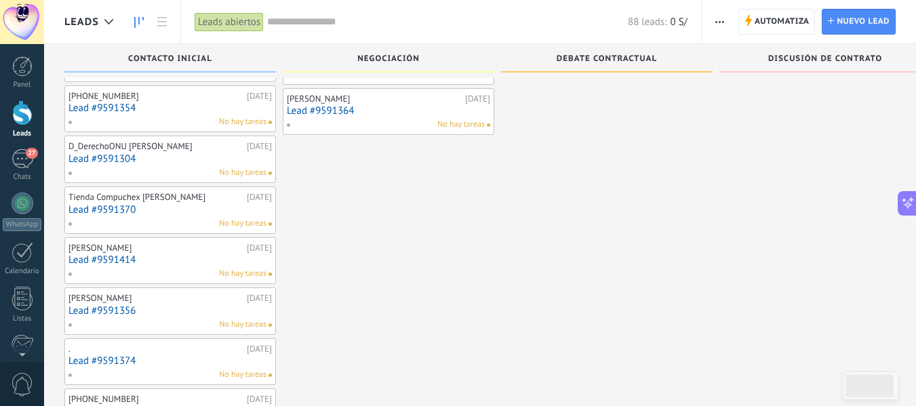
click at [103, 152] on div "D_DerechoONU [PERSON_NAME]" at bounding box center [155, 146] width 175 height 11
click at [85, 165] on link "Lead #9591304" at bounding box center [169, 159] width 203 height 12
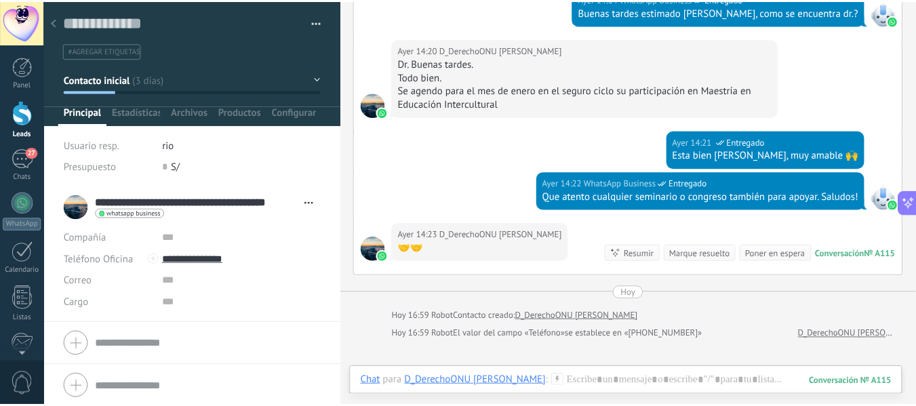
scroll to position [1176, 0]
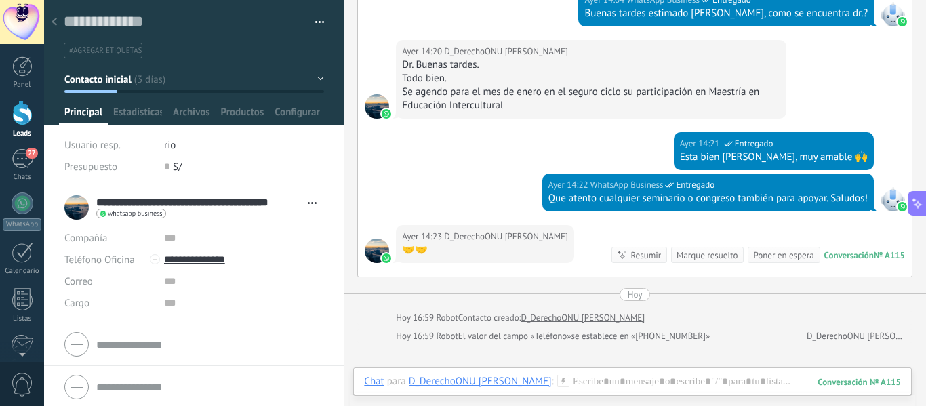
click at [26, 119] on div at bounding box center [22, 112] width 20 height 25
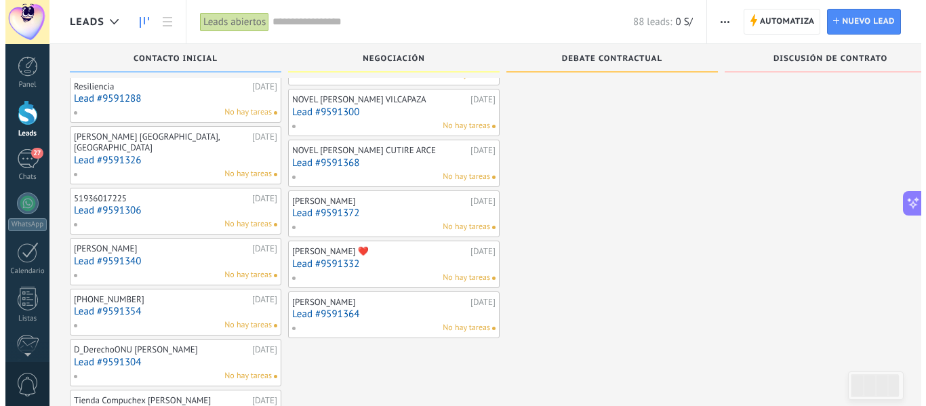
scroll to position [271, 0]
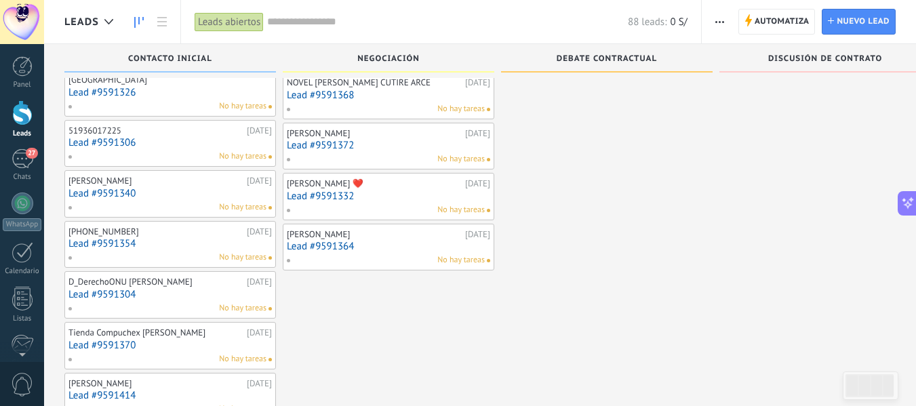
click at [102, 144] on link "Lead #9591306" at bounding box center [169, 143] width 203 height 12
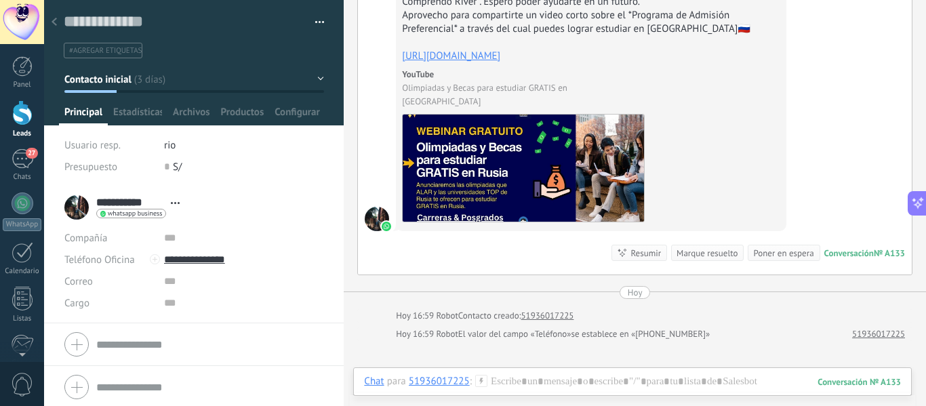
scroll to position [856, 0]
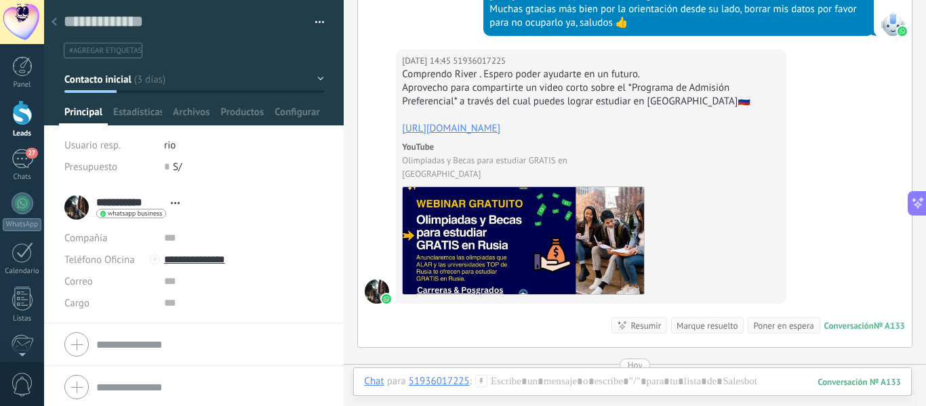
click at [706, 319] on div "Marque resuelto" at bounding box center [707, 325] width 61 height 13
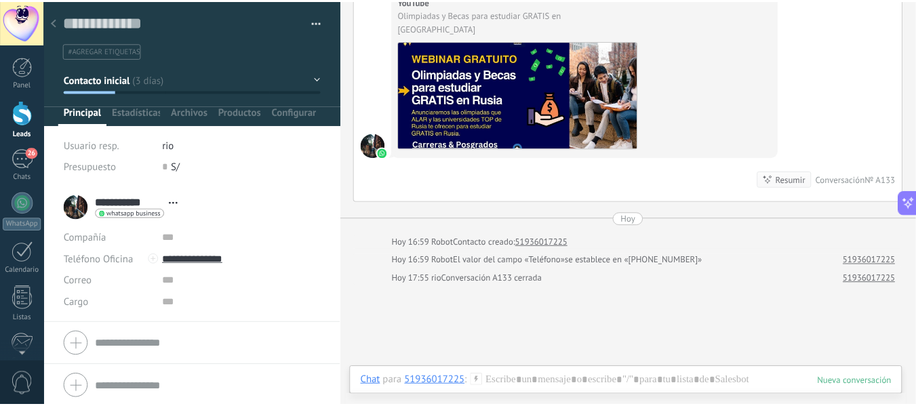
scroll to position [1010, 0]
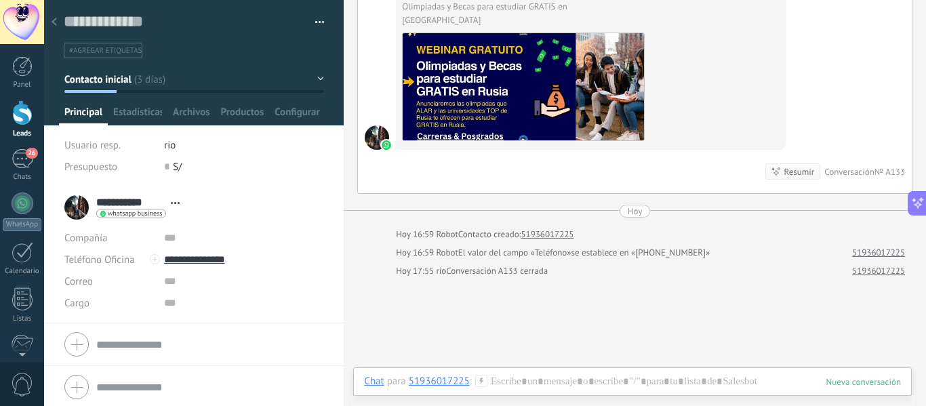
click at [18, 125] on link "Leads" at bounding box center [22, 119] width 44 height 38
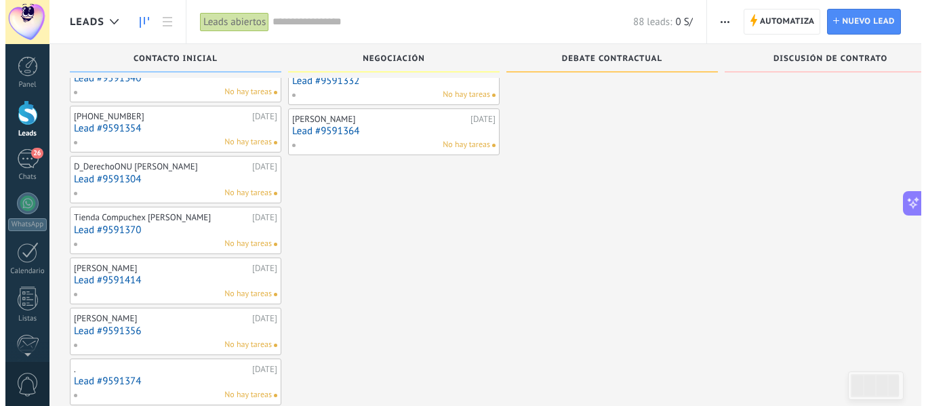
scroll to position [407, 0]
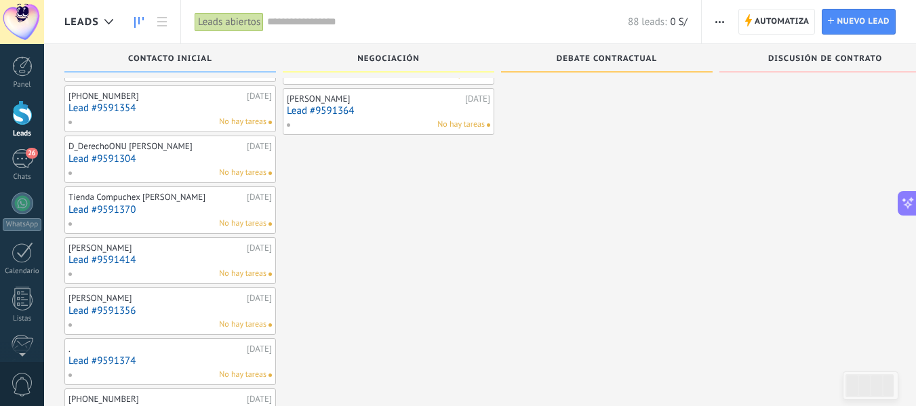
click at [106, 367] on link "Lead #9591374" at bounding box center [169, 361] width 203 height 12
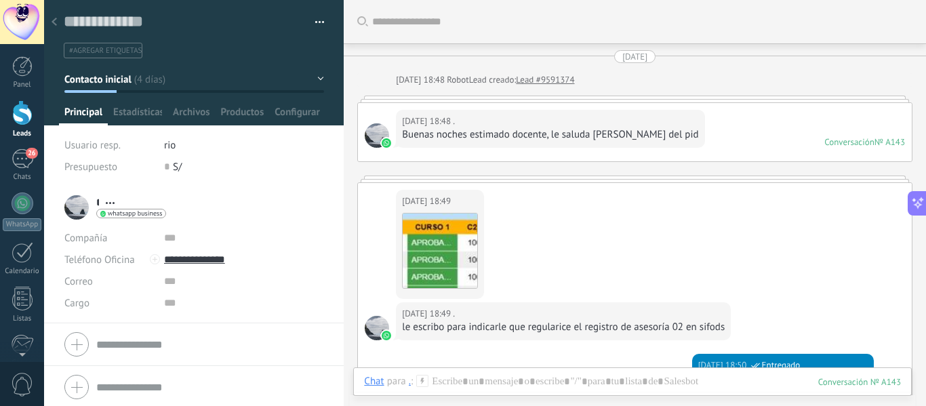
click at [22, 120] on div at bounding box center [22, 112] width 20 height 25
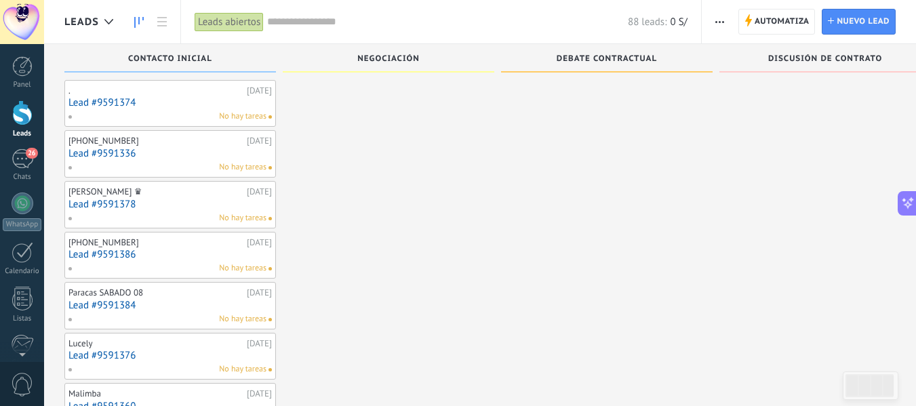
scroll to position [678, 0]
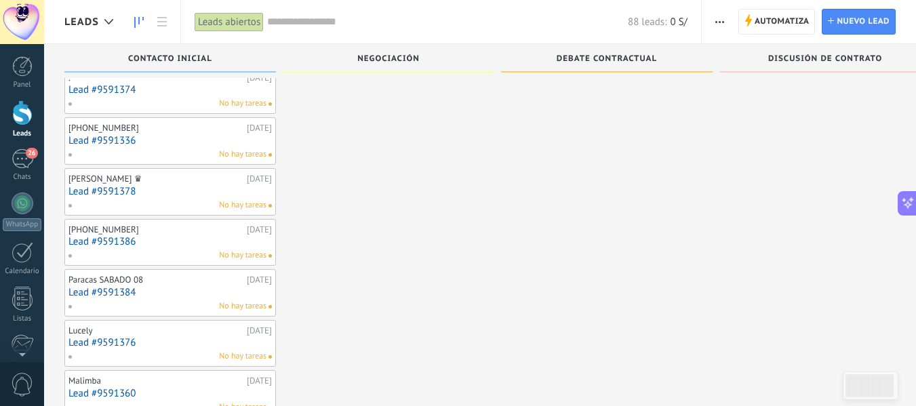
click at [122, 247] on link "Lead #9591386" at bounding box center [169, 242] width 203 height 12
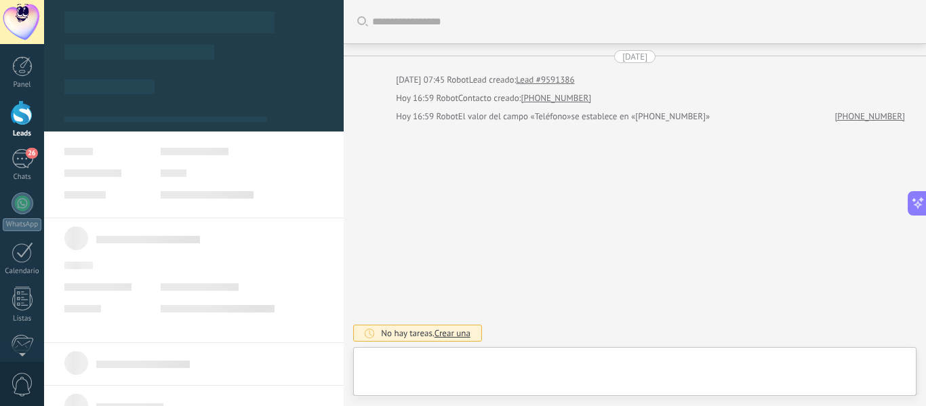
type textarea "**********"
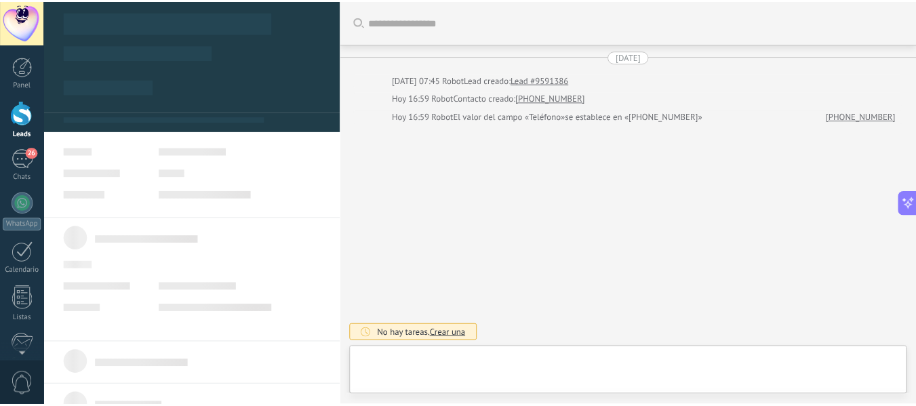
scroll to position [20, 0]
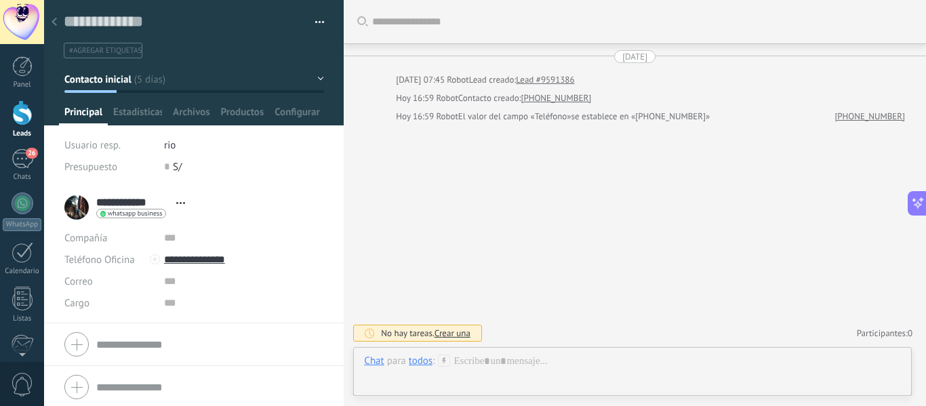
click at [28, 116] on div at bounding box center [22, 112] width 20 height 25
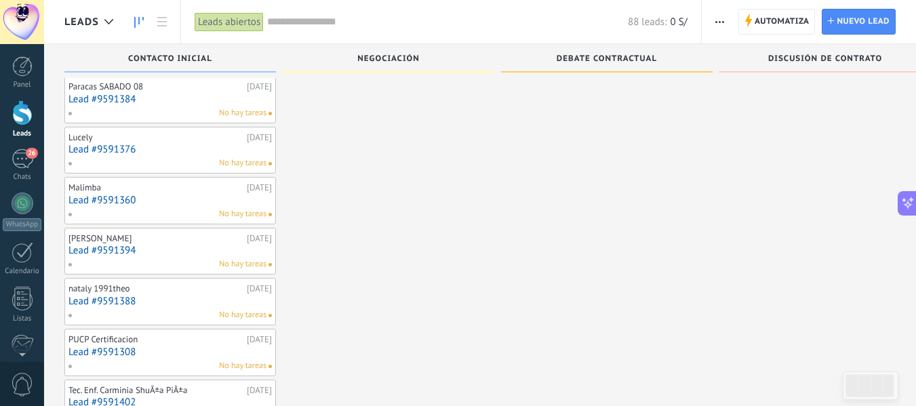
scroll to position [949, 0]
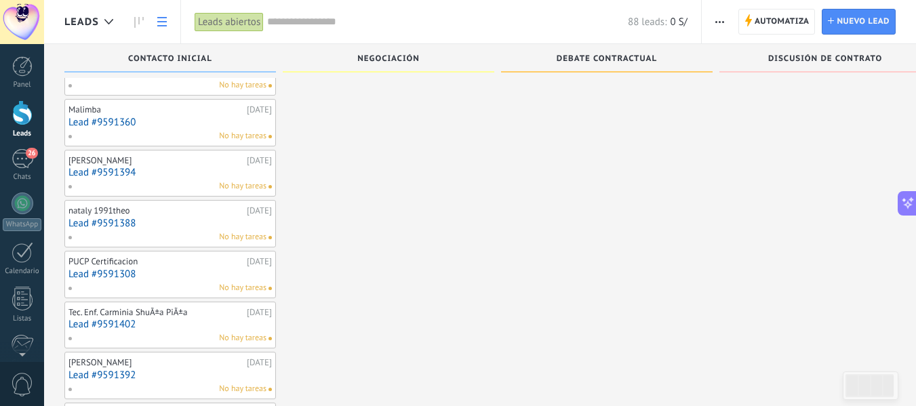
click at [161, 20] on icon at bounding box center [161, 21] width 9 height 9
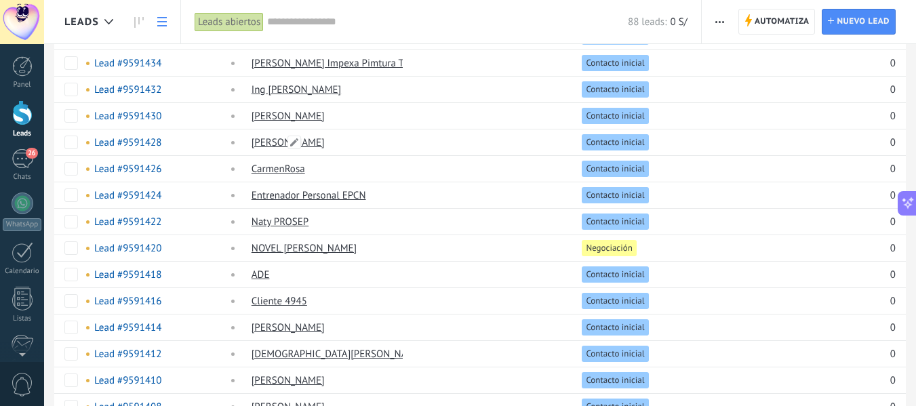
scroll to position [339, 0]
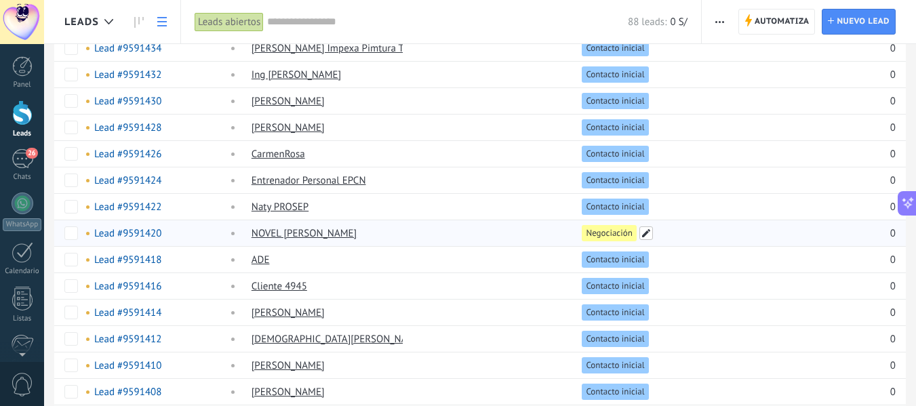
click at [652, 231] on span at bounding box center [646, 233] width 14 height 14
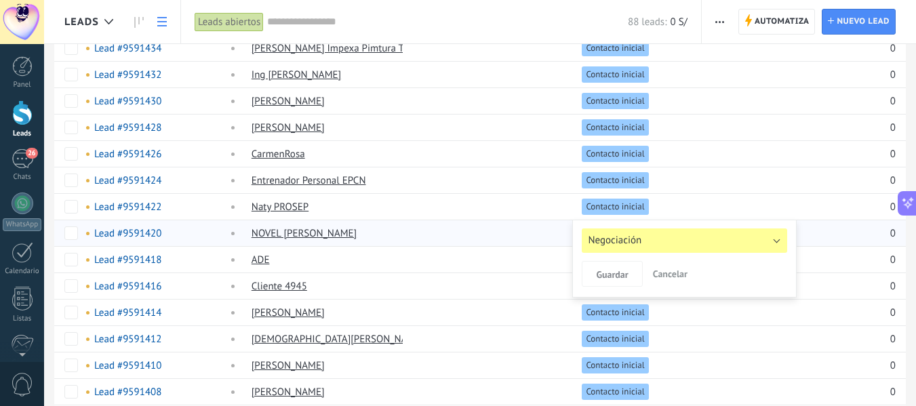
click at [648, 234] on button "Negociación" at bounding box center [684, 240] width 205 height 24
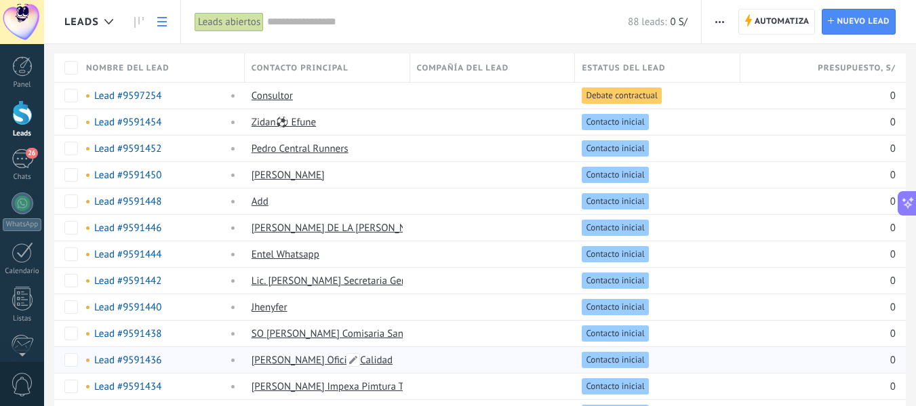
scroll to position [0, 0]
click at [298, 22] on input "text" at bounding box center [447, 22] width 361 height 14
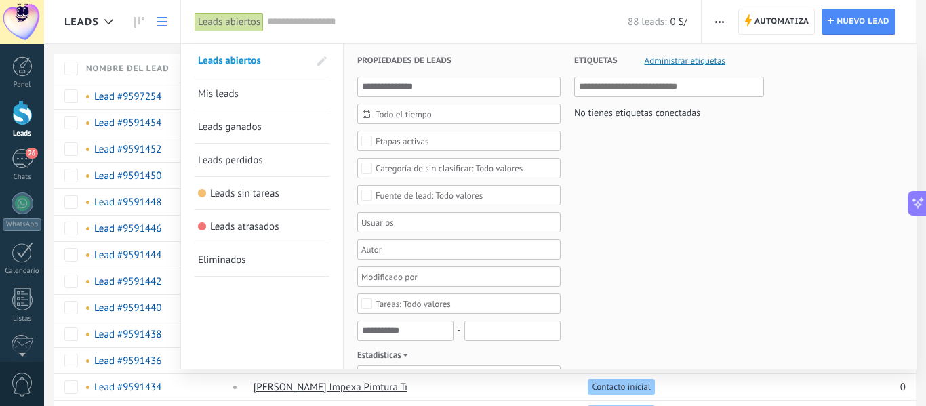
paste input "*****"
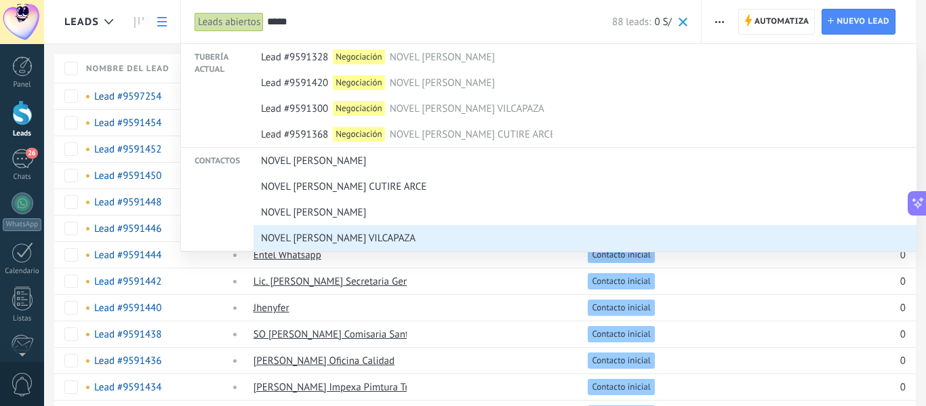
drag, startPoint x: 422, startPoint y: 235, endPoint x: 360, endPoint y: 21, distance: 222.5
click at [360, 21] on input "*****" at bounding box center [439, 22] width 345 height 14
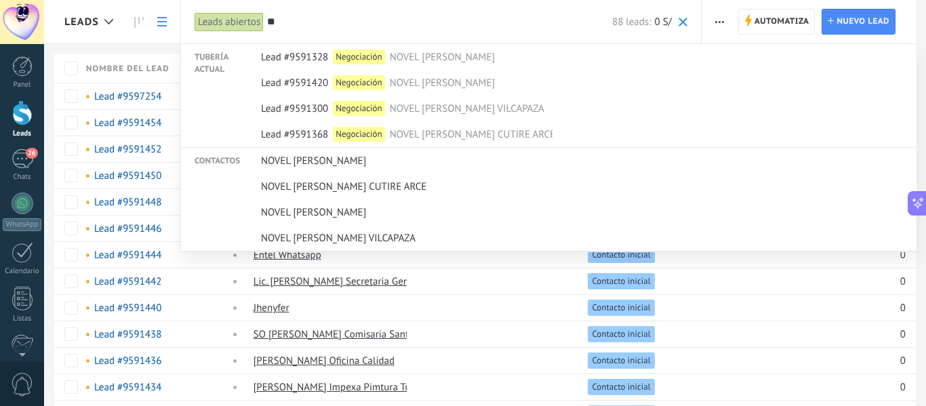
type input "*"
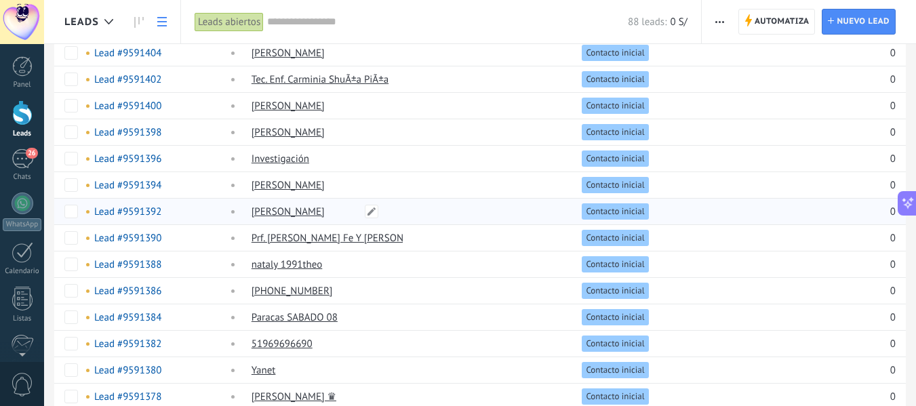
scroll to position [746, 0]
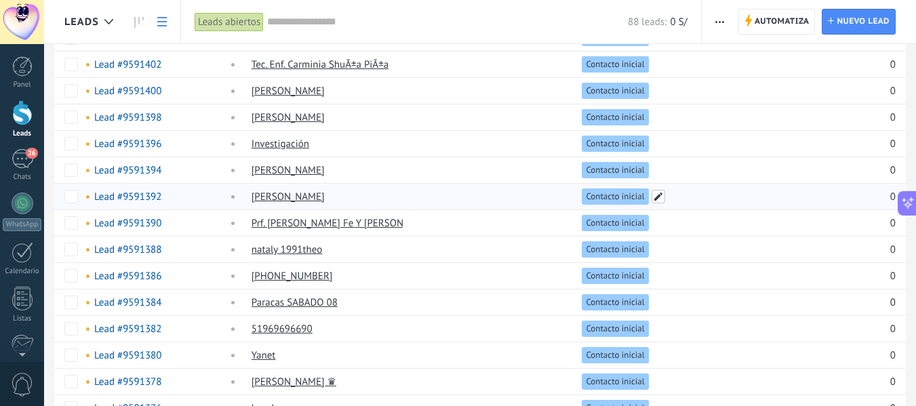
click at [656, 197] on span at bounding box center [659, 197] width 14 height 14
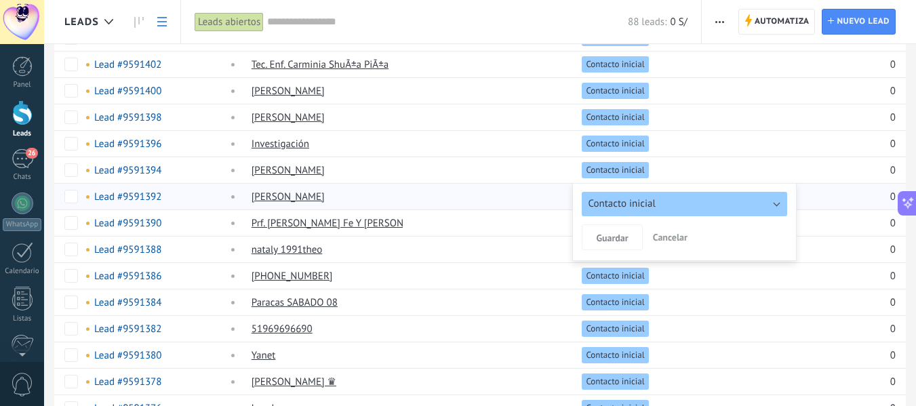
click at [773, 204] on button "Contacto inicial" at bounding box center [684, 204] width 205 height 24
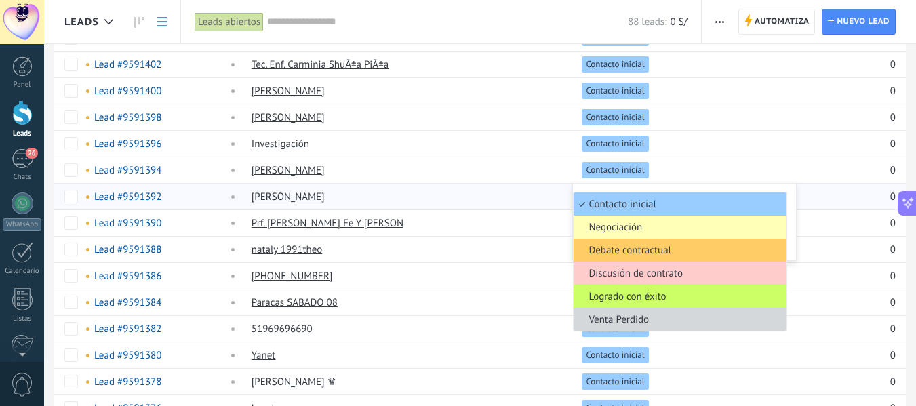
click at [631, 227] on span "Negociación" at bounding box center [678, 227] width 209 height 13
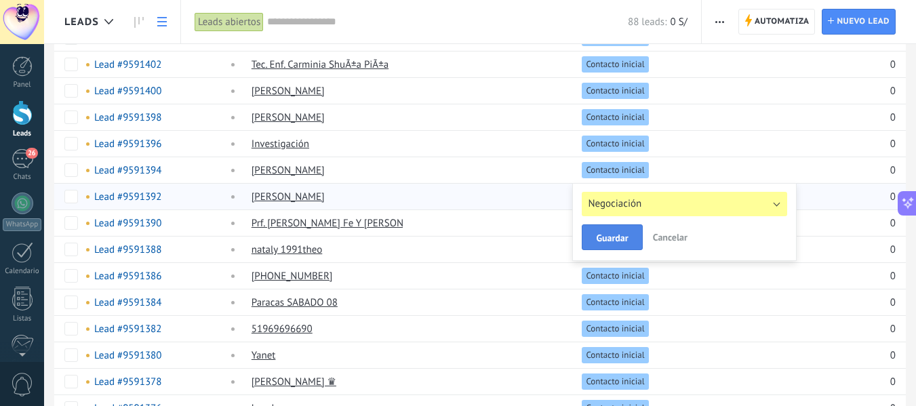
click at [612, 235] on span "Guardar" at bounding box center [612, 237] width 32 height 9
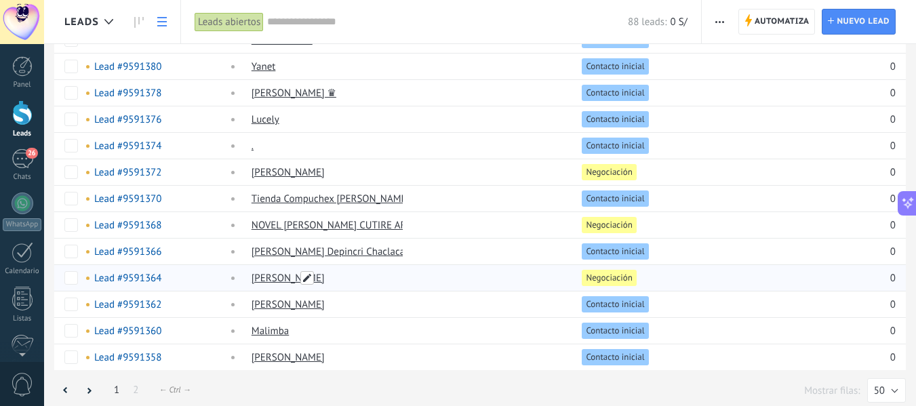
scroll to position [1043, 0]
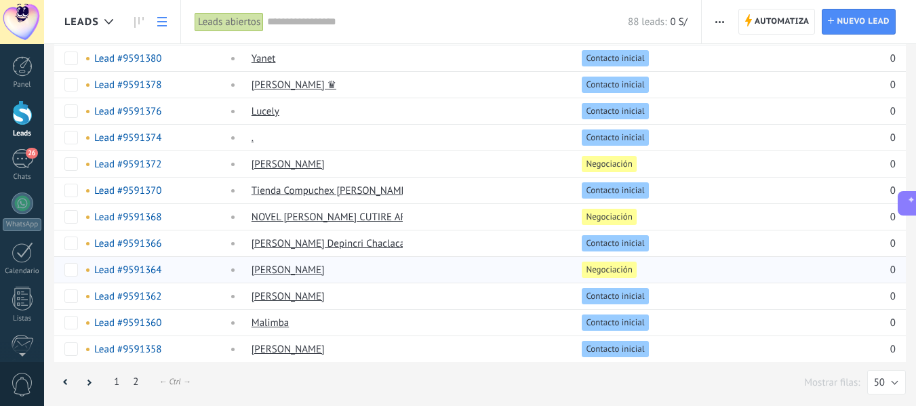
click at [134, 381] on link "2" at bounding box center [135, 382] width 19 height 26
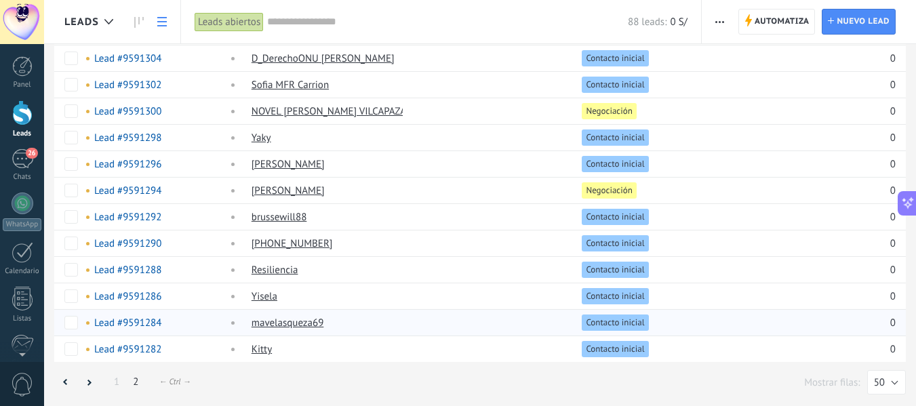
scroll to position [725, 0]
click at [890, 380] on button "50" at bounding box center [886, 382] width 39 height 24
click at [889, 361] on span "100" at bounding box center [880, 359] width 42 height 13
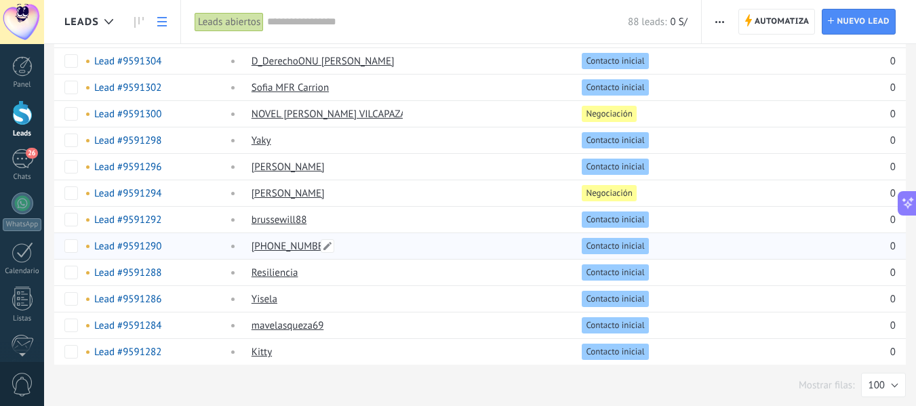
scroll to position [2047, 0]
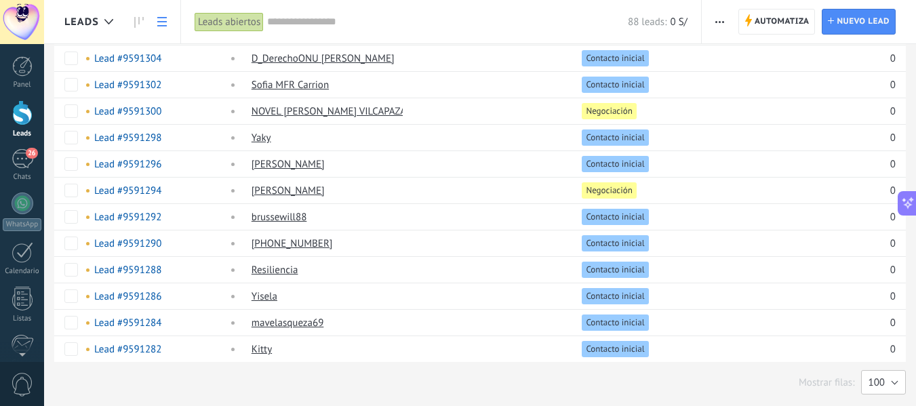
click at [888, 383] on button "100" at bounding box center [883, 382] width 45 height 24
click at [875, 376] on span "200" at bounding box center [877, 382] width 48 height 13
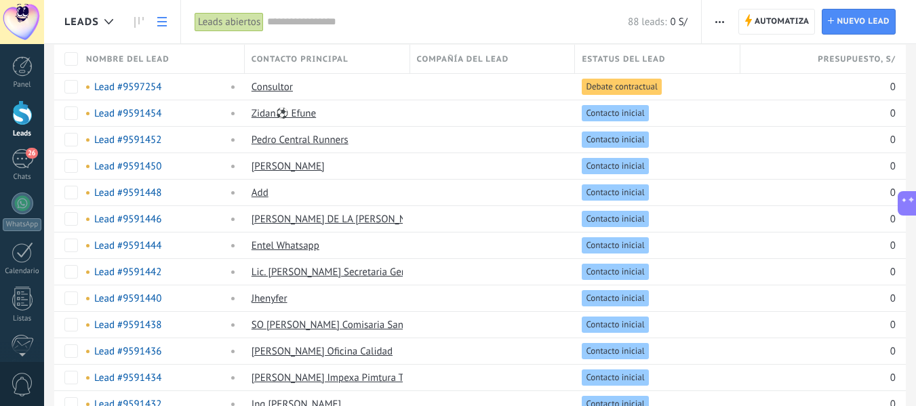
scroll to position [0, 0]
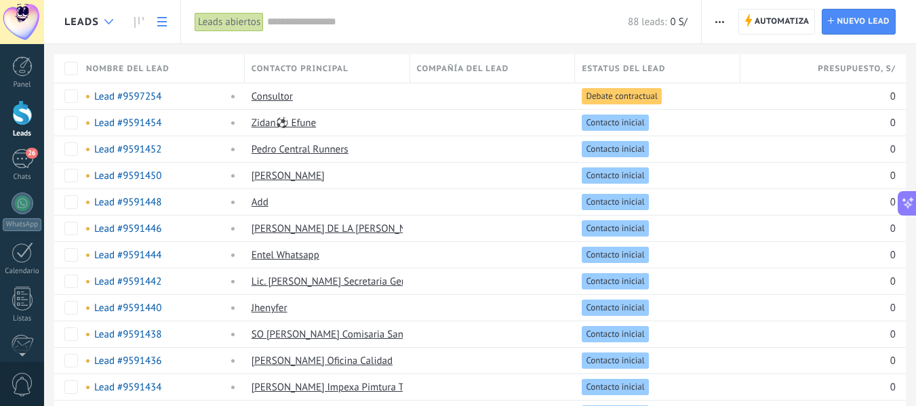
click at [108, 23] on use at bounding box center [108, 21] width 9 height 5
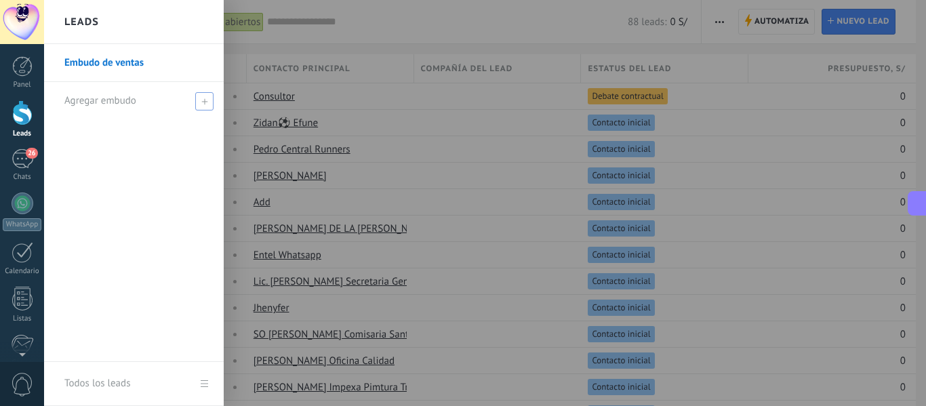
click at [207, 99] on icon at bounding box center [204, 101] width 6 height 6
type input "*****"
click at [207, 100] on span at bounding box center [206, 100] width 12 height 9
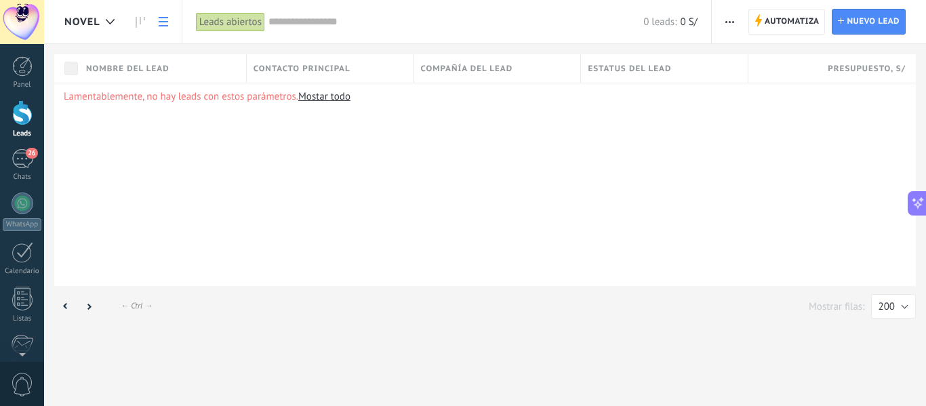
click at [334, 96] on link "Mostar todo" at bounding box center [324, 96] width 52 height 13
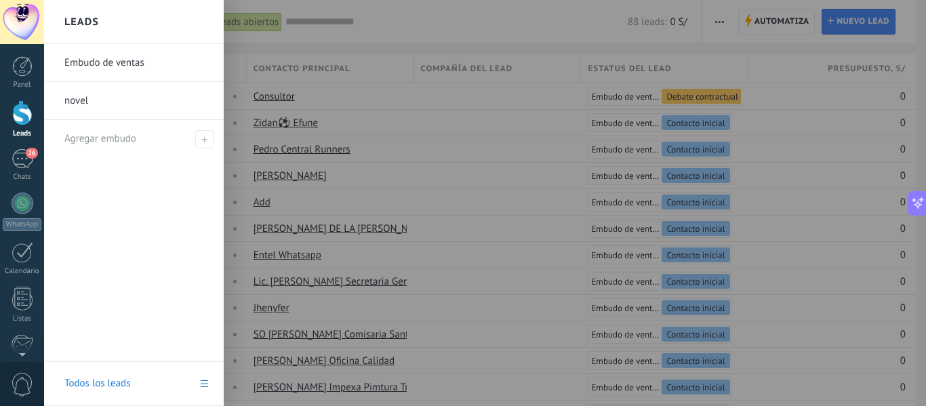
click at [24, 114] on div at bounding box center [22, 112] width 20 height 25
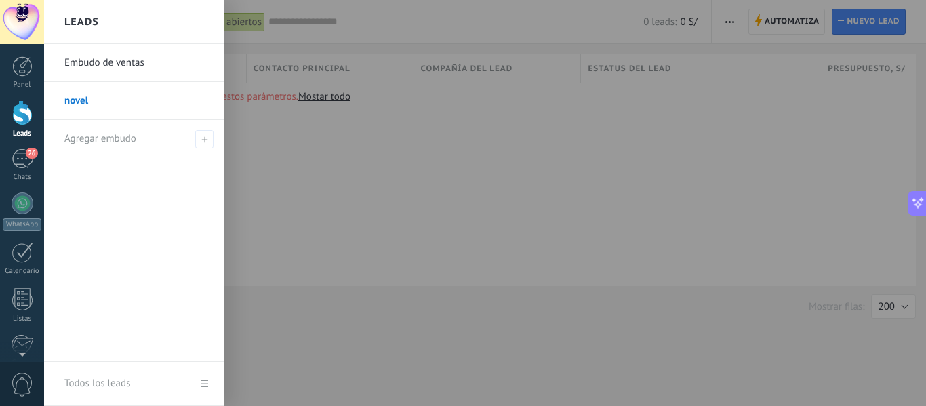
click at [20, 115] on div at bounding box center [22, 112] width 20 height 25
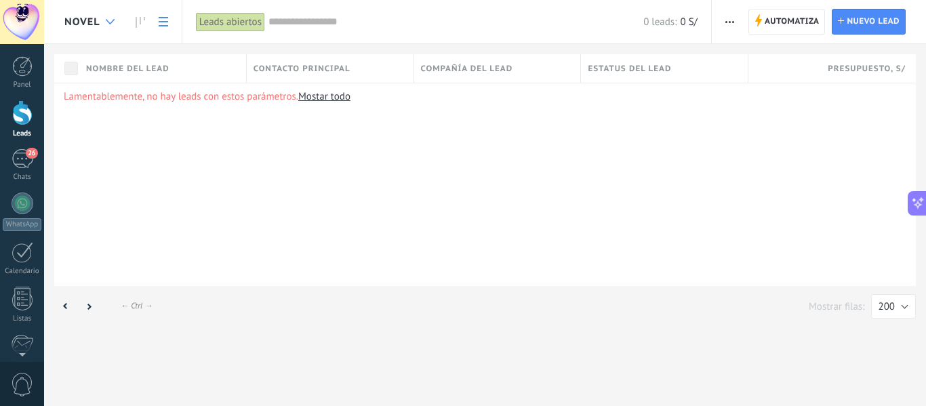
click at [105, 18] on div at bounding box center [110, 22] width 22 height 26
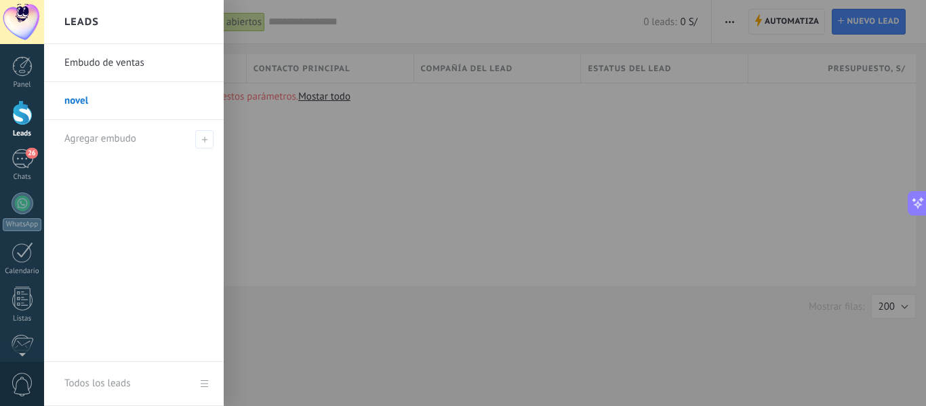
click at [105, 58] on link "Embudo de ventas" at bounding box center [137, 63] width 146 height 38
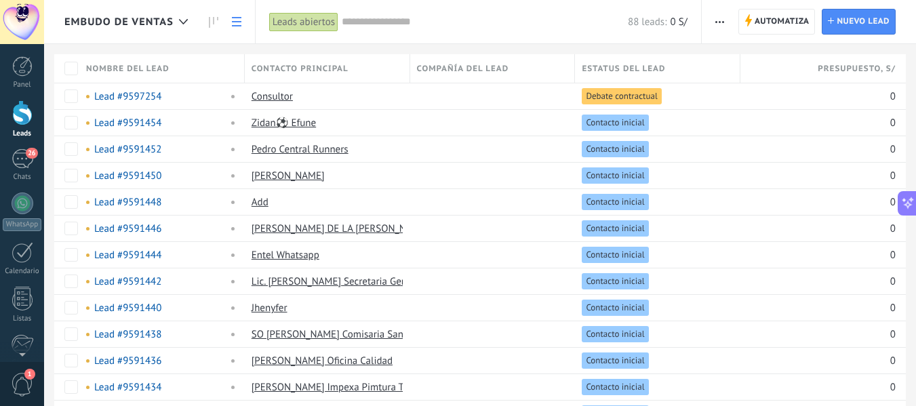
click at [241, 21] on link at bounding box center [236, 22] width 23 height 26
click at [178, 18] on div at bounding box center [183, 22] width 22 height 26
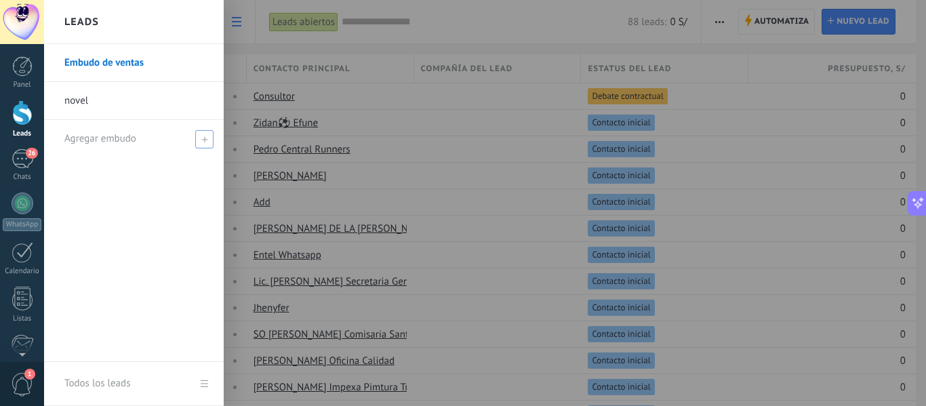
click at [205, 137] on use at bounding box center [204, 139] width 6 height 6
click at [104, 57] on link "Embudo de ventas" at bounding box center [137, 63] width 146 height 38
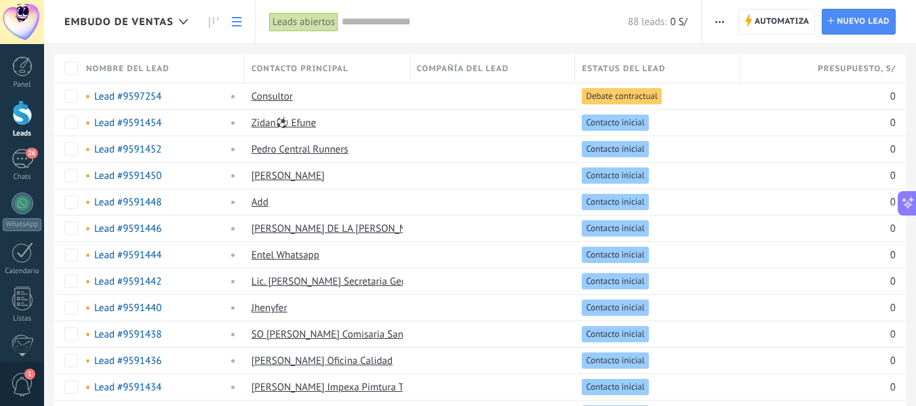
click at [293, 18] on div "Leads abiertos" at bounding box center [303, 22] width 69 height 20
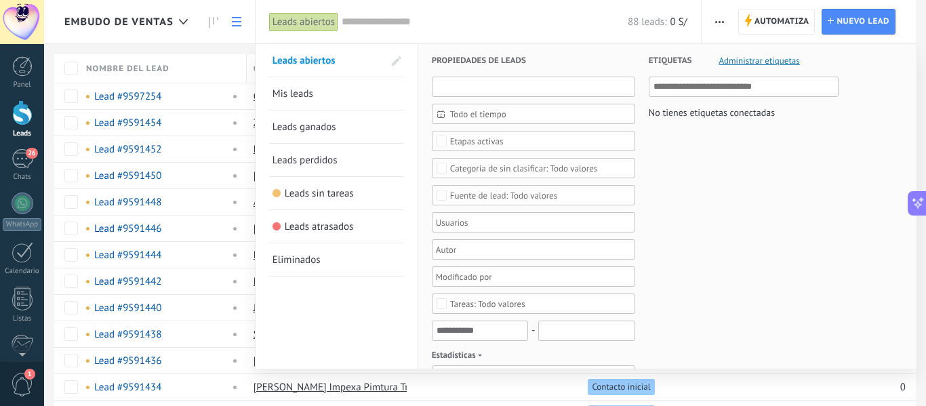
click at [512, 88] on input "text" at bounding box center [533, 87] width 203 height 20
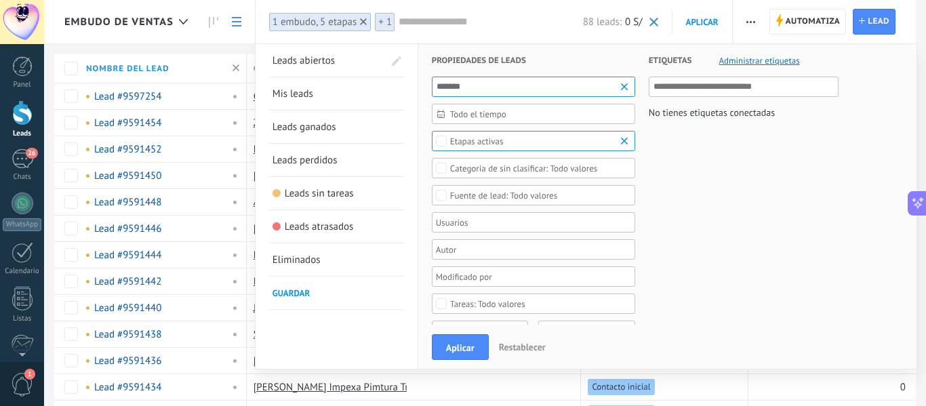
type input "*******"
click at [484, 116] on span "Todo el tiempo" at bounding box center [539, 114] width 178 height 10
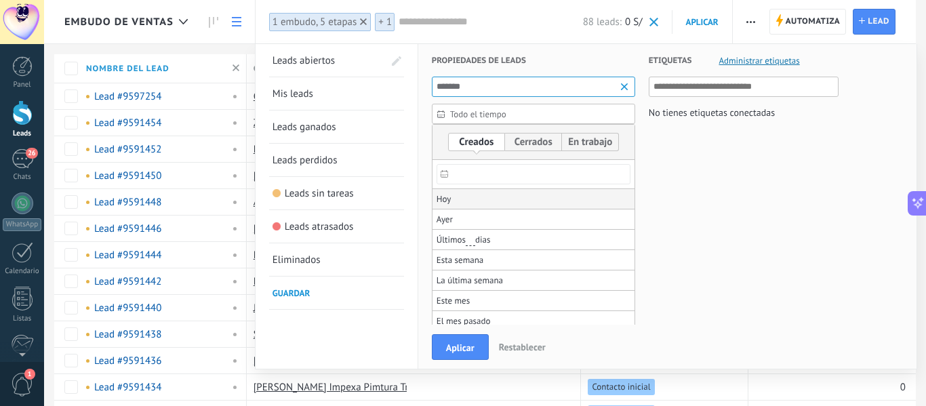
click at [447, 202] on span "Hoy" at bounding box center [444, 199] width 15 height 19
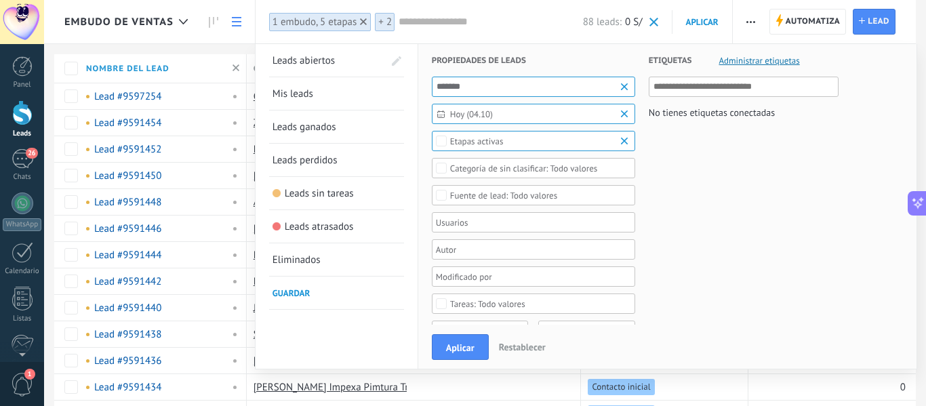
click at [462, 144] on div "Etapas activas" at bounding box center [477, 141] width 54 height 10
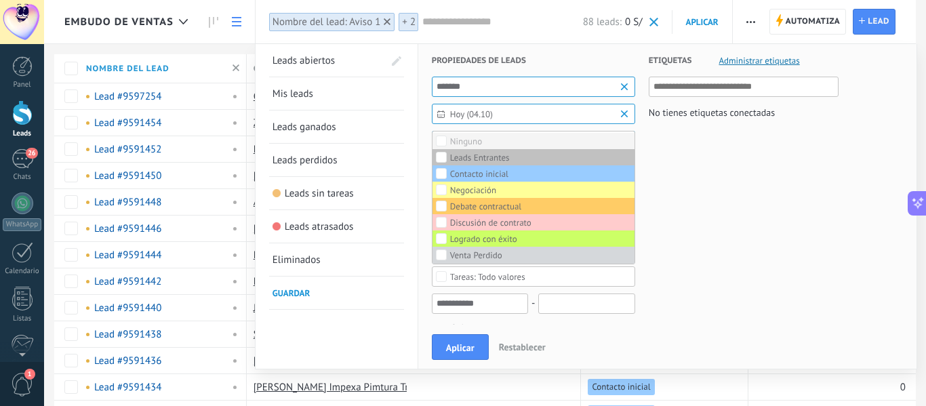
click at [483, 142] on label "Ninguno" at bounding box center [534, 141] width 202 height 16
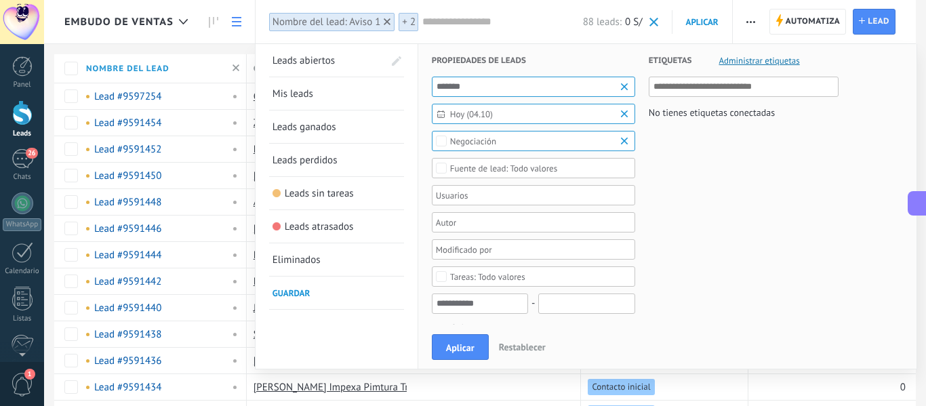
click at [476, 142] on div "Negociación" at bounding box center [473, 141] width 46 height 10
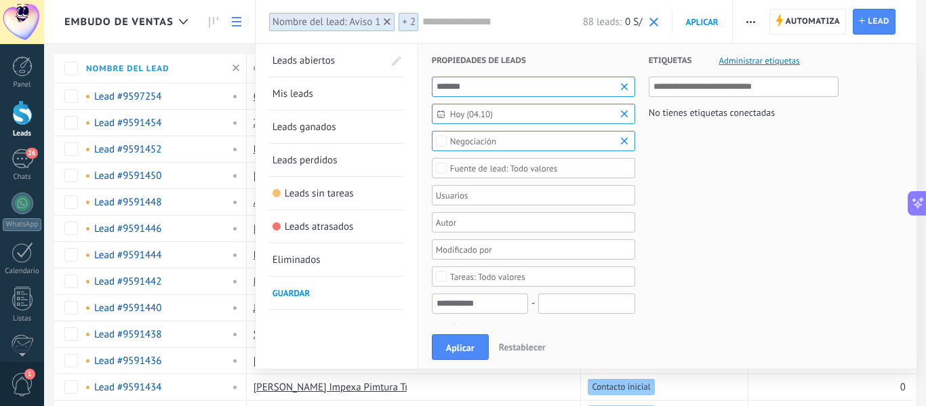
click at [481, 168] on div "Todo valores" at bounding box center [503, 168] width 107 height 10
click at [545, 172] on div "Todo valores" at bounding box center [503, 168] width 107 height 10
click at [471, 193] on div at bounding box center [529, 195] width 190 height 16
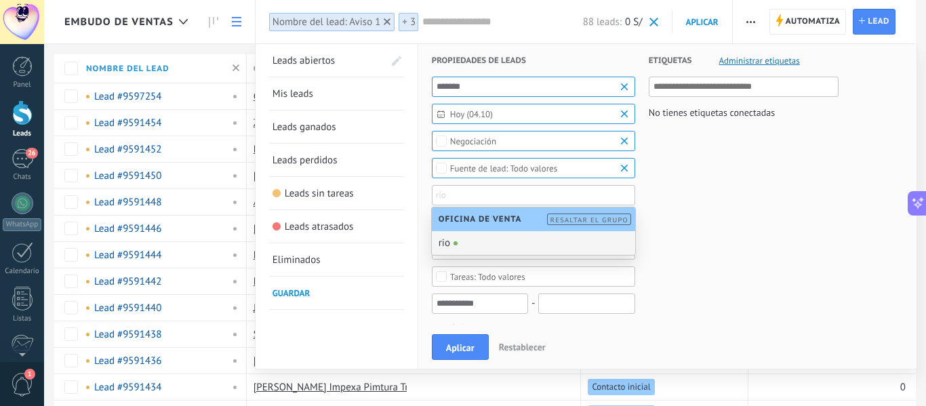
click at [456, 247] on div "rio" at bounding box center [533, 243] width 203 height 24
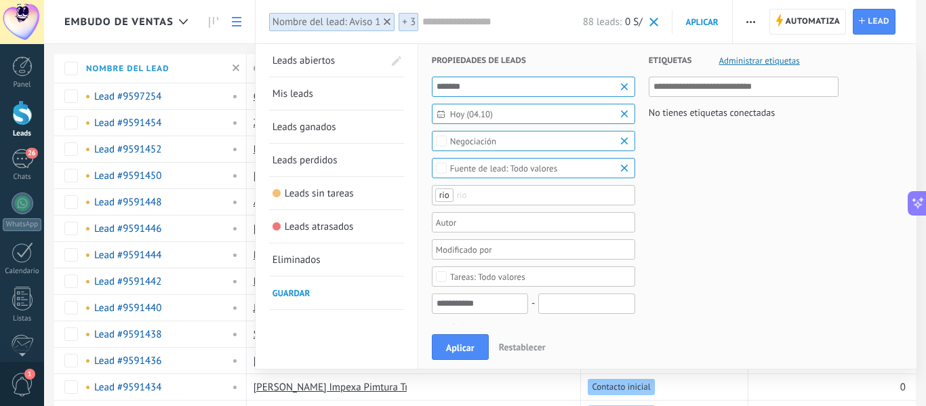
click at [623, 168] on b at bounding box center [626, 168] width 16 height 14
click at [607, 195] on li "rio" at bounding box center [544, 195] width 174 height 16
click at [445, 192] on span "rio" at bounding box center [444, 195] width 10 height 12
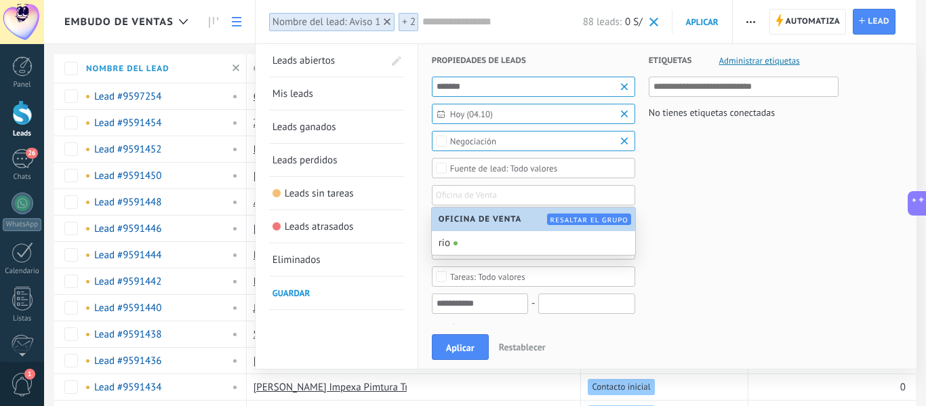
click at [490, 220] on span "Oficina de Venta" at bounding box center [484, 219] width 90 height 10
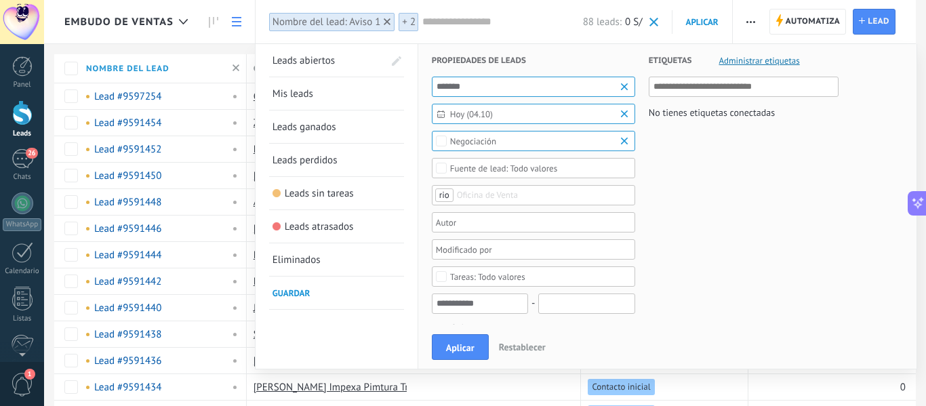
click at [451, 194] on li "rio" at bounding box center [444, 195] width 18 height 14
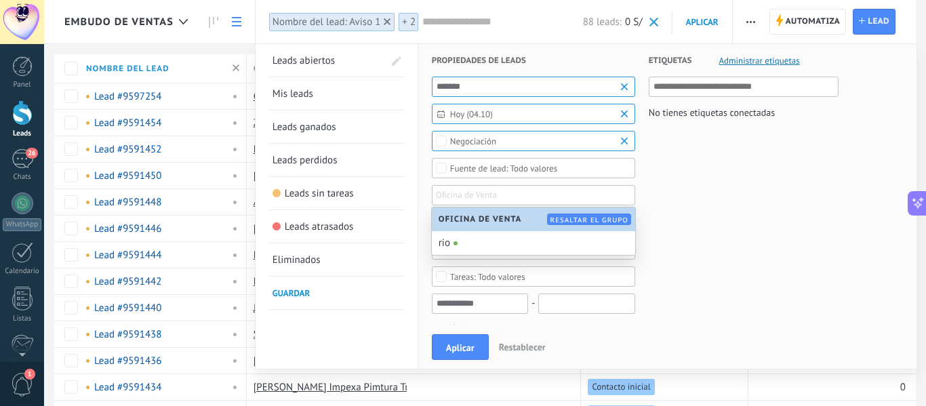
click at [626, 218] on span "Resaltar el grupo" at bounding box center [589, 220] width 78 height 9
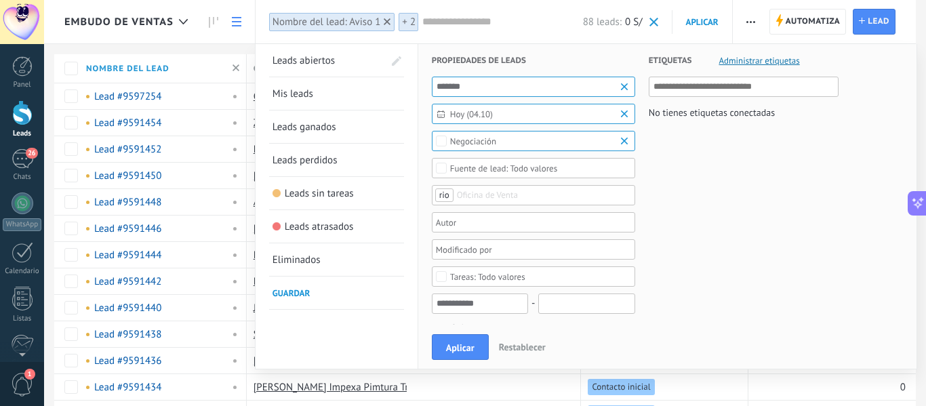
click at [467, 200] on input "text" at bounding box center [491, 195] width 68 height 16
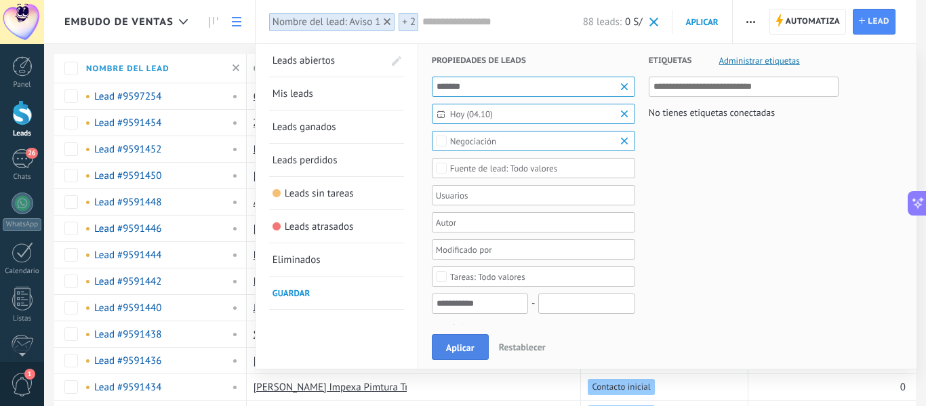
click at [466, 347] on span "Aplicar" at bounding box center [460, 347] width 28 height 9
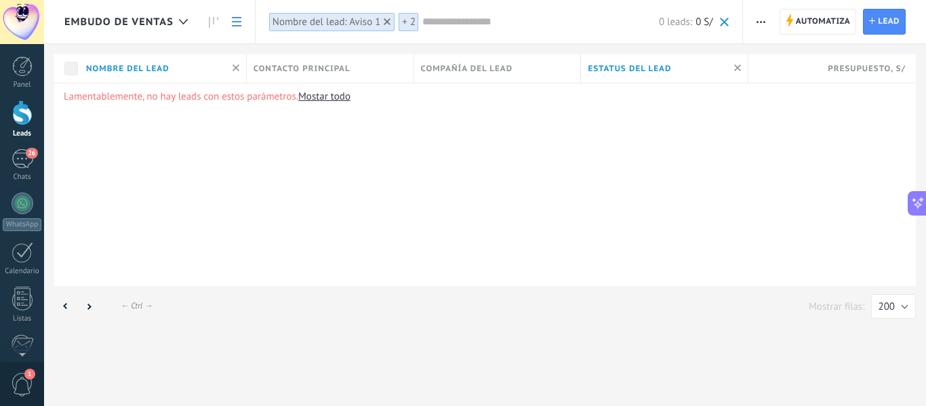
click at [326, 19] on div "Nombre del lead: Aviso 1" at bounding box center [327, 22] width 108 height 13
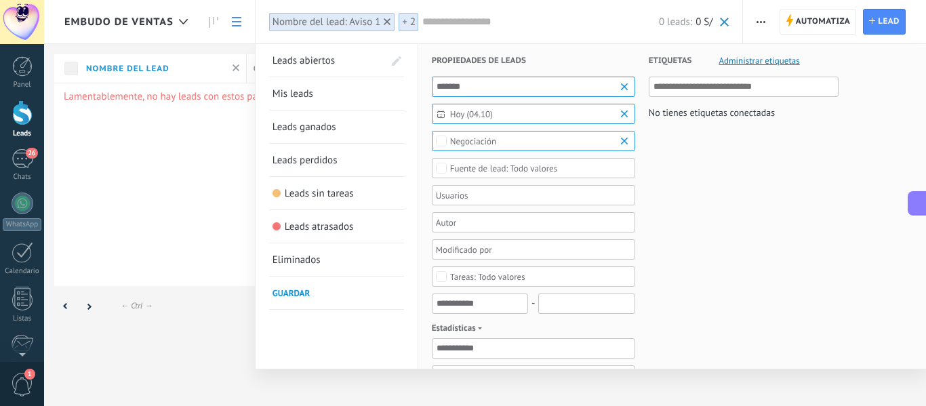
click at [473, 81] on input "*******" at bounding box center [533, 87] width 203 height 20
click at [628, 85] on b at bounding box center [626, 87] width 16 height 14
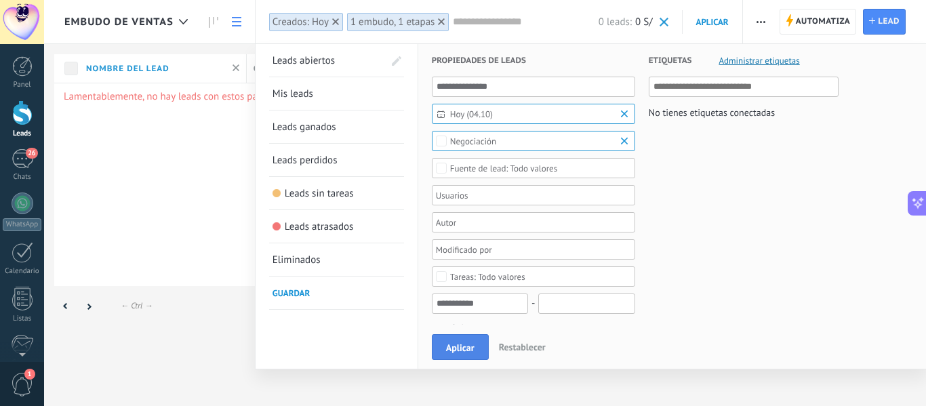
click at [473, 345] on span "Aplicar" at bounding box center [460, 347] width 28 height 9
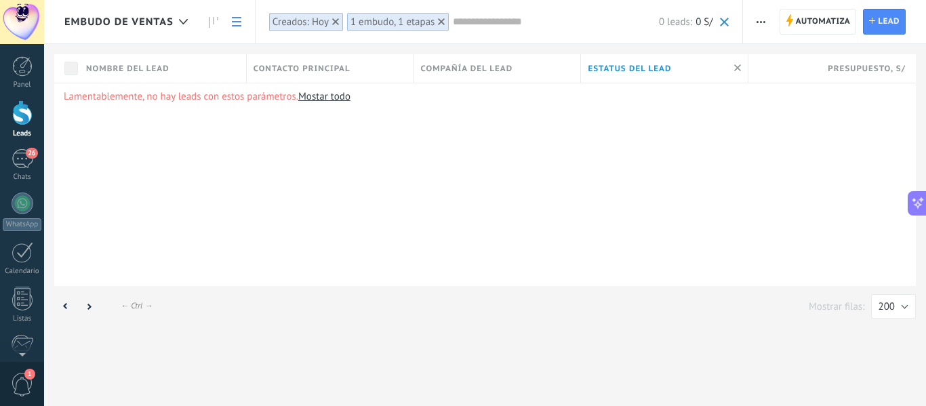
click at [25, 102] on div at bounding box center [22, 112] width 20 height 25
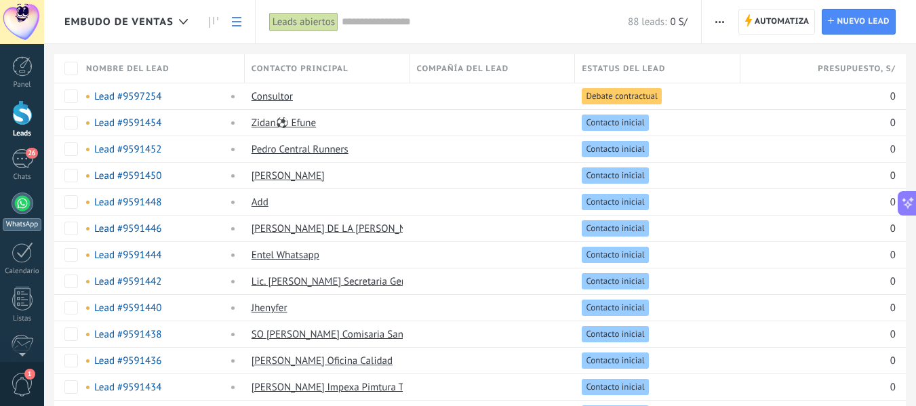
click at [25, 207] on div at bounding box center [23, 204] width 22 height 22
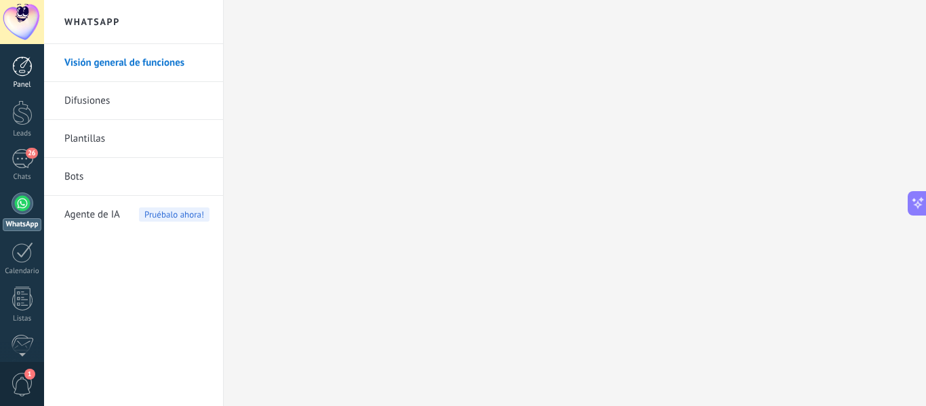
click at [24, 66] on div at bounding box center [22, 66] width 20 height 20
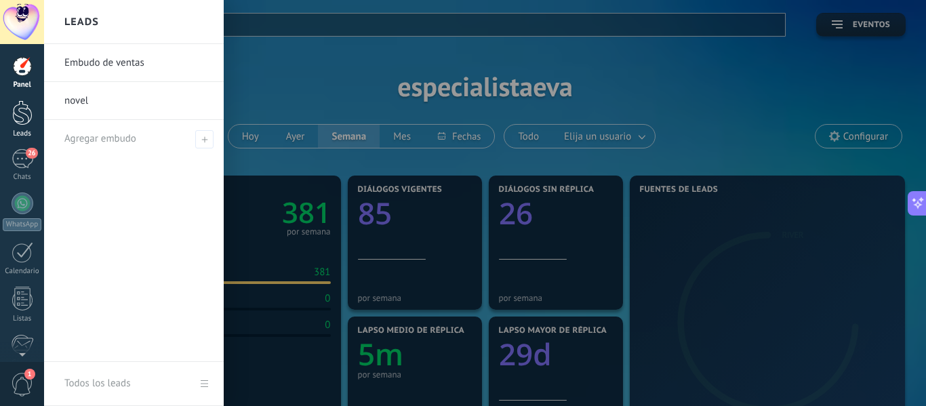
click at [24, 113] on div at bounding box center [22, 112] width 20 height 25
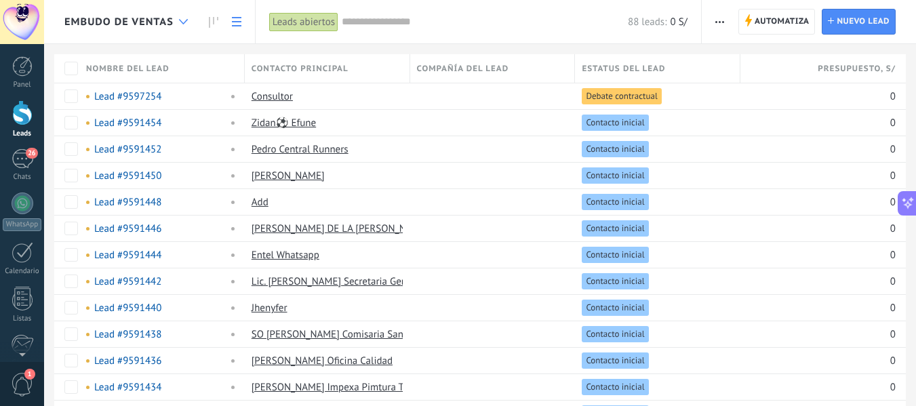
click at [182, 24] on div at bounding box center [183, 22] width 22 height 26
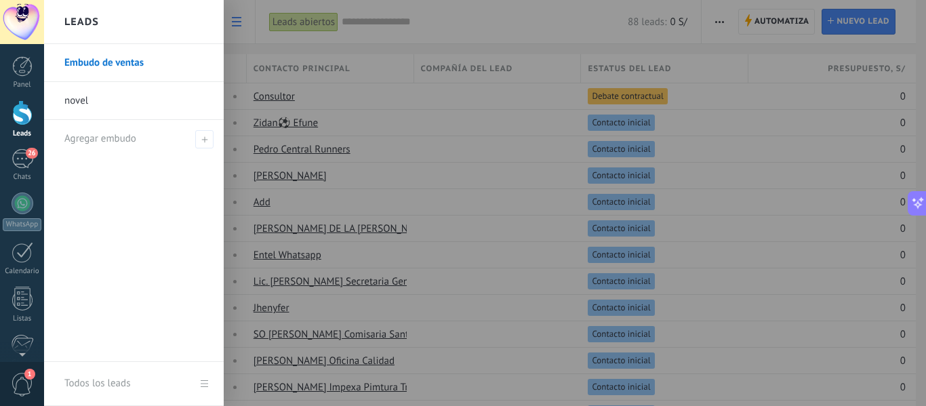
click at [114, 63] on link "Embudo de ventas" at bounding box center [137, 63] width 146 height 38
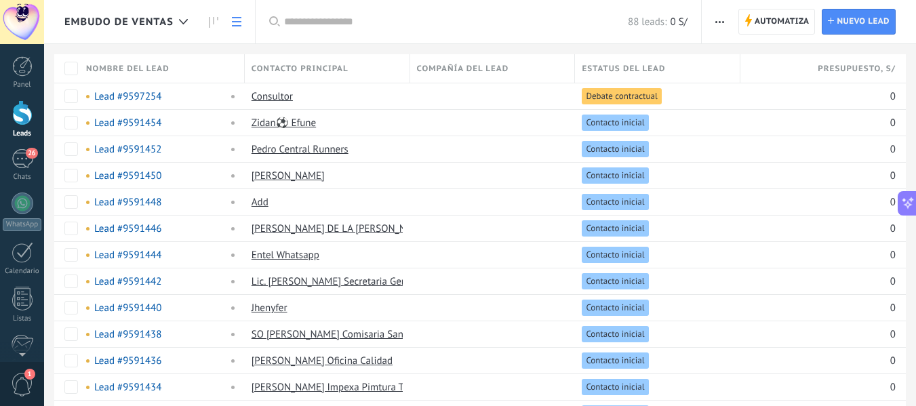
click at [147, 25] on span "Embudo de ventas" at bounding box center [118, 22] width 109 height 13
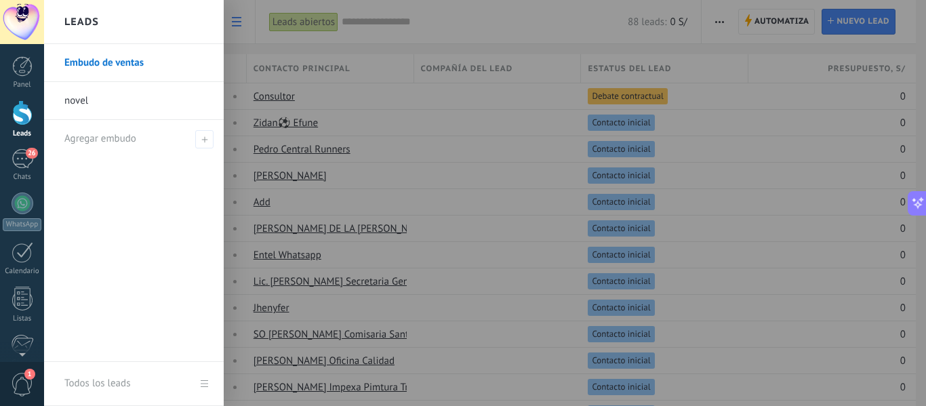
click at [89, 99] on link "novel" at bounding box center [137, 101] width 146 height 38
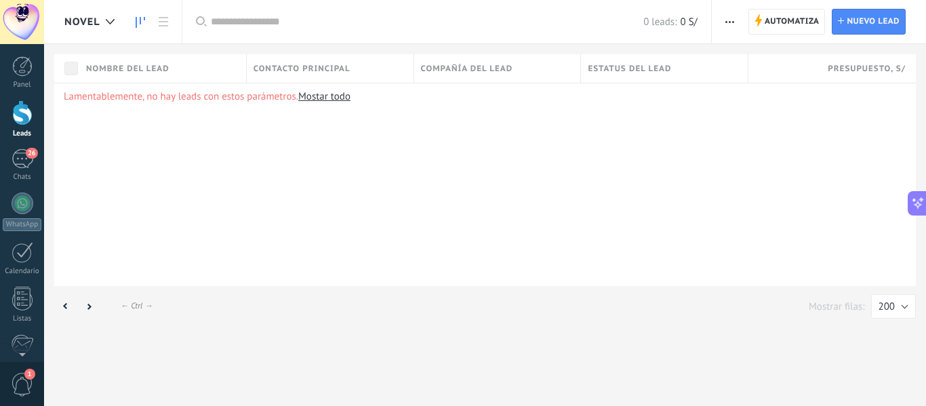
click at [132, 21] on link at bounding box center [140, 22] width 23 height 26
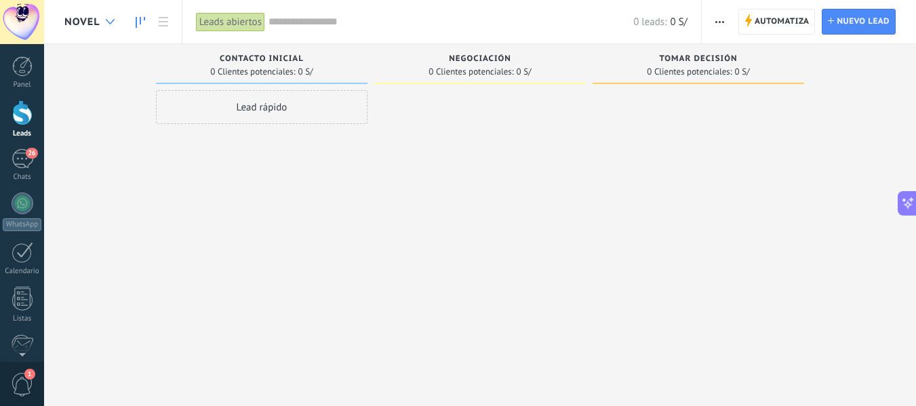
click at [110, 18] on div at bounding box center [110, 22] width 22 height 26
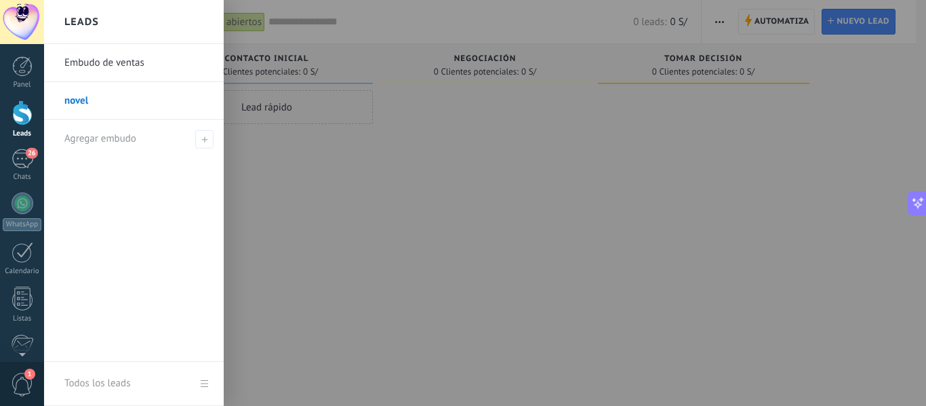
click at [115, 56] on link "Embudo de ventas" at bounding box center [137, 63] width 146 height 38
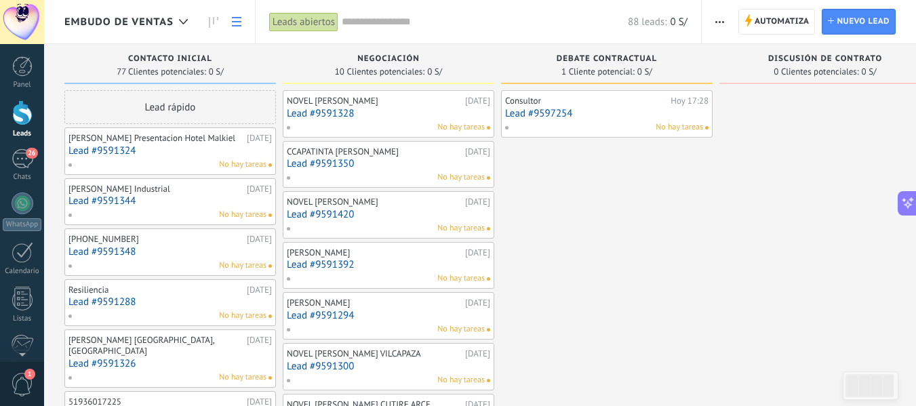
click at [237, 17] on use at bounding box center [236, 21] width 9 height 9
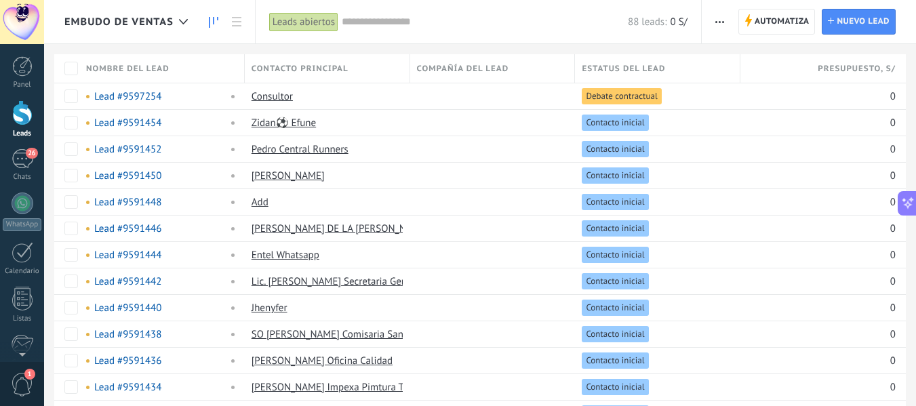
click at [216, 30] on link at bounding box center [213, 22] width 23 height 26
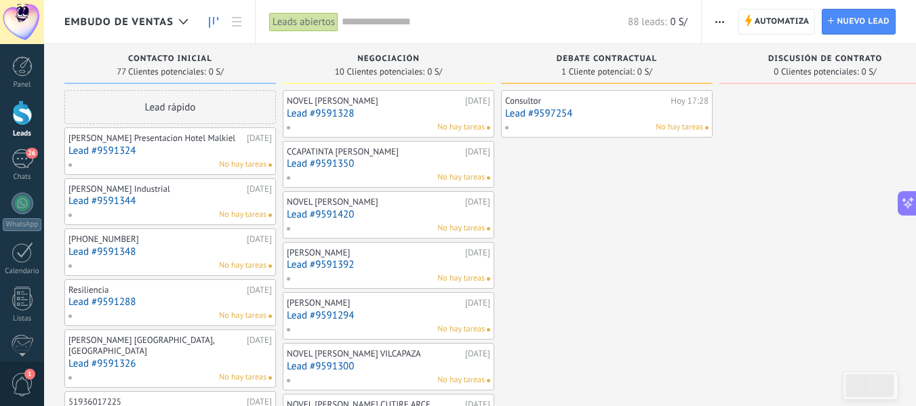
click at [134, 21] on span "Embudo de ventas" at bounding box center [118, 22] width 109 height 13
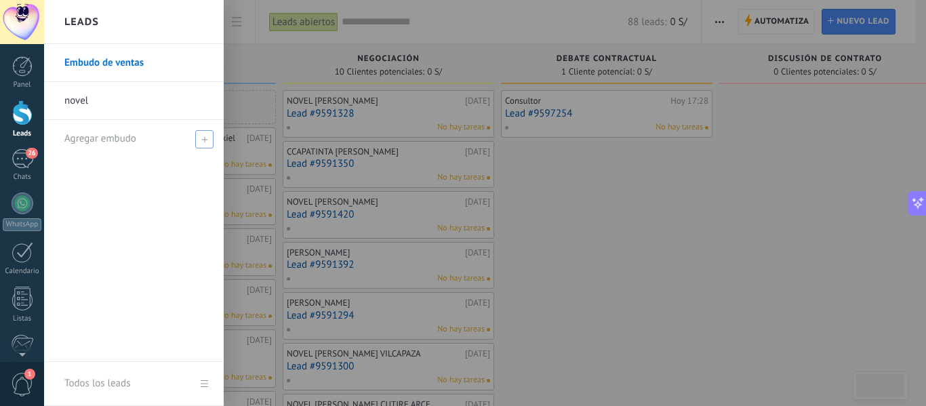
click at [204, 137] on use at bounding box center [204, 139] width 6 height 6
click at [262, 64] on div at bounding box center [507, 203] width 926 height 406
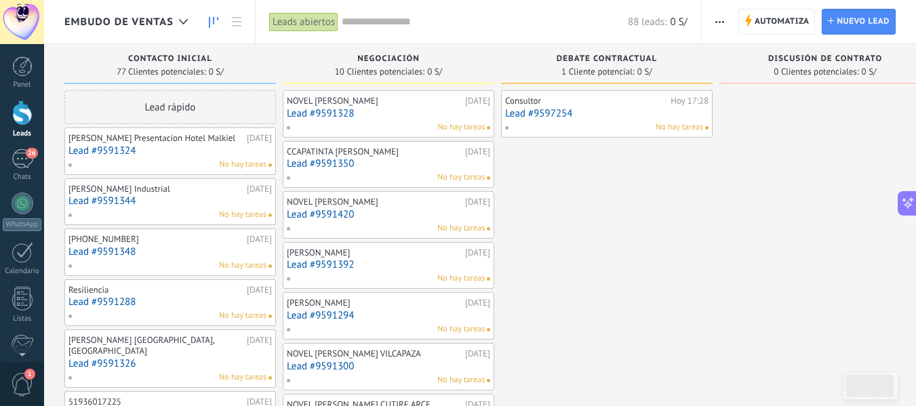
click at [299, 20] on div "Leads abiertos" at bounding box center [303, 22] width 69 height 20
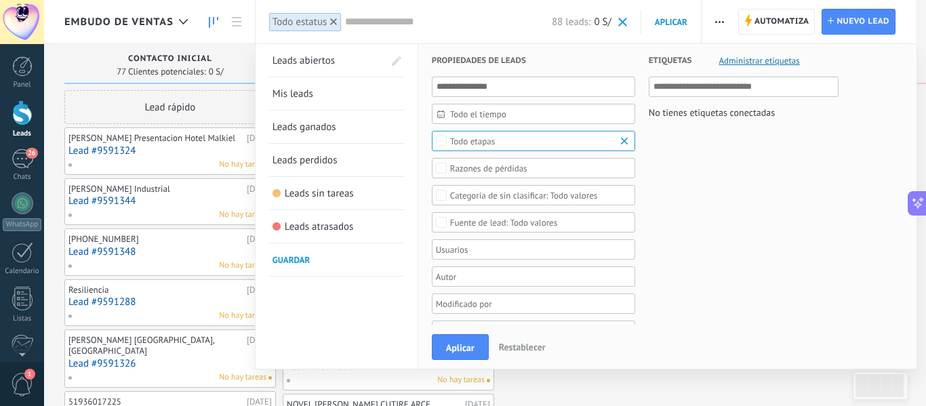
click at [626, 140] on b at bounding box center [626, 141] width 16 height 14
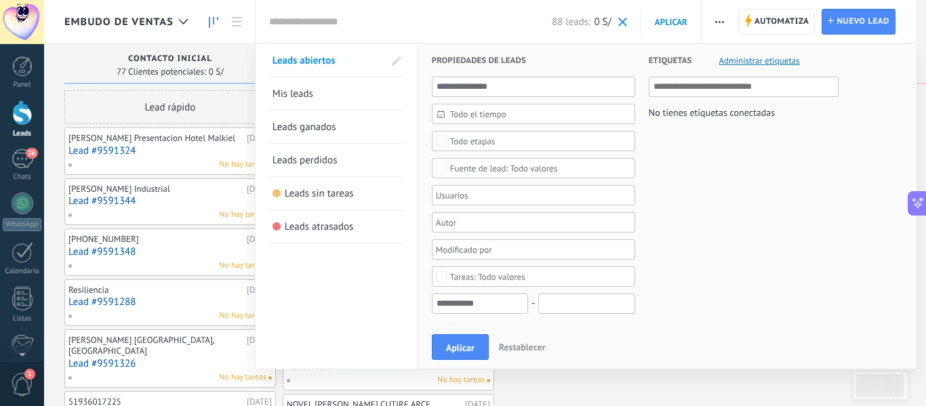
click at [485, 163] on div "Todo valores" at bounding box center [503, 168] width 107 height 10
click at [675, 153] on div "Etiquetas Administrar etiquetas No tienes etiquetas conectadas" at bounding box center [736, 413] width 203 height 739
click at [530, 348] on span "Restablecer" at bounding box center [522, 347] width 47 height 12
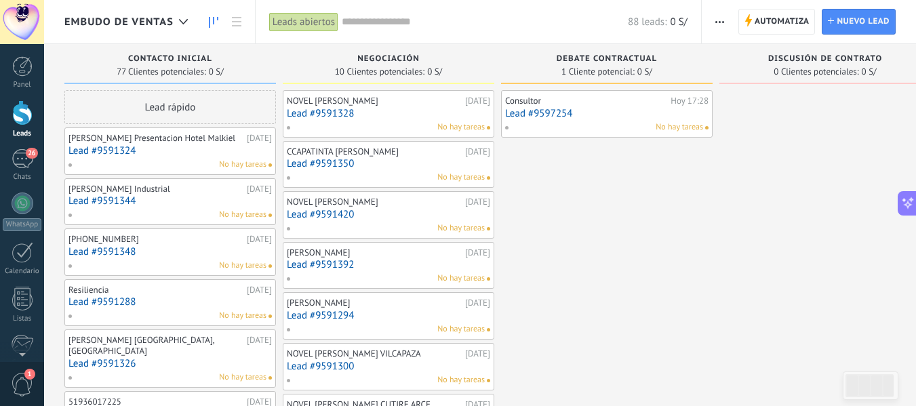
click at [292, 22] on div "Leads abiertos" at bounding box center [303, 22] width 69 height 20
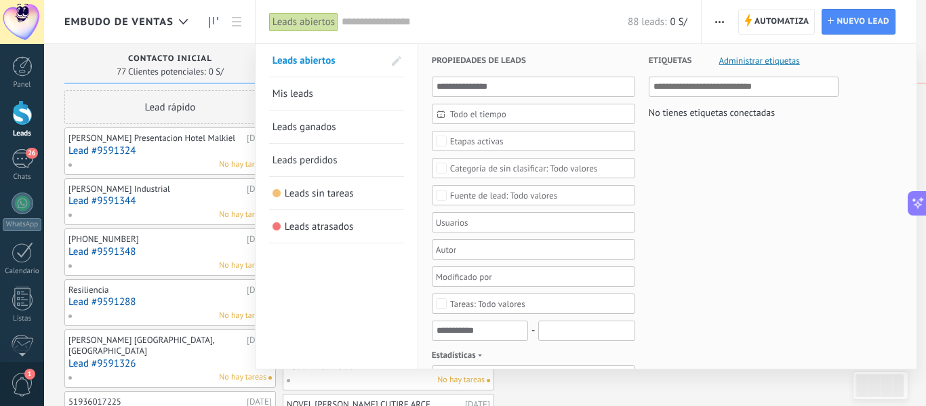
click at [333, 19] on div "Leads abiertos" at bounding box center [303, 22] width 69 height 20
click at [723, 22] on div at bounding box center [463, 203] width 926 height 406
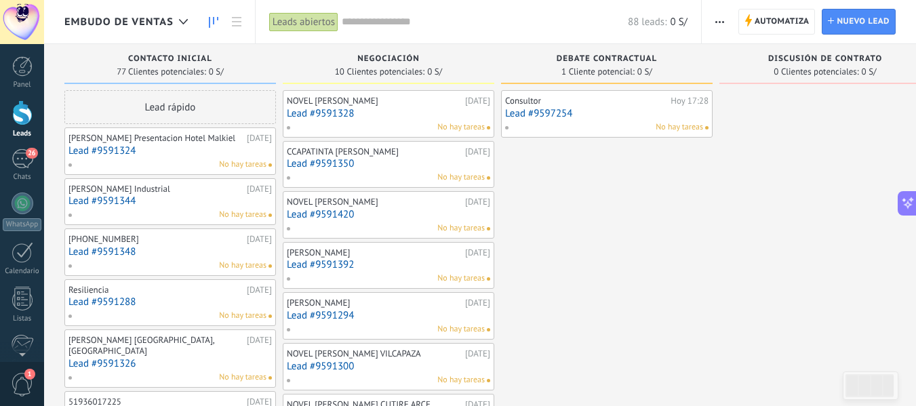
click at [722, 22] on icon "button" at bounding box center [719, 22] width 9 height 2
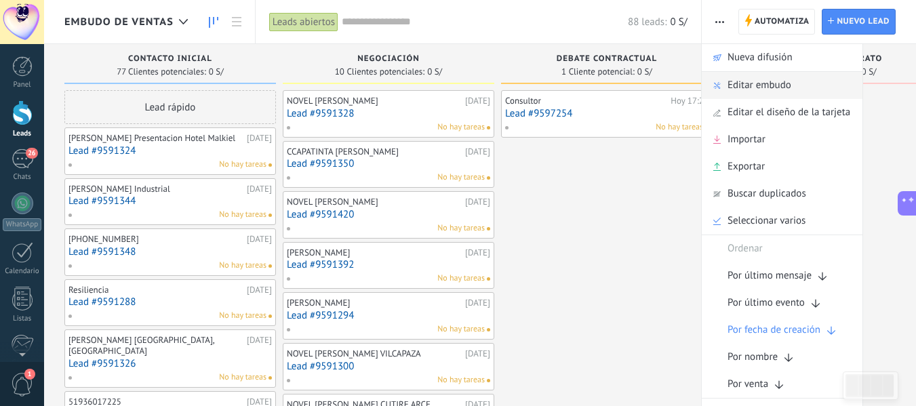
click at [758, 82] on span "Editar embudo" at bounding box center [759, 85] width 64 height 27
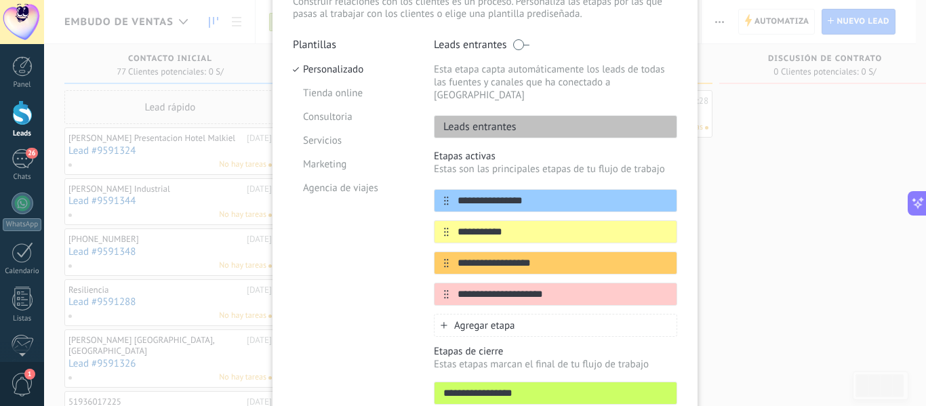
scroll to position [136, 0]
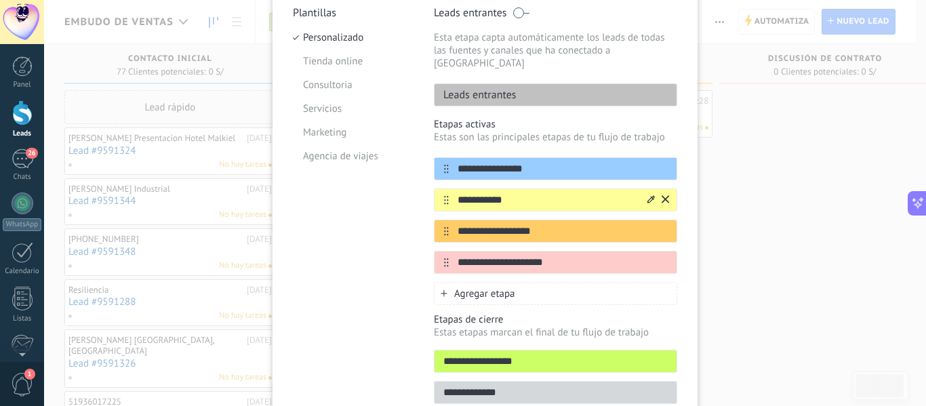
click at [648, 195] on icon at bounding box center [650, 199] width 7 height 8
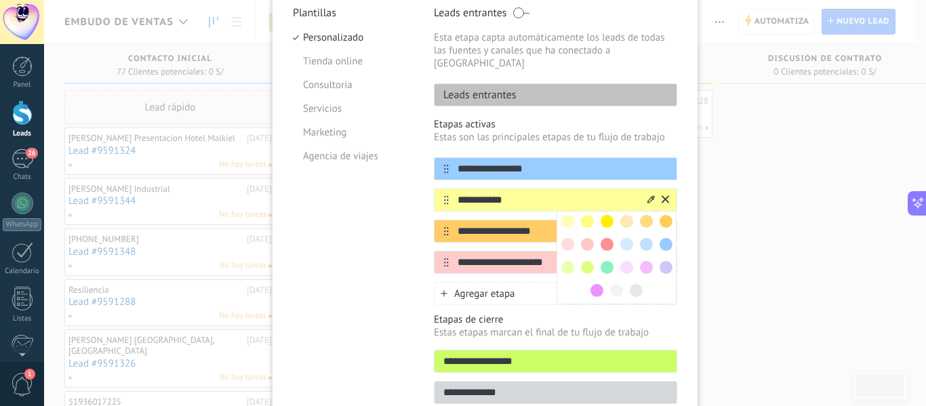
click at [557, 193] on input "**********" at bounding box center [547, 200] width 197 height 14
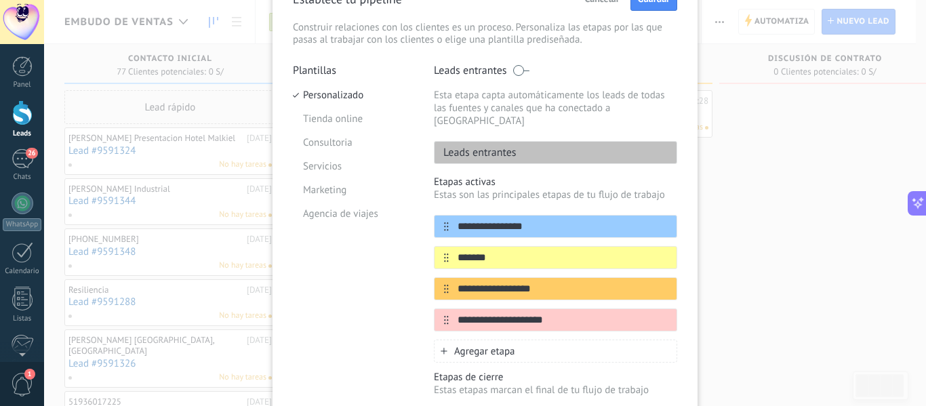
scroll to position [58, 0]
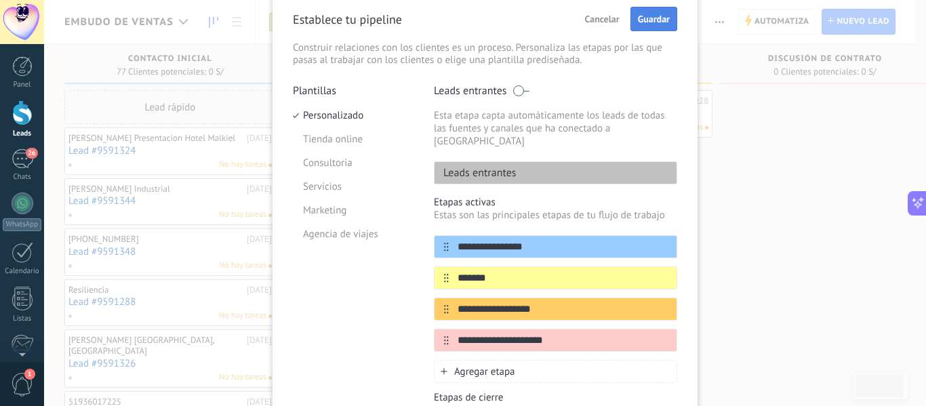
type input "*******"
click at [647, 11] on button "Guardar" at bounding box center [653, 19] width 47 height 24
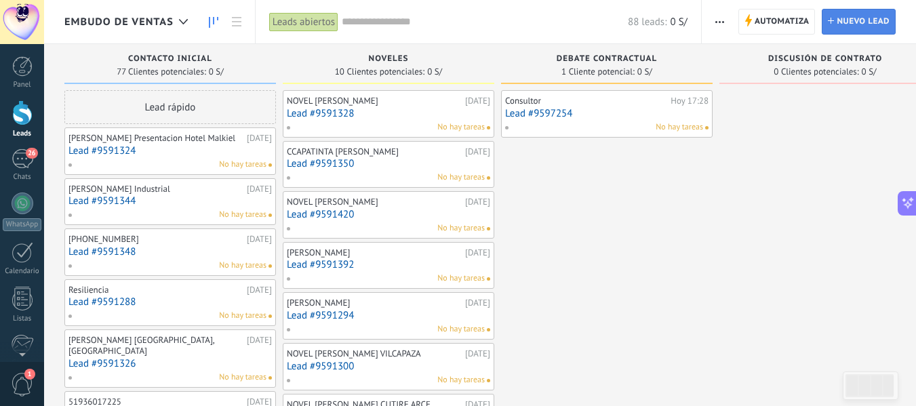
click at [849, 22] on span "Nuevo lead" at bounding box center [863, 21] width 53 height 24
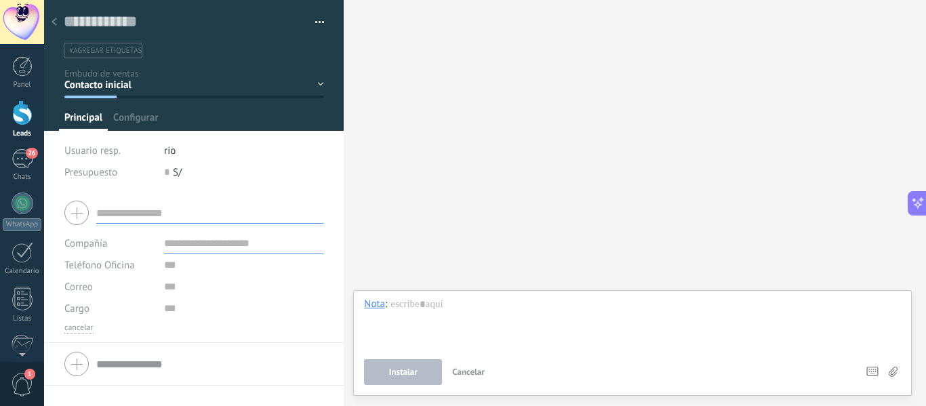
click at [316, 21] on button "button" at bounding box center [315, 22] width 20 height 20
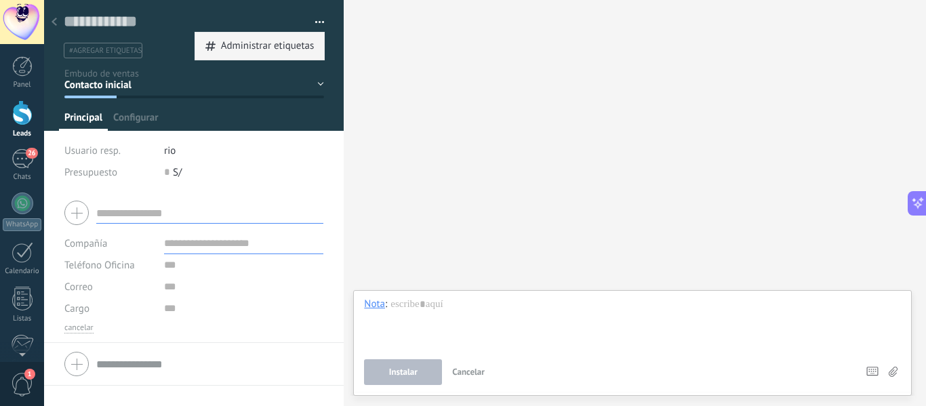
click at [286, 50] on span "Administrar etiquetas" at bounding box center [268, 46] width 94 height 27
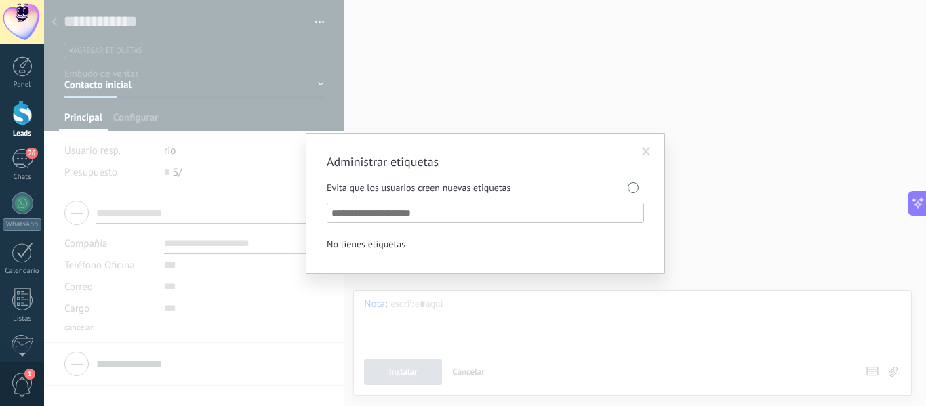
click at [420, 209] on input "text" at bounding box center [486, 213] width 309 height 16
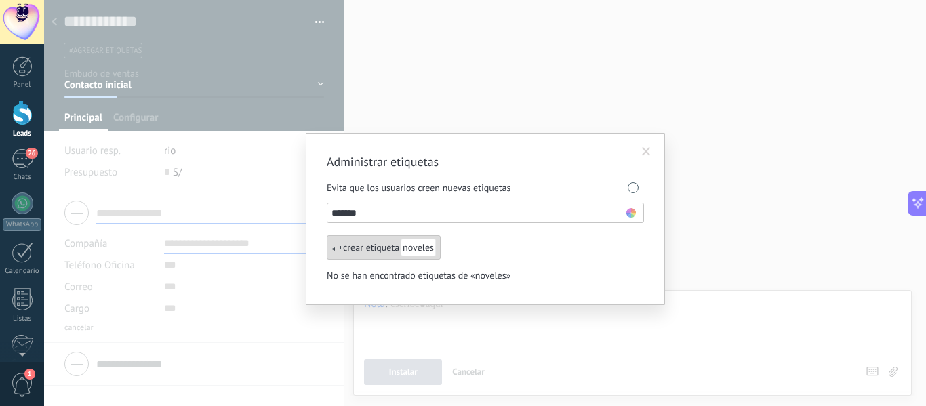
type input "*******"
click at [652, 151] on span at bounding box center [646, 151] width 22 height 23
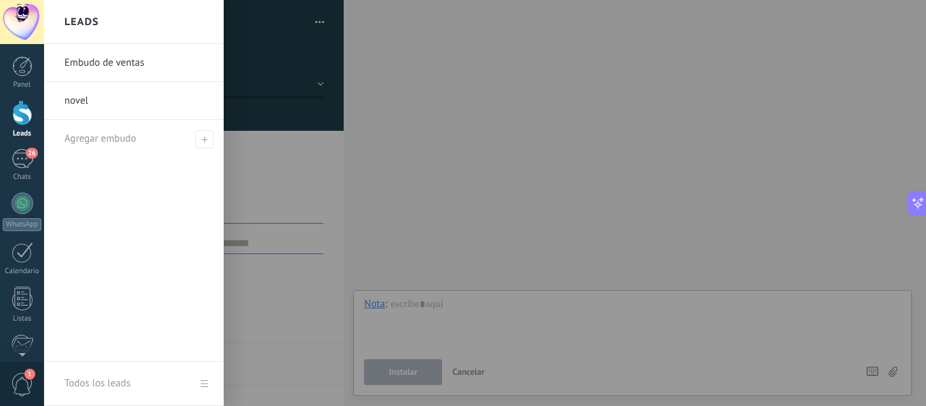
click at [25, 118] on div at bounding box center [22, 112] width 20 height 25
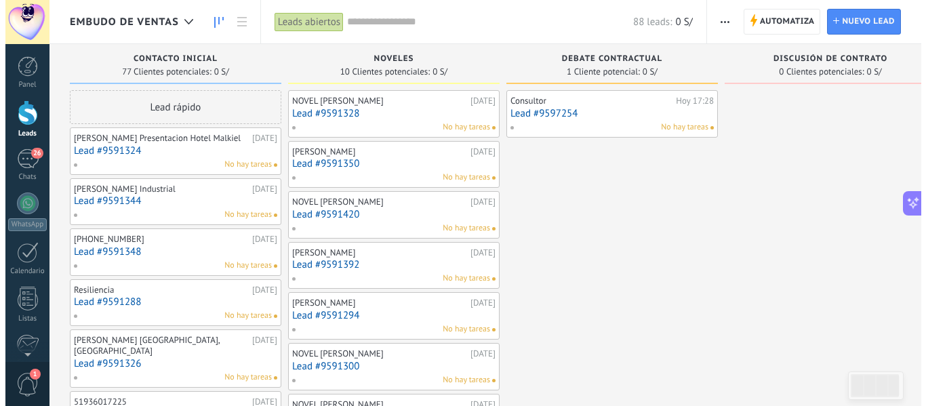
scroll to position [20, 0]
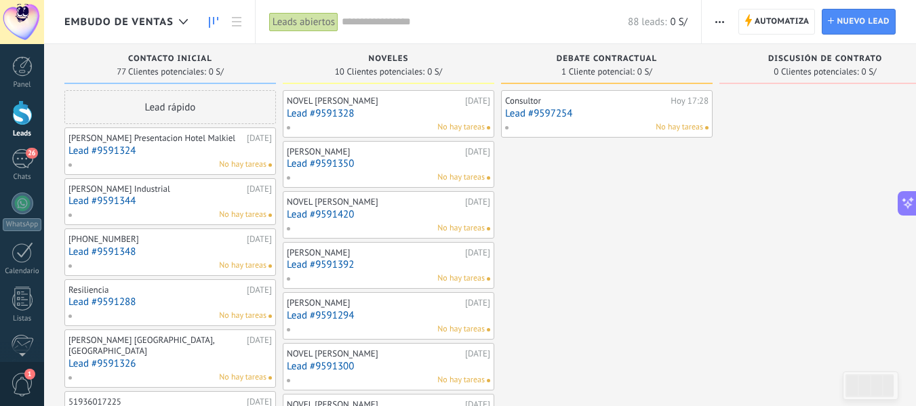
click at [718, 24] on span "button" at bounding box center [719, 22] width 9 height 26
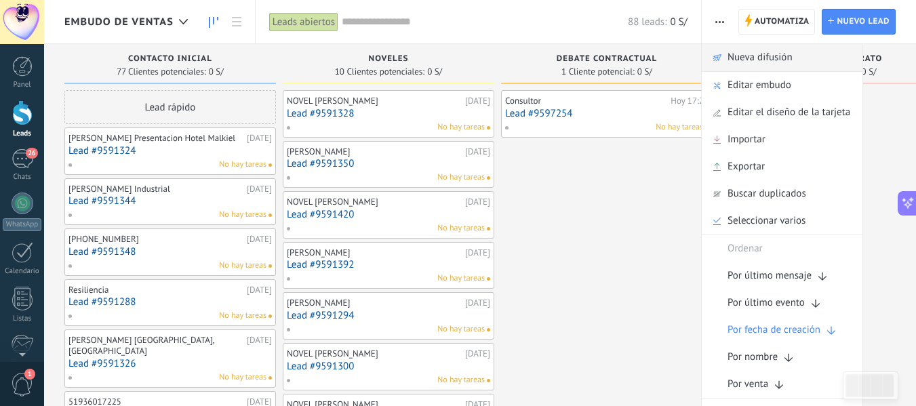
click at [764, 52] on span "Nueva difusión" at bounding box center [759, 57] width 65 height 27
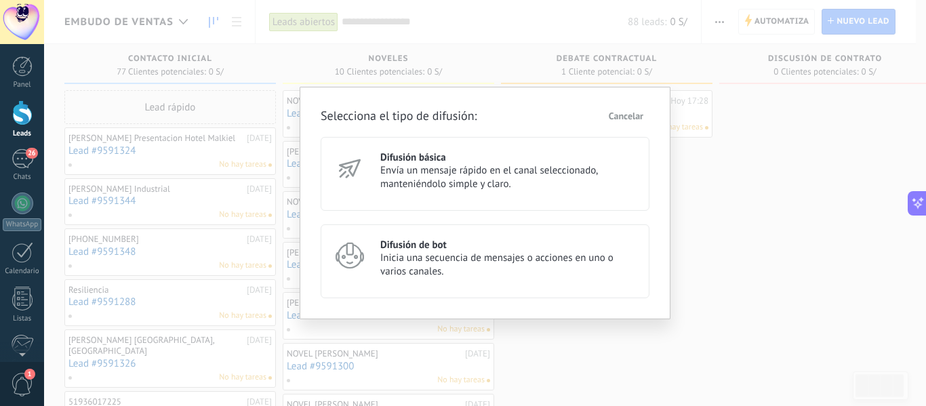
click at [426, 245] on h3 "Difusión de bot" at bounding box center [508, 245] width 257 height 13
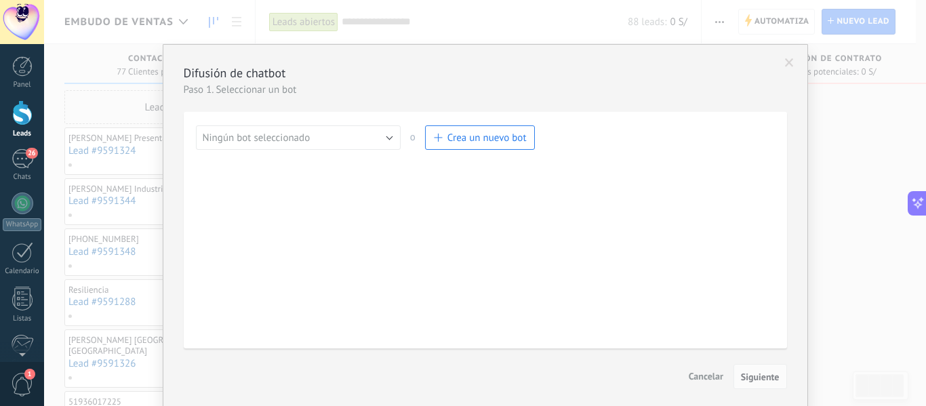
click at [372, 140] on button "Ningún bot seleccionado" at bounding box center [298, 137] width 205 height 24
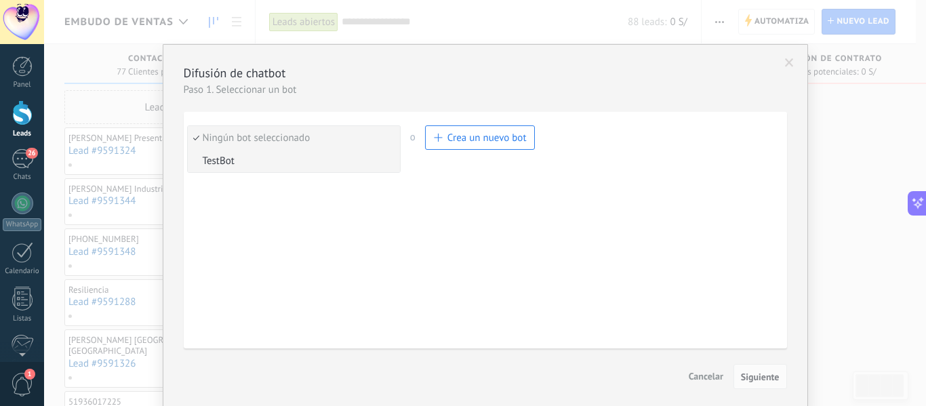
click at [278, 159] on span "TestBot" at bounding box center [292, 161] width 208 height 13
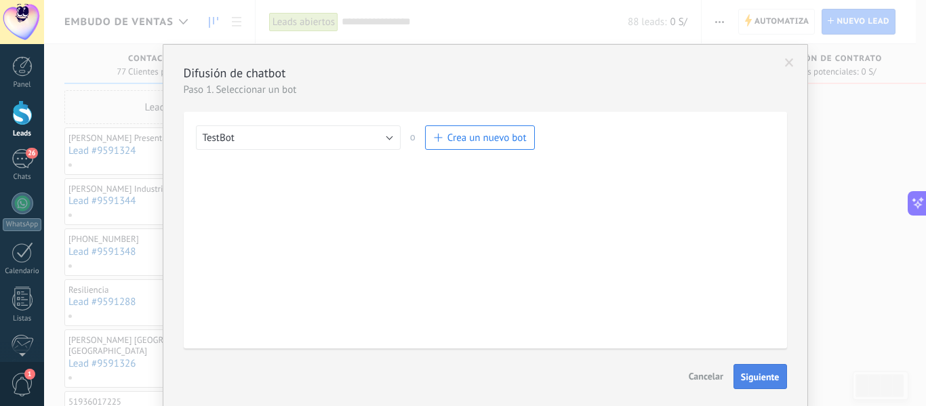
click at [765, 375] on span "Siguiente" at bounding box center [760, 376] width 39 height 9
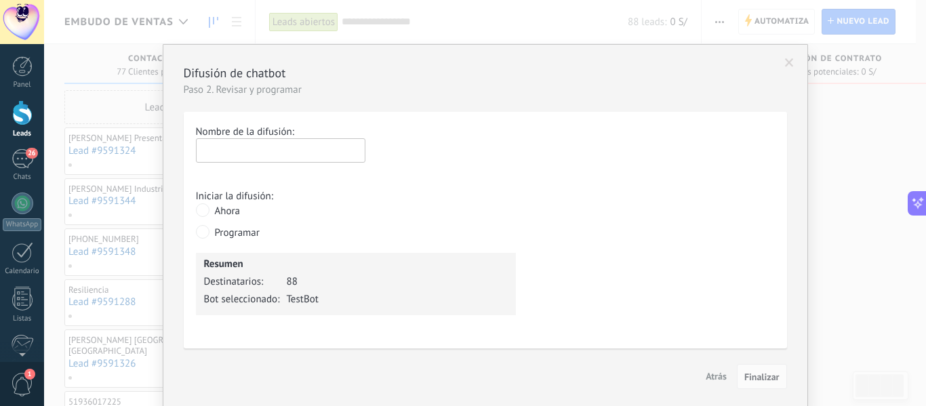
click at [233, 147] on input "text" at bounding box center [280, 150] width 169 height 24
type input "******"
click at [245, 234] on span "Programar" at bounding box center [237, 232] width 45 height 13
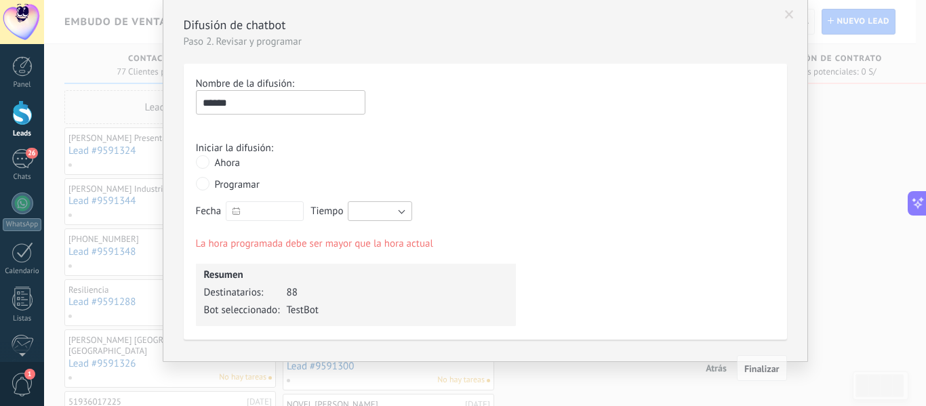
scroll to position [0, 0]
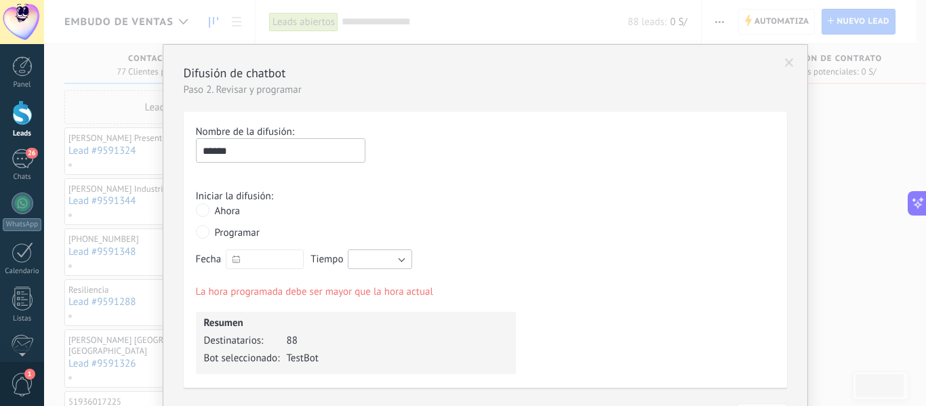
click at [786, 61] on span at bounding box center [789, 62] width 9 height 9
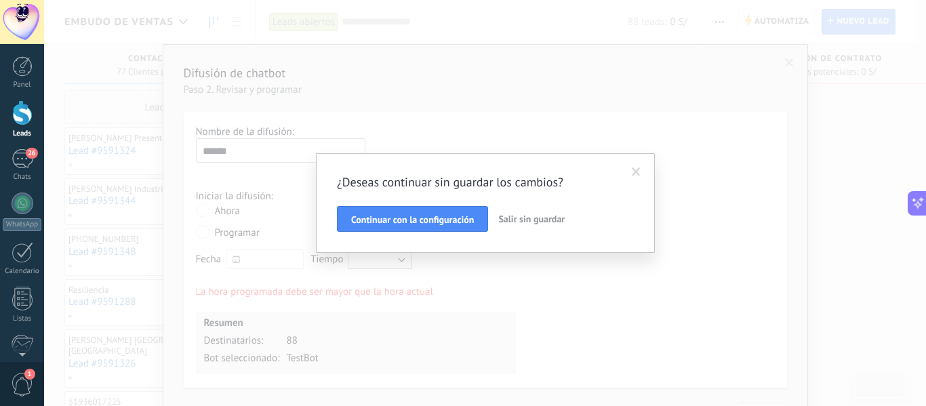
click at [535, 219] on span "Salir sin guardar" at bounding box center [531, 219] width 66 height 12
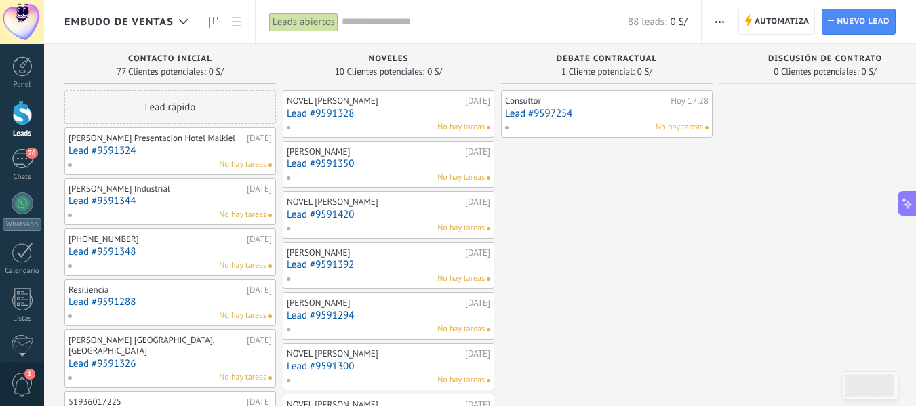
click at [309, 16] on div "Leads abiertos" at bounding box center [303, 22] width 69 height 20
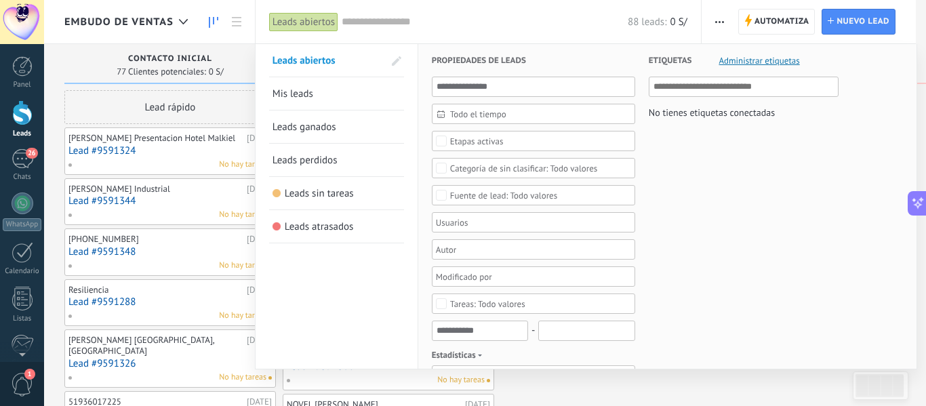
click at [462, 141] on div "Etapas activas" at bounding box center [477, 141] width 54 height 10
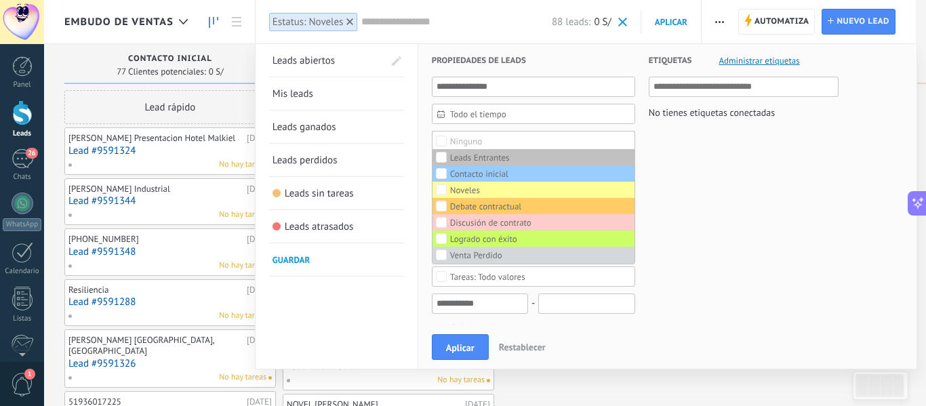
drag, startPoint x: 470, startPoint y: 338, endPoint x: 431, endPoint y: 325, distance: 41.4
click at [469, 338] on button "Aplicar" at bounding box center [460, 347] width 57 height 26
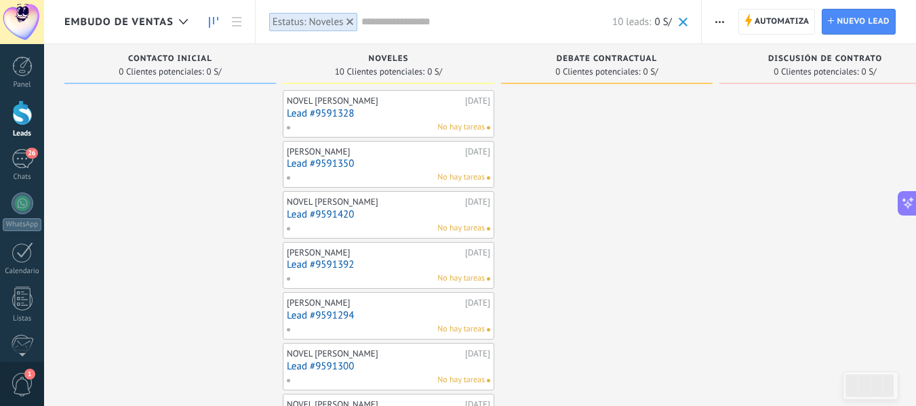
click at [719, 16] on span "button" at bounding box center [719, 22] width 9 height 26
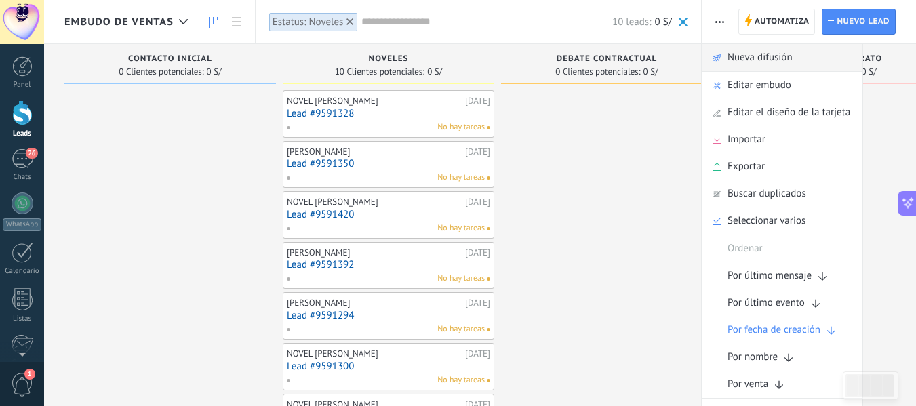
click at [758, 56] on span "Nueva difusión" at bounding box center [759, 57] width 65 height 27
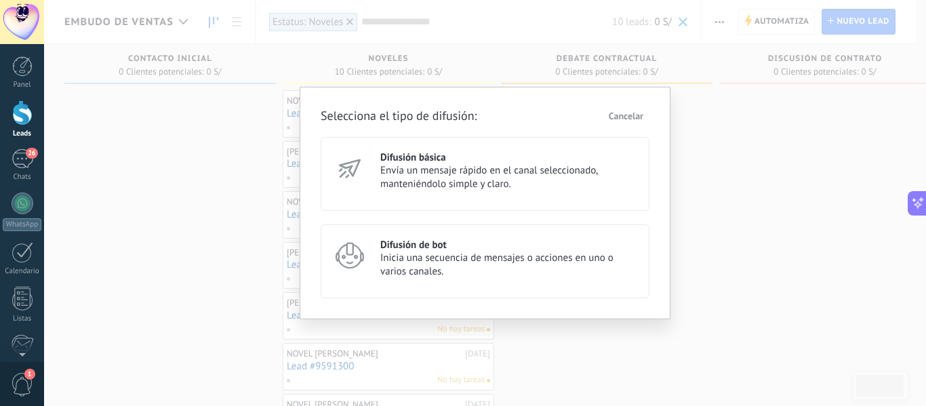
click at [434, 248] on h3 "Difusión de bot" at bounding box center [508, 245] width 257 height 13
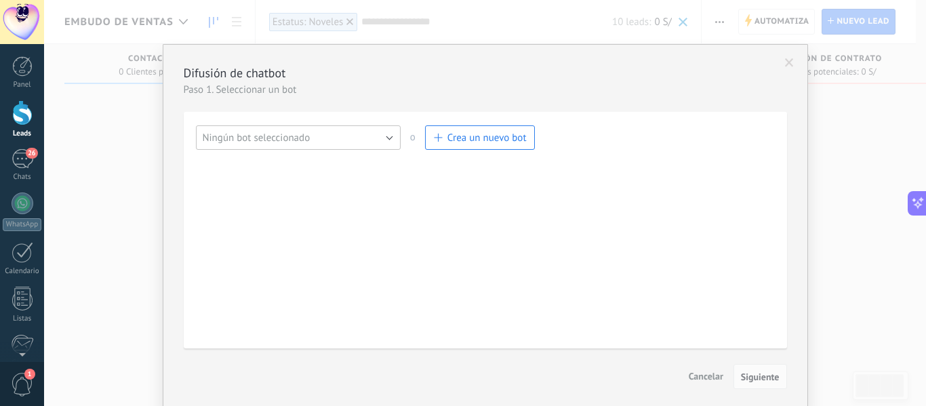
click at [385, 137] on button "Ningún bot seleccionado" at bounding box center [298, 137] width 205 height 24
click at [243, 158] on span "TestBot" at bounding box center [292, 161] width 208 height 13
click at [767, 376] on span "Siguiente" at bounding box center [760, 376] width 39 height 9
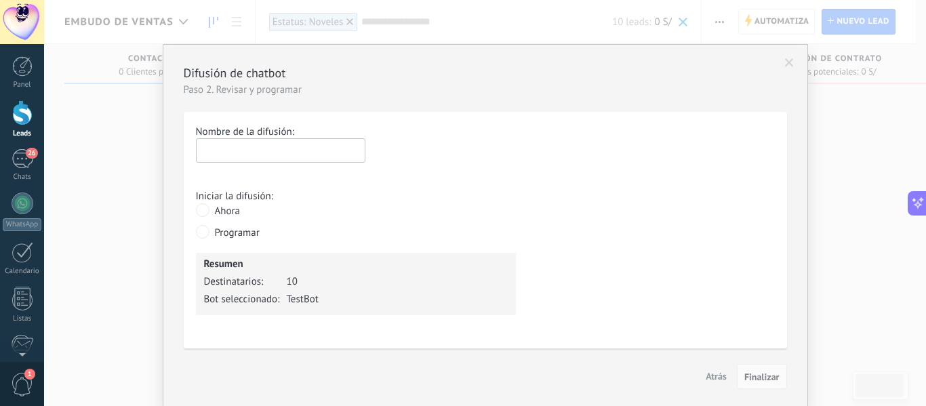
click at [225, 151] on input "text" at bounding box center [280, 150] width 169 height 24
click at [222, 146] on input "******" at bounding box center [280, 150] width 169 height 24
type input "******"
click at [766, 377] on span "Finalizar" at bounding box center [761, 376] width 35 height 9
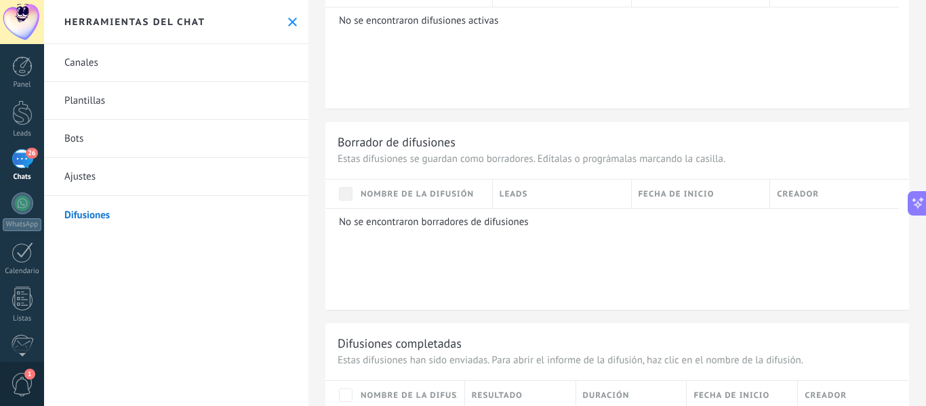
scroll to position [875, 0]
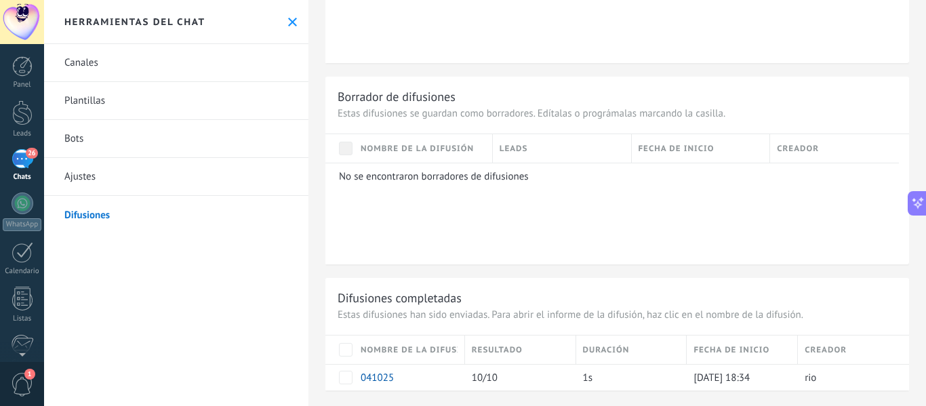
click at [24, 165] on div "26" at bounding box center [23, 159] width 22 height 20
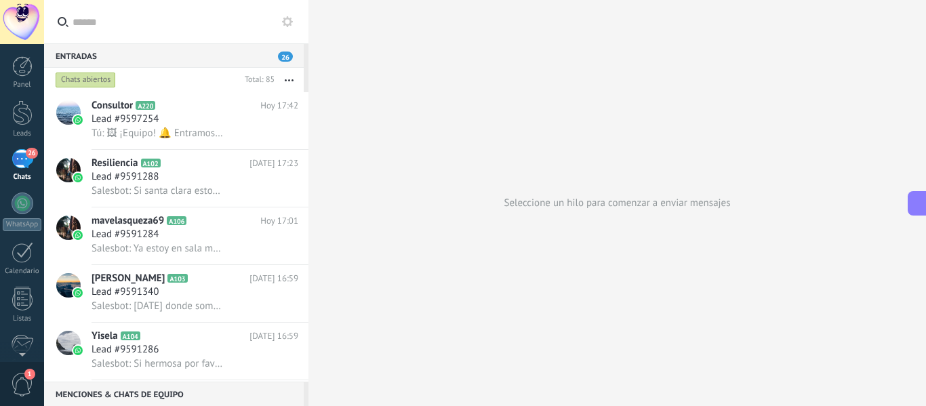
click at [18, 188] on div "Panel Leads 26 Chats WhatsApp Clientes" at bounding box center [22, 288] width 44 height 464
click at [20, 201] on div at bounding box center [23, 204] width 22 height 22
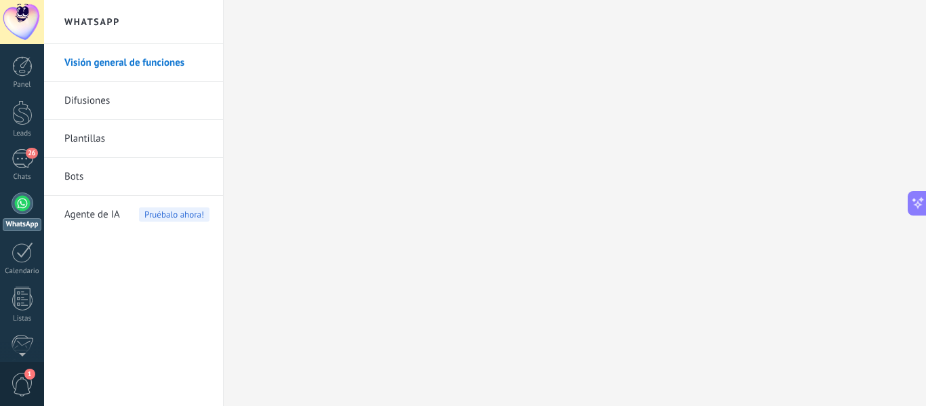
click at [84, 130] on link "Plantillas" at bounding box center [136, 139] width 145 height 38
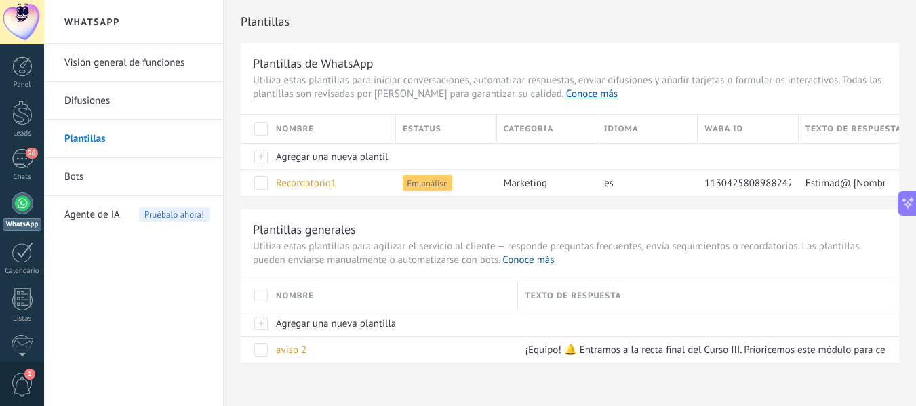
click at [102, 172] on link "Bots" at bounding box center [136, 177] width 145 height 38
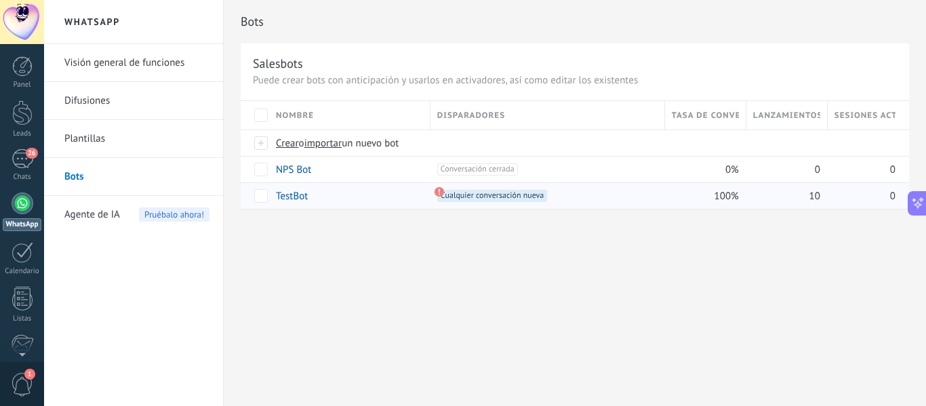
click at [288, 195] on link "TestBot" at bounding box center [292, 196] width 32 height 13
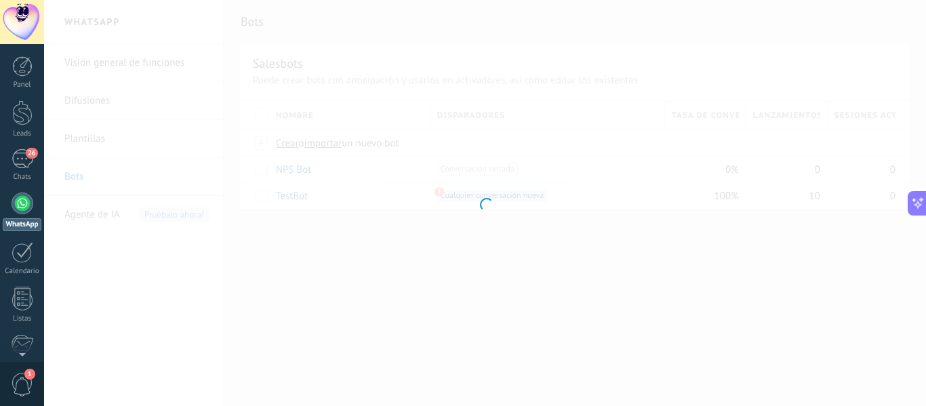
type input "*******"
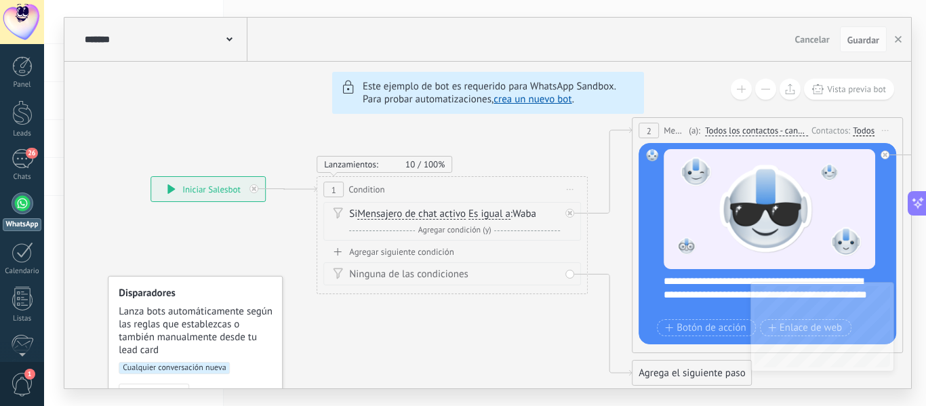
drag, startPoint x: 180, startPoint y: 118, endPoint x: 599, endPoint y: 114, distance: 419.0
click at [227, 38] on icon at bounding box center [229, 39] width 6 height 4
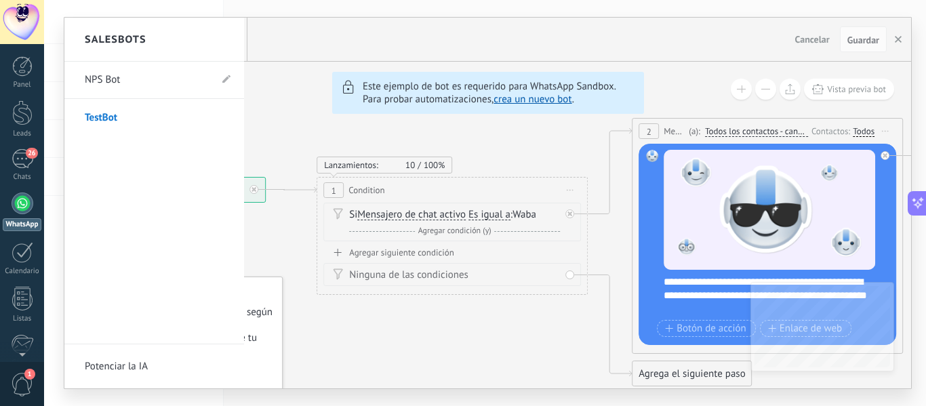
click at [266, 95] on div at bounding box center [487, 203] width 847 height 371
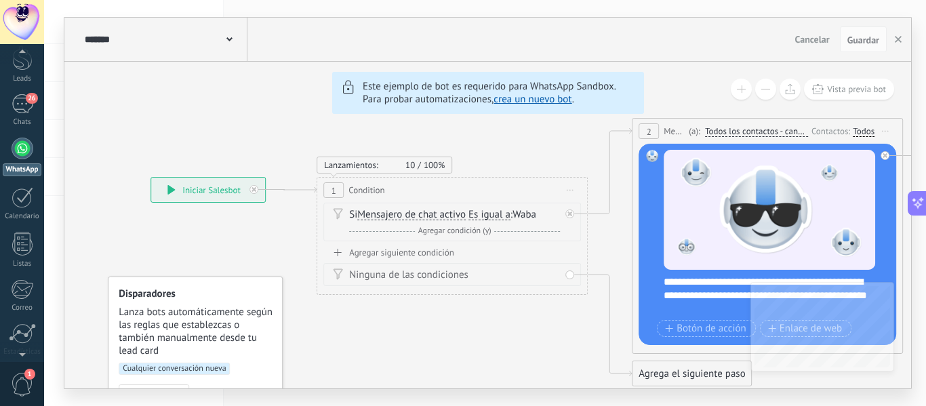
scroll to position [61, 0]
click at [31, 378] on span "1" at bounding box center [29, 374] width 11 height 11
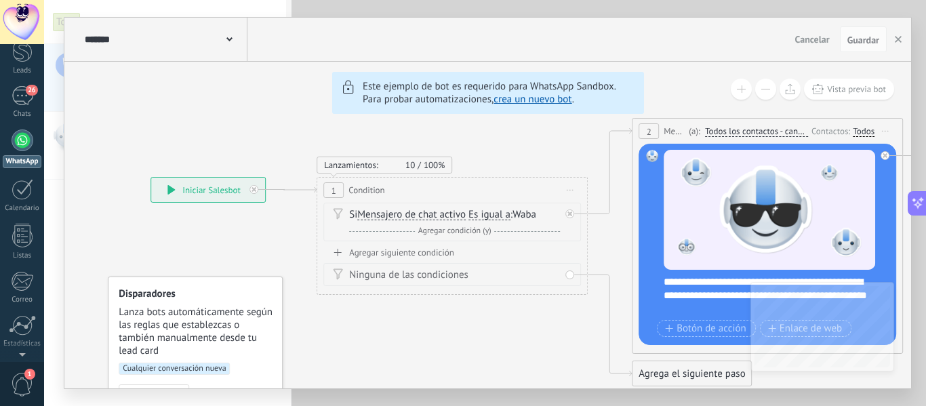
scroll to position [0, 0]
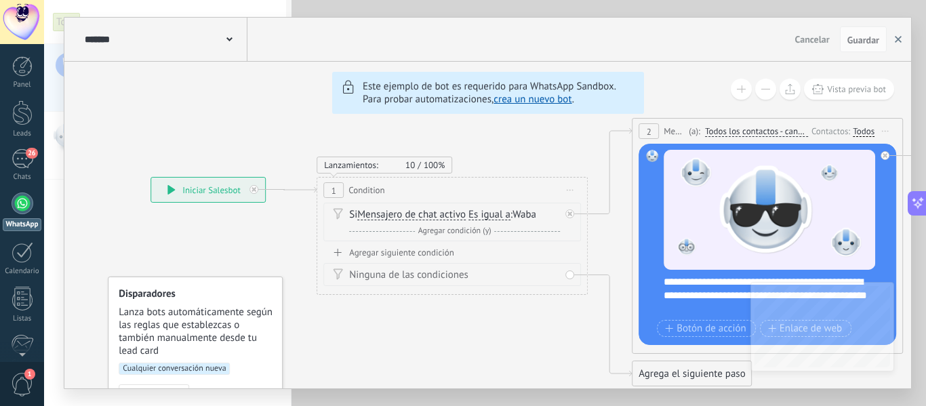
click at [900, 41] on use "button" at bounding box center [898, 39] width 7 height 7
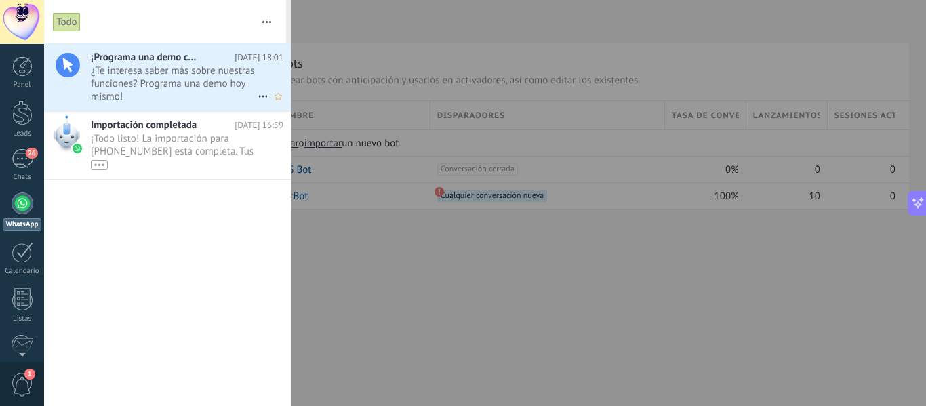
click at [171, 80] on span "¿Te interesa saber más sobre nuestras funciones? Programa una demo hoy mismo! •…" at bounding box center [174, 83] width 167 height 38
click at [18, 375] on span "1" at bounding box center [22, 385] width 23 height 24
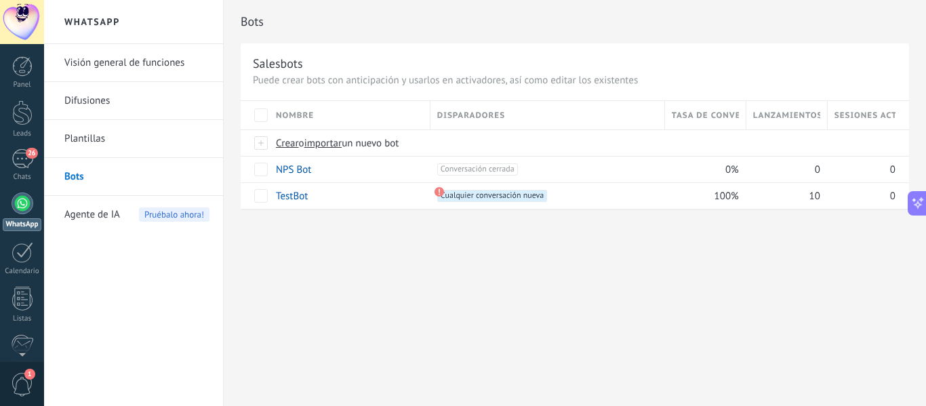
click at [104, 96] on link "Difusiones" at bounding box center [136, 101] width 145 height 38
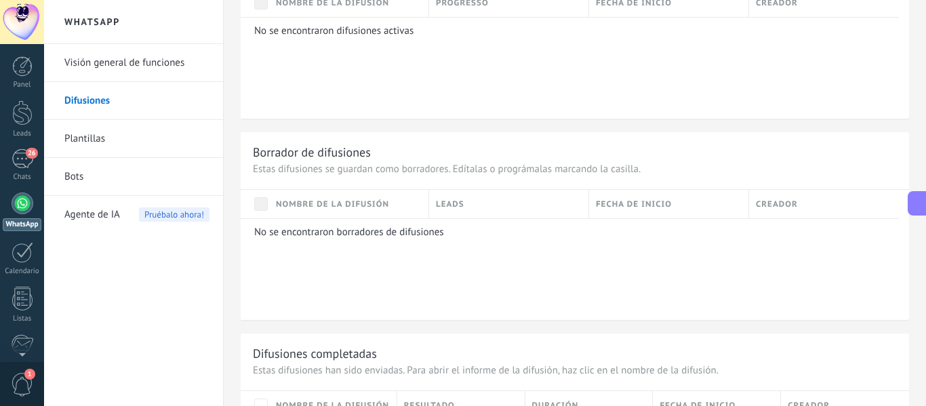
scroll to position [875, 0]
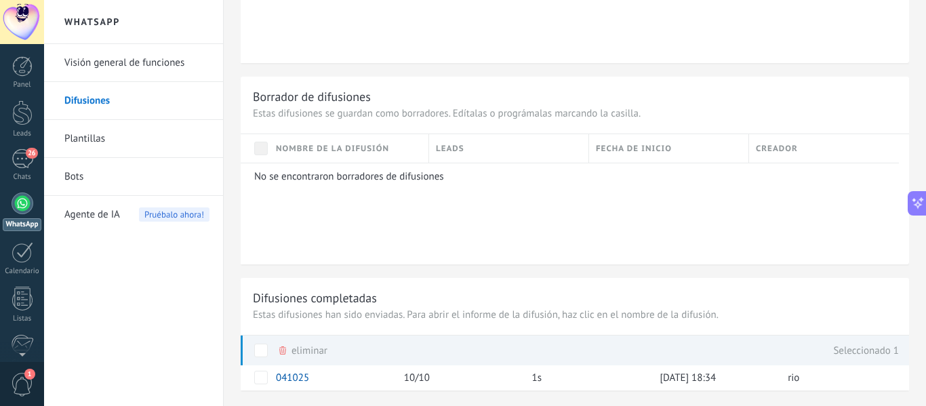
click at [303, 350] on div "eliminar màs" at bounding box center [302, 351] width 50 height 30
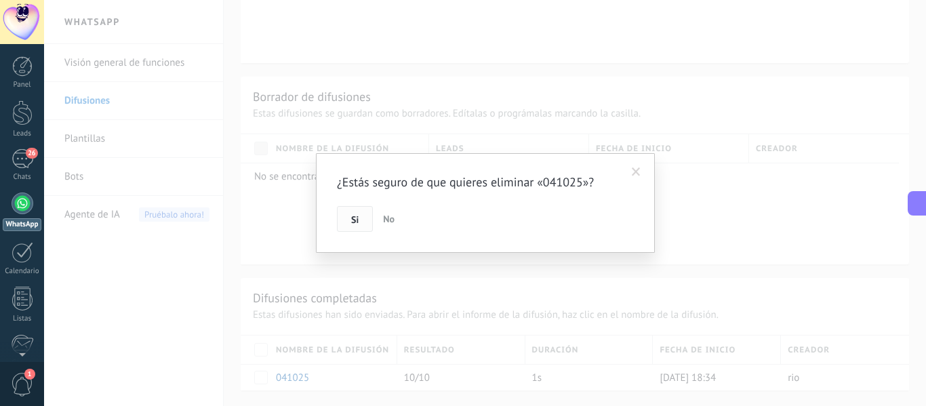
click at [363, 216] on button "Si" at bounding box center [355, 219] width 36 height 26
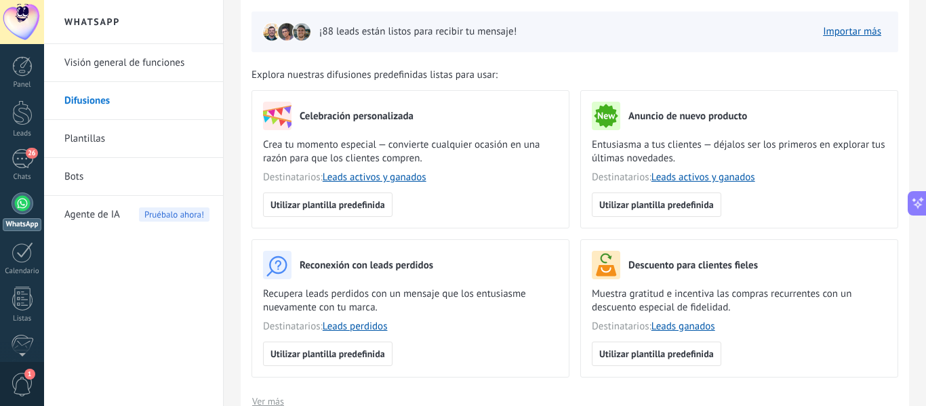
scroll to position [0, 0]
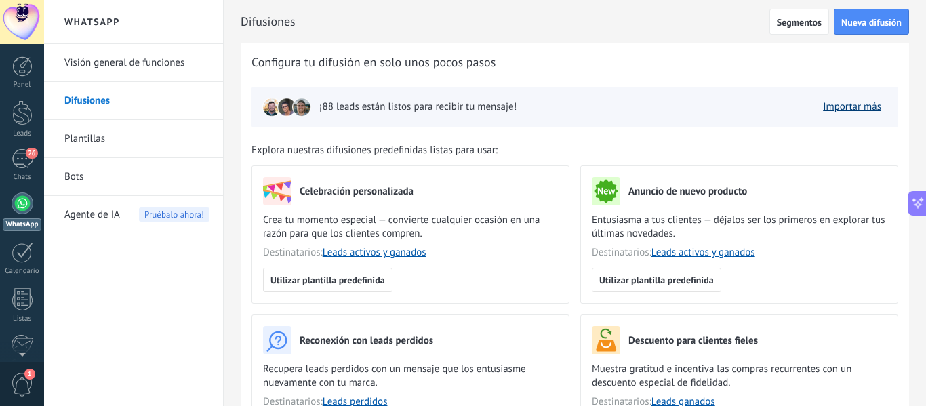
click at [847, 108] on link "Importar más" at bounding box center [852, 106] width 58 height 13
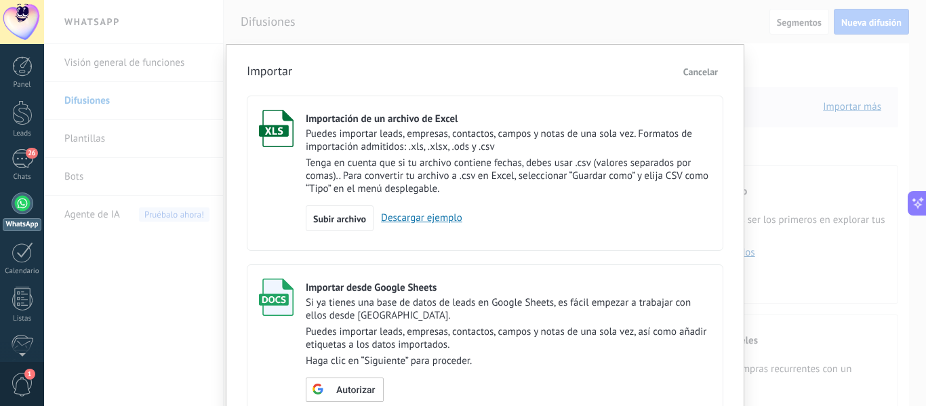
click at [710, 73] on span "Cancelar" at bounding box center [700, 72] width 35 height 12
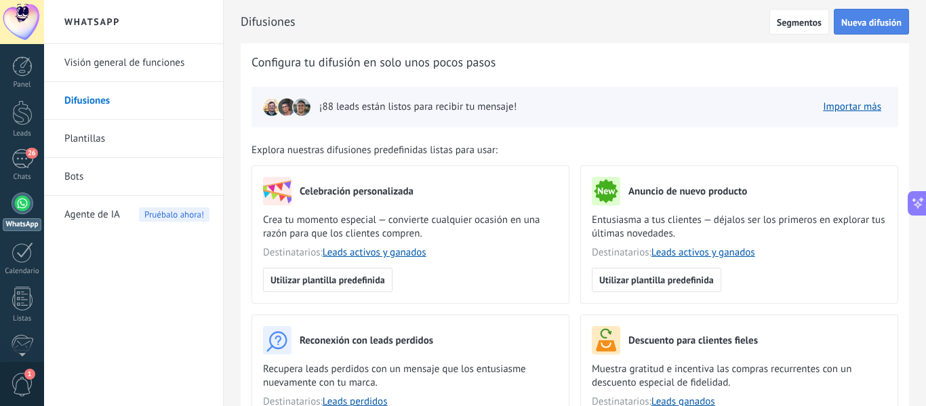
click at [864, 20] on span "Nueva difusión" at bounding box center [871, 22] width 60 height 9
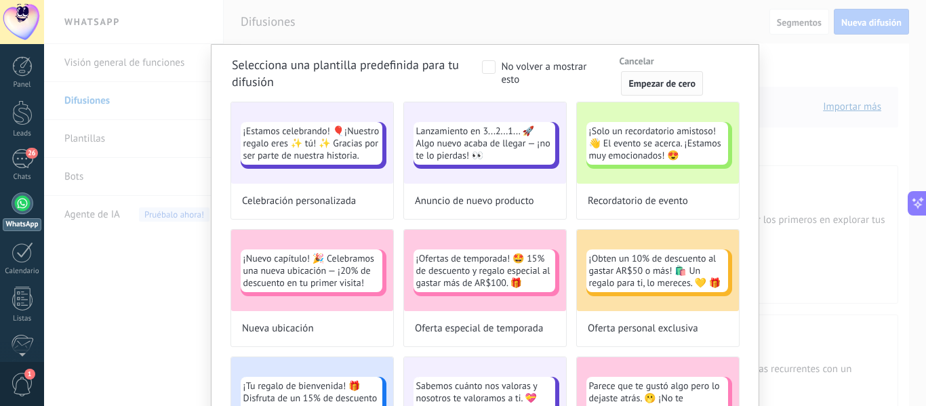
click at [649, 81] on span "Empezar de cero" at bounding box center [661, 83] width 67 height 9
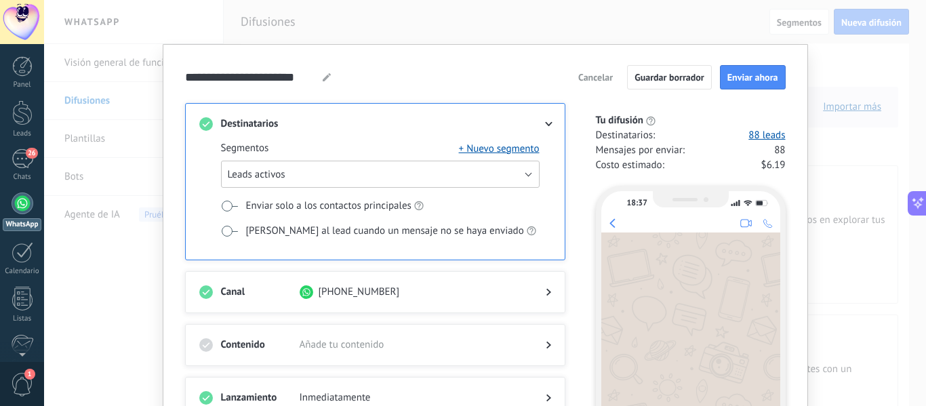
click at [321, 169] on button "Leads activos" at bounding box center [380, 174] width 319 height 27
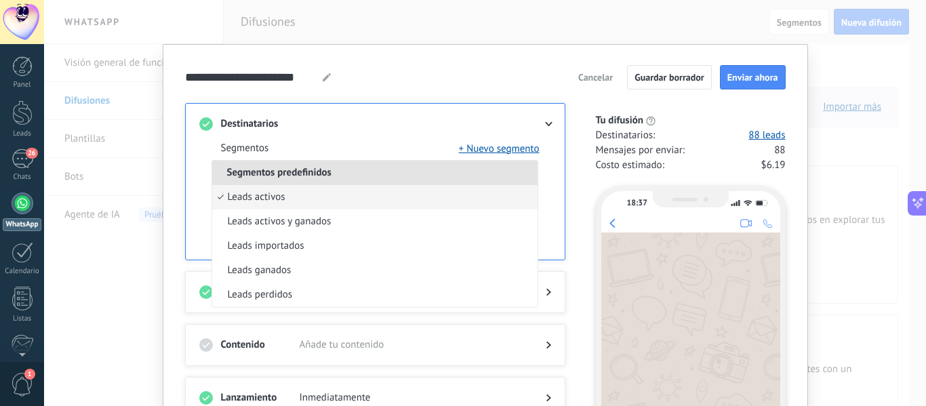
click at [403, 115] on div "Destinatarios Segmentos + Nuevo segmento Segmentos predefinidos Leads activos L…" at bounding box center [375, 181] width 380 height 157
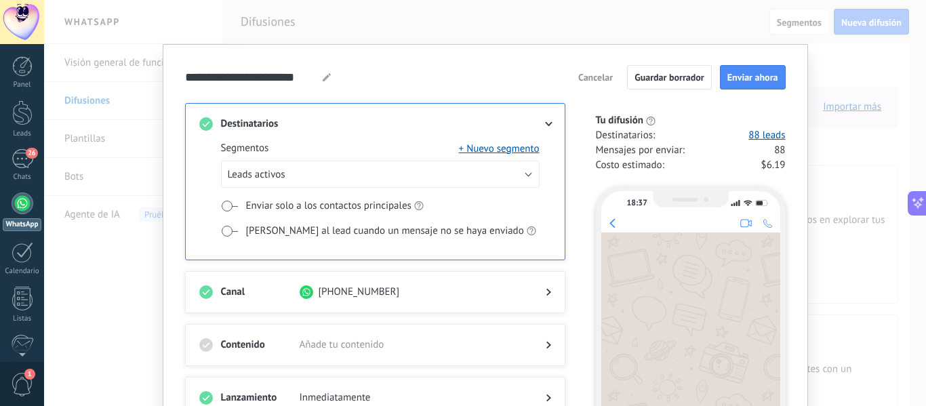
click at [588, 71] on button "Cancelar" at bounding box center [595, 77] width 47 height 20
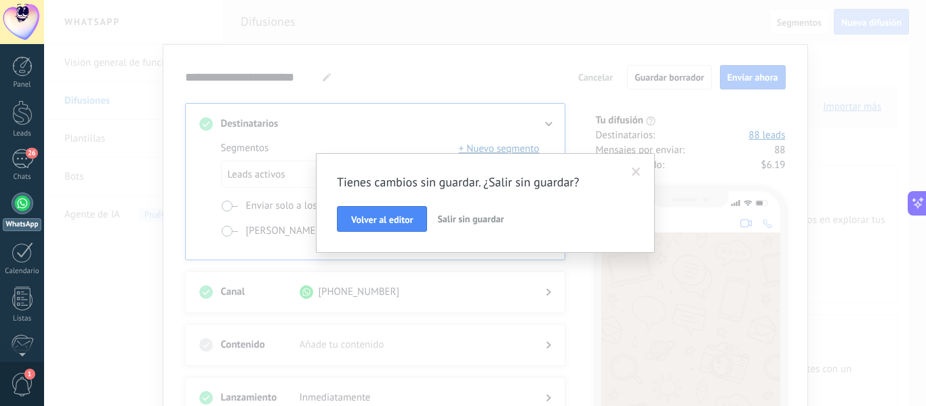
click at [469, 218] on span "Salir sin guardar" at bounding box center [470, 219] width 66 height 12
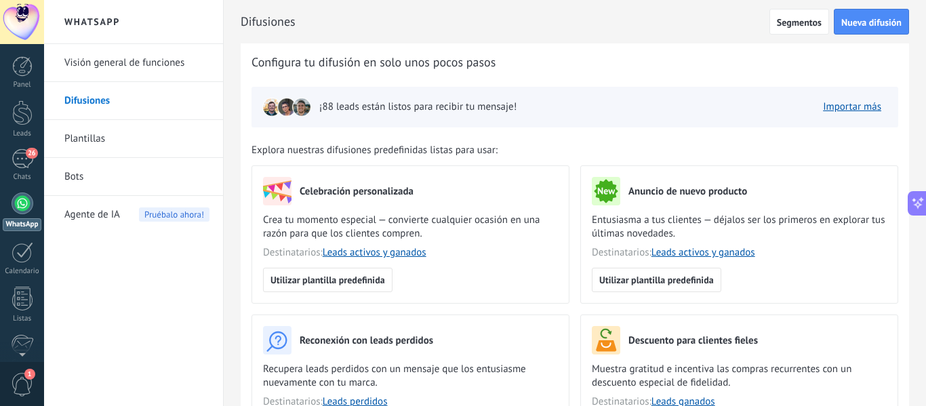
click at [88, 141] on link "Plantillas" at bounding box center [136, 139] width 145 height 38
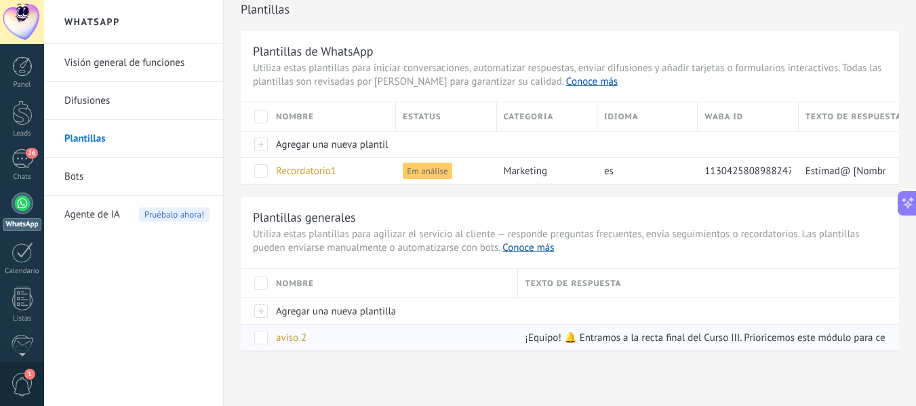
scroll to position [14, 0]
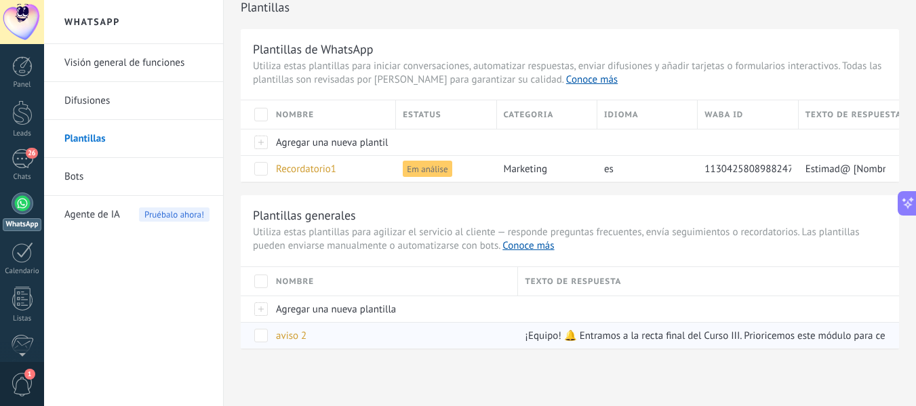
click at [294, 339] on span "aviso 2" at bounding box center [291, 335] width 31 height 13
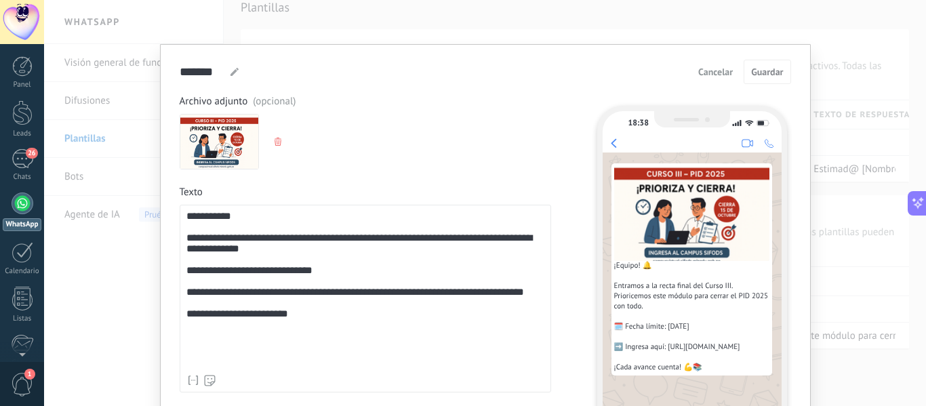
click at [717, 71] on span "Cancelar" at bounding box center [715, 71] width 35 height 9
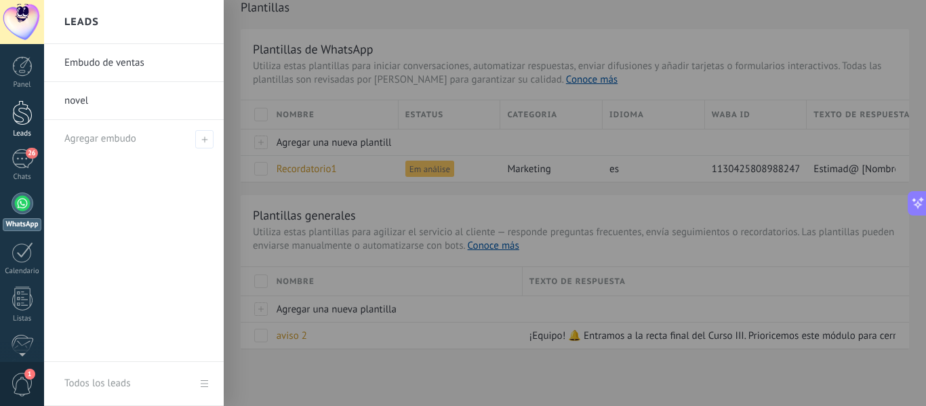
click at [28, 117] on div at bounding box center [22, 112] width 20 height 25
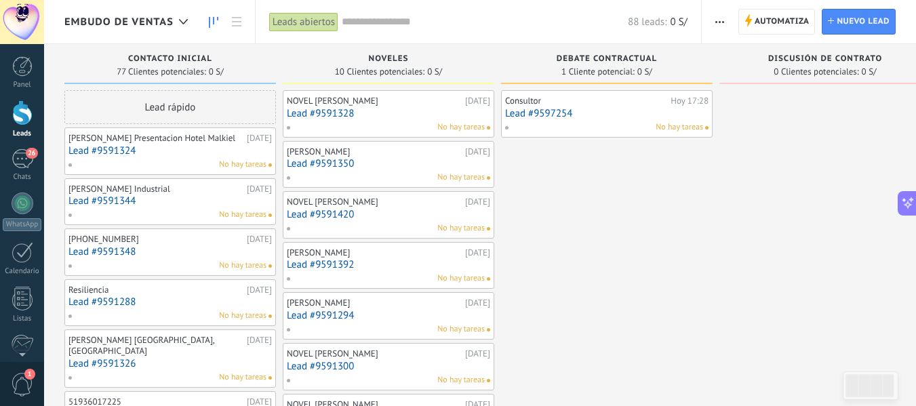
click at [716, 20] on span "button" at bounding box center [719, 22] width 9 height 26
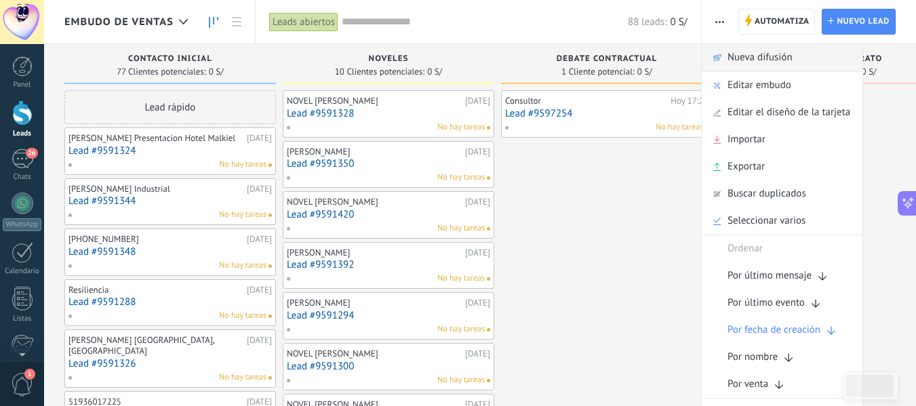
click at [741, 57] on span "Nueva difusión" at bounding box center [759, 57] width 65 height 27
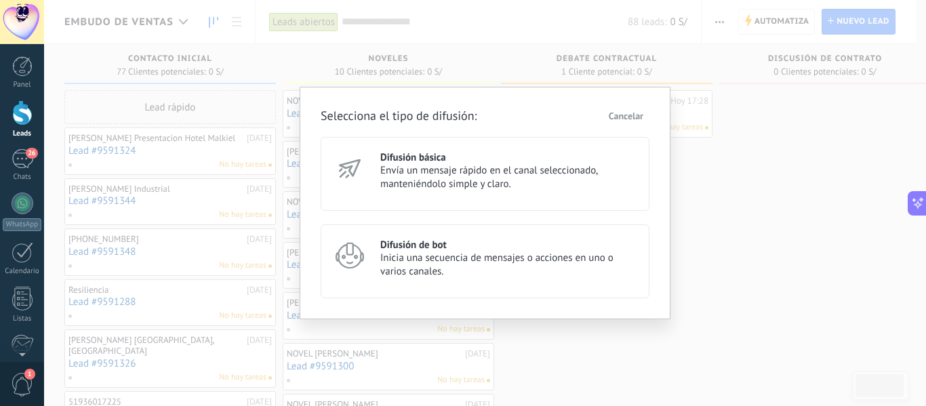
click at [430, 169] on span "Envía un mensaje rápido en el canal seleccionado, manteniéndolo simple y claro." at bounding box center [508, 177] width 257 height 27
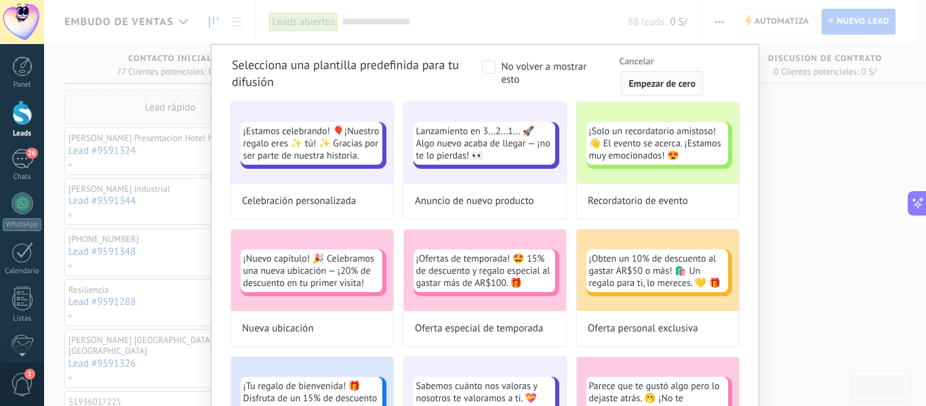
click at [671, 82] on span "Empezar de cero" at bounding box center [661, 83] width 67 height 9
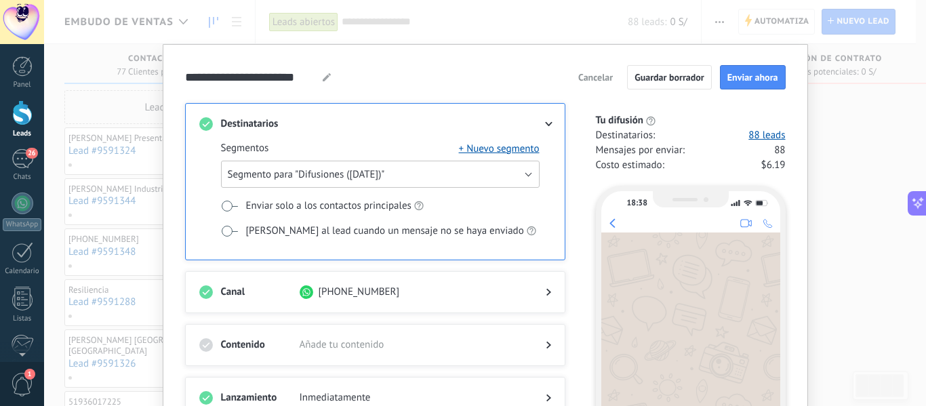
click at [517, 175] on button "Segmento para "Difusiones (04.10.2025)"" at bounding box center [380, 174] width 319 height 27
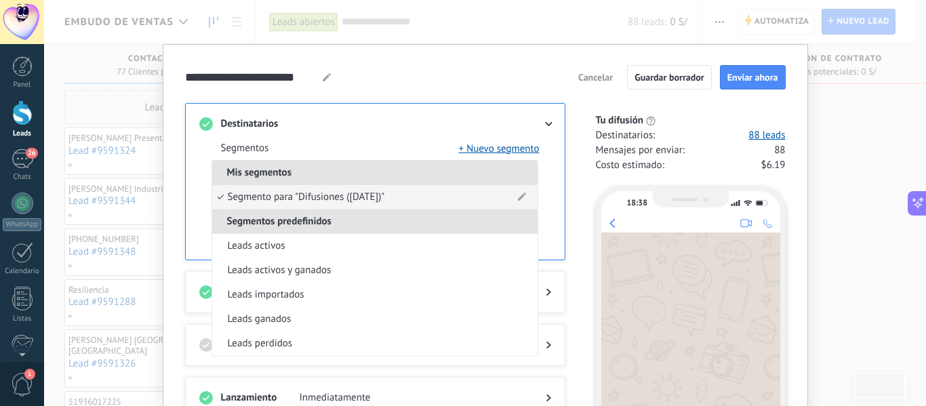
click at [385, 197] on span "Segmento para "Difusiones (04.10.2025)"" at bounding box center [306, 198] width 157 height 14
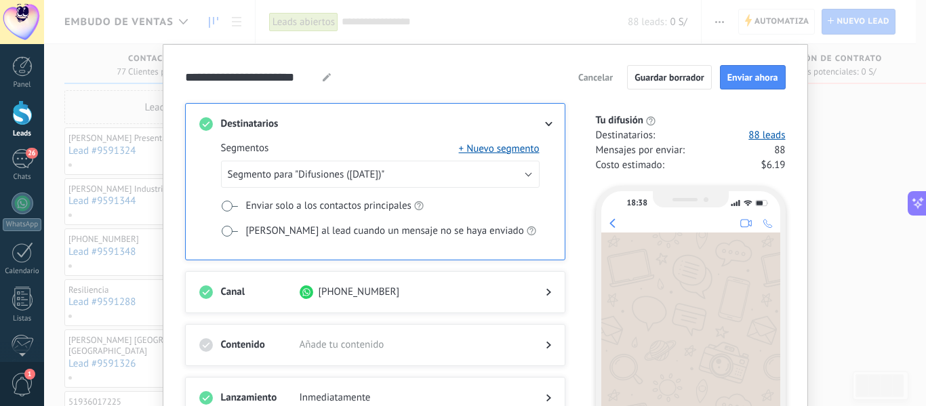
scroll to position [203, 0]
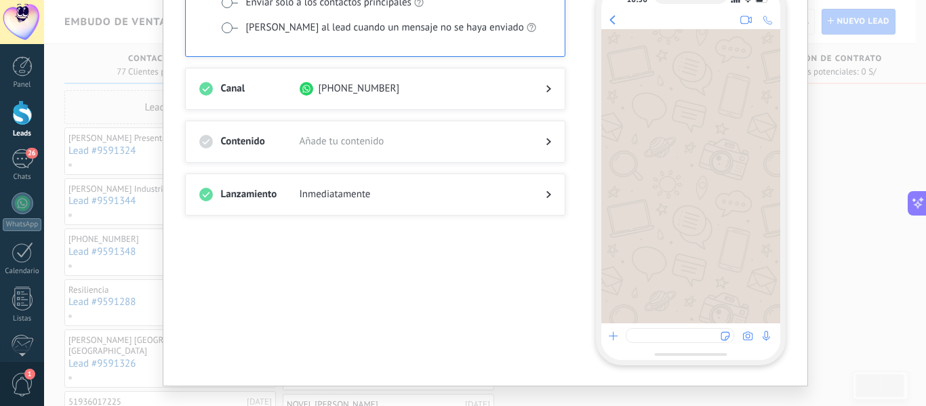
click at [546, 140] on icon at bounding box center [548, 142] width 5 height 8
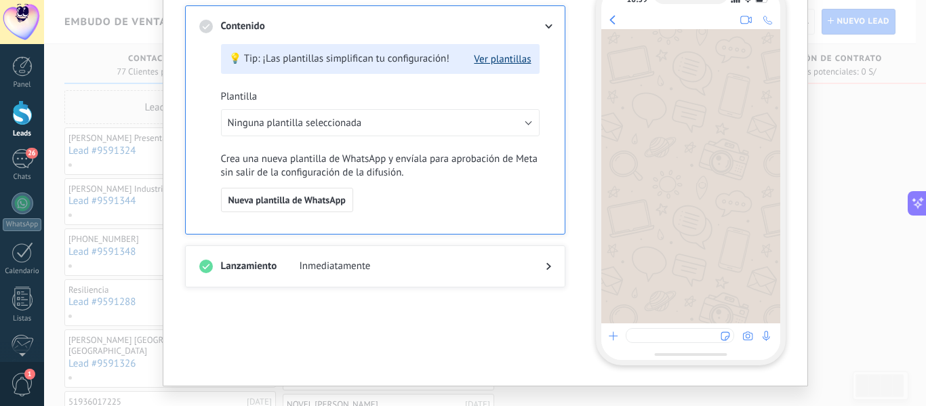
click at [489, 56] on button "Ver plantillas" at bounding box center [502, 59] width 57 height 13
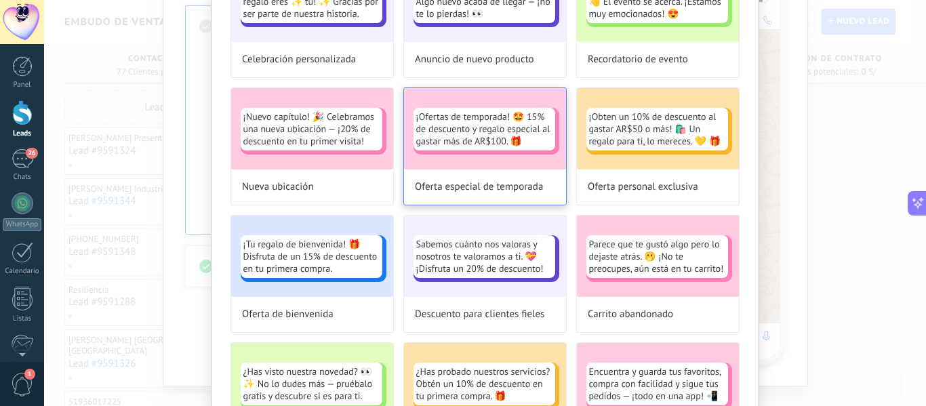
scroll to position [0, 0]
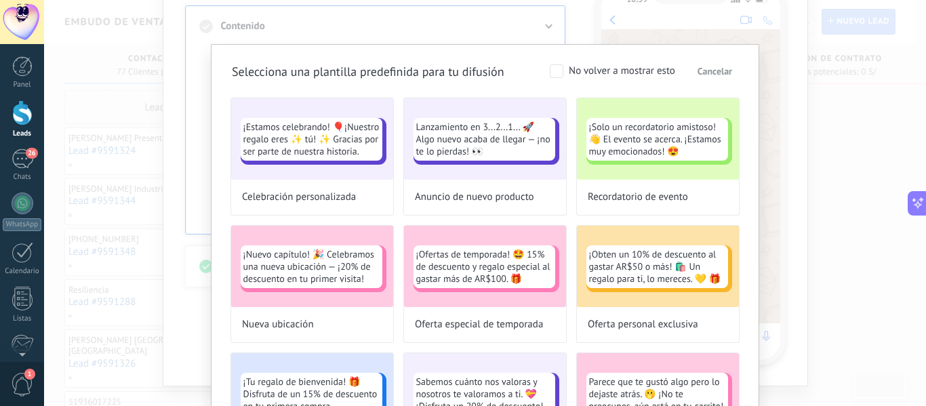
click at [713, 73] on span "Cancelar" at bounding box center [715, 70] width 35 height 9
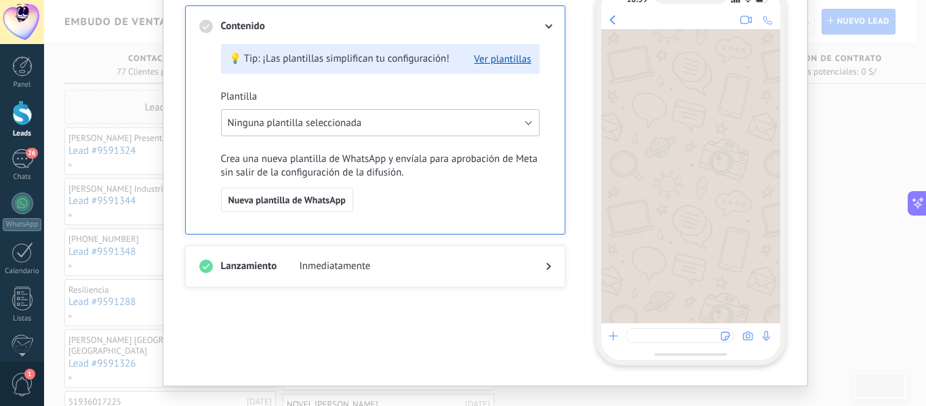
click at [447, 123] on button "Ninguna plantilla seleccionada" at bounding box center [380, 122] width 319 height 27
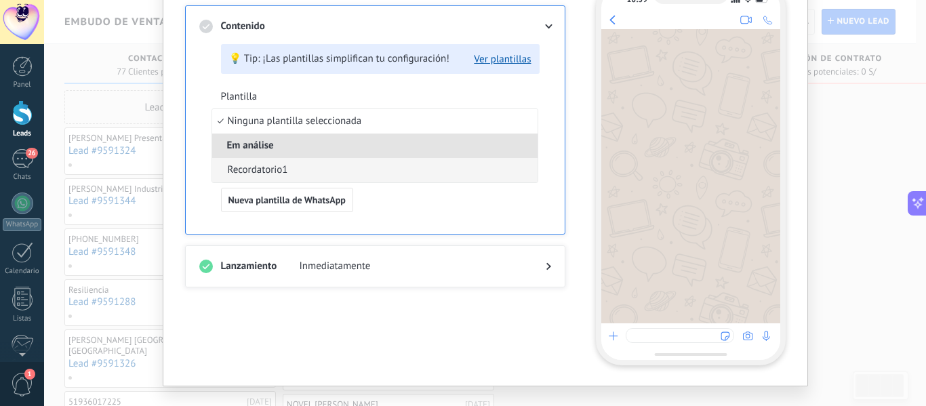
click at [296, 172] on li "Recordatorio1" at bounding box center [374, 170] width 325 height 24
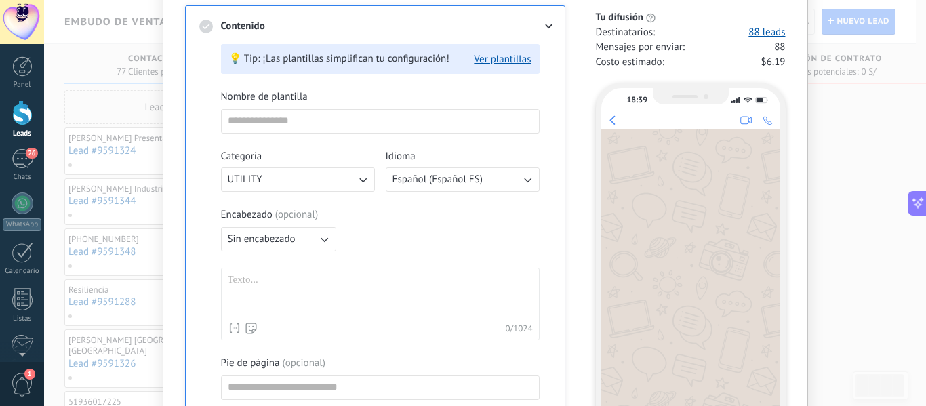
type input "**********"
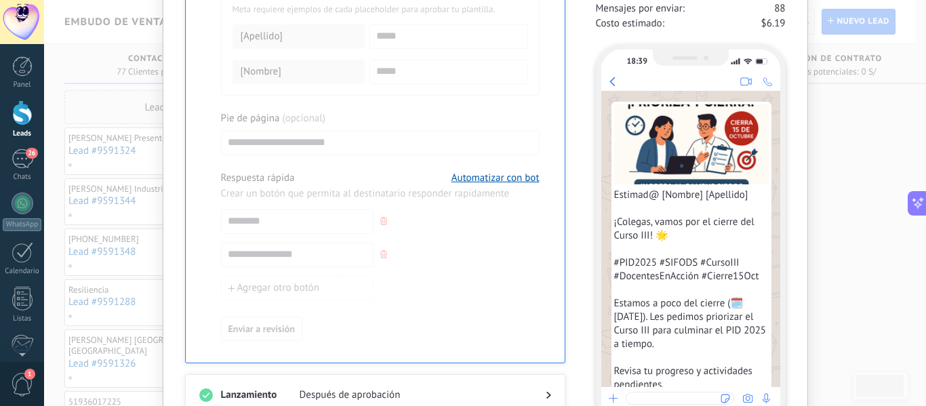
scroll to position [921, 0]
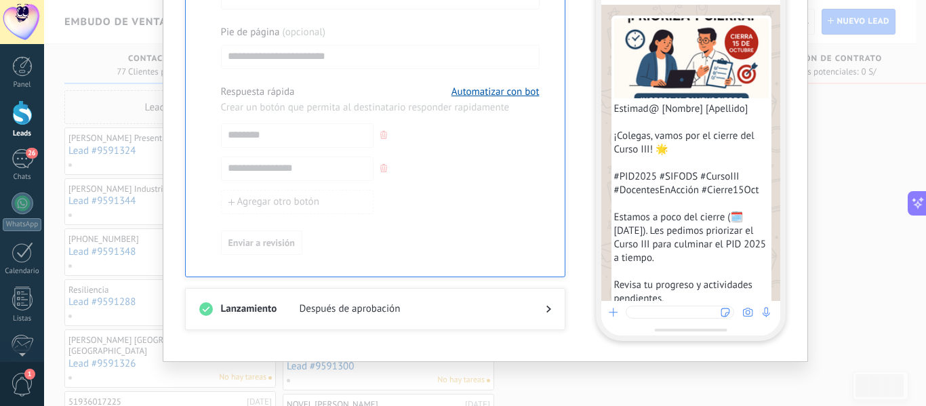
click at [546, 307] on icon at bounding box center [548, 309] width 5 height 8
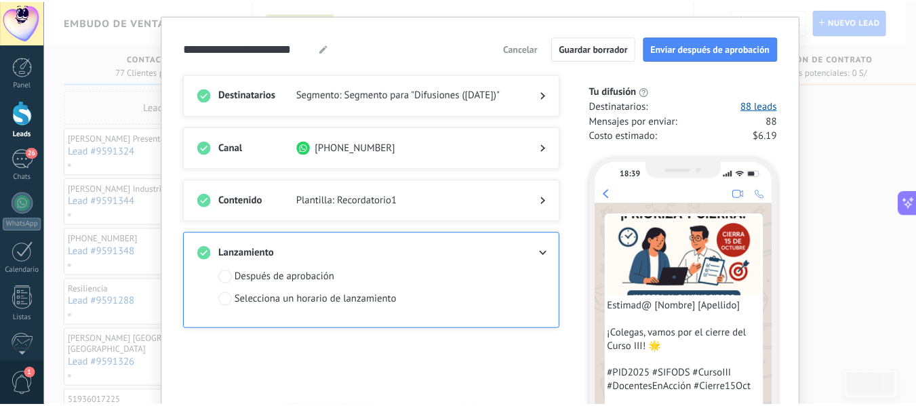
scroll to position [0, 0]
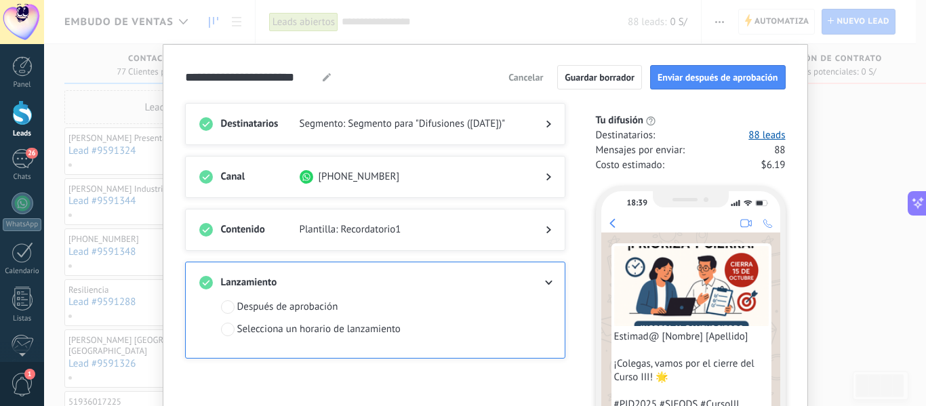
click at [532, 75] on span "Cancelar" at bounding box center [525, 77] width 35 height 9
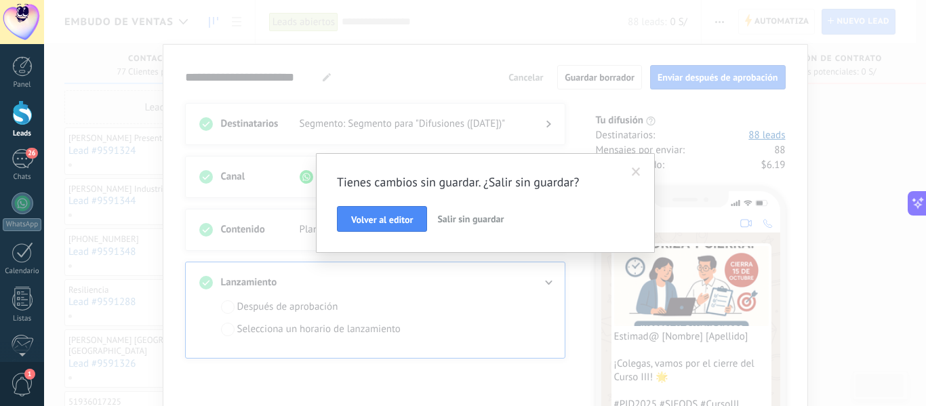
click at [468, 215] on span "Salir sin guardar" at bounding box center [470, 219] width 66 height 12
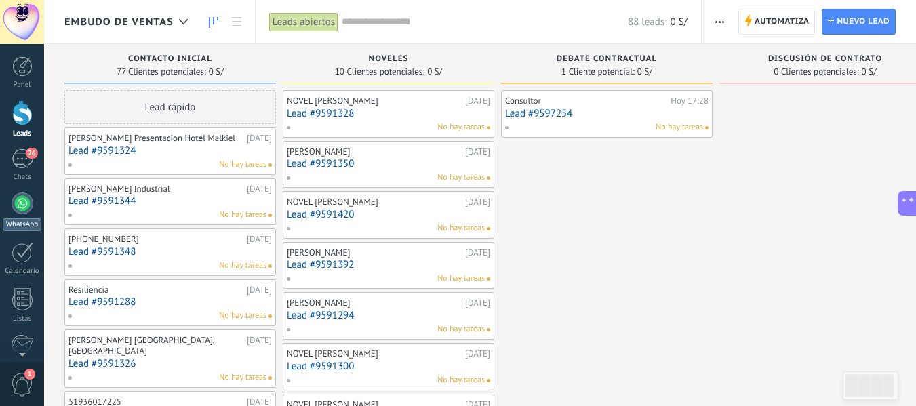
click at [21, 211] on div at bounding box center [23, 204] width 22 height 22
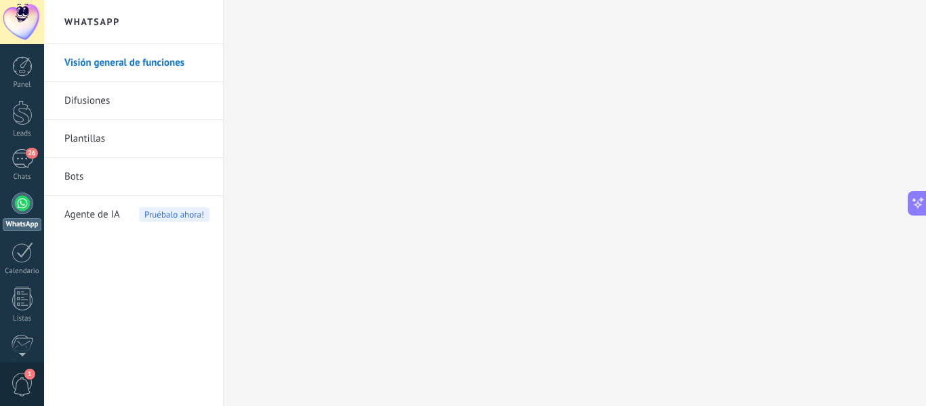
click at [111, 141] on link "Plantillas" at bounding box center [136, 139] width 145 height 38
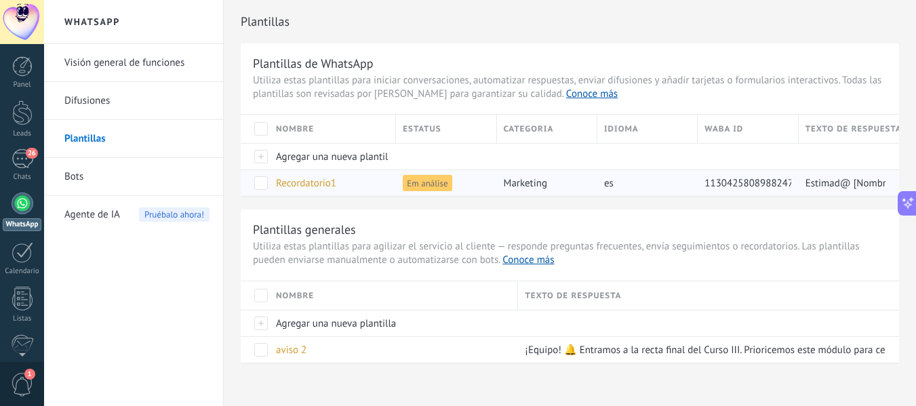
click at [260, 180] on span at bounding box center [261, 183] width 14 height 14
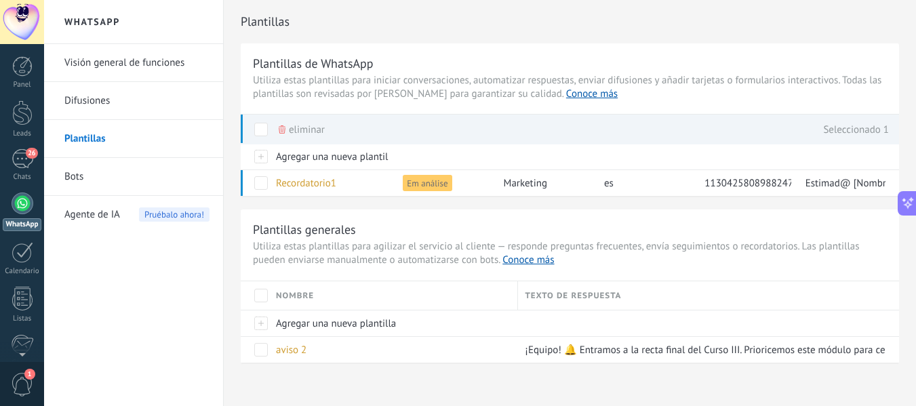
click at [298, 126] on span "eliminar" at bounding box center [307, 130] width 36 height 26
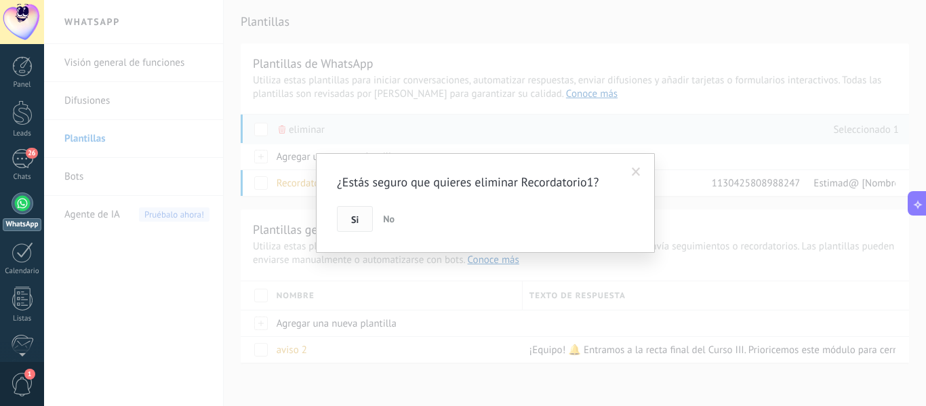
click at [353, 218] on span "Si" at bounding box center [354, 219] width 7 height 9
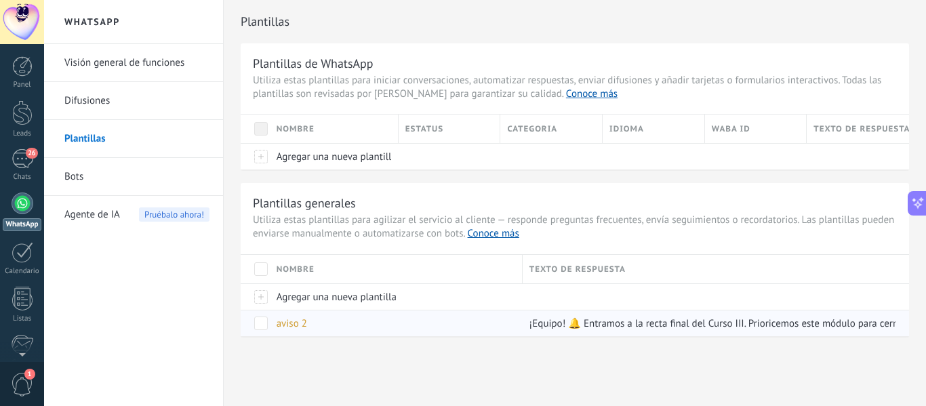
click at [262, 325] on span at bounding box center [261, 324] width 14 height 14
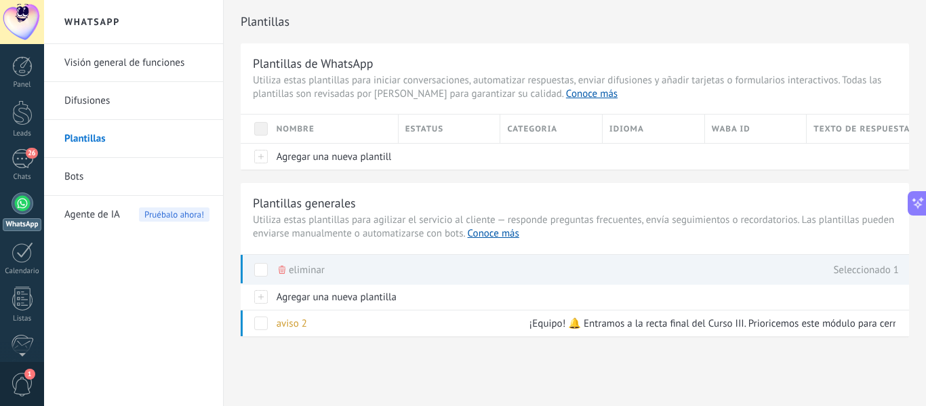
click at [304, 271] on span "eliminar" at bounding box center [307, 270] width 36 height 26
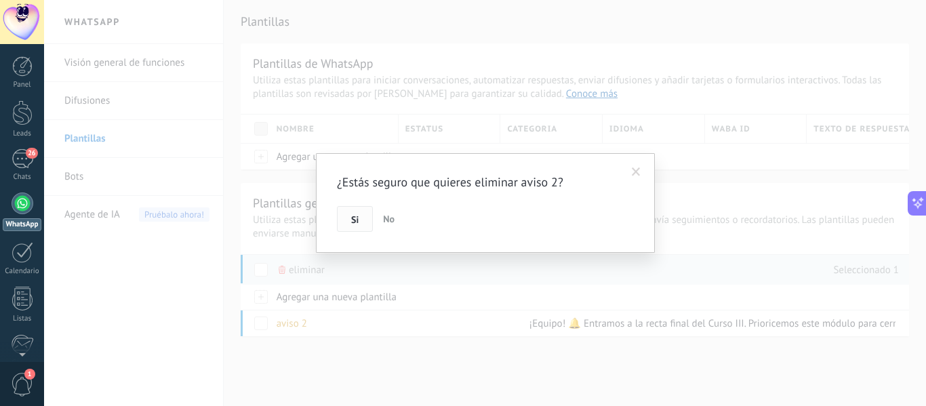
click at [357, 220] on span "Si" at bounding box center [354, 219] width 7 height 9
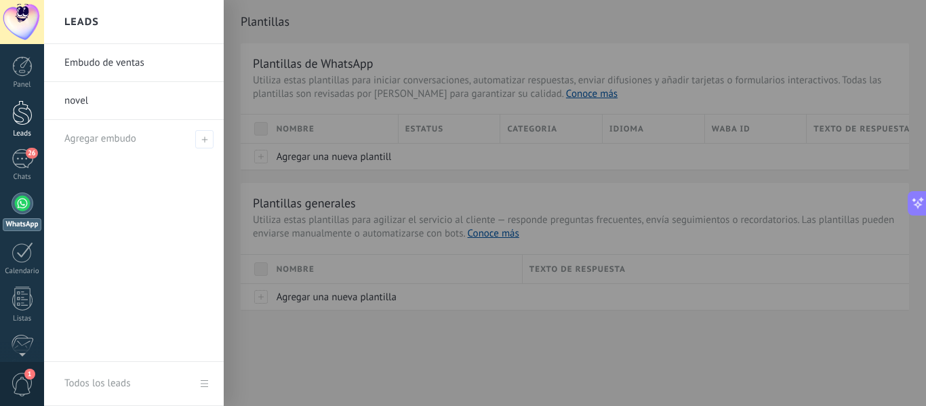
click at [18, 112] on div at bounding box center [22, 112] width 20 height 25
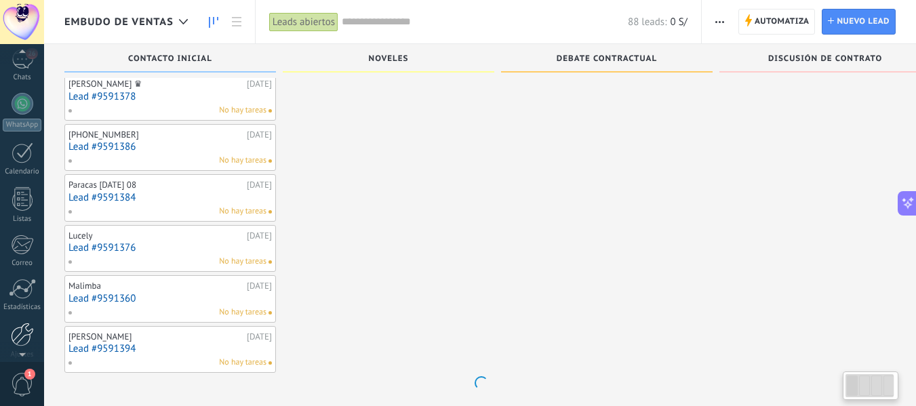
scroll to position [784, 0]
click at [22, 334] on div at bounding box center [22, 335] width 23 height 24
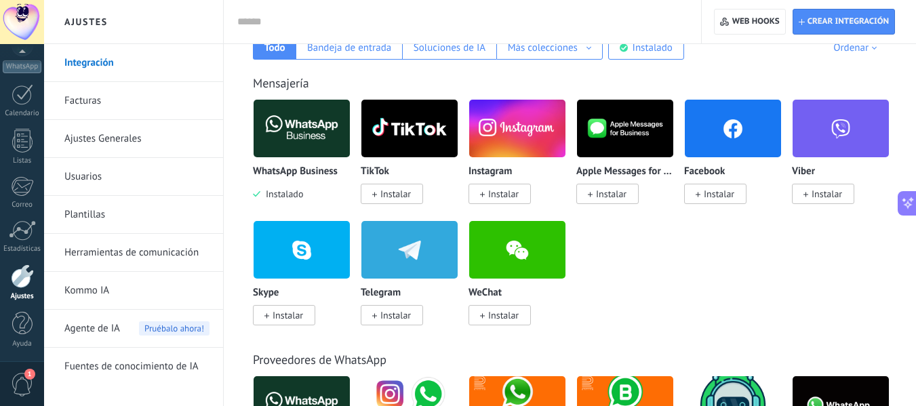
scroll to position [271, 0]
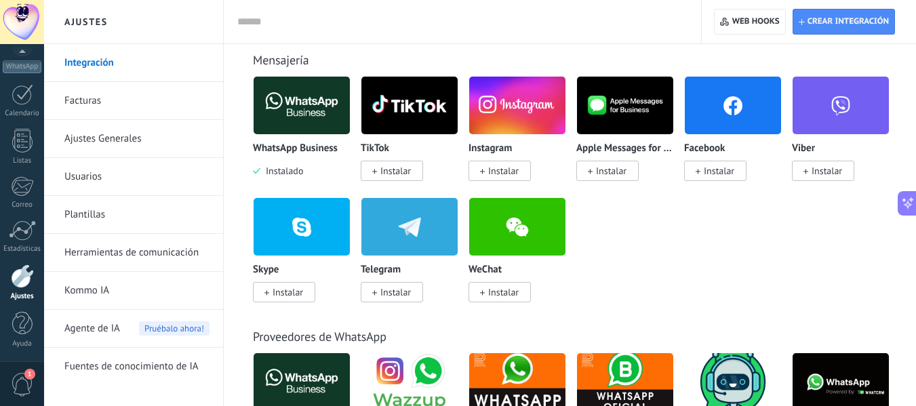
click at [24, 283] on div at bounding box center [22, 276] width 23 height 24
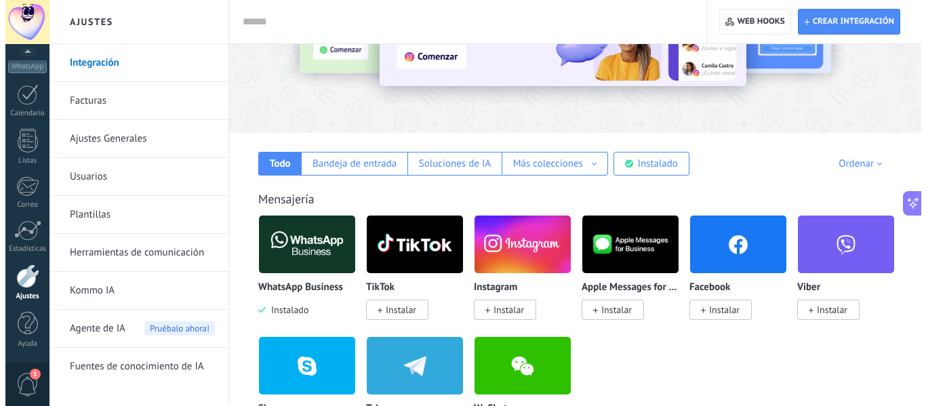
scroll to position [136, 0]
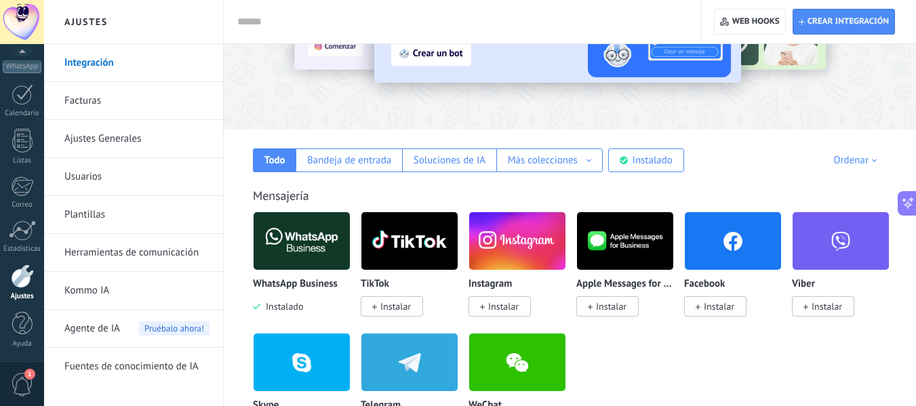
click at [305, 235] on img at bounding box center [302, 241] width 96 height 66
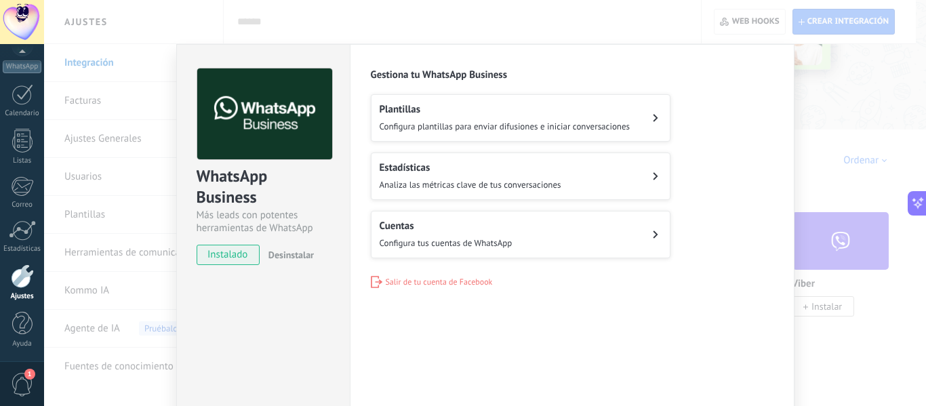
click at [296, 254] on span "Desinstalar" at bounding box center [290, 255] width 45 height 12
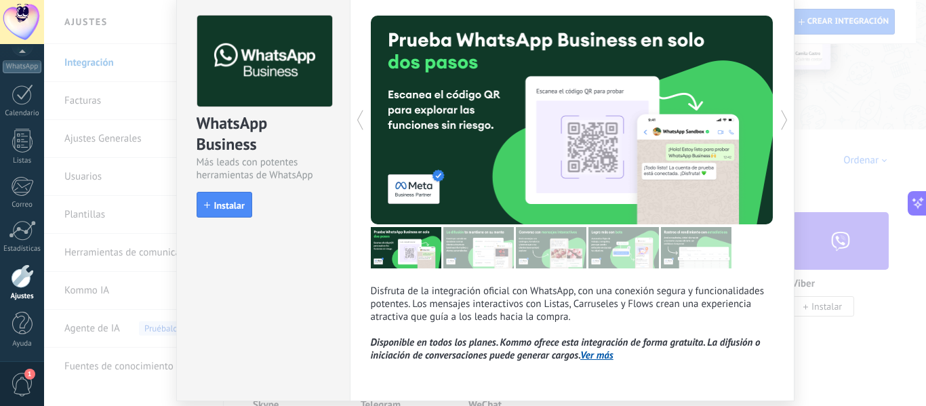
scroll to position [99, 0]
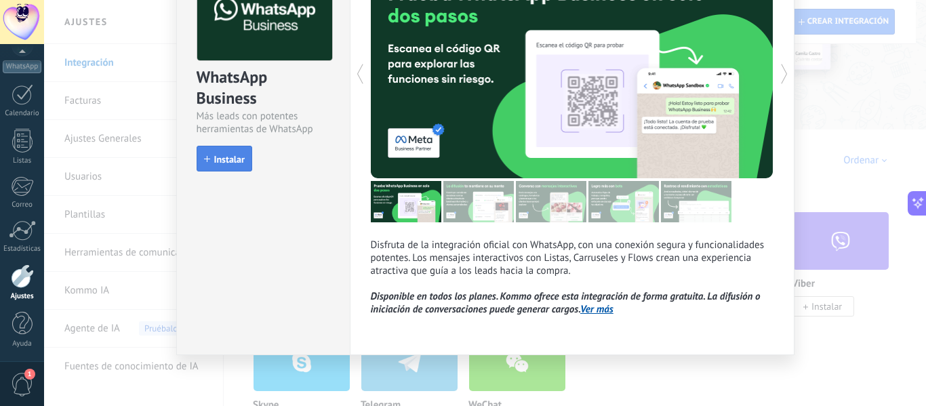
click at [226, 157] on span "Instalar" at bounding box center [229, 159] width 31 height 9
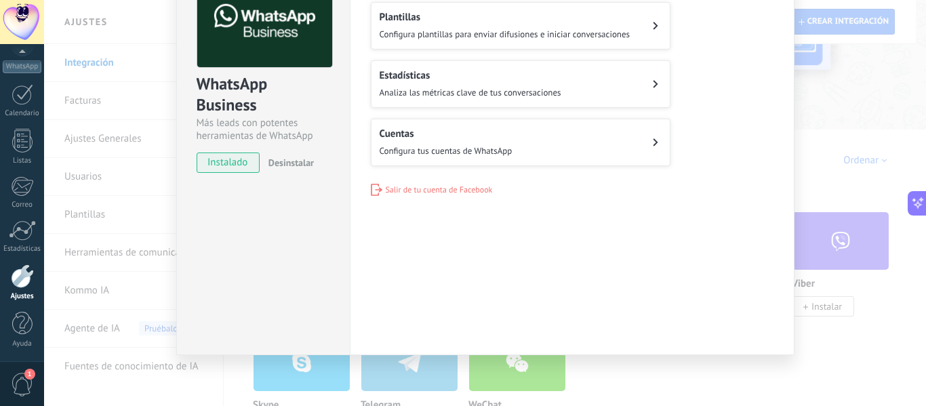
click at [428, 190] on span "Salir de tu cuenta de Facebook" at bounding box center [439, 190] width 107 height 10
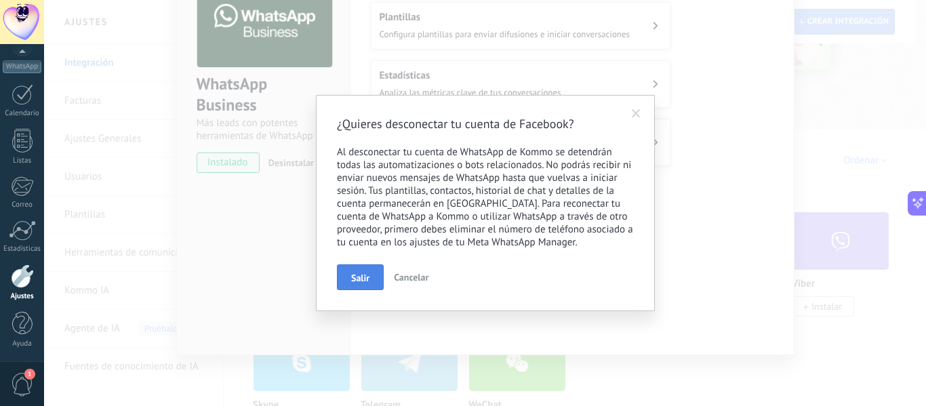
click at [370, 277] on button "Salir" at bounding box center [360, 277] width 47 height 26
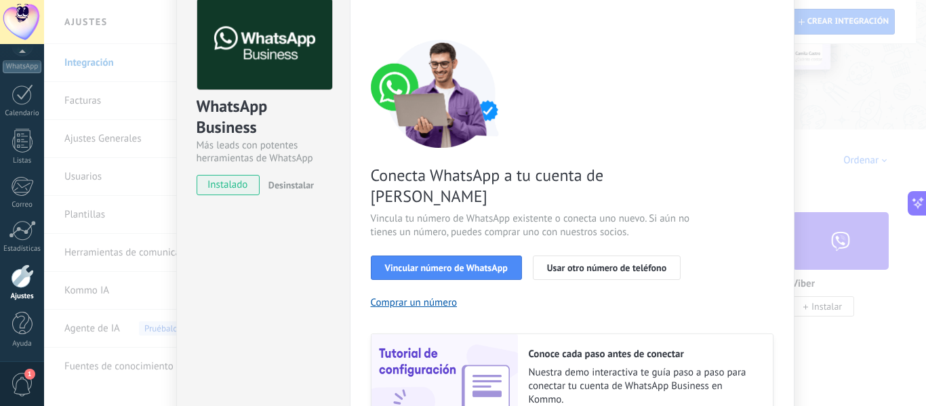
scroll to position [0, 0]
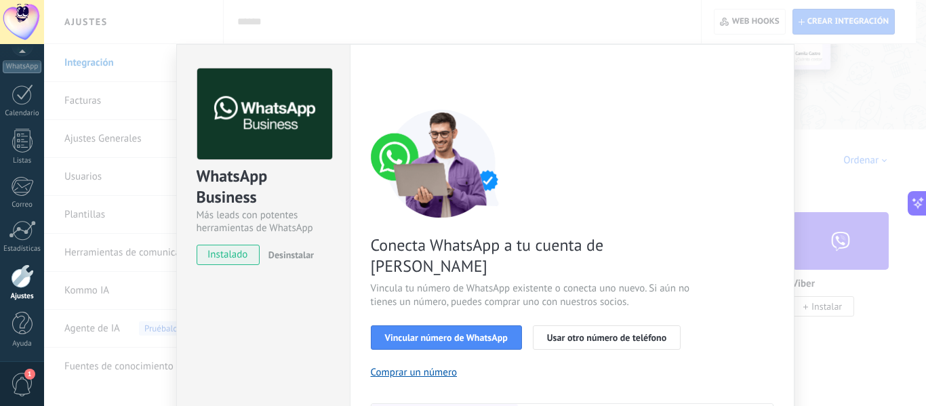
click at [305, 254] on span "Desinstalar" at bounding box center [290, 255] width 45 height 12
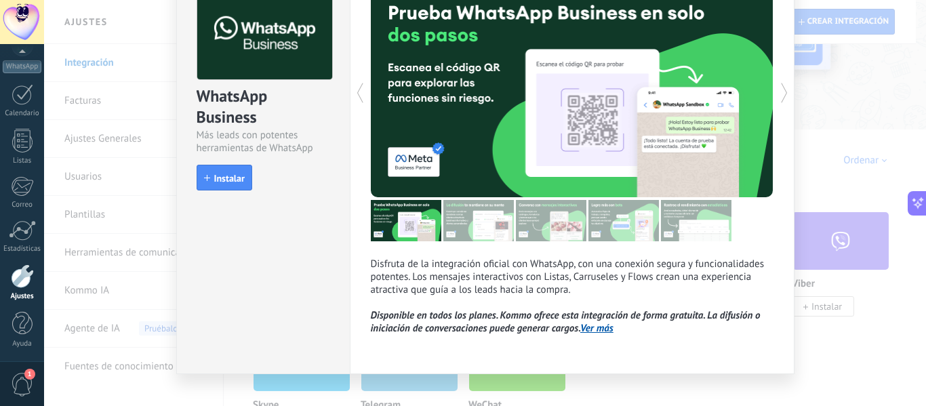
scroll to position [99, 0]
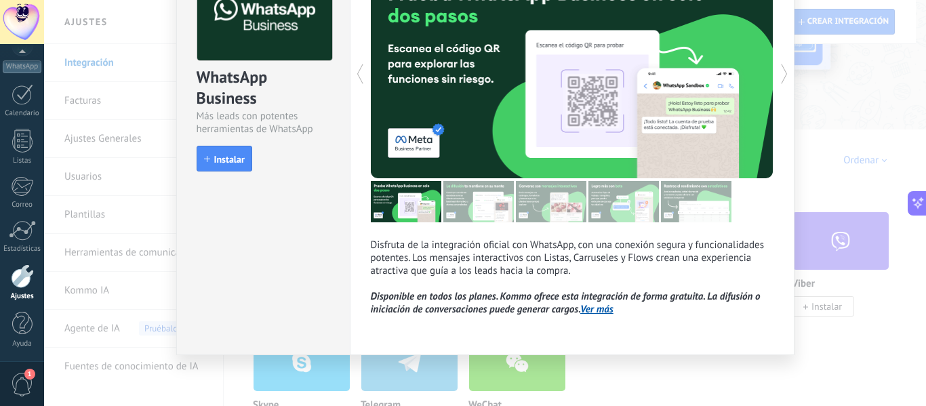
click at [98, 170] on div "WhatsApp Business Más leads con potentes herramientas de WhatsApp install Insta…" at bounding box center [485, 203] width 882 height 406
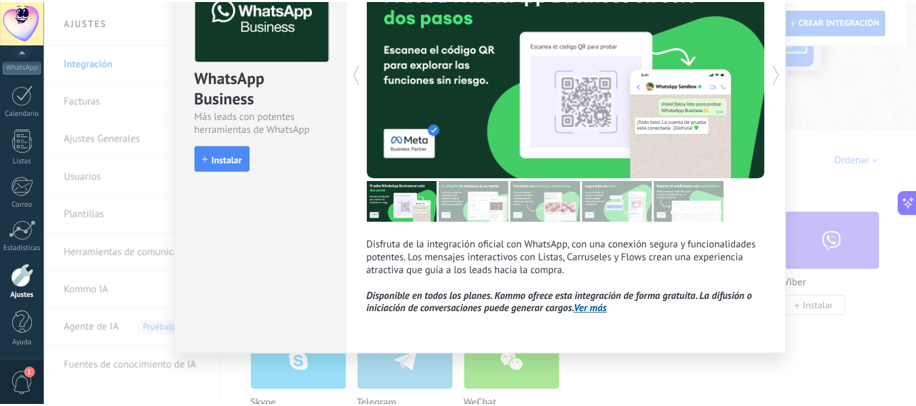
scroll to position [0, 0]
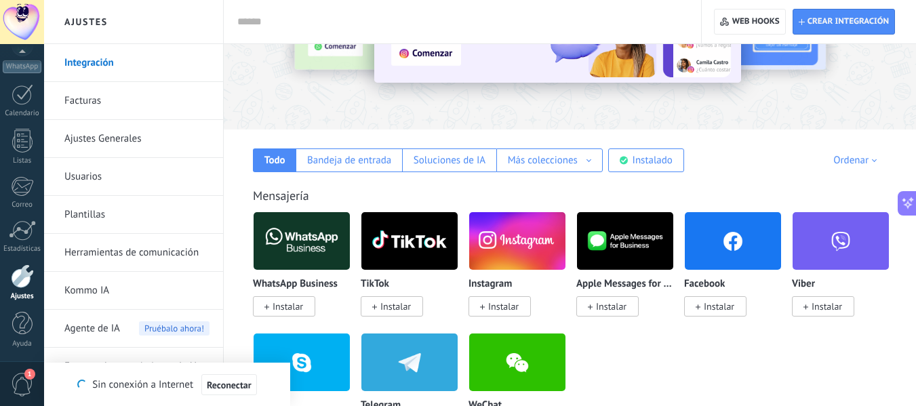
click at [96, 178] on link "Usuarios" at bounding box center [136, 177] width 145 height 38
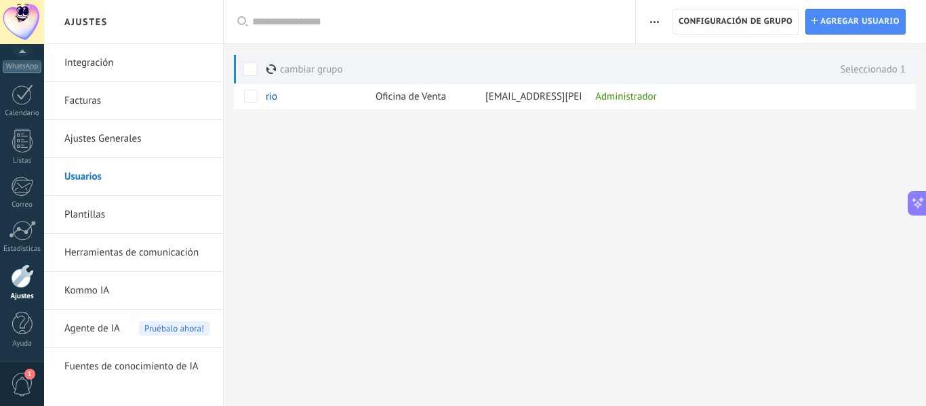
click at [660, 23] on button "button" at bounding box center [655, 22] width 20 height 26
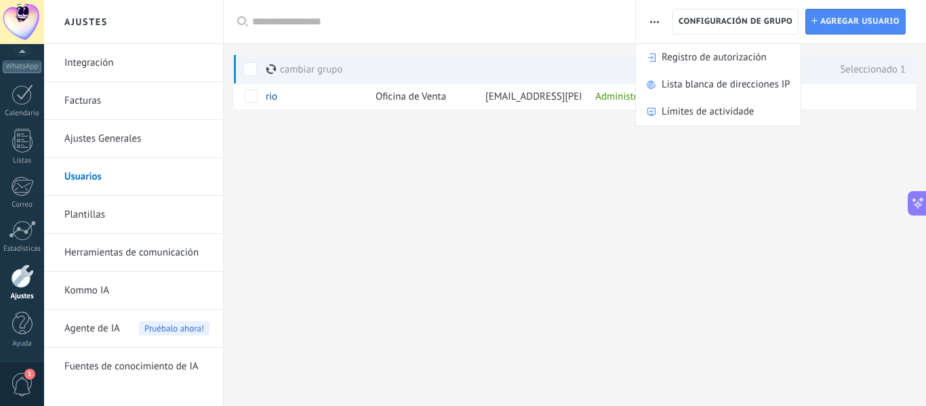
click at [621, 260] on div "Ajustes Integración Facturas Ajustes Generales Usuarios Plantillas Herramientas…" at bounding box center [485, 203] width 882 height 406
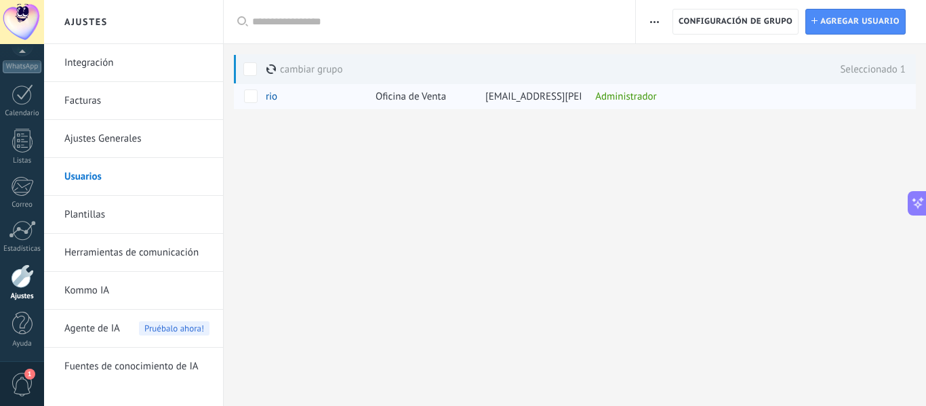
click at [631, 96] on div "Administrador" at bounding box center [639, 96] width 102 height 26
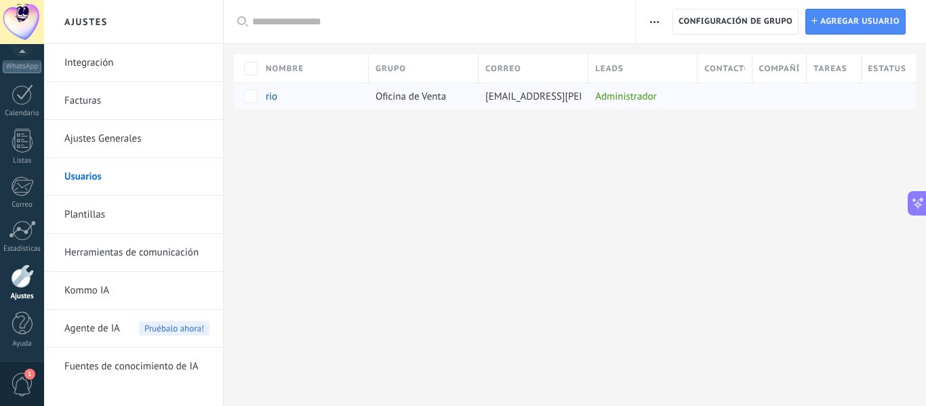
click at [631, 96] on div "Administrador" at bounding box center [639, 96] width 102 height 26
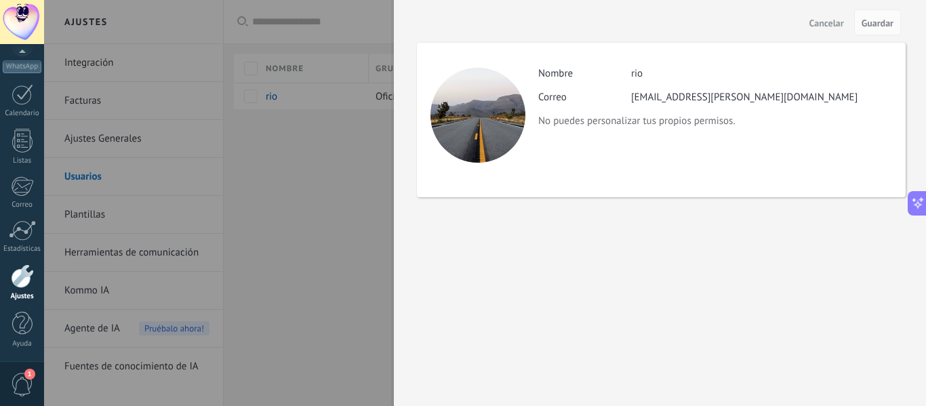
click at [841, 24] on span "Cancelar" at bounding box center [826, 22] width 35 height 9
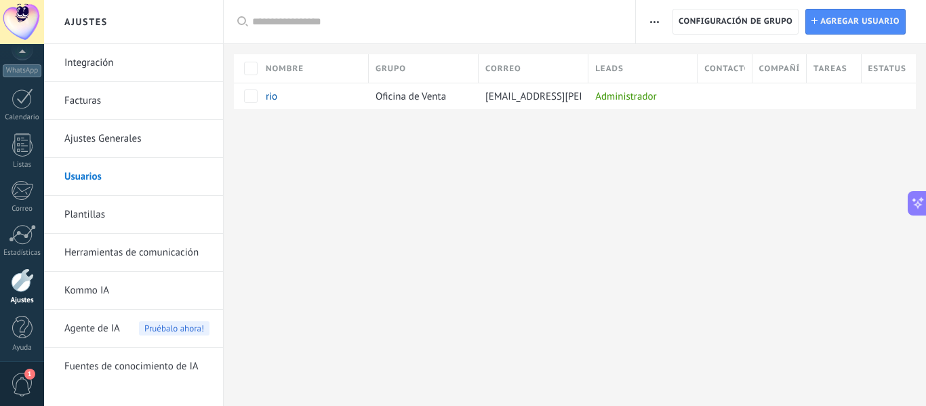
scroll to position [158, 0]
click at [269, 94] on span "rio" at bounding box center [272, 96] width 12 height 13
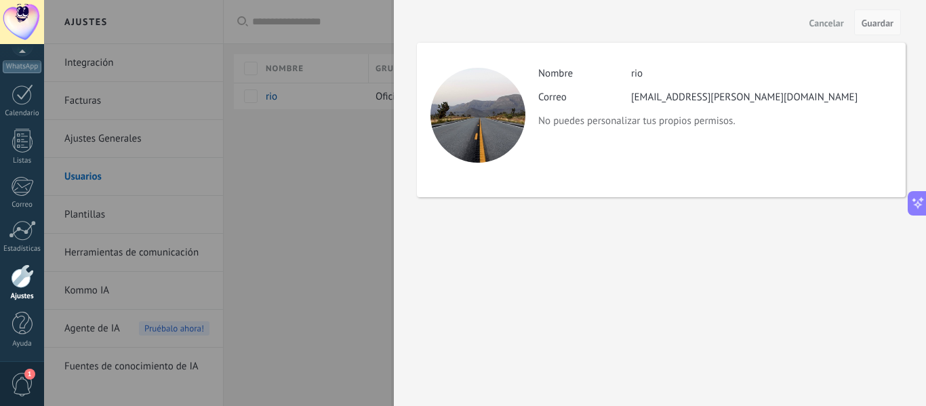
click at [872, 18] on span "Guardar" at bounding box center [878, 22] width 32 height 9
click at [829, 26] on span "Cancelar" at bounding box center [826, 22] width 35 height 9
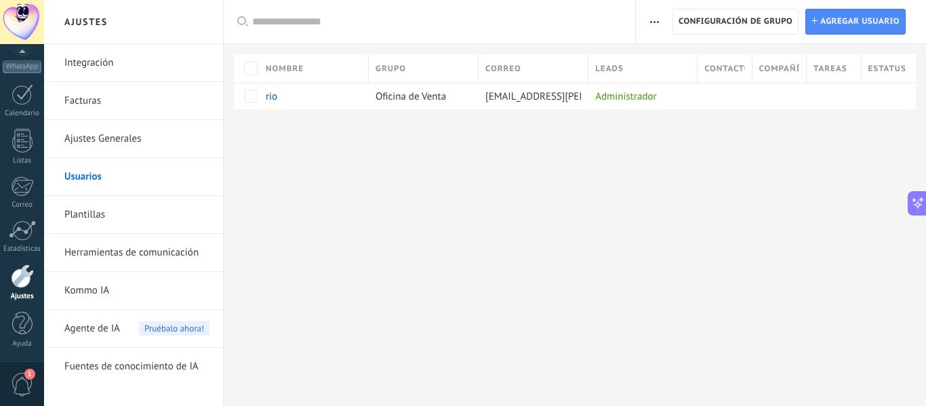
click at [31, 376] on span "1" at bounding box center [29, 374] width 11 height 11
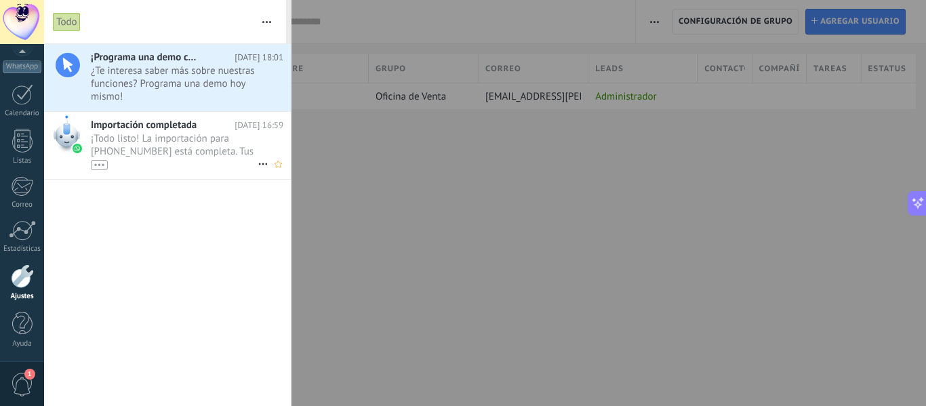
click at [157, 140] on span "¡Todo listo! La importación para +51 942 059 585 está completa. Tus datos de Wh…" at bounding box center [174, 151] width 167 height 38
click at [915, 191] on button at bounding box center [917, 202] width 19 height 24
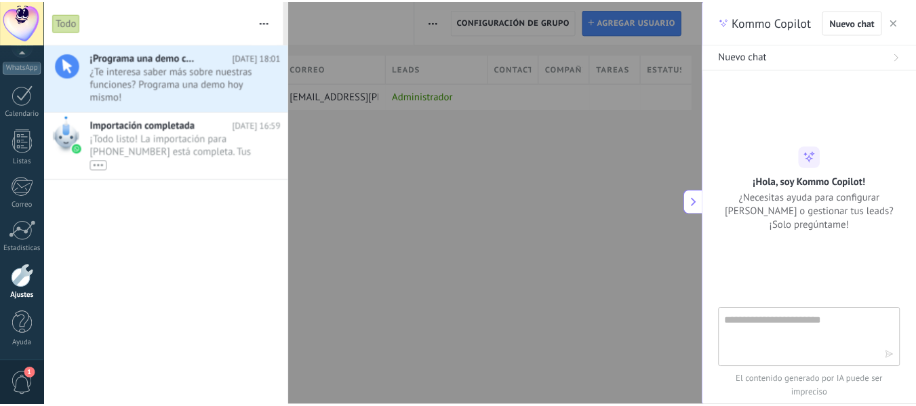
scroll to position [13, 0]
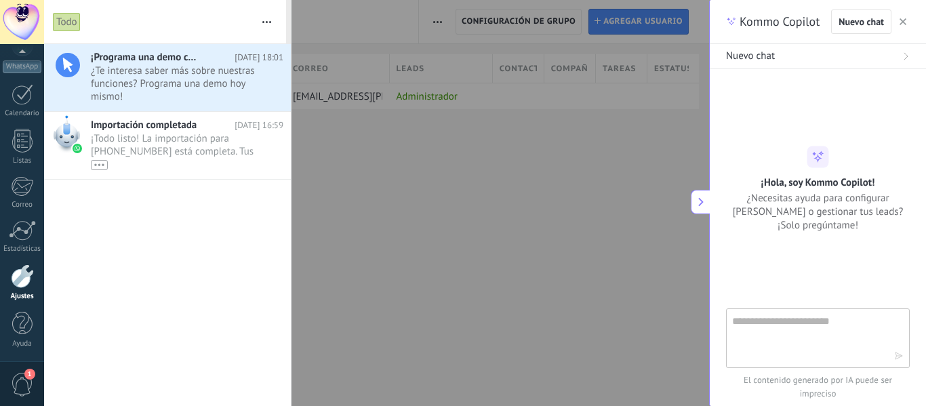
click at [904, 22] on icon "button" at bounding box center [903, 21] width 7 height 7
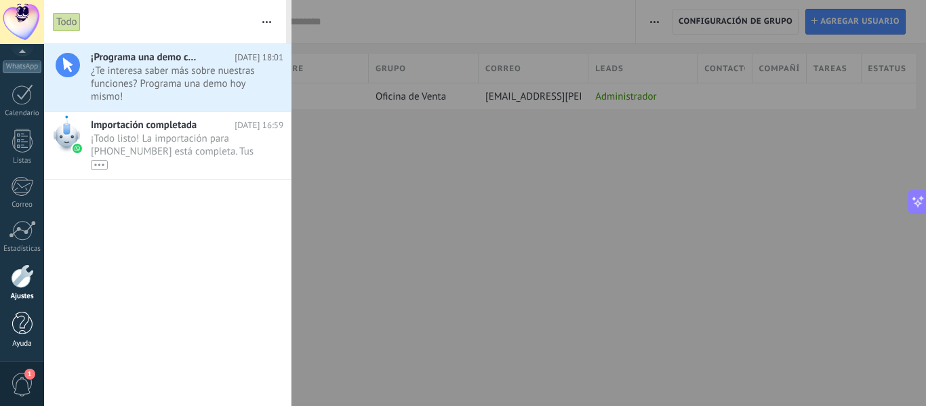
click at [20, 327] on div at bounding box center [22, 324] width 20 height 24
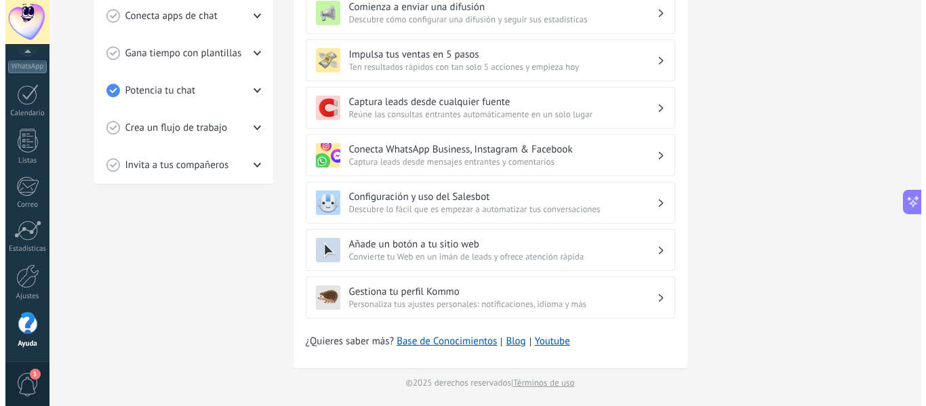
scroll to position [437, 0]
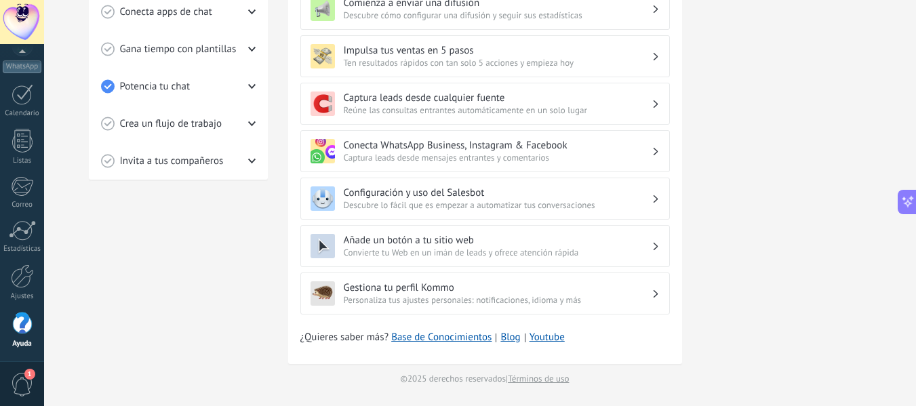
click at [16, 385] on span "1" at bounding box center [22, 385] width 23 height 24
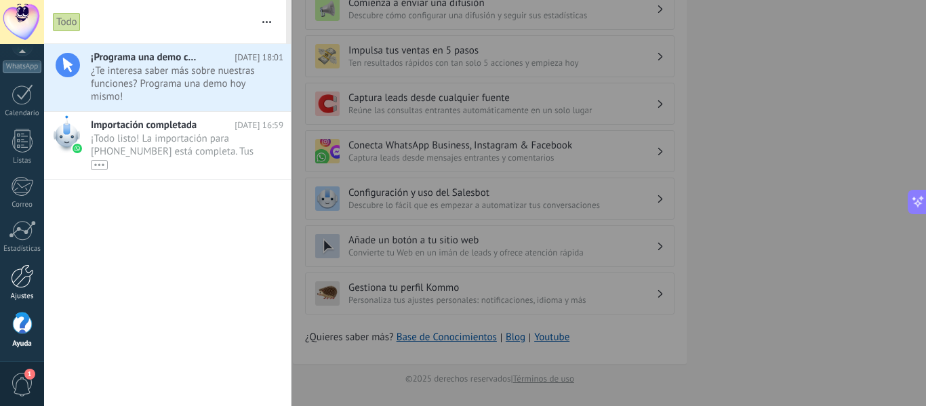
click at [24, 285] on div at bounding box center [22, 276] width 23 height 24
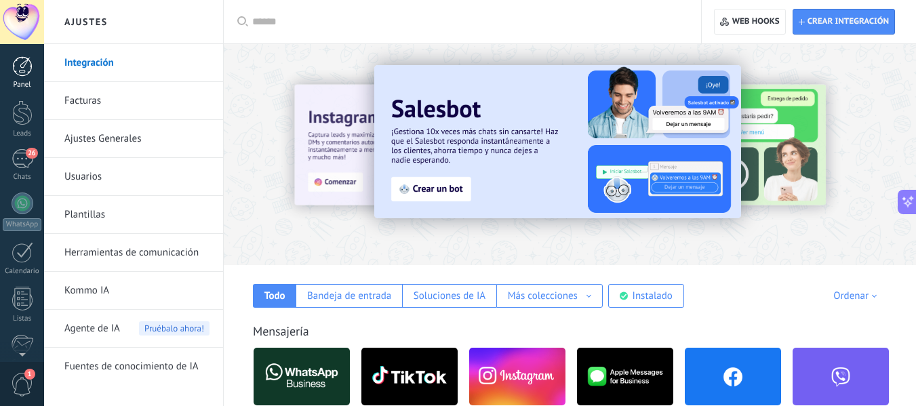
click at [28, 68] on div at bounding box center [22, 66] width 20 height 20
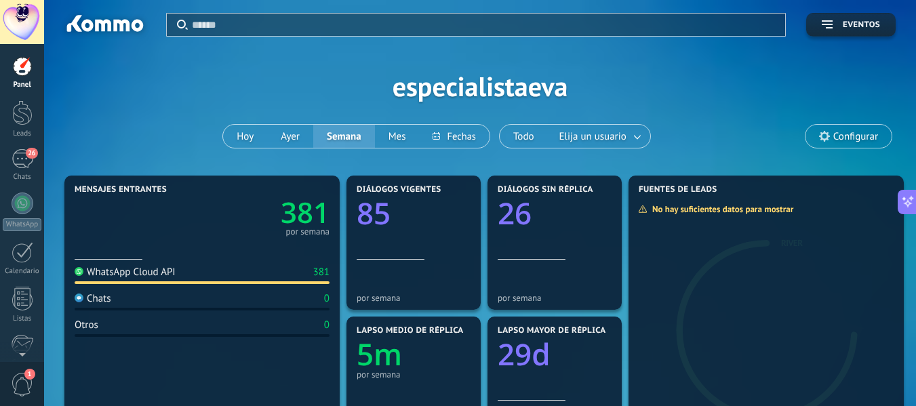
click at [860, 134] on span "Configurar" at bounding box center [855, 137] width 45 height 12
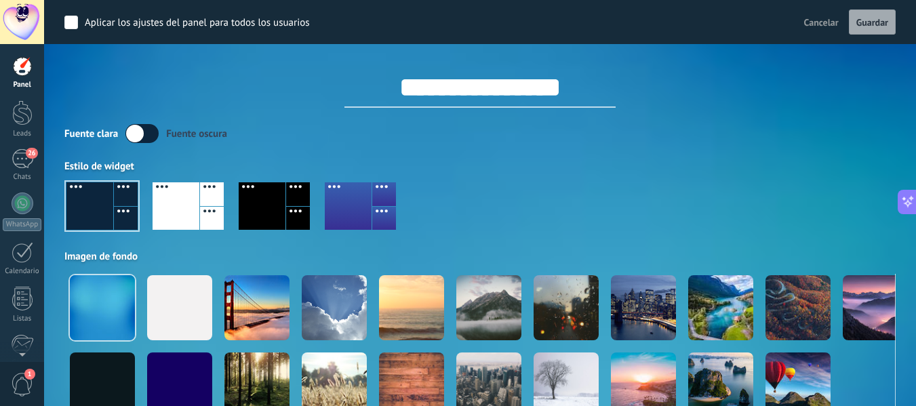
click at [12, 7] on div at bounding box center [22, 22] width 44 height 44
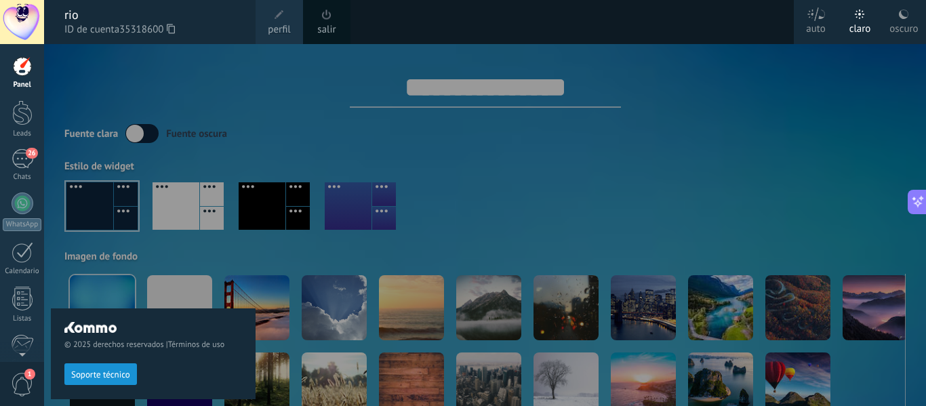
click at [97, 372] on span "Soporte técnico" at bounding box center [100, 374] width 59 height 9
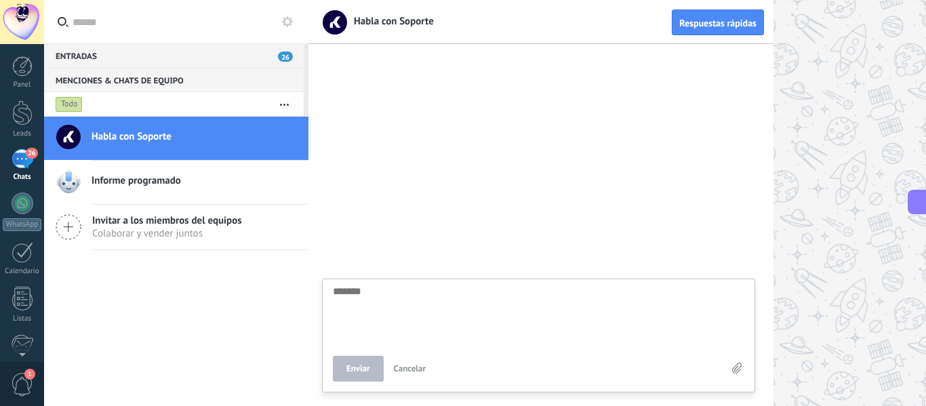
paste textarea "**********"
type textarea "**********"
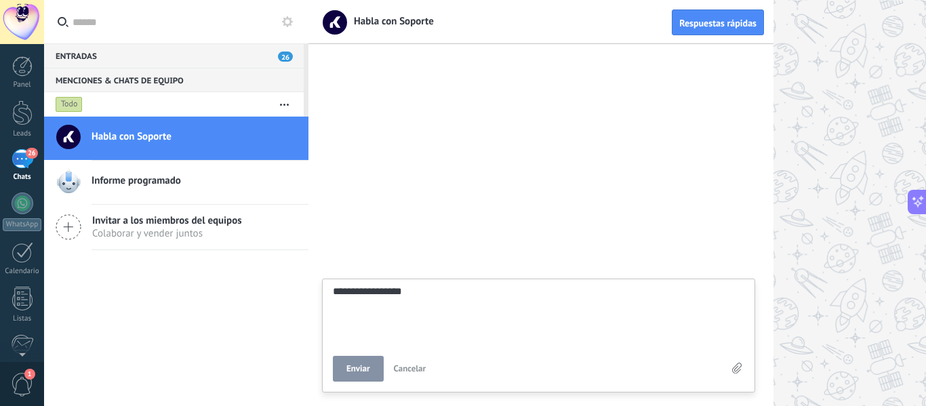
type textarea "**********"
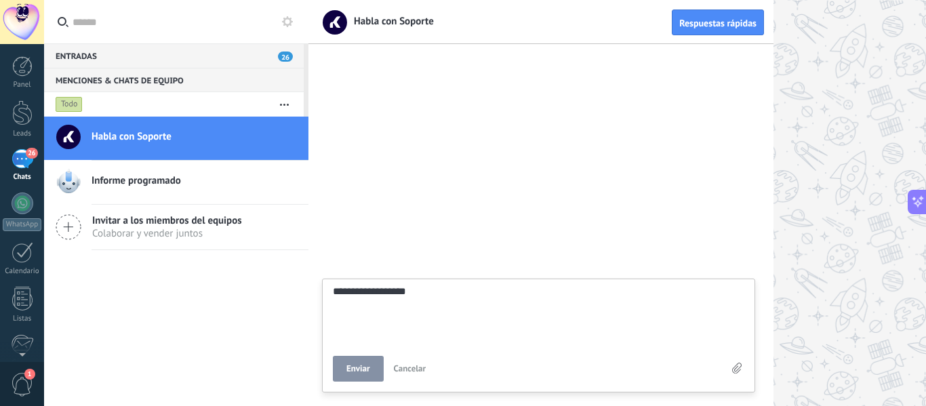
type textarea "**********"
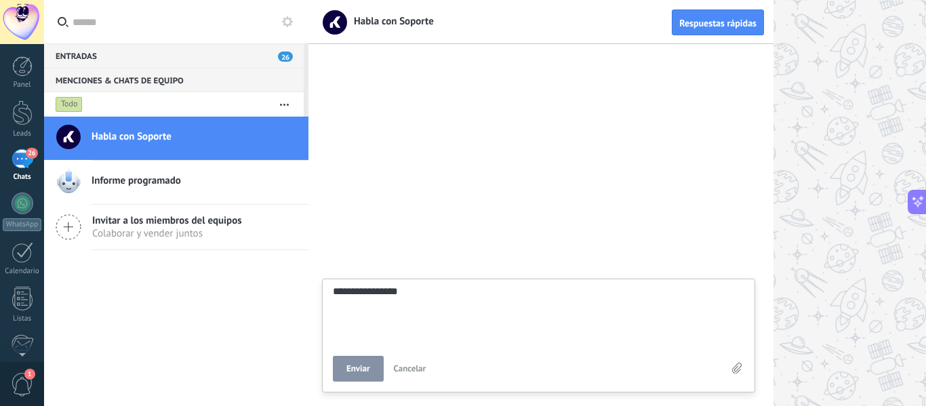
type textarea "**********"
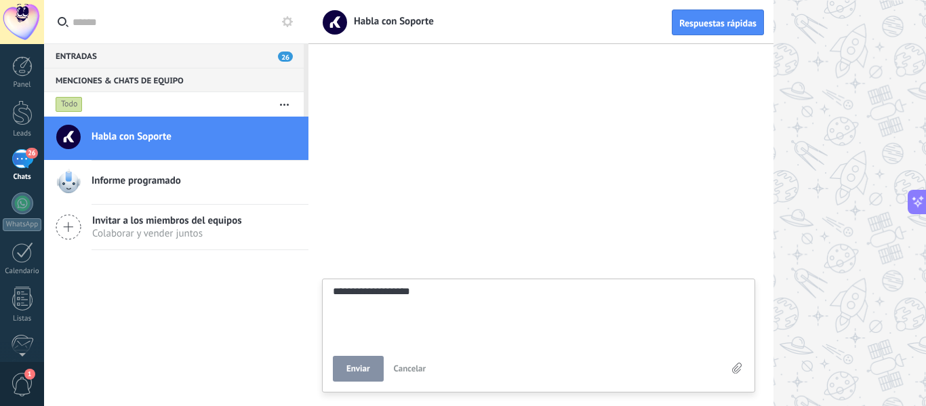
click at [360, 369] on span "Enviar" at bounding box center [358, 368] width 24 height 9
type textarea "*******"
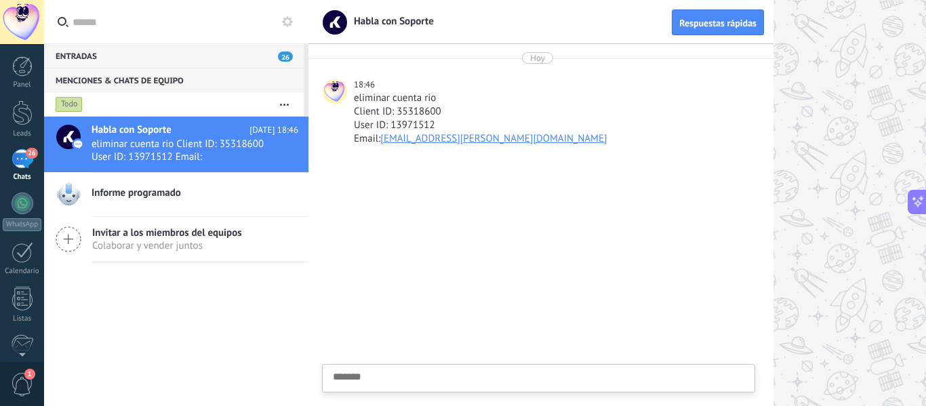
click at [379, 372] on textarea at bounding box center [539, 400] width 412 height 56
paste textarea "**********"
type textarea "**********"
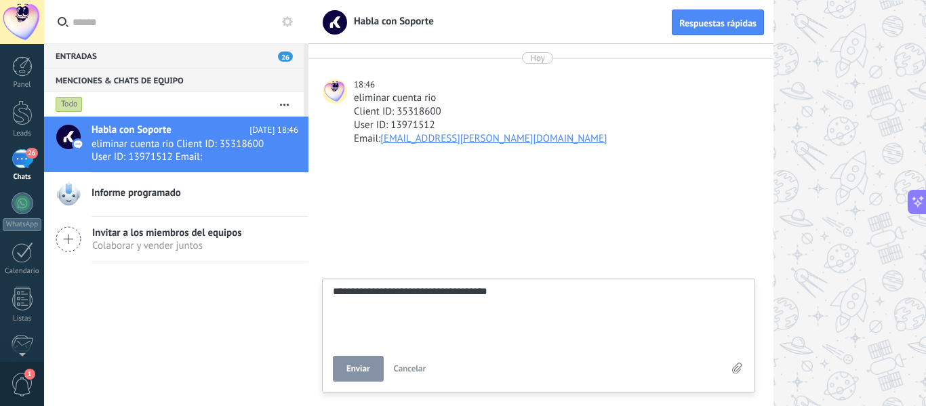
click at [443, 292] on textarea "**********" at bounding box center [539, 314] width 412 height 56
type textarea "**********"
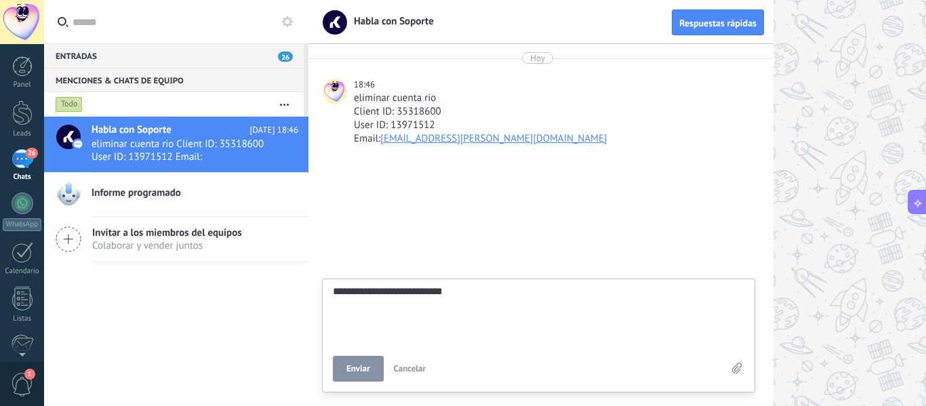
type textarea "**********"
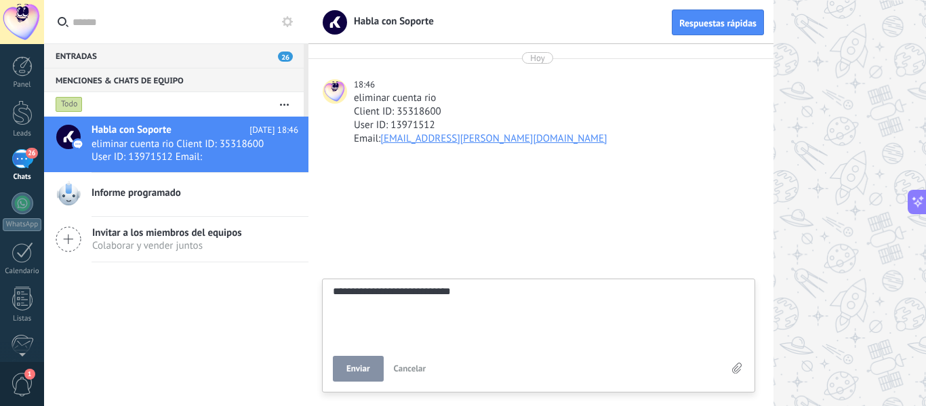
type textarea "**********"
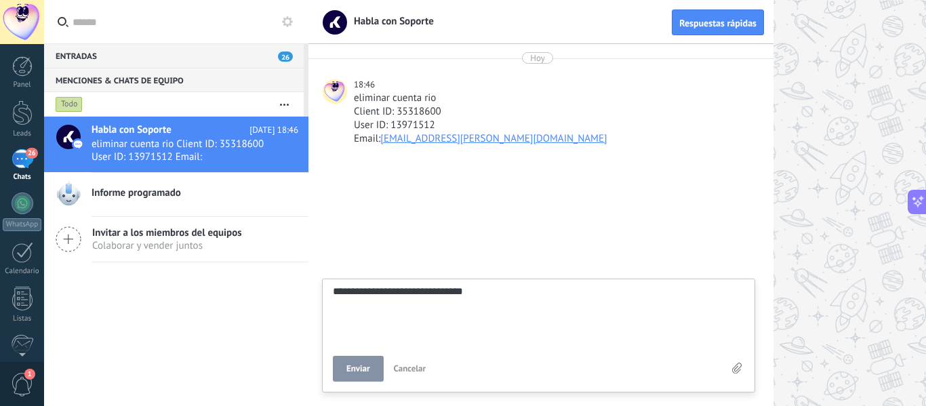
type textarea "**********"
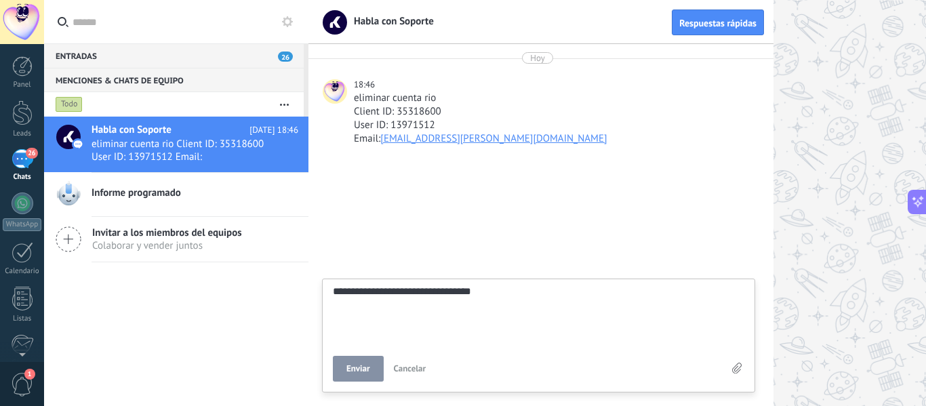
type textarea "**********"
drag, startPoint x: 398, startPoint y: 111, endPoint x: 405, endPoint y: 111, distance: 7.5
click at [405, 111] on div "Client ID: 35318600" at bounding box center [553, 112] width 399 height 14
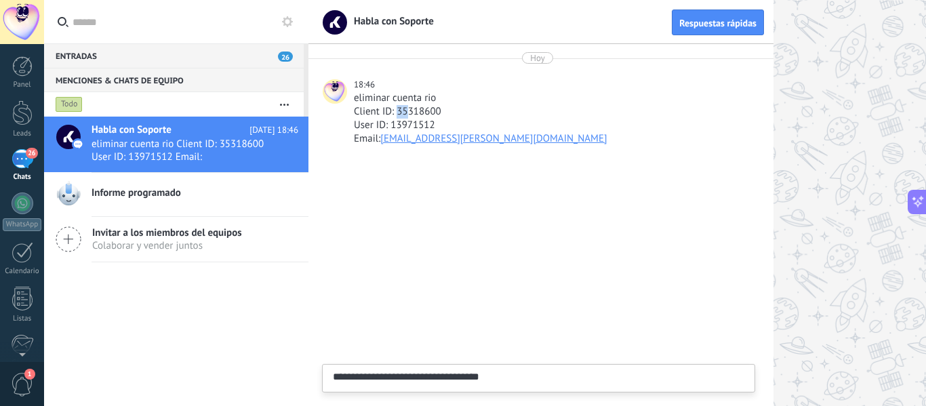
click at [405, 111] on div "Client ID: 35318600" at bounding box center [553, 112] width 399 height 14
drag, startPoint x: 399, startPoint y: 111, endPoint x: 441, endPoint y: 109, distance: 42.1
click at [441, 109] on div "Client ID: 35318600" at bounding box center [553, 112] width 399 height 14
copy div "35318600"
click at [513, 376] on textarea "**********" at bounding box center [539, 400] width 412 height 56
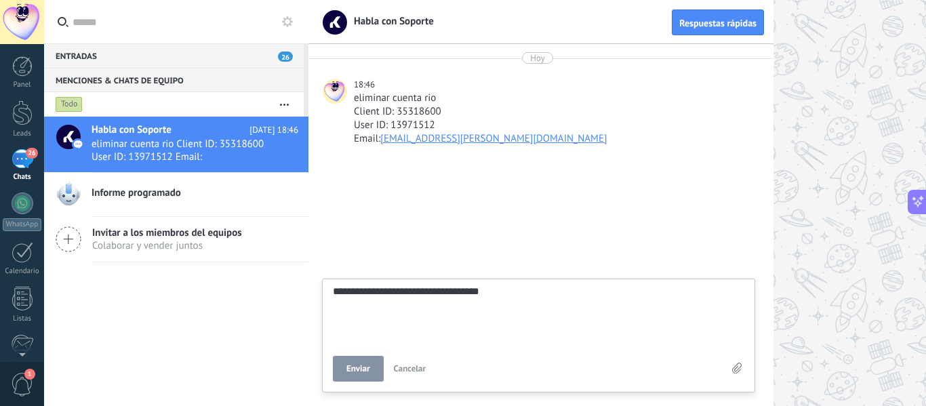
type textarea "**********"
paste textarea "*********"
type textarea "**********"
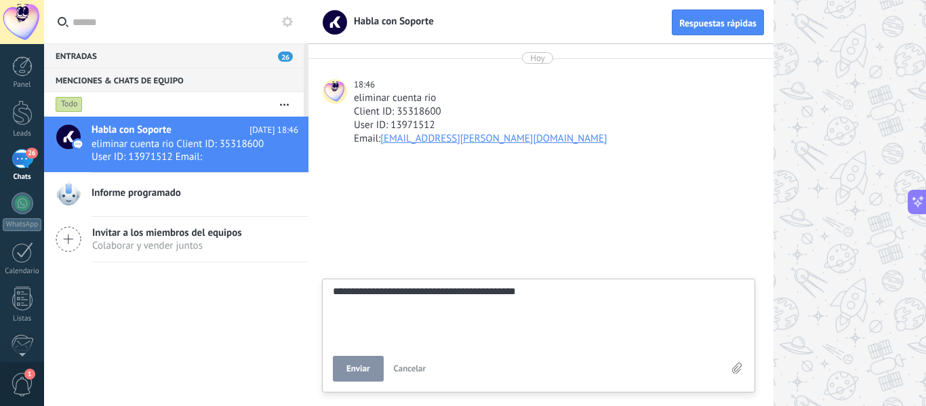
click at [362, 367] on span "Enviar" at bounding box center [358, 368] width 24 height 9
type textarea "*******"
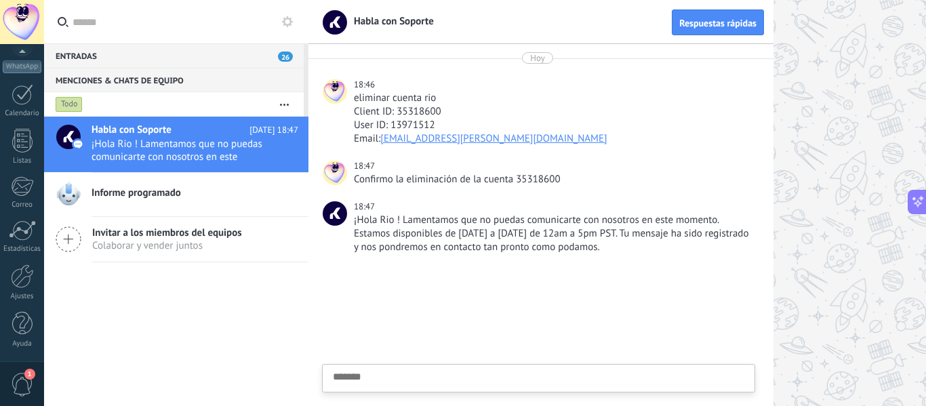
scroll to position [0, 0]
click at [293, 20] on button at bounding box center [287, 22] width 16 height 16
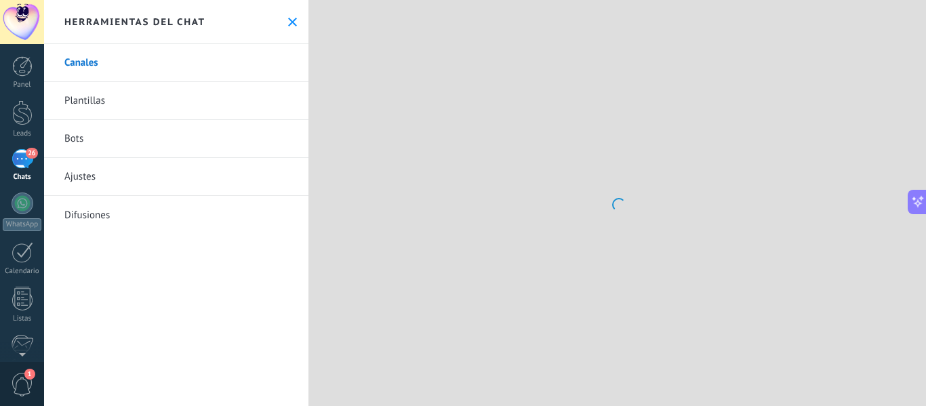
click at [292, 20] on button at bounding box center [293, 22] width 12 height 12
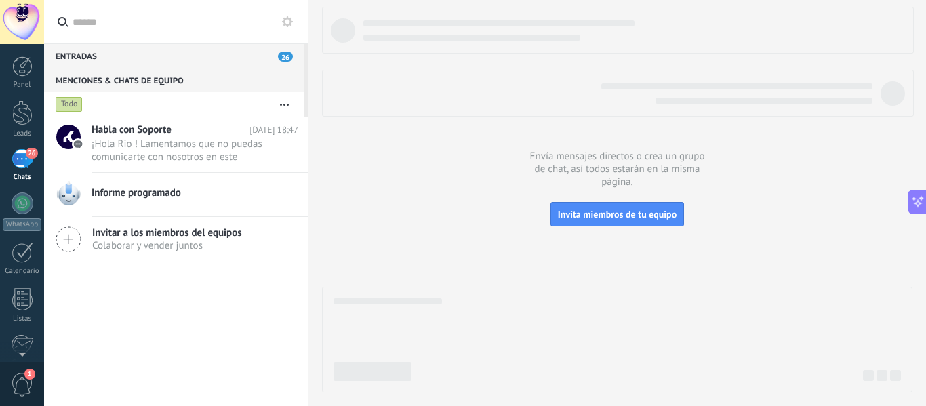
click at [9, 16] on div at bounding box center [22, 22] width 44 height 44
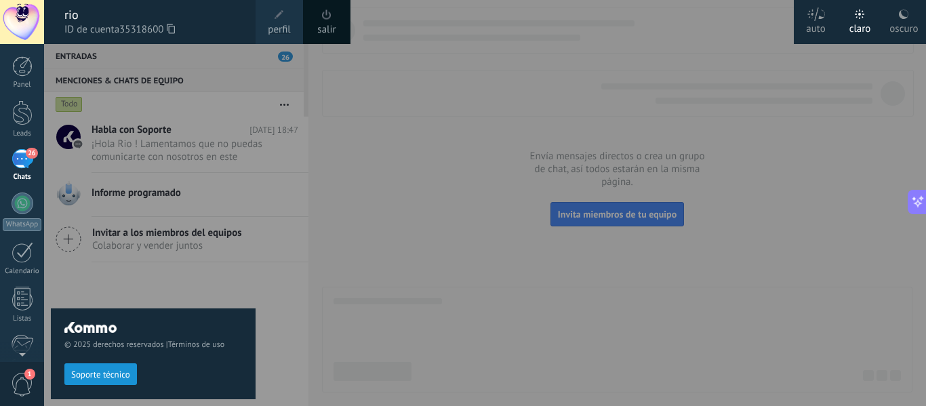
click at [325, 20] on span at bounding box center [326, 14] width 15 height 15
